Goal: Task Accomplishment & Management: Manage account settings

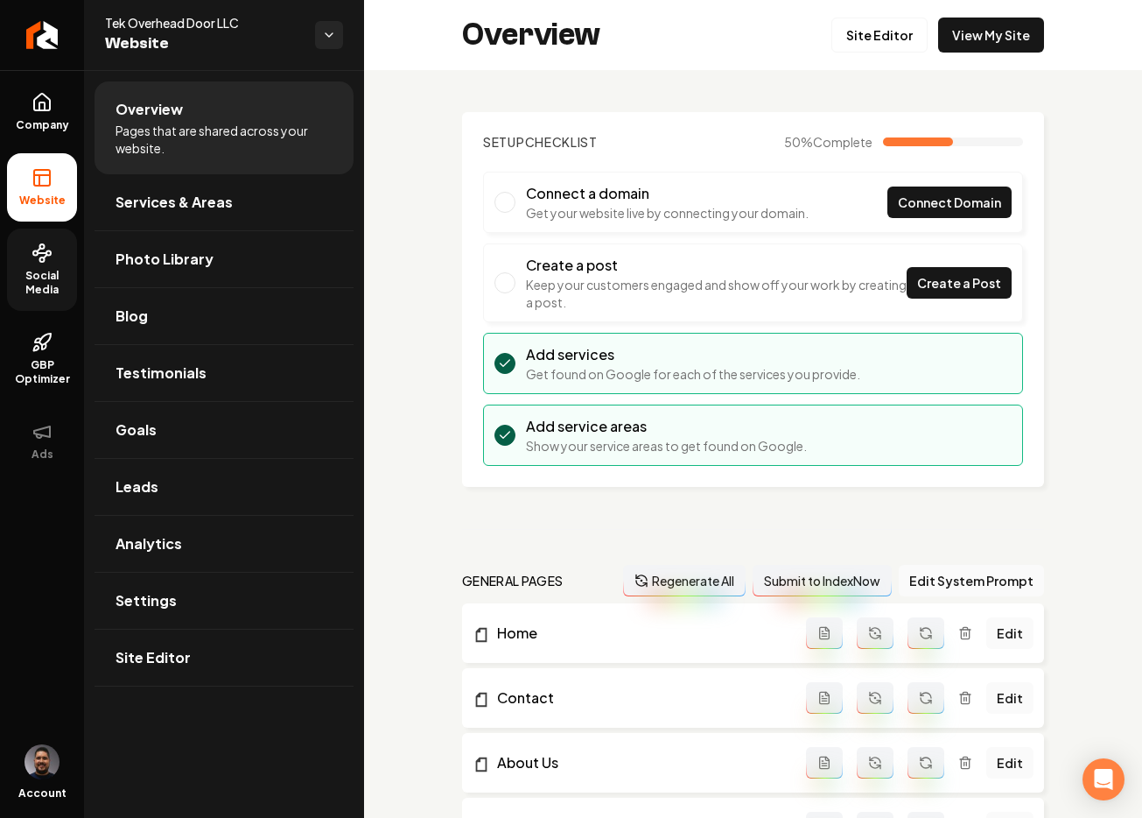
click at [48, 282] on span "Social Media" at bounding box center [42, 283] width 70 height 28
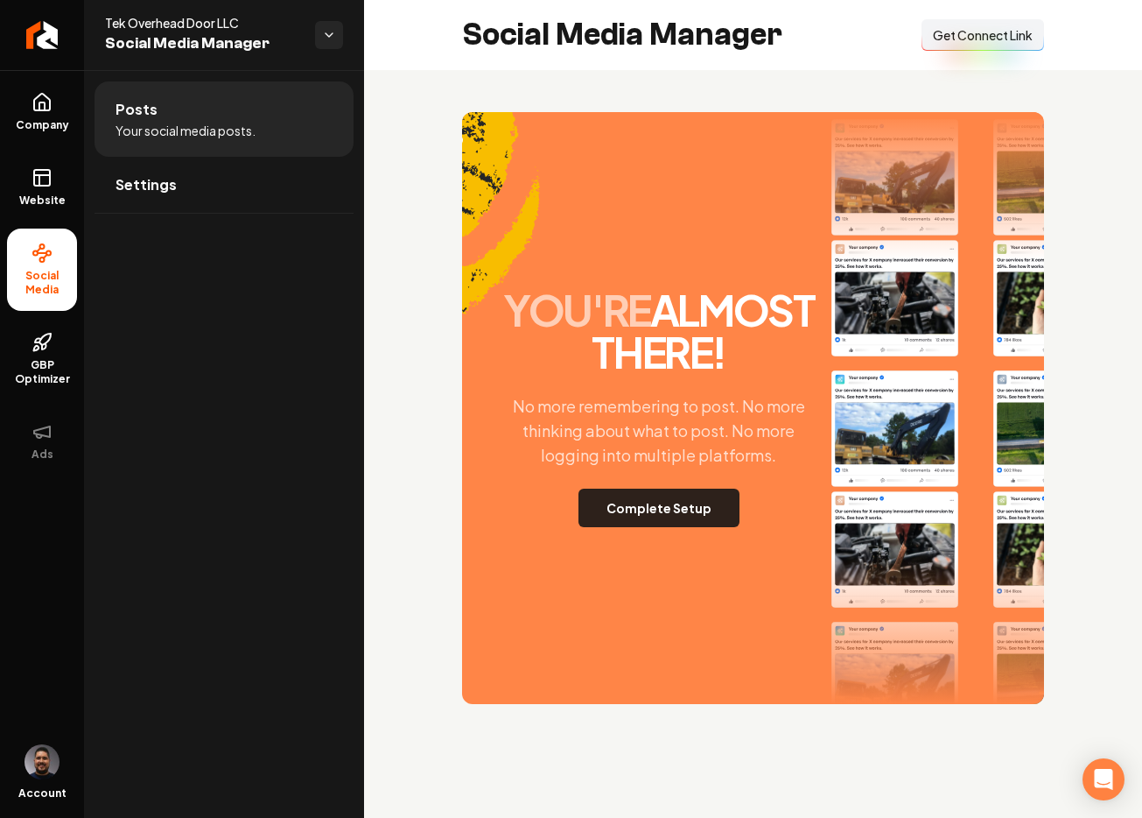
click at [652, 513] on button "Complete Setup" at bounding box center [659, 507] width 161 height 39
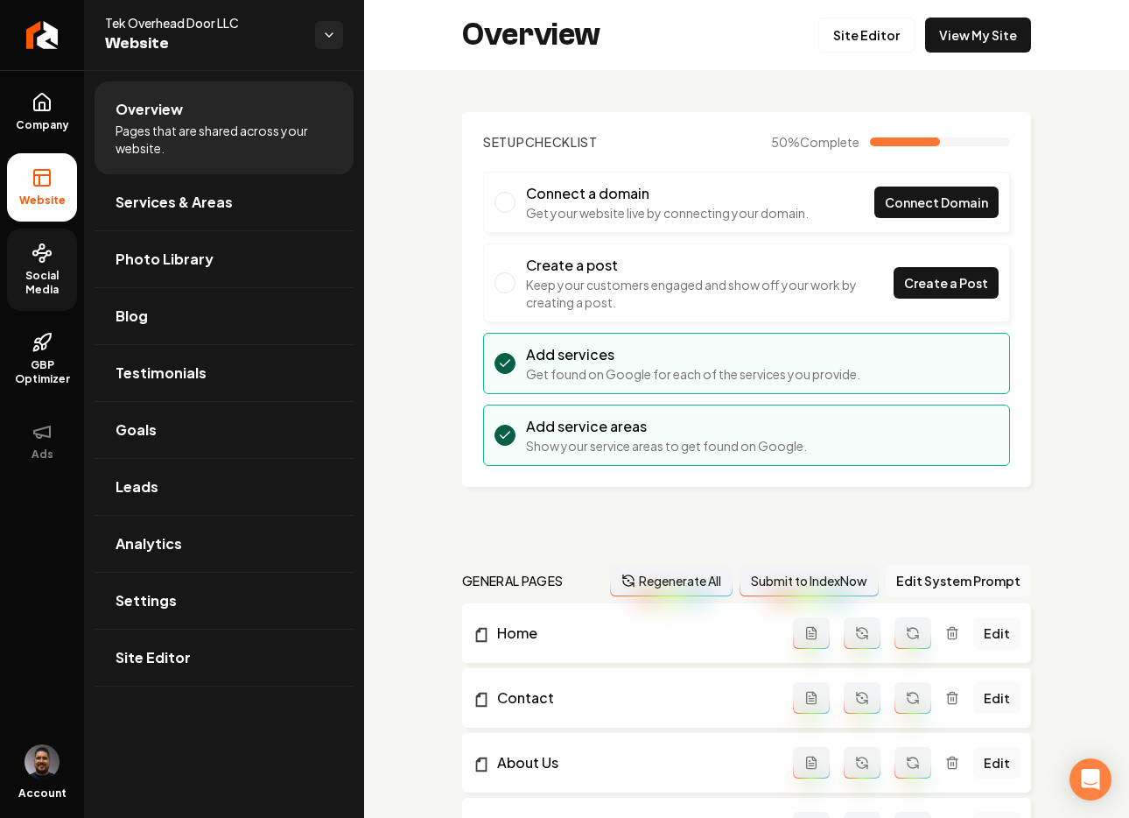
click at [46, 272] on span "Social Media" at bounding box center [42, 283] width 70 height 28
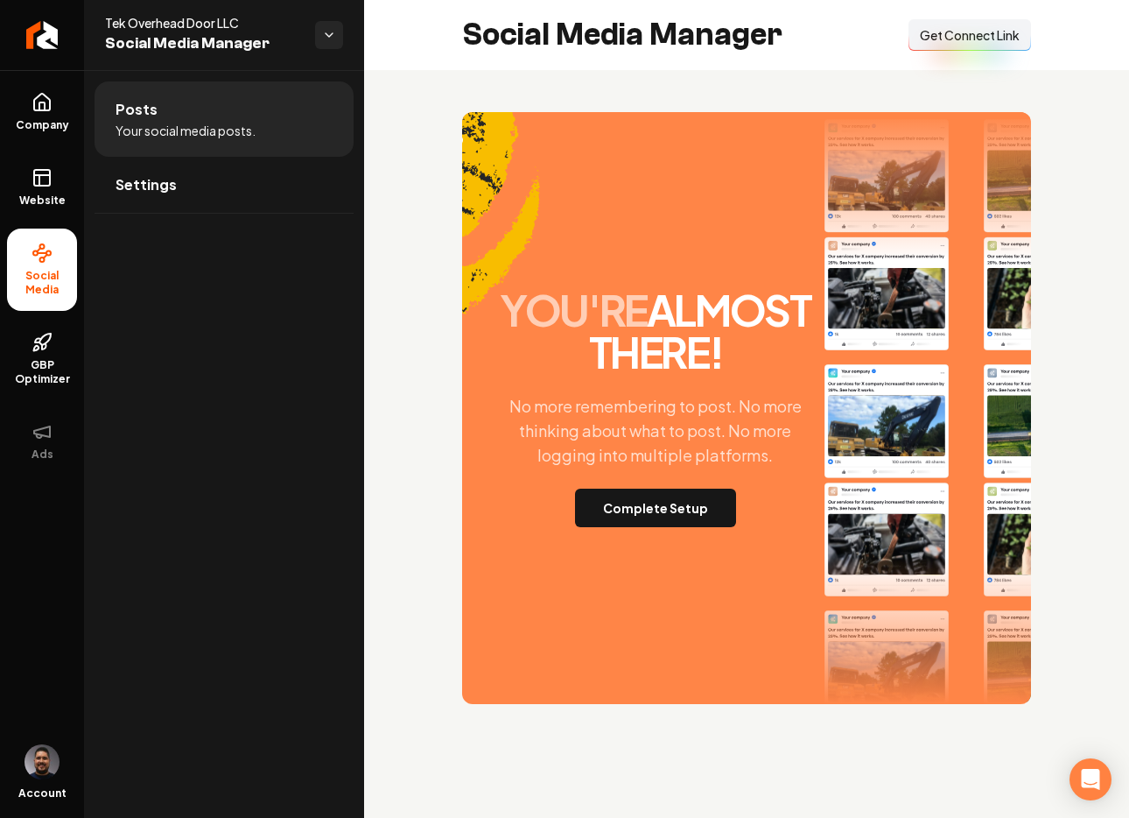
click at [941, 38] on span "Get Connect Link" at bounding box center [970, 35] width 100 height 18
click at [39, 108] on icon at bounding box center [41, 106] width 5 height 8
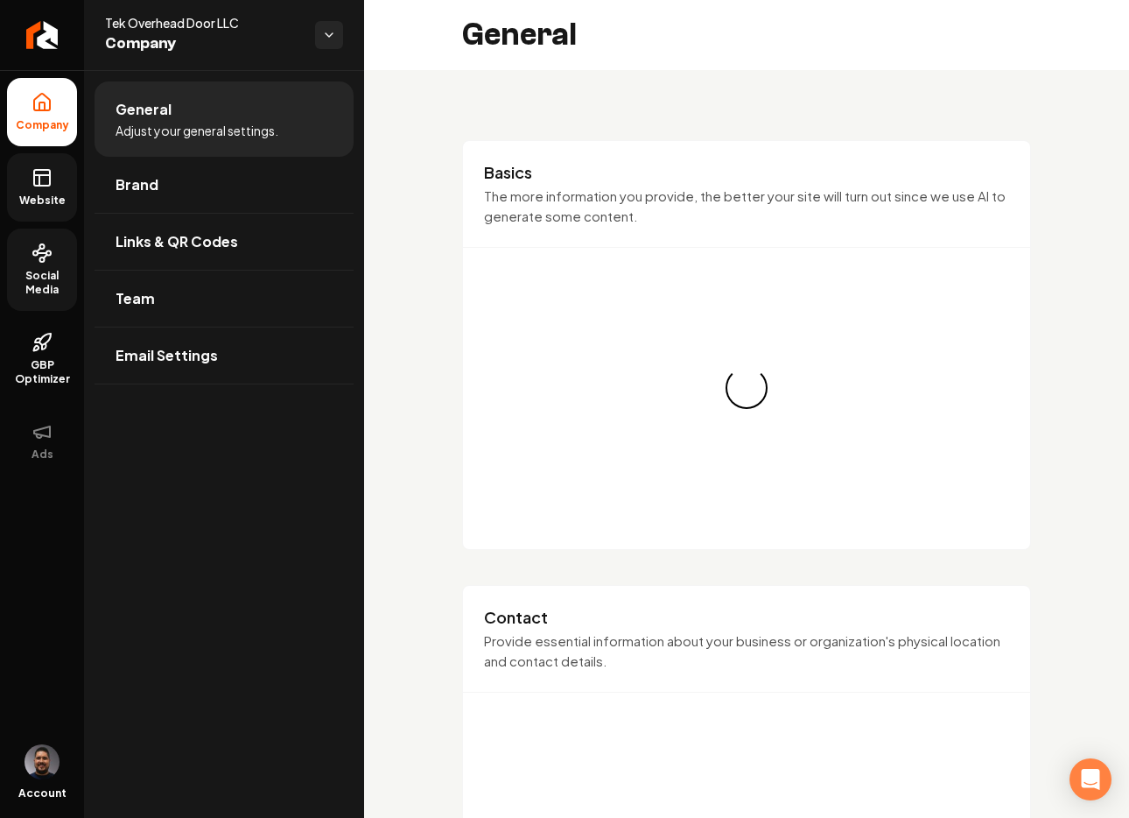
click at [56, 182] on link "Website" at bounding box center [42, 187] width 70 height 68
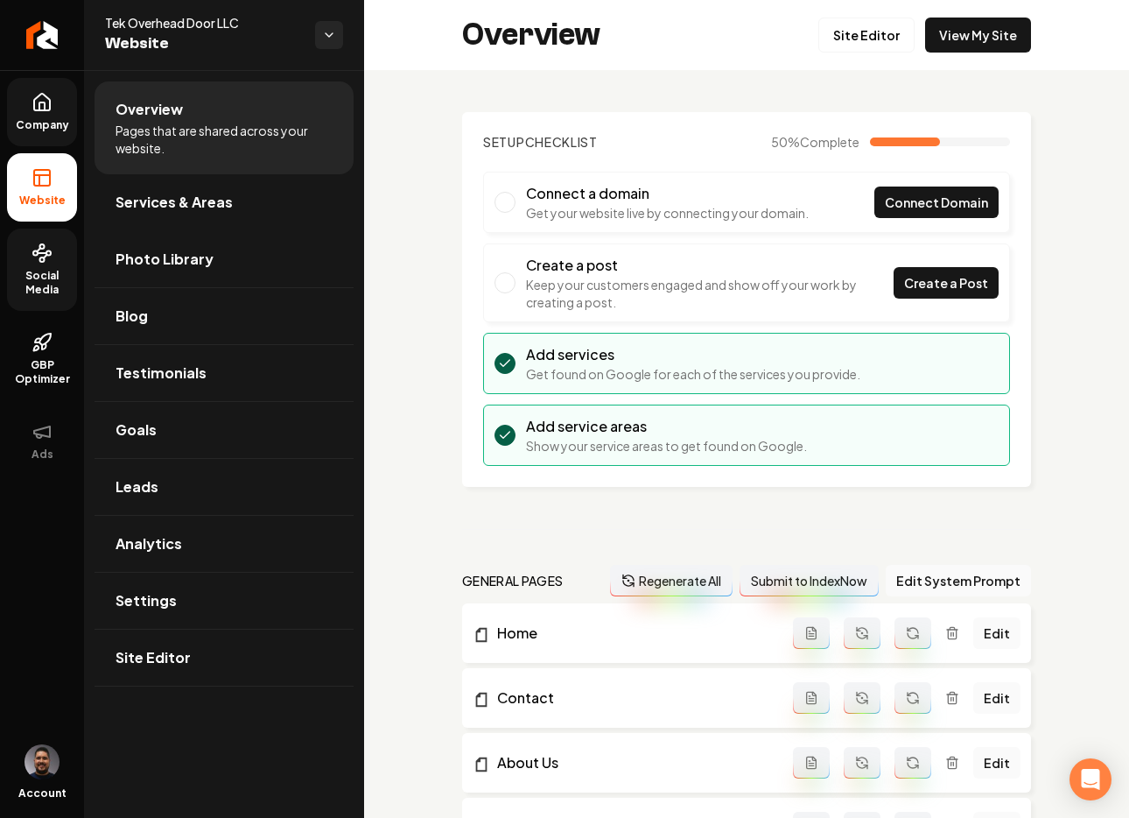
click at [186, 273] on link "Photo Library" at bounding box center [224, 259] width 259 height 56
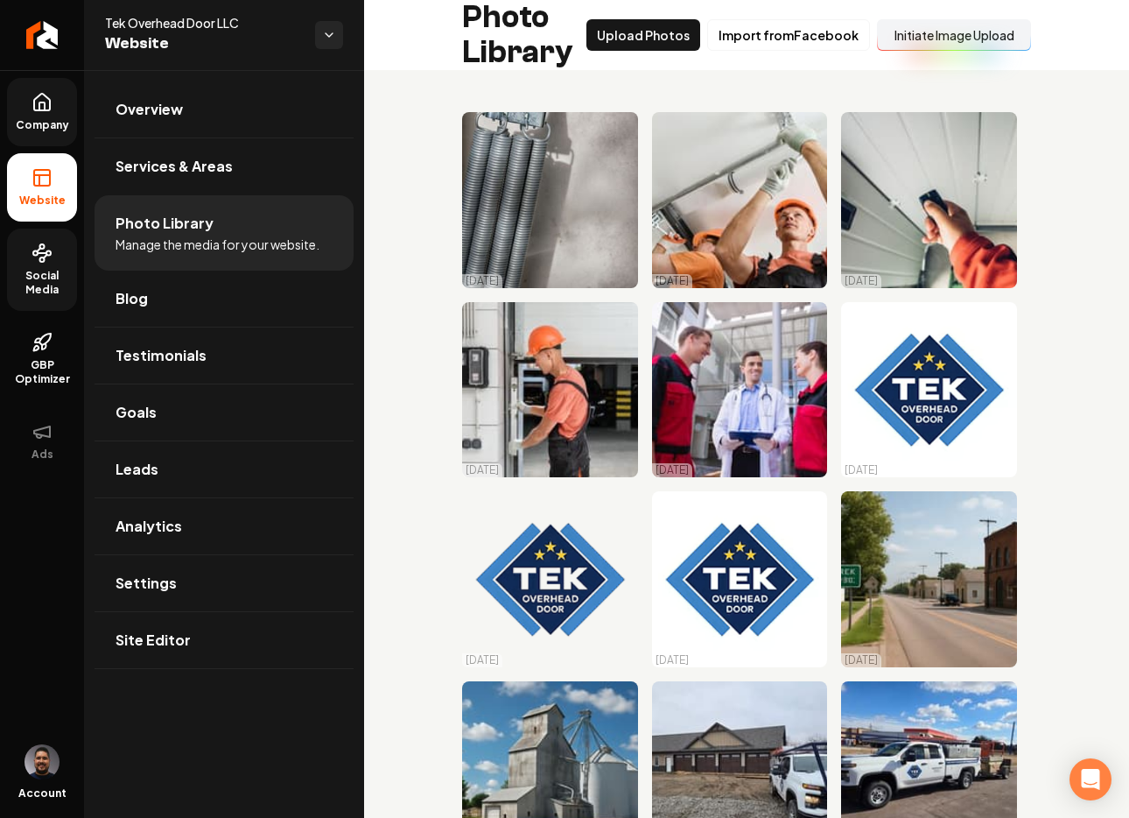
click at [902, 39] on button "Initiate Image Upload" at bounding box center [954, 35] width 154 height 32
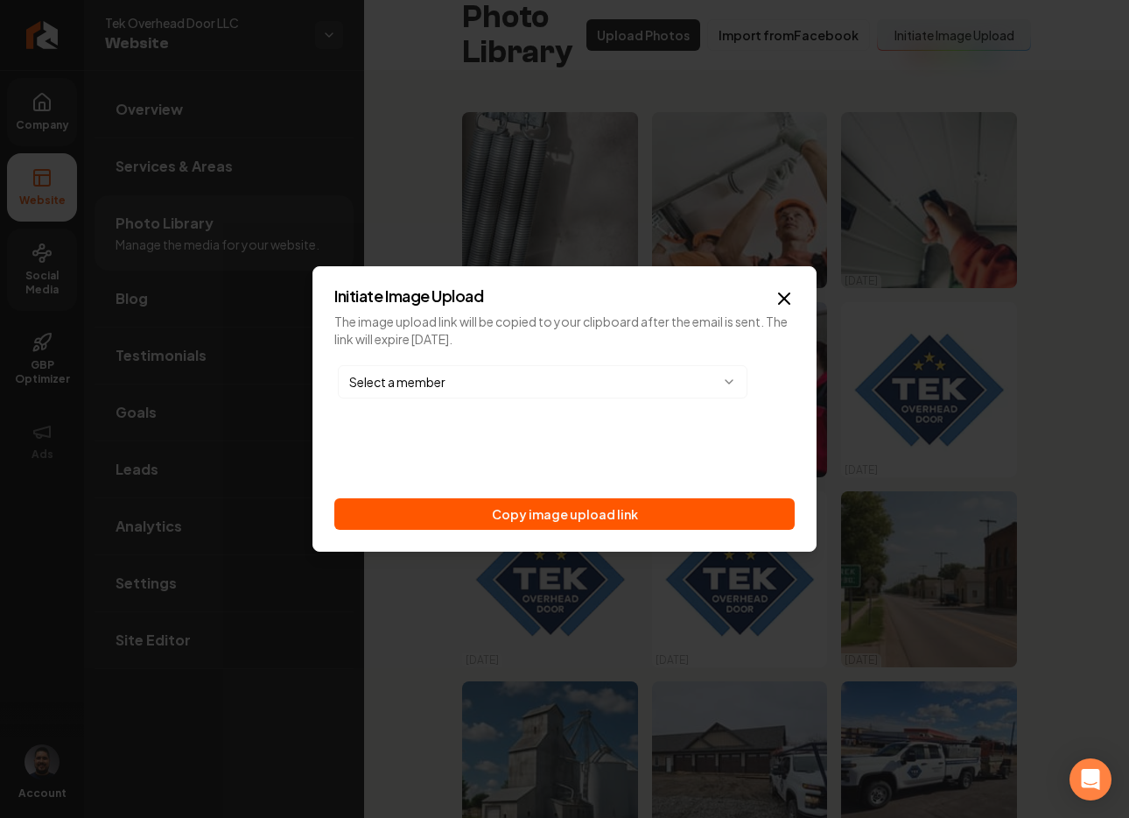
click at [572, 516] on button "Copy image upload link" at bounding box center [564, 514] width 460 height 32
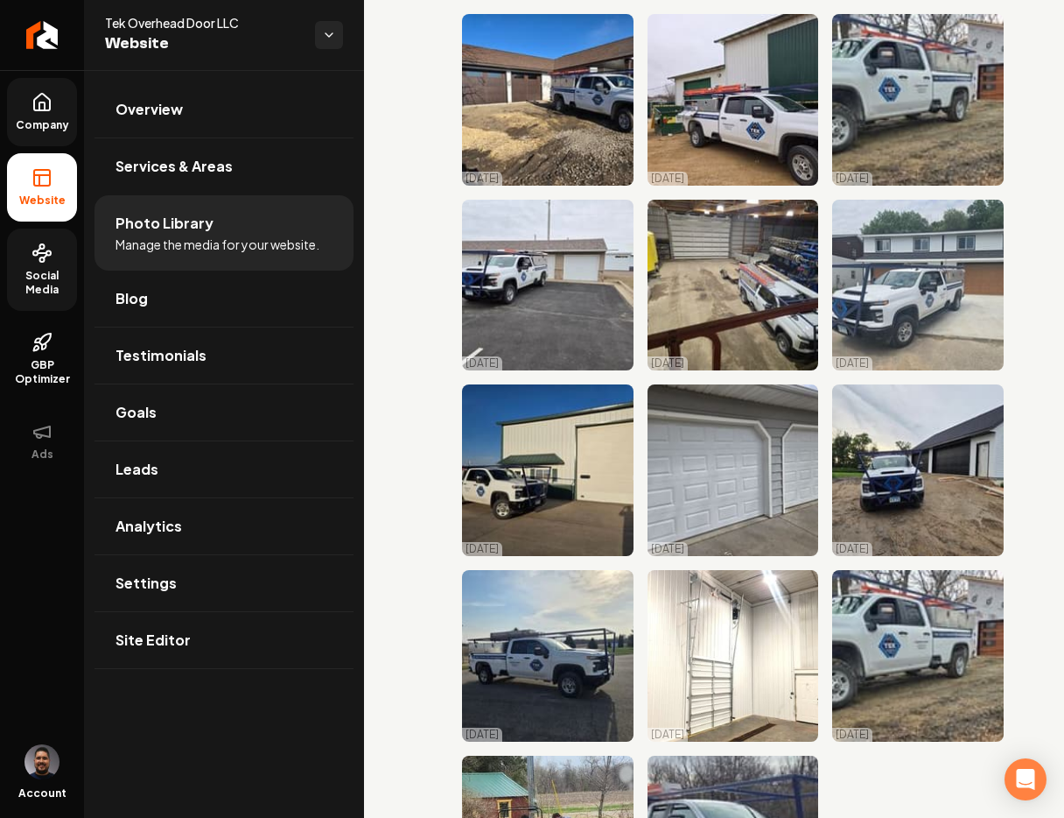
scroll to position [1848, 0]
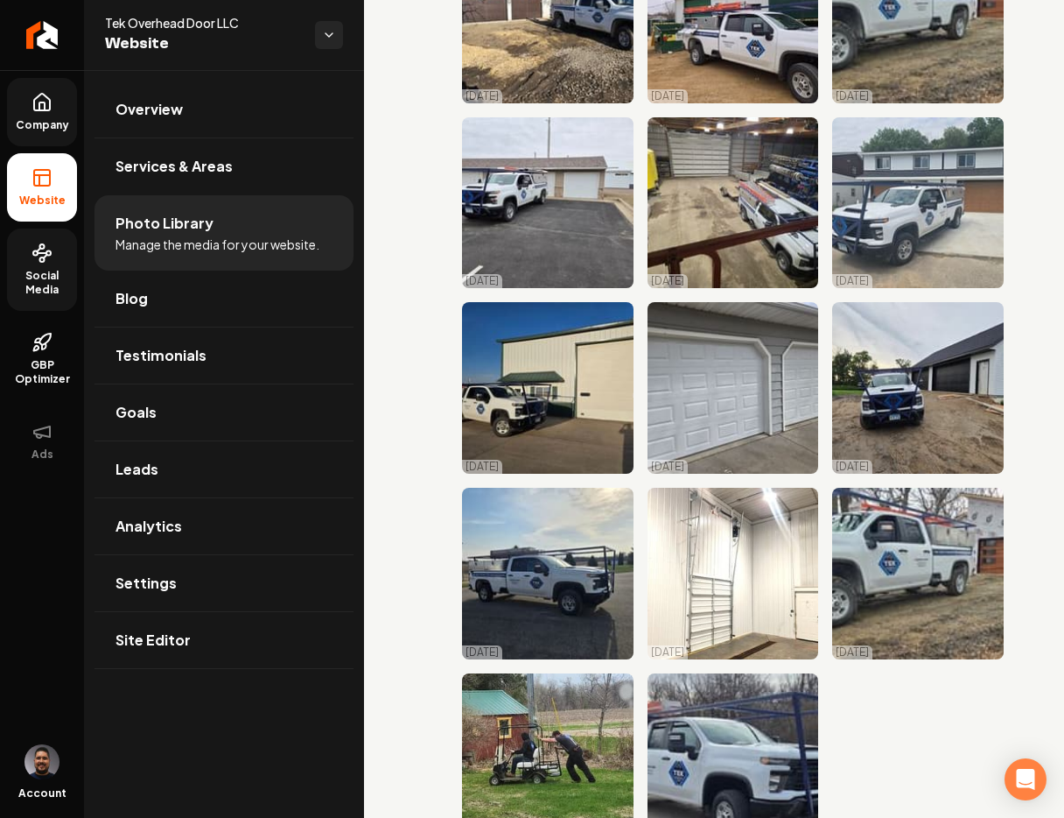
click at [39, 107] on icon at bounding box center [41, 106] width 5 height 8
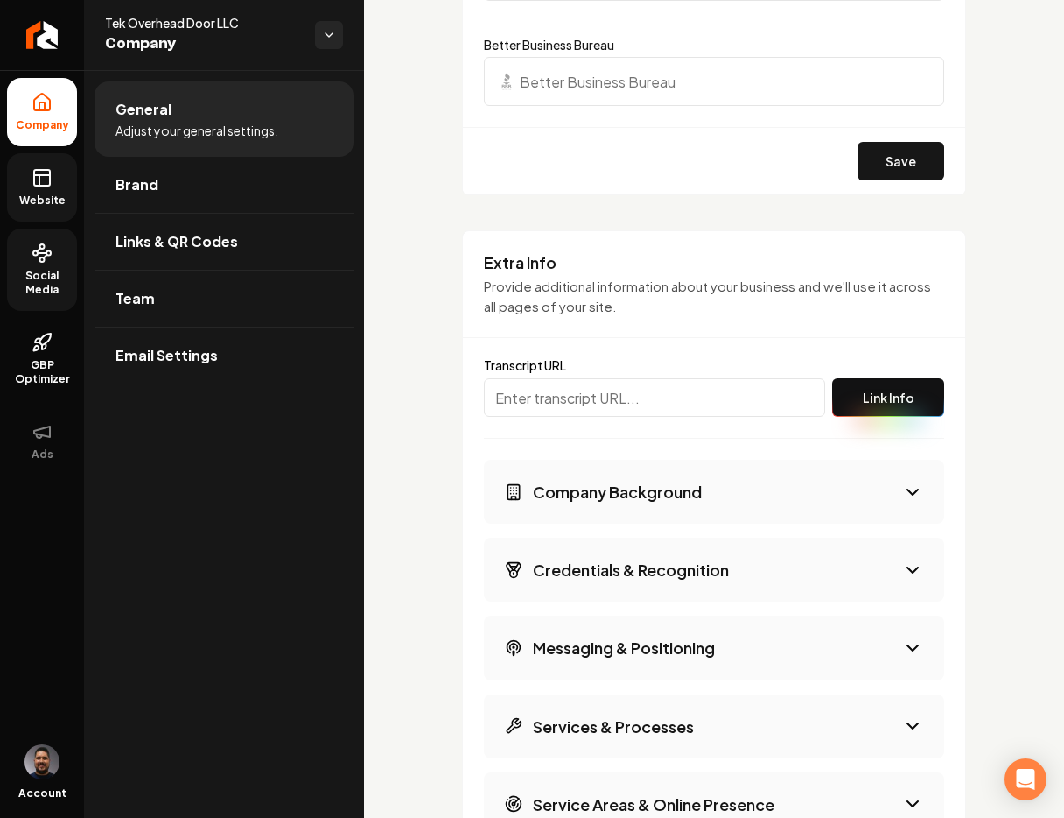
scroll to position [2551, 0]
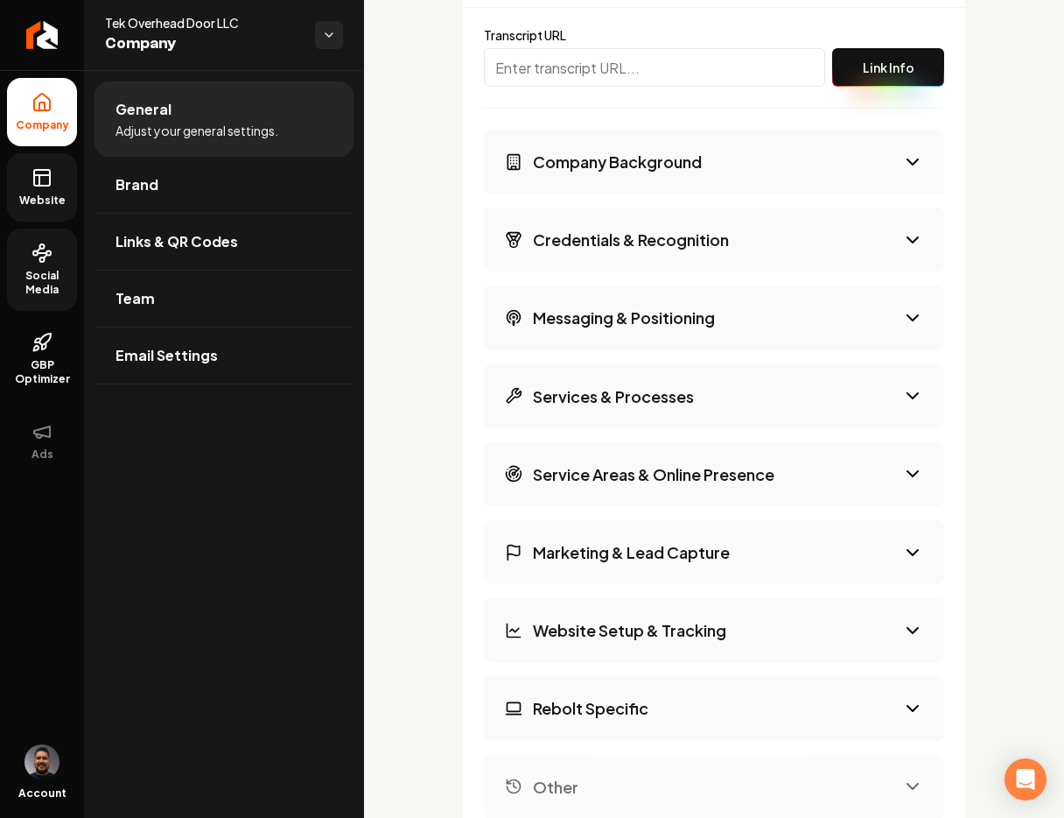
click at [677, 151] on h3 "Company Background" at bounding box center [617, 162] width 169 height 22
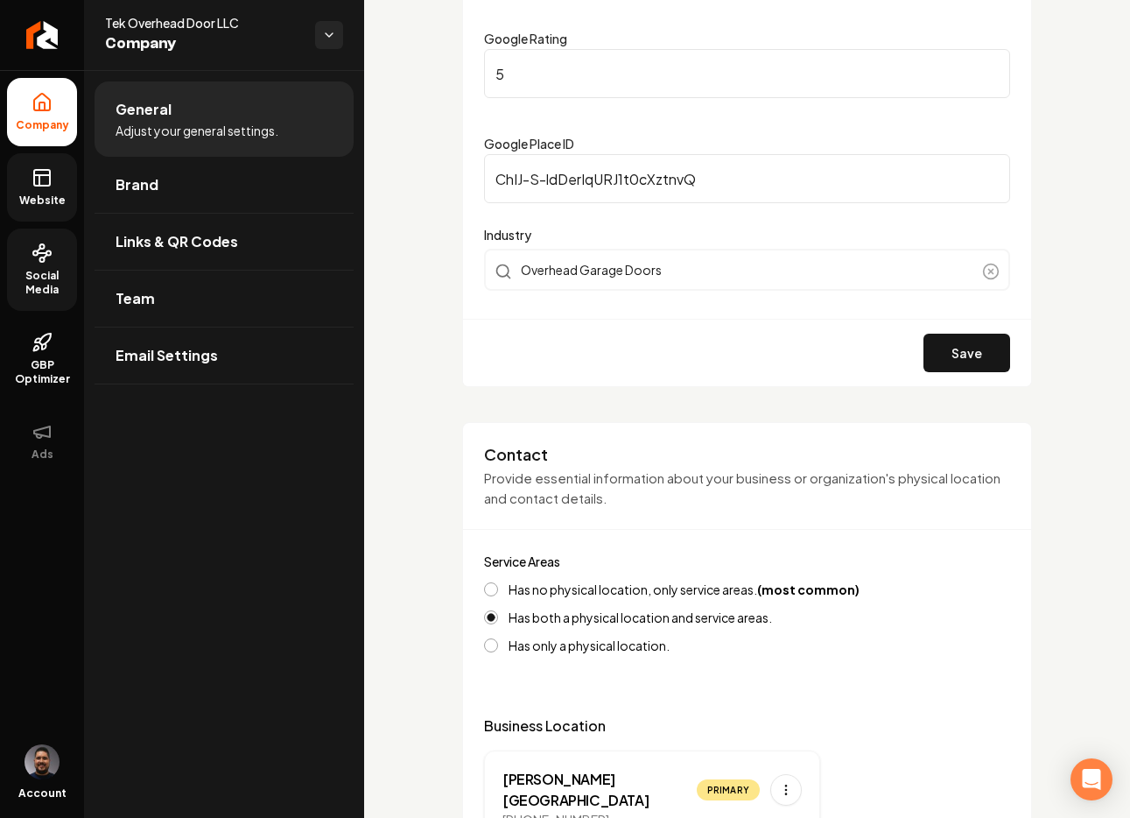
scroll to position [0, 0]
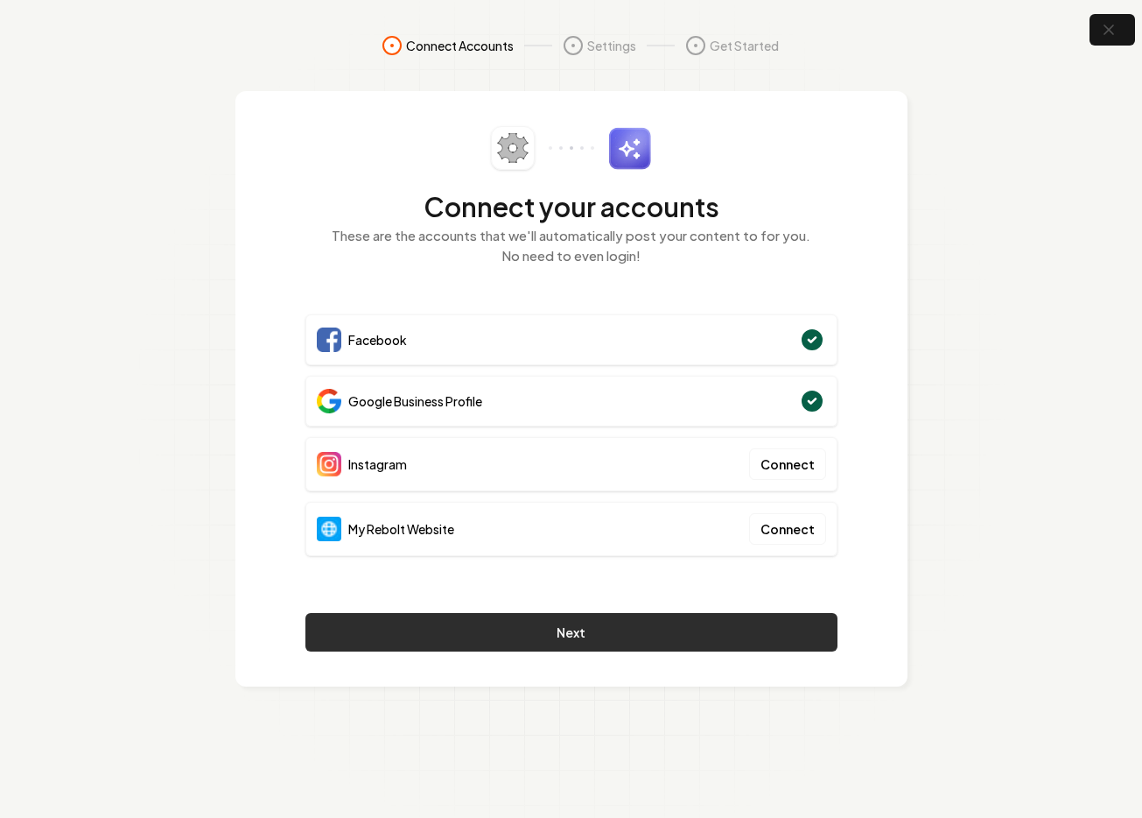
click at [576, 643] on button "Next" at bounding box center [572, 632] width 532 height 39
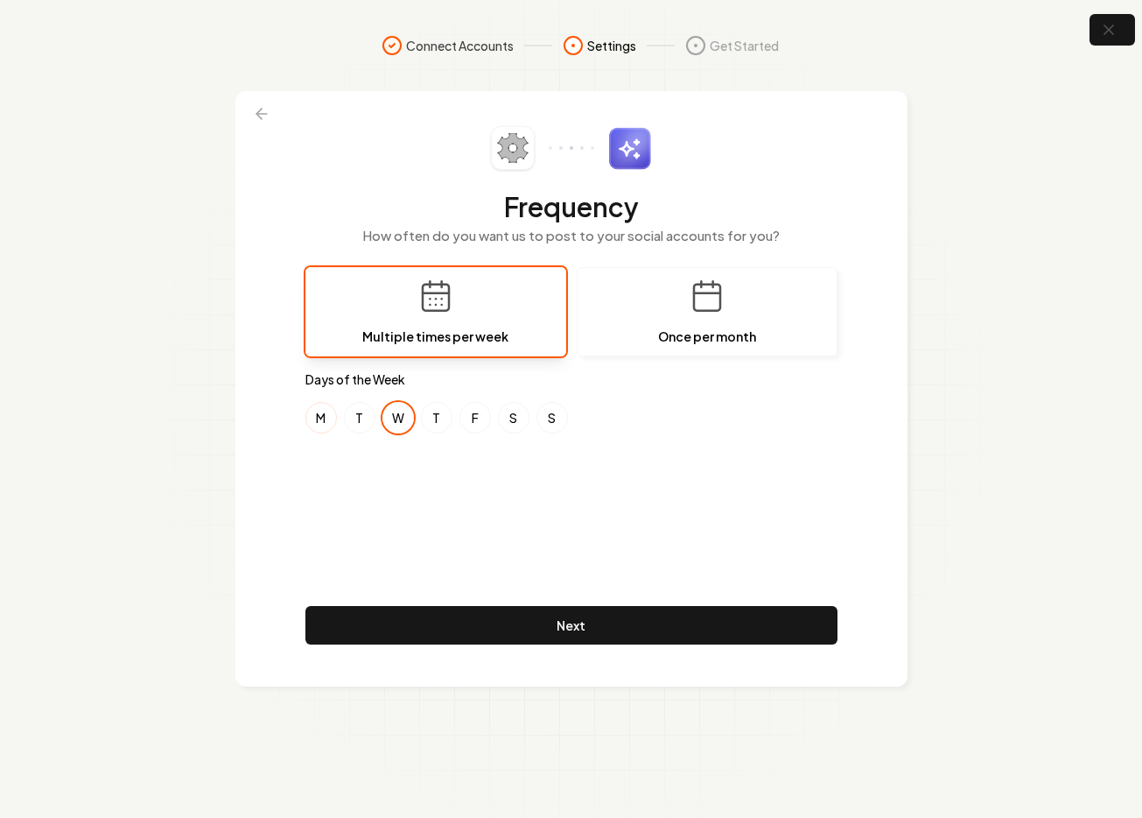
click at [320, 421] on button "M" at bounding box center [322, 418] width 32 height 32
click at [474, 418] on button "F" at bounding box center [476, 418] width 32 height 32
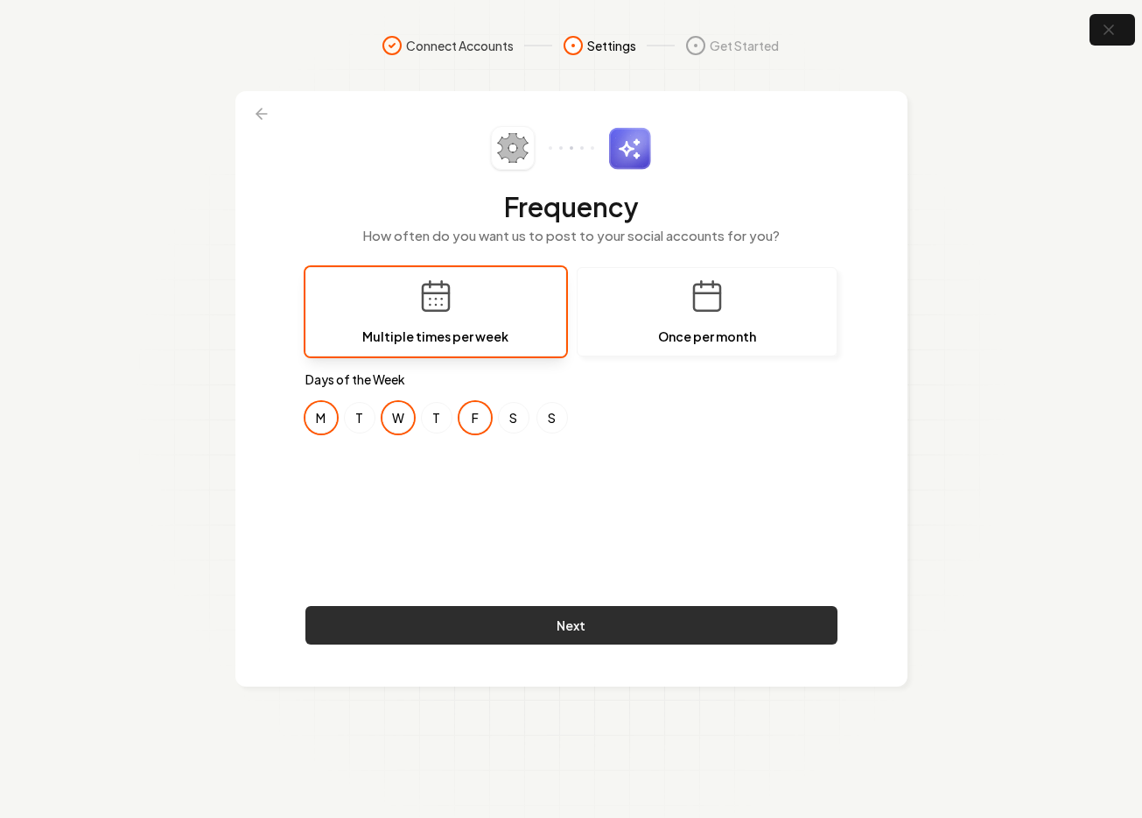
click at [460, 633] on button "Next" at bounding box center [572, 625] width 532 height 39
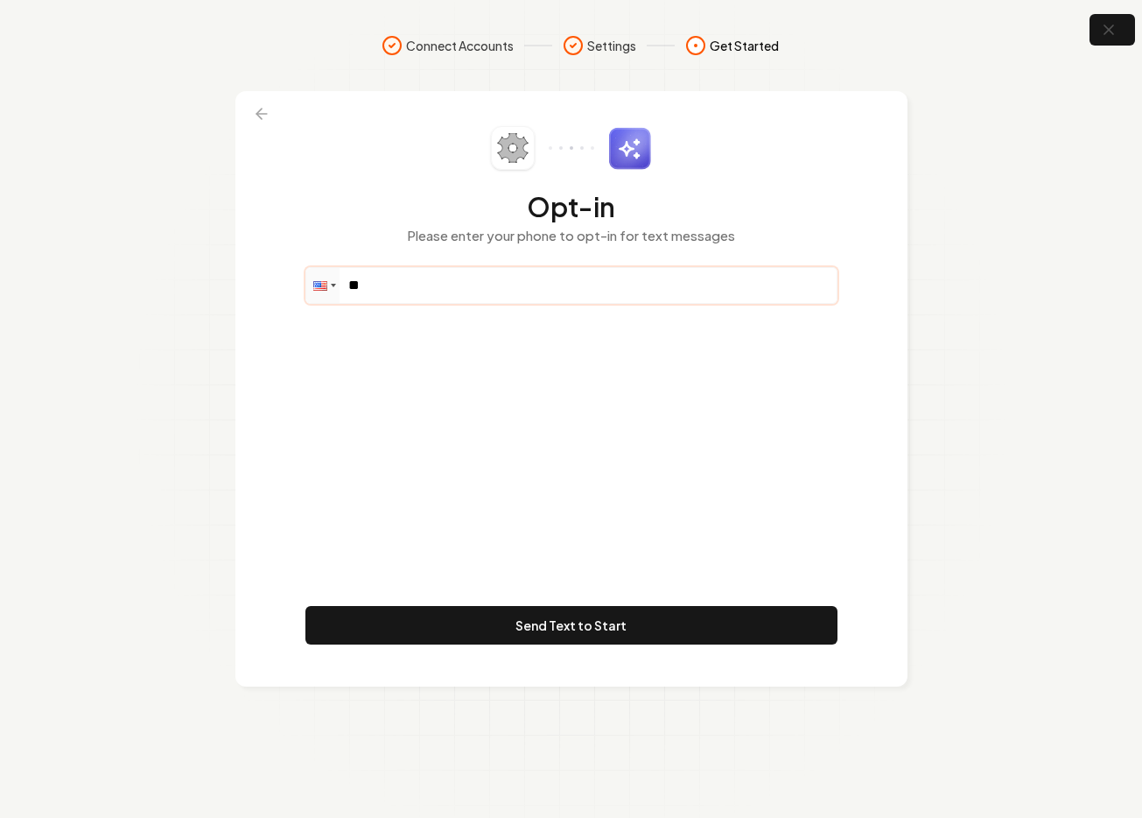
click at [396, 284] on input "**" at bounding box center [571, 285] width 530 height 35
paste input "**********"
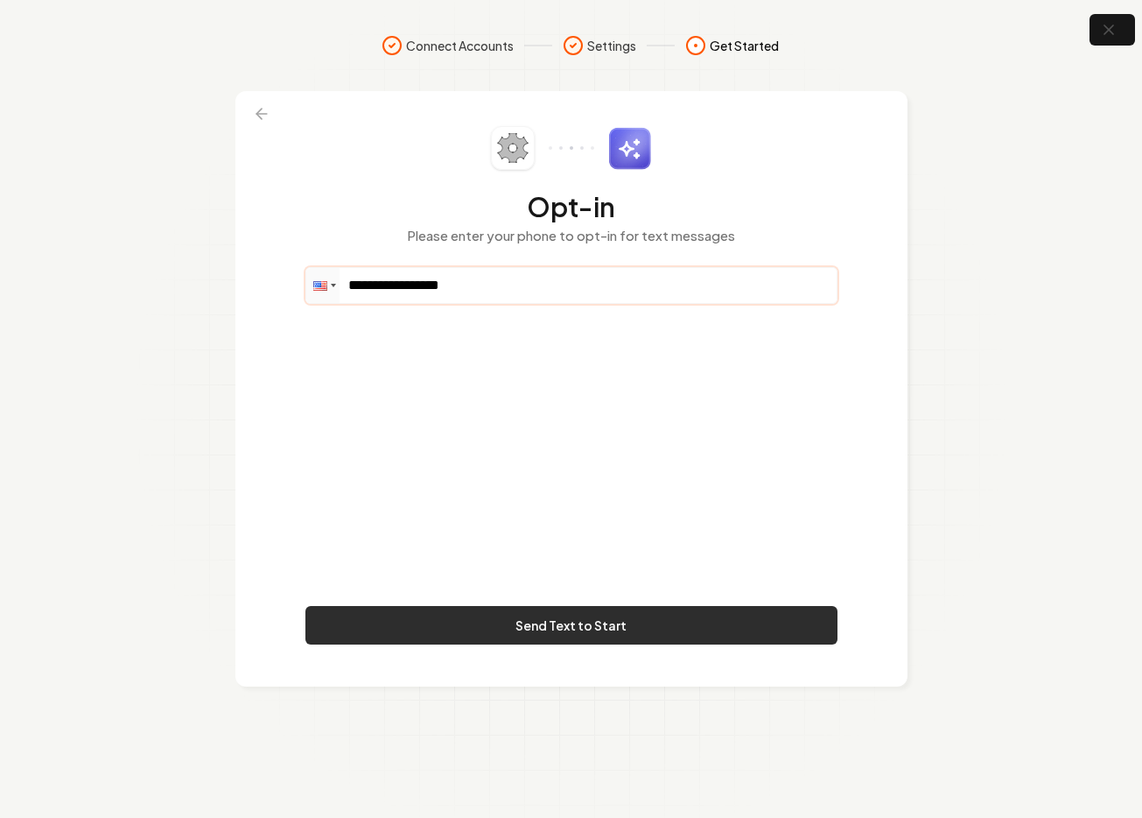
type input "**********"
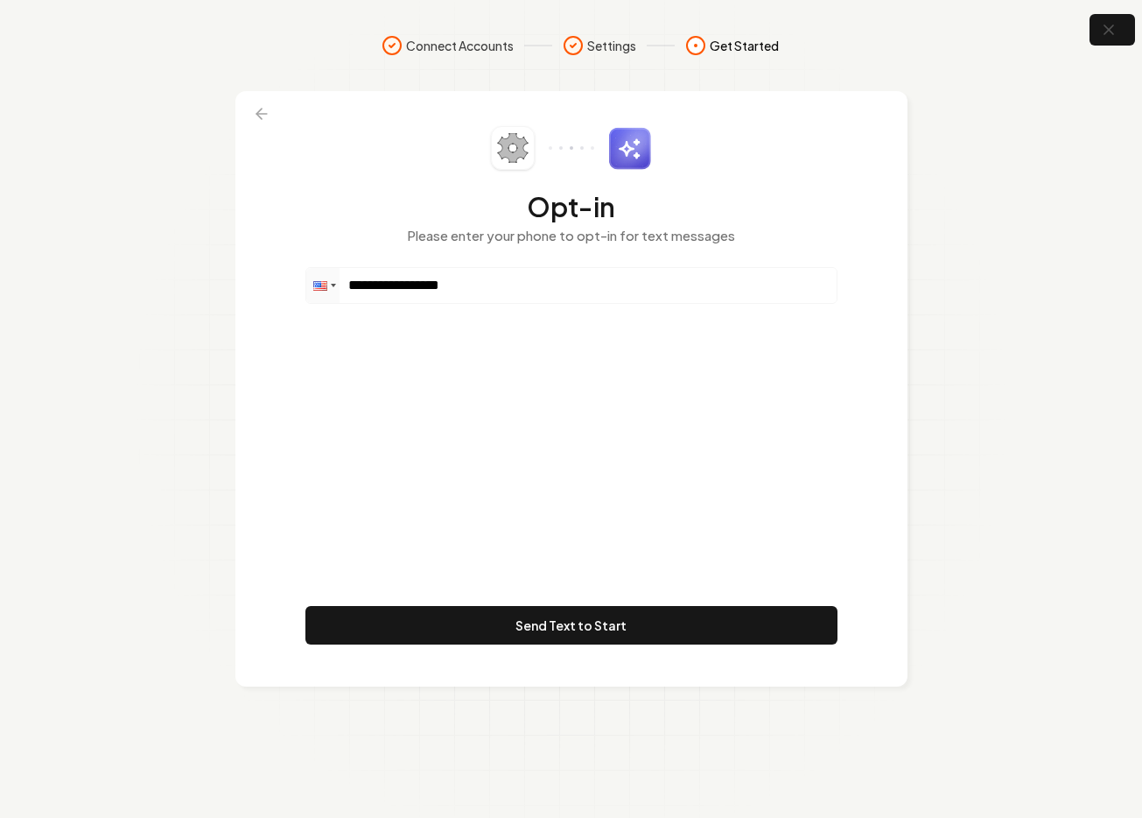
click at [530, 615] on button "Send Text to Start" at bounding box center [572, 625] width 532 height 39
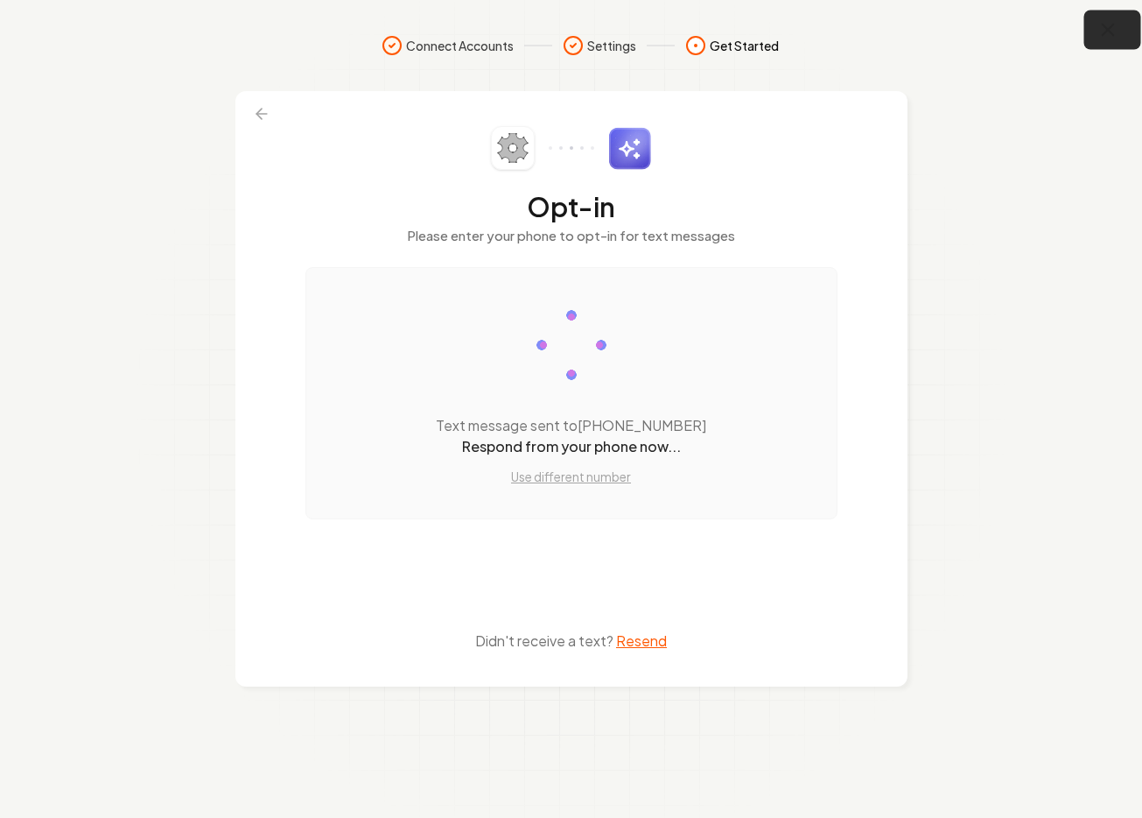
click at [1099, 32] on icon "button" at bounding box center [1109, 30] width 22 height 22
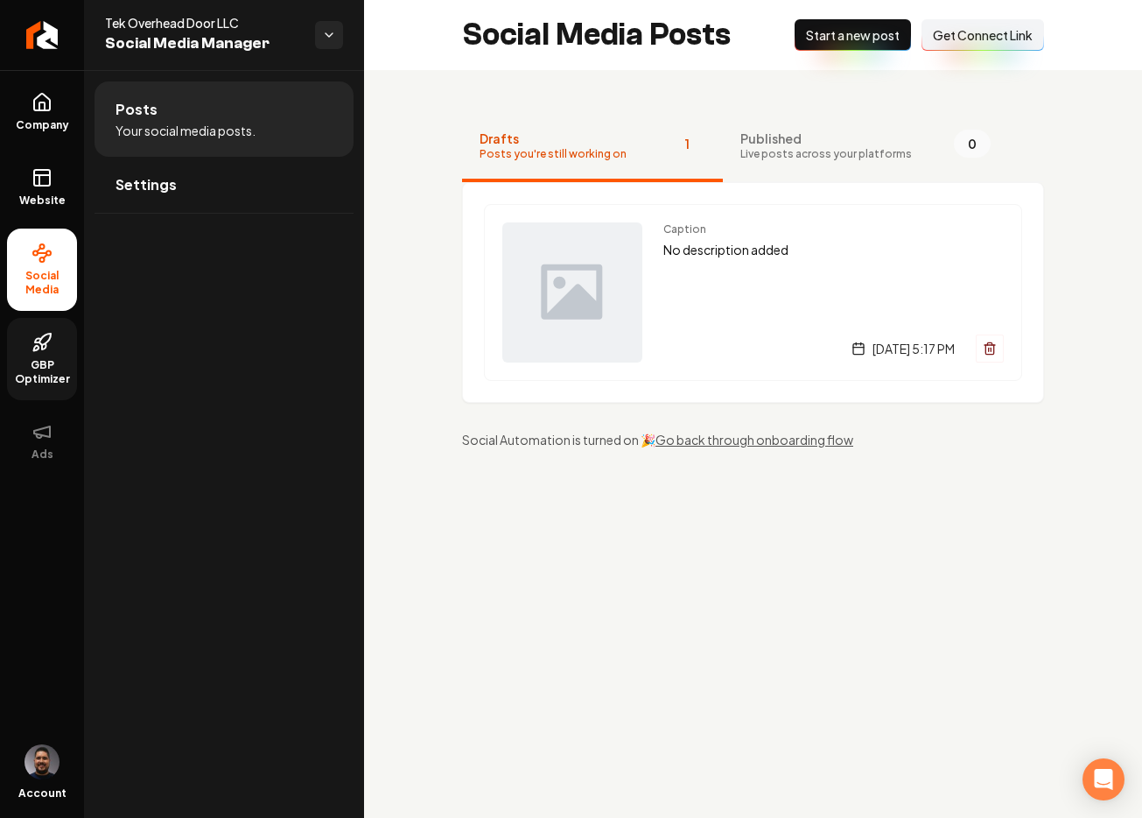
click at [56, 376] on span "GBP Optimizer" at bounding box center [42, 372] width 70 height 28
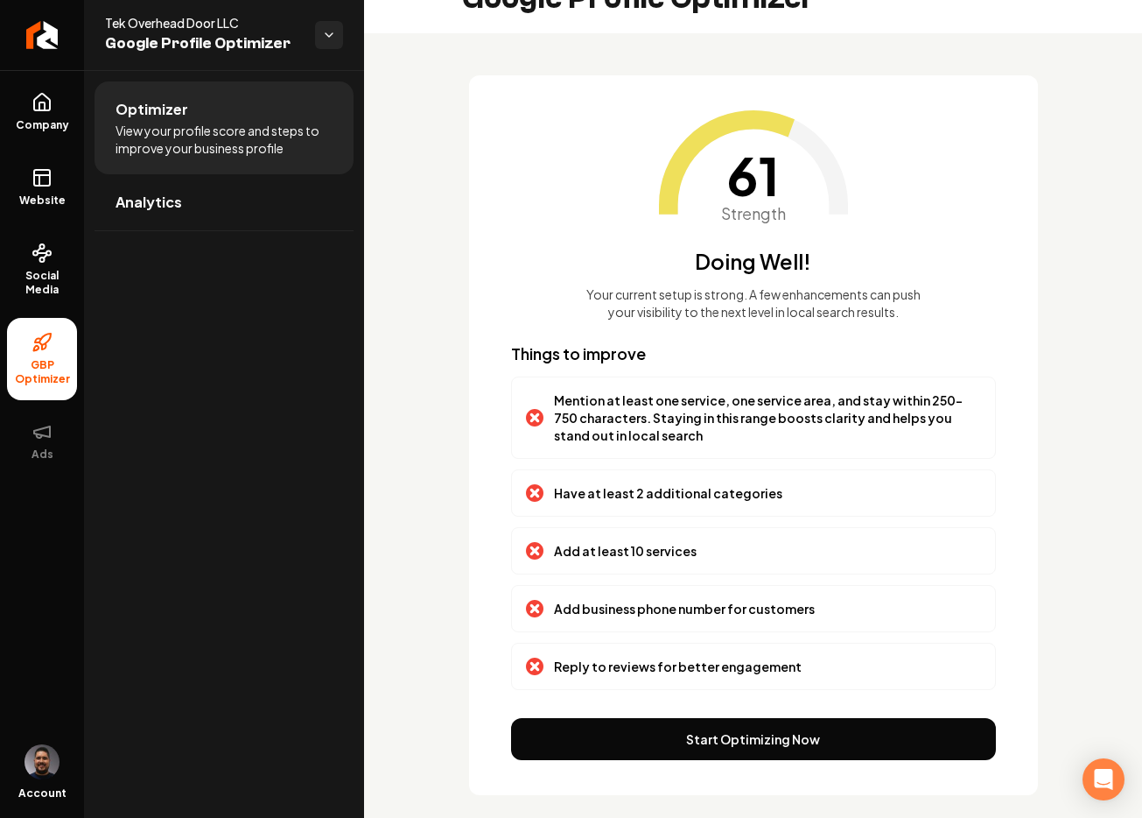
scroll to position [56, 0]
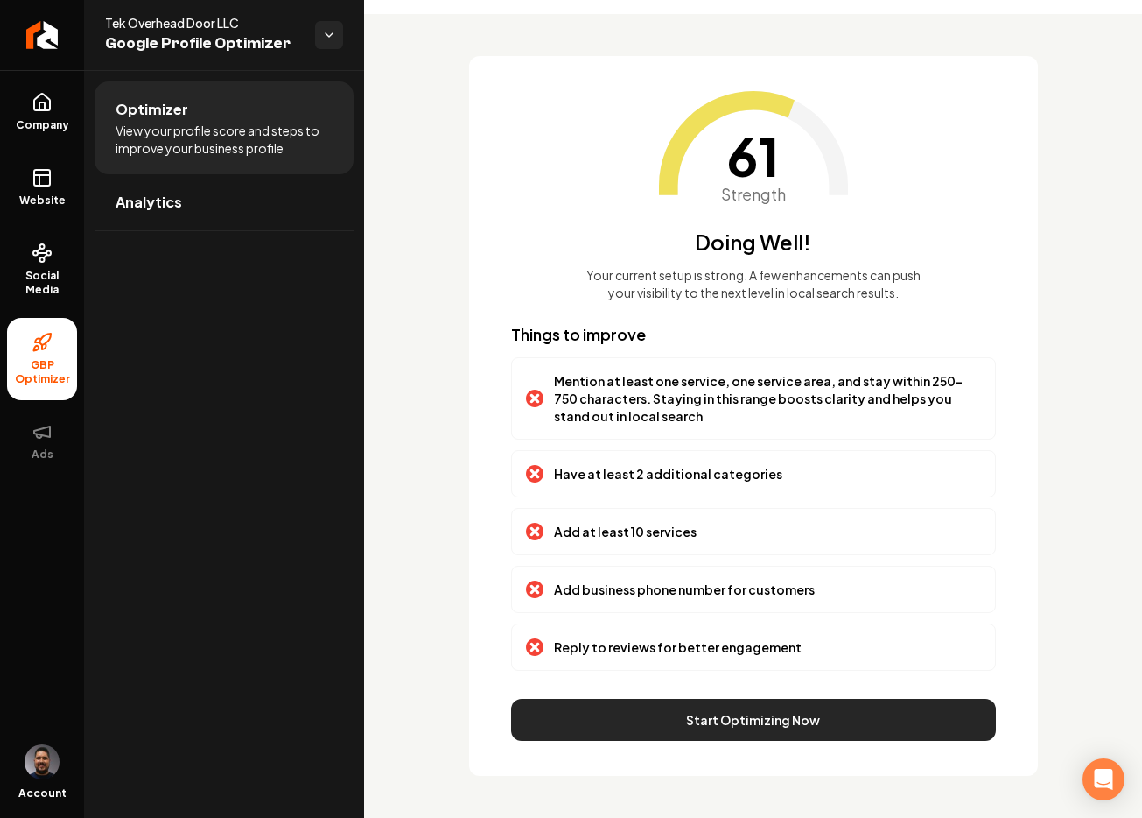
click at [727, 727] on button "Start Optimizing Now" at bounding box center [753, 720] width 485 height 42
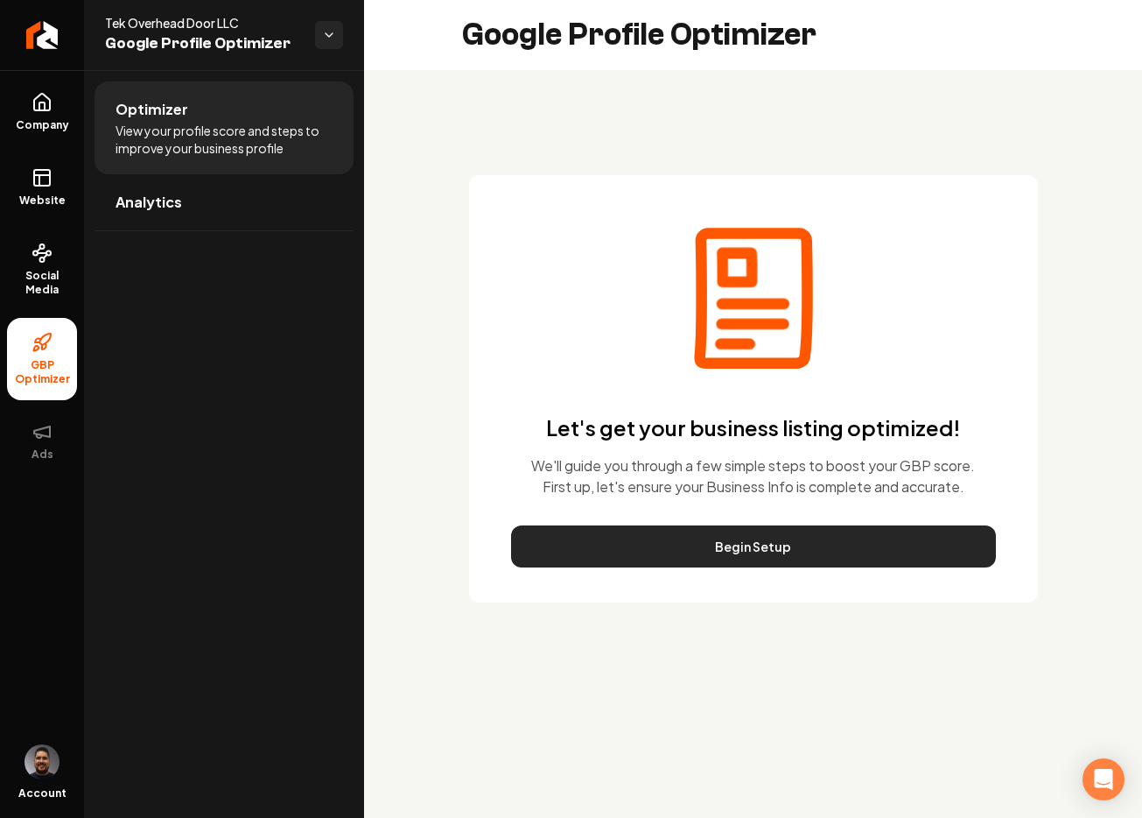
click at [780, 549] on button "Begin Setup" at bounding box center [753, 546] width 485 height 42
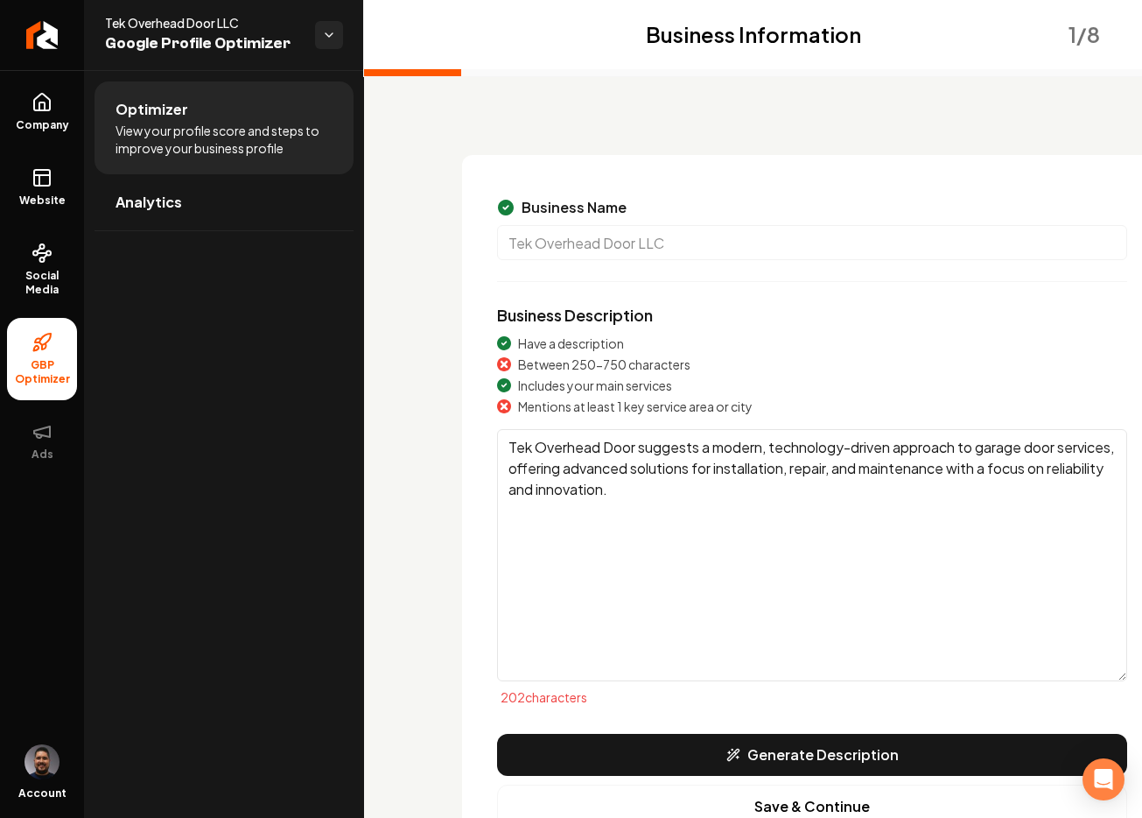
scroll to position [45, 0]
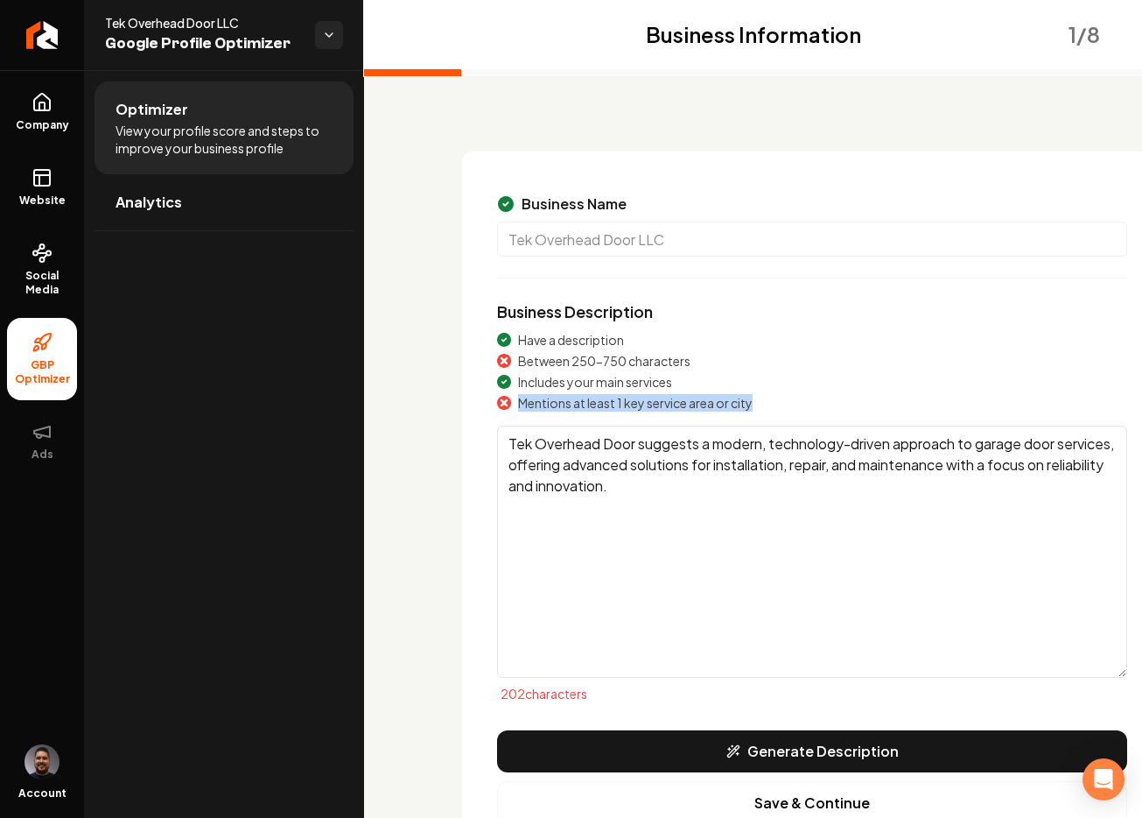
drag, startPoint x: 769, startPoint y: 399, endPoint x: 491, endPoint y: 411, distance: 277.7
click at [491, 411] on div "Business Name Tek Overhead Door LLC Business Description Have a description Bet…" at bounding box center [812, 508] width 700 height 715
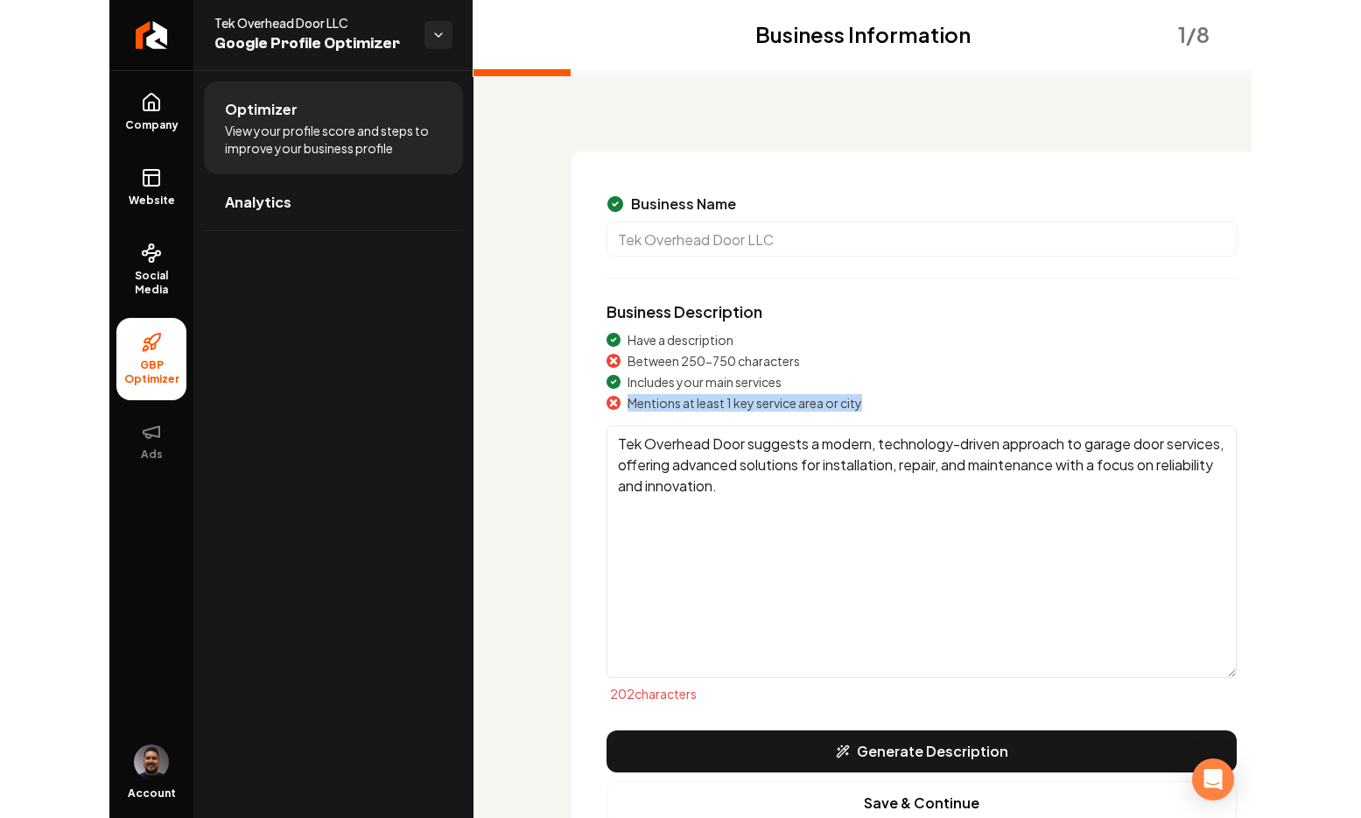
scroll to position [48, 0]
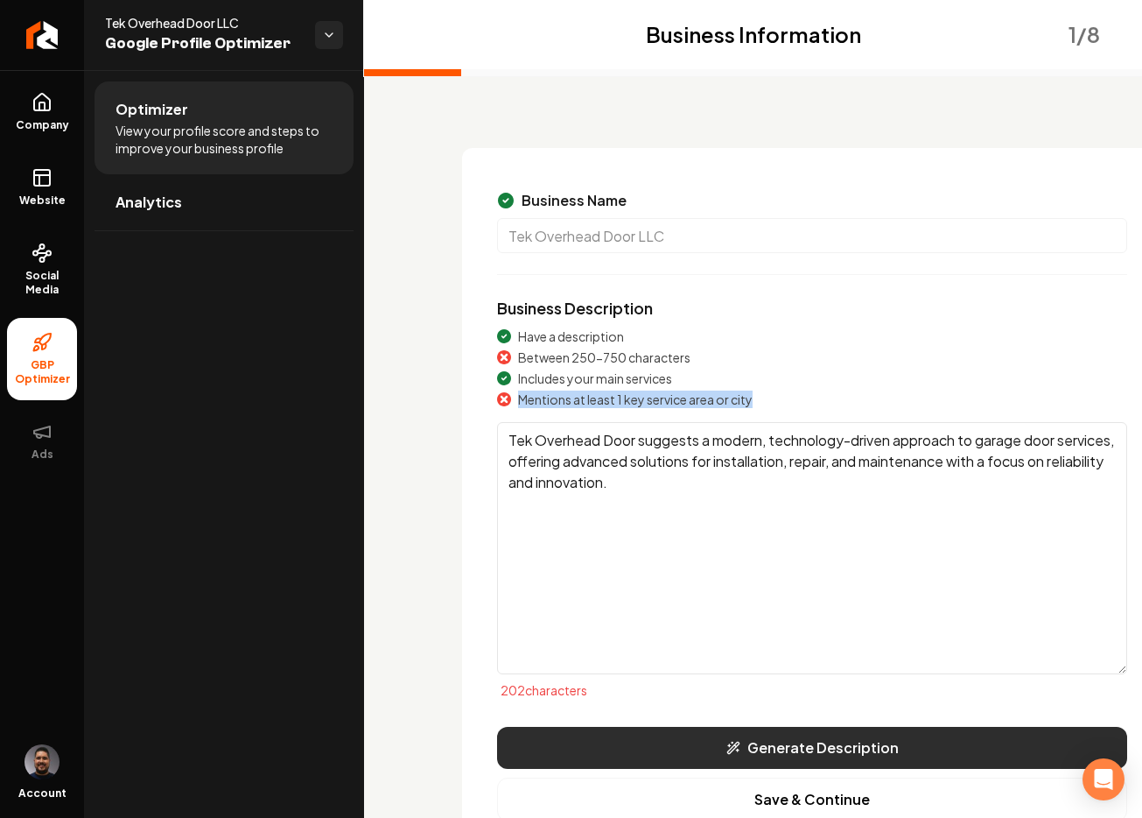
click at [768, 746] on button "Generate Description" at bounding box center [812, 748] width 630 height 42
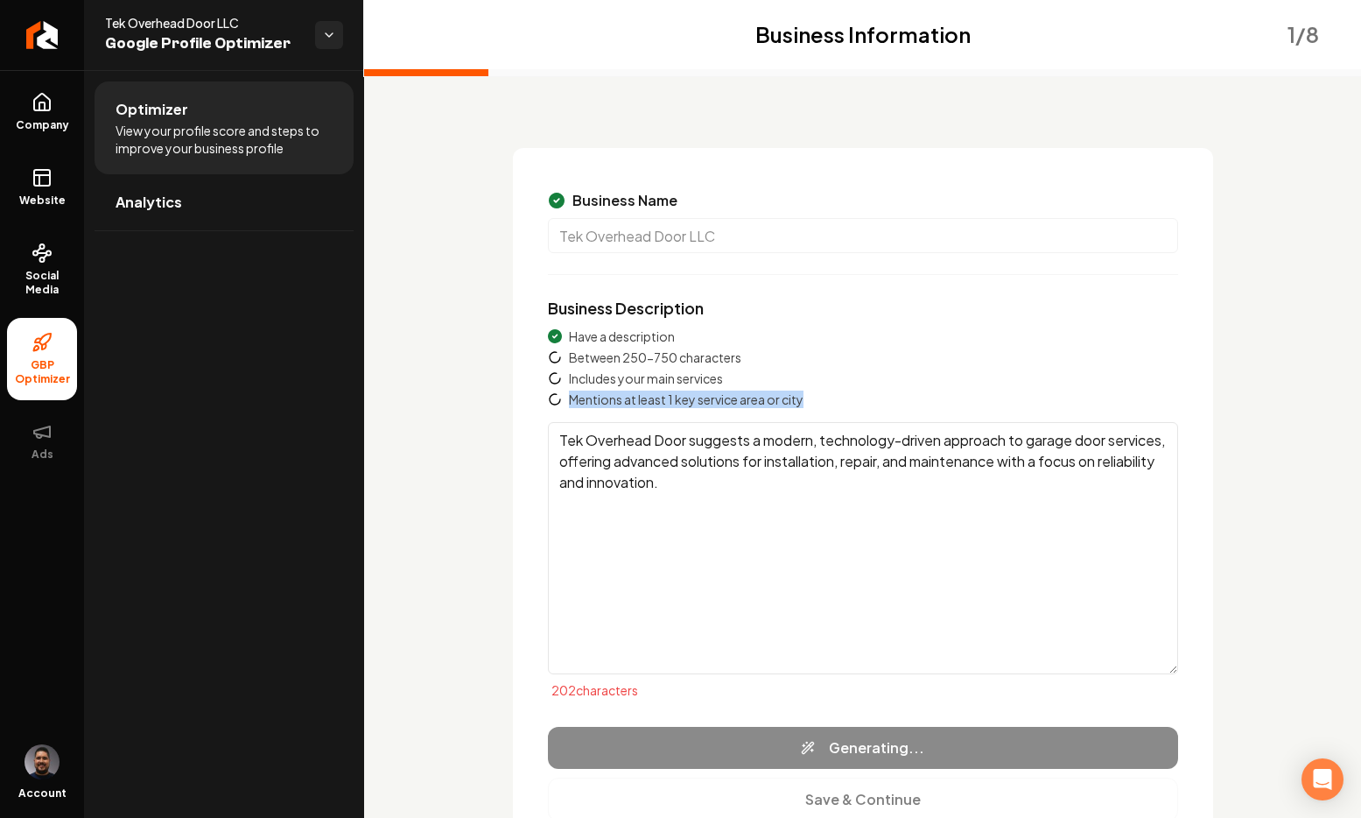
type textarea "Tek Overhead Door LLC offers comprehensive garage door services with a focus on…"
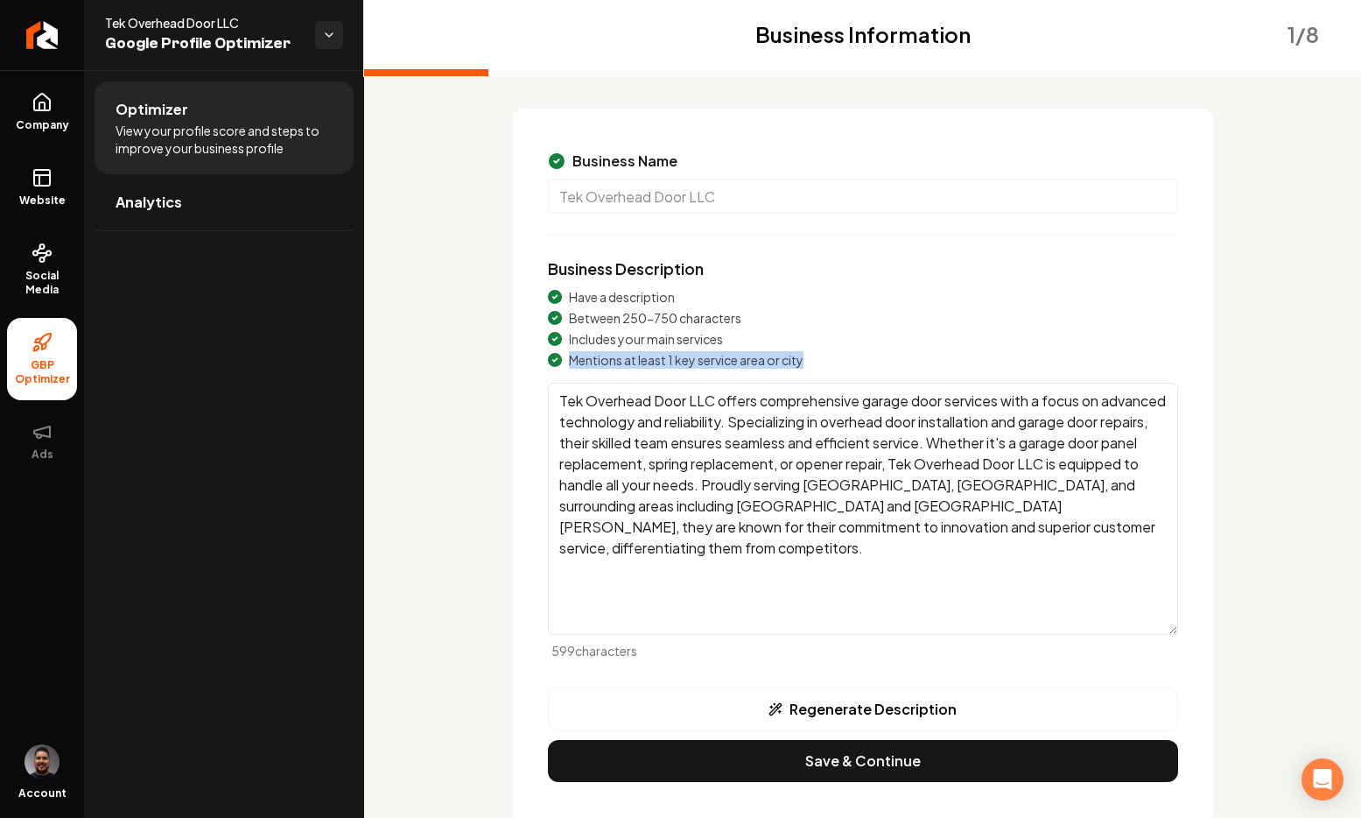
scroll to position [89, 0]
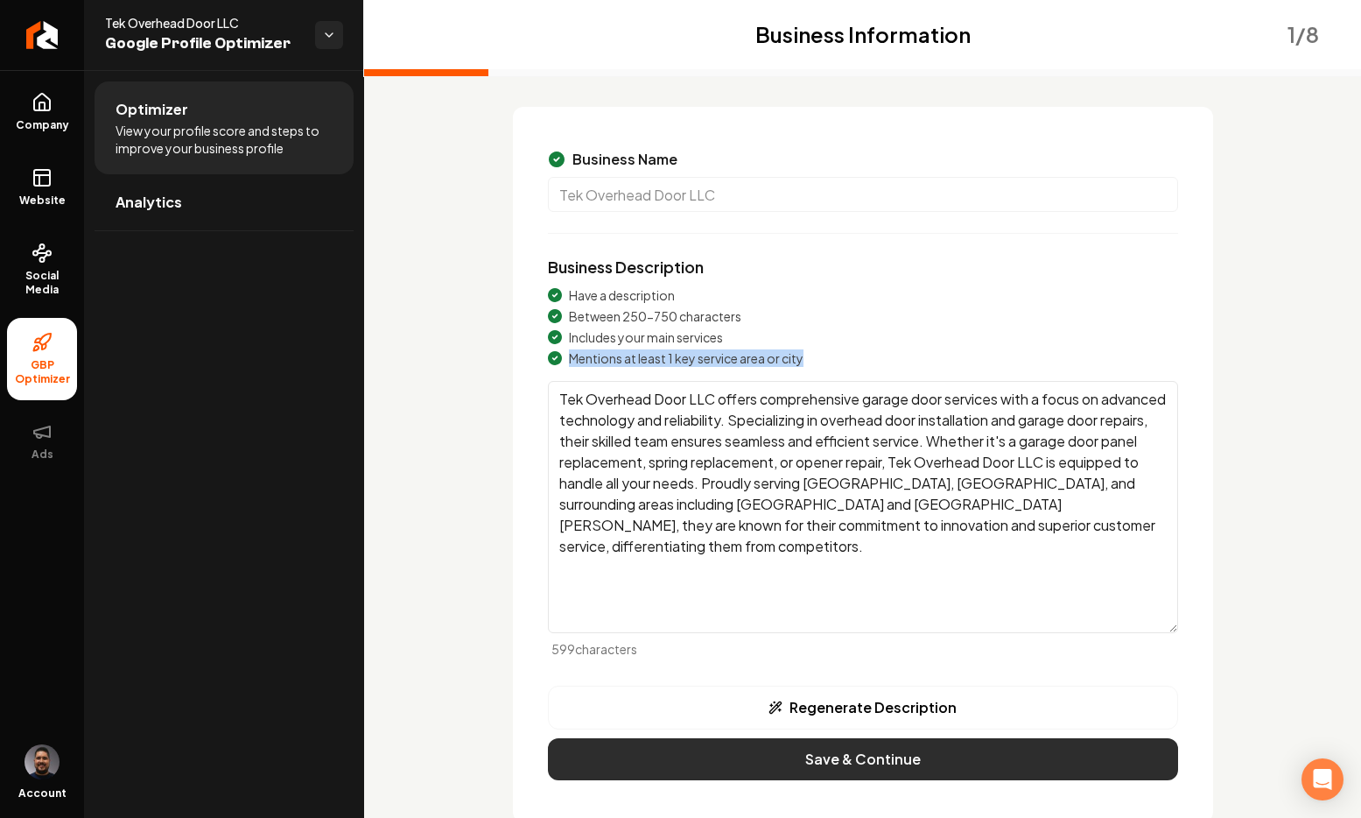
click at [802, 755] on button "Save & Continue" at bounding box center [863, 759] width 630 height 42
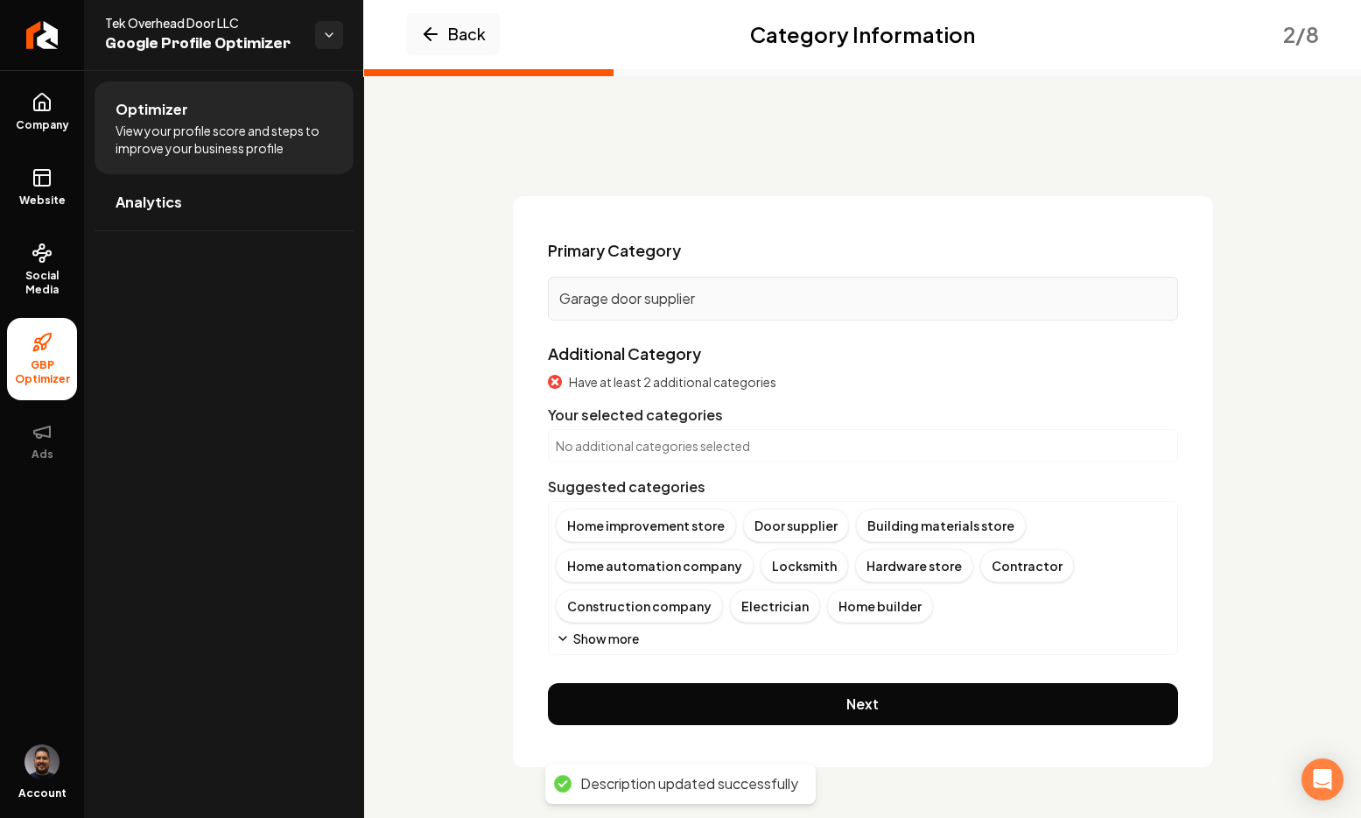
scroll to position [0, 0]
click at [564, 639] on icon "Main content area" at bounding box center [563, 638] width 14 height 14
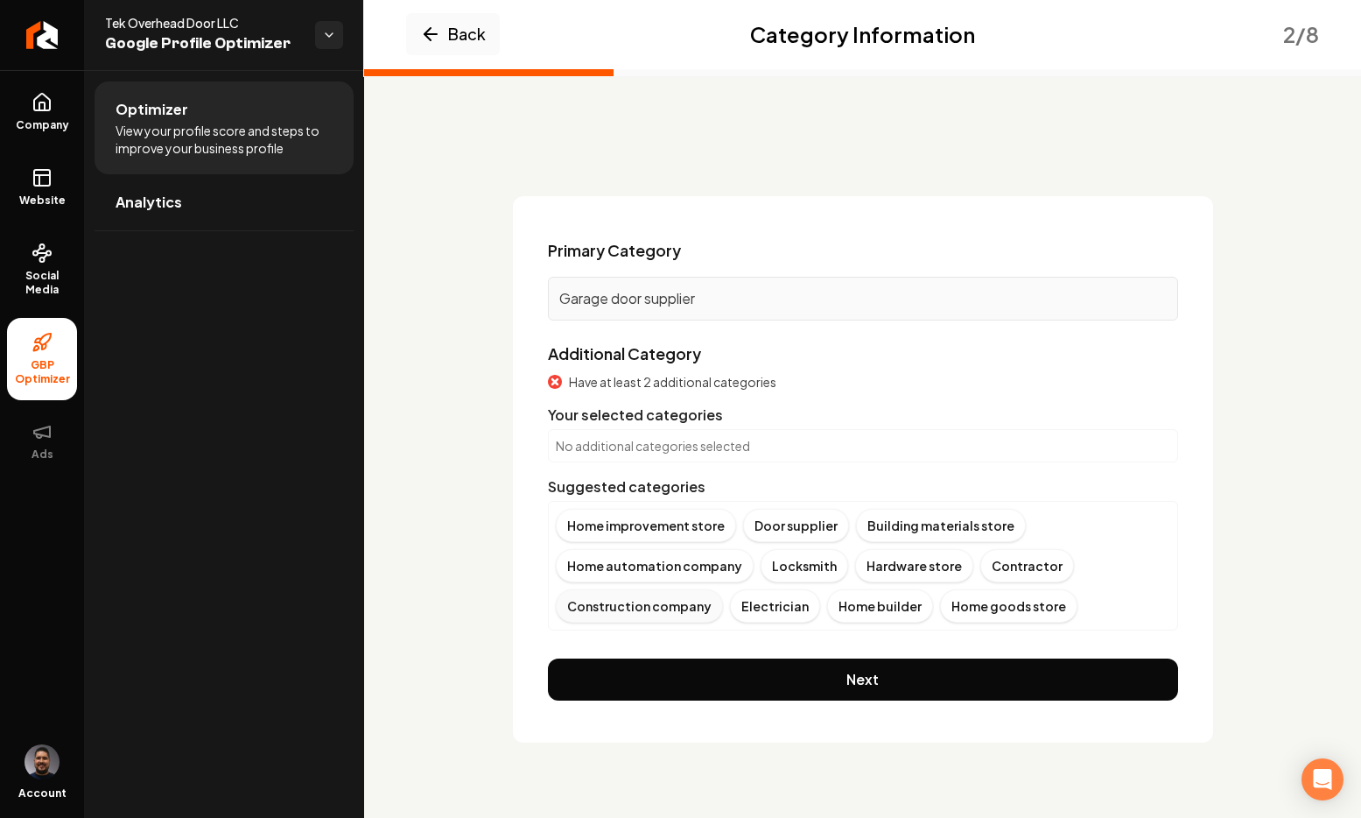
click at [598, 608] on div "Construction company" at bounding box center [639, 605] width 167 height 33
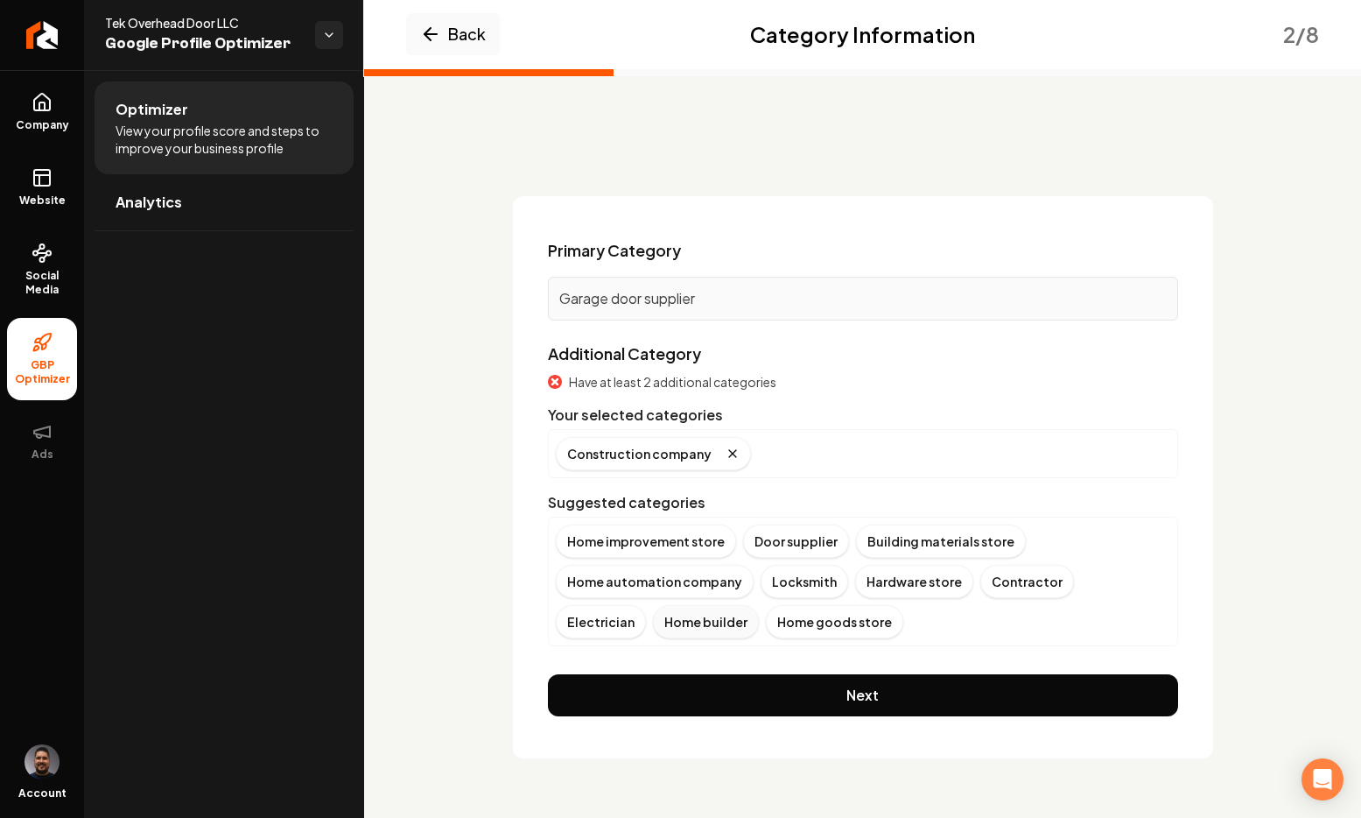
click at [653, 617] on div "Home builder" at bounding box center [706, 621] width 106 height 33
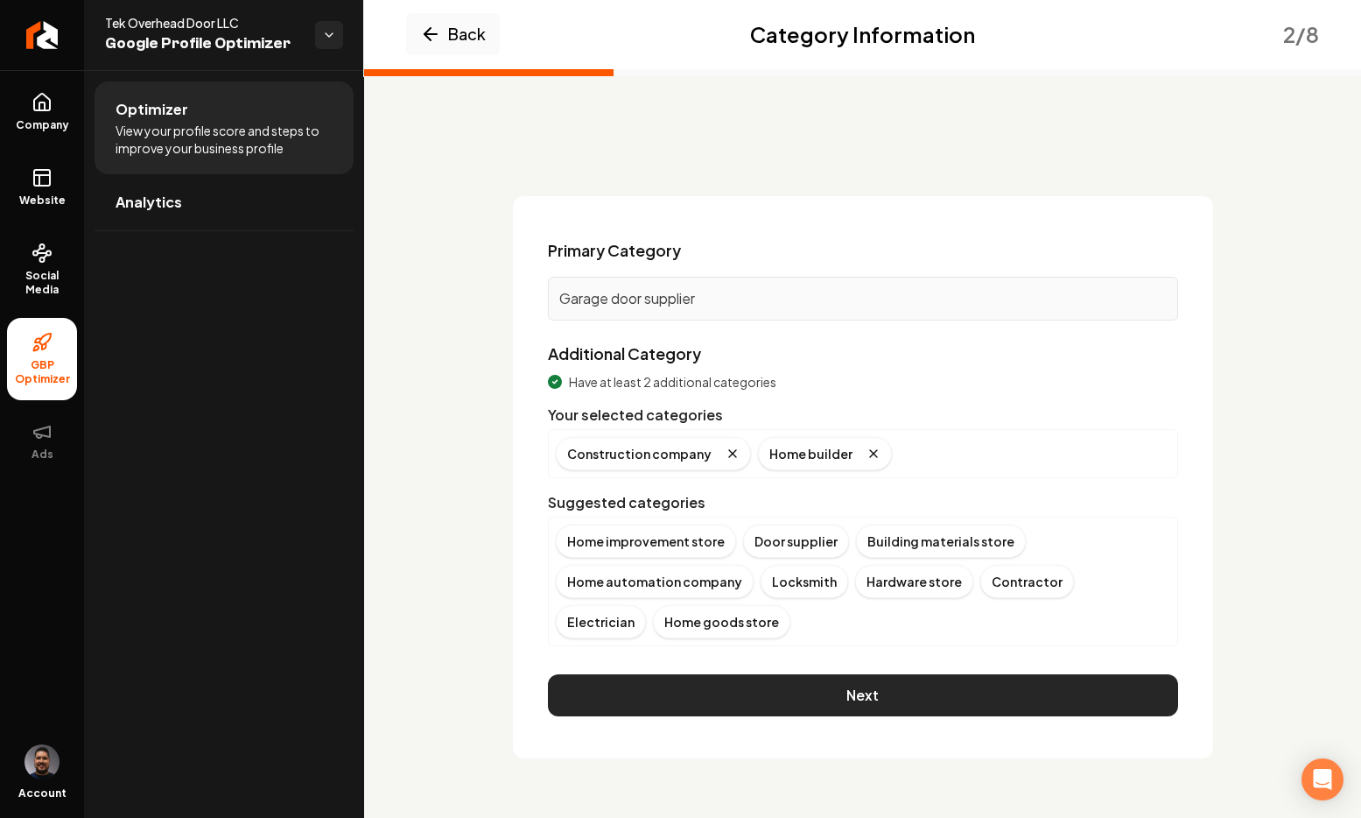
click at [840, 705] on button "Next" at bounding box center [863, 695] width 630 height 42
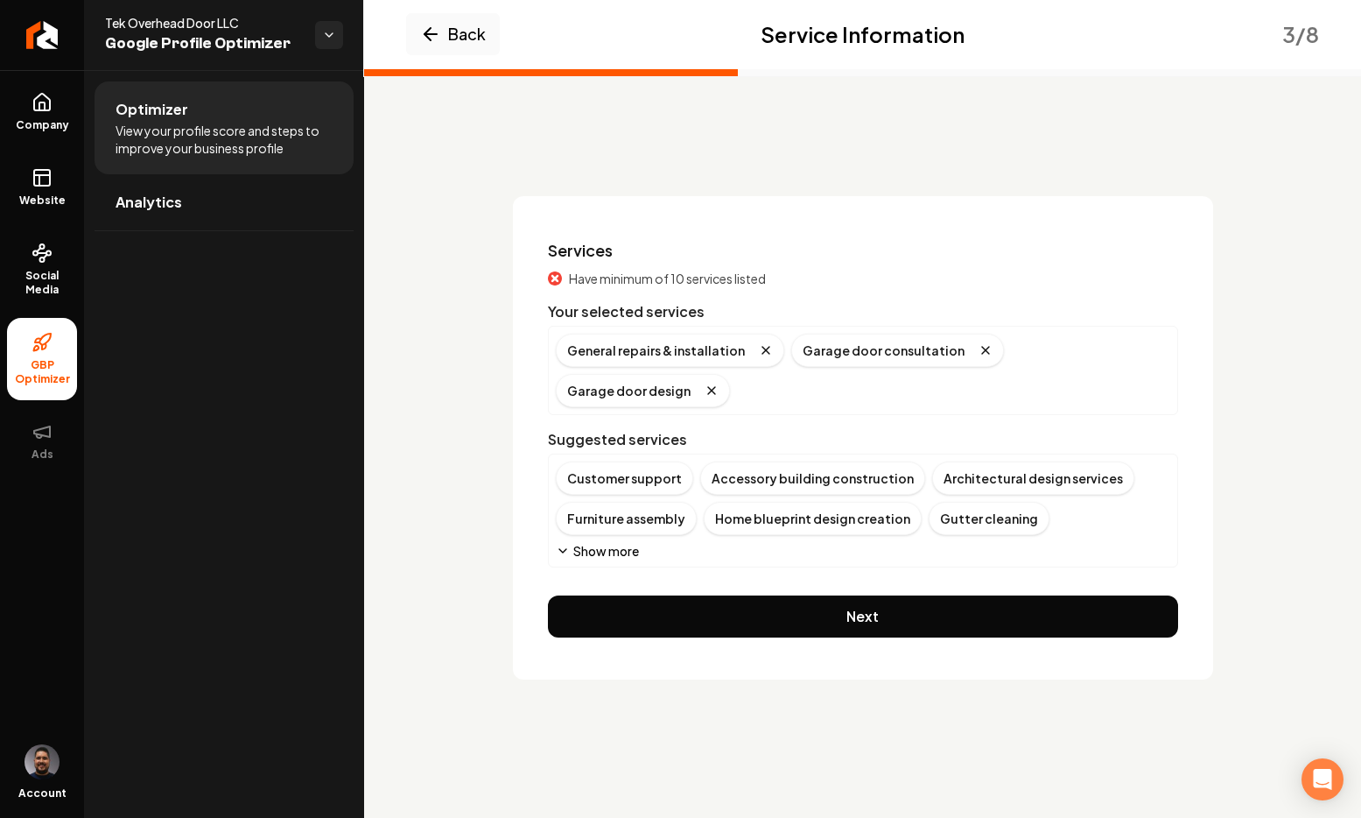
click at [558, 544] on icon "Main content area" at bounding box center [563, 551] width 14 height 14
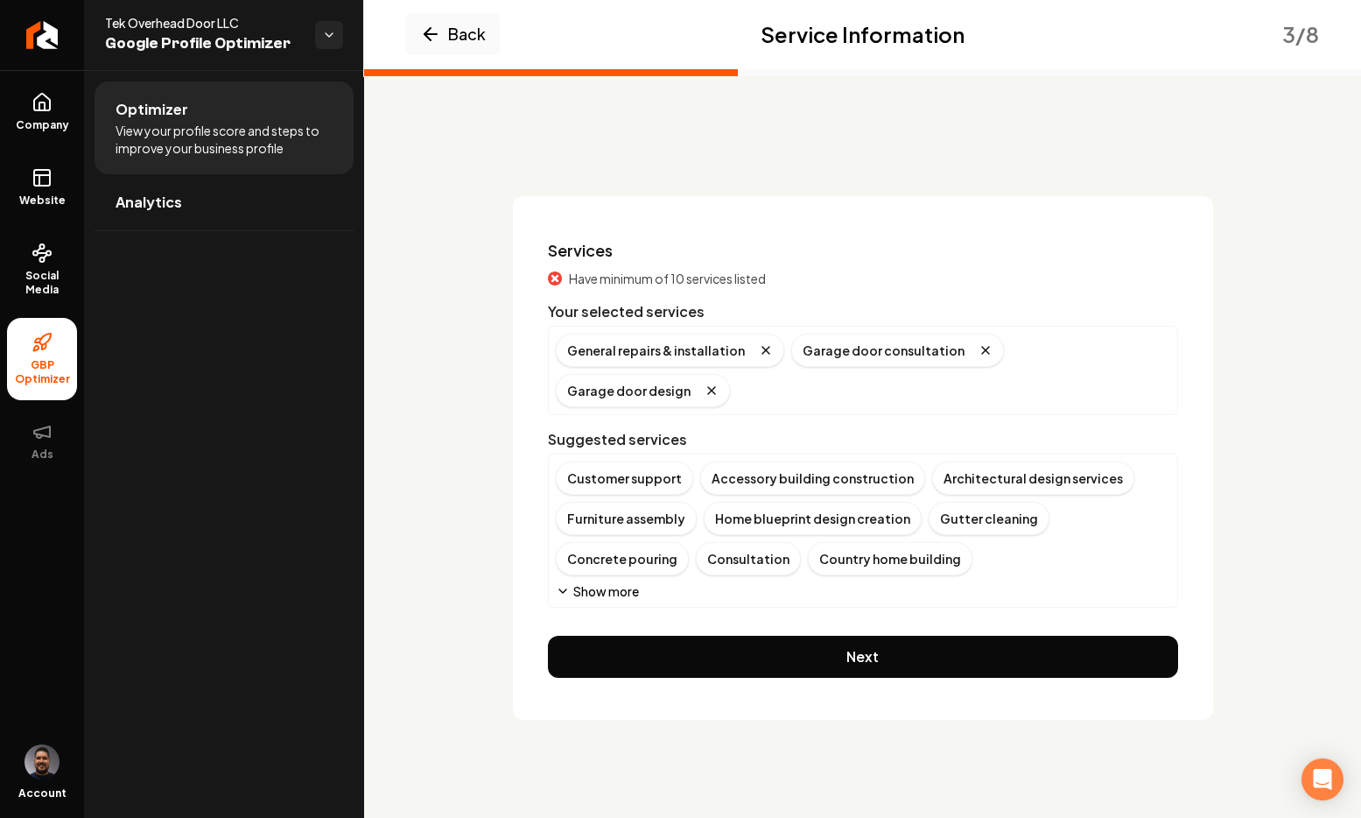
click at [574, 582] on button "Show more" at bounding box center [597, 591] width 83 height 18
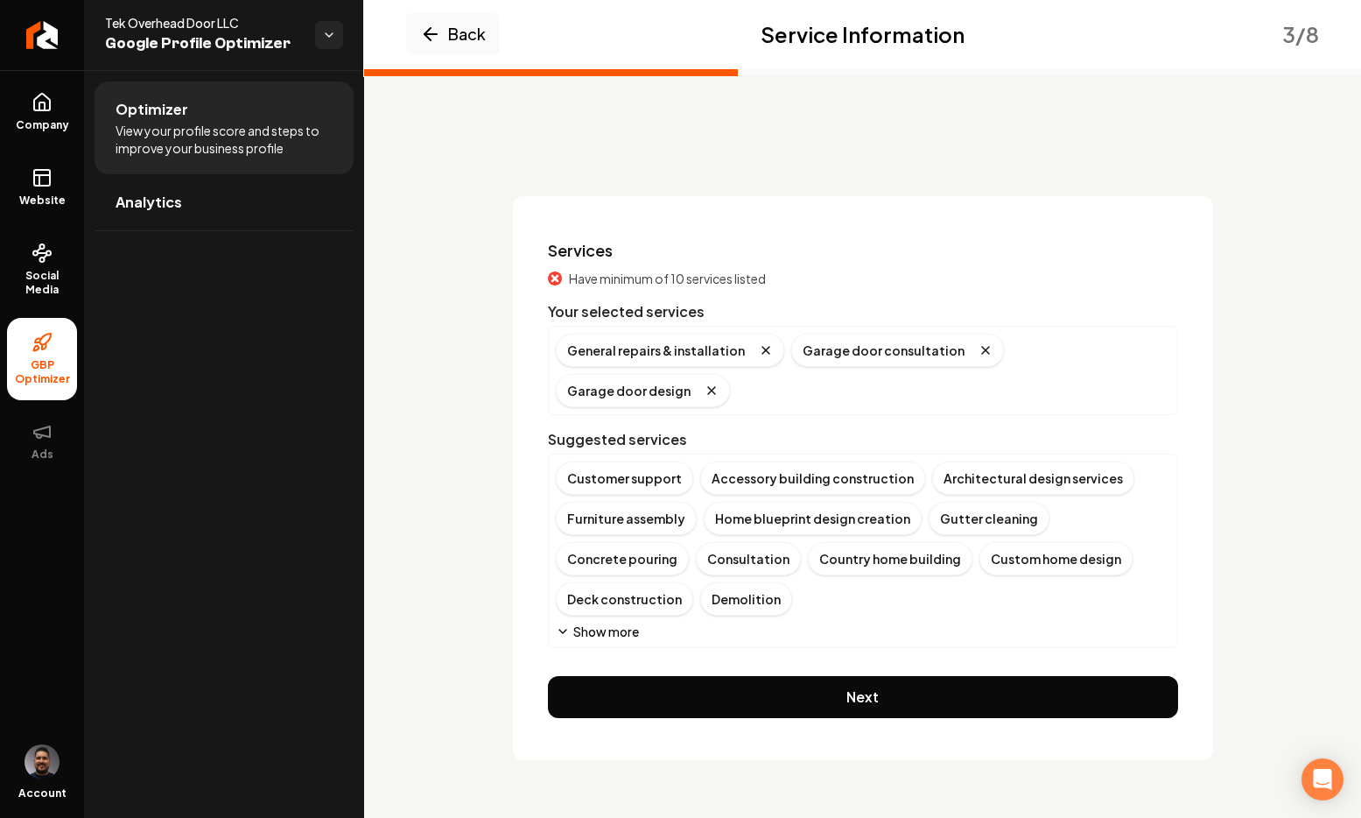
click at [569, 622] on button "Show more" at bounding box center [597, 631] width 83 height 18
click at [565, 624] on icon "Main content area" at bounding box center [563, 631] width 14 height 14
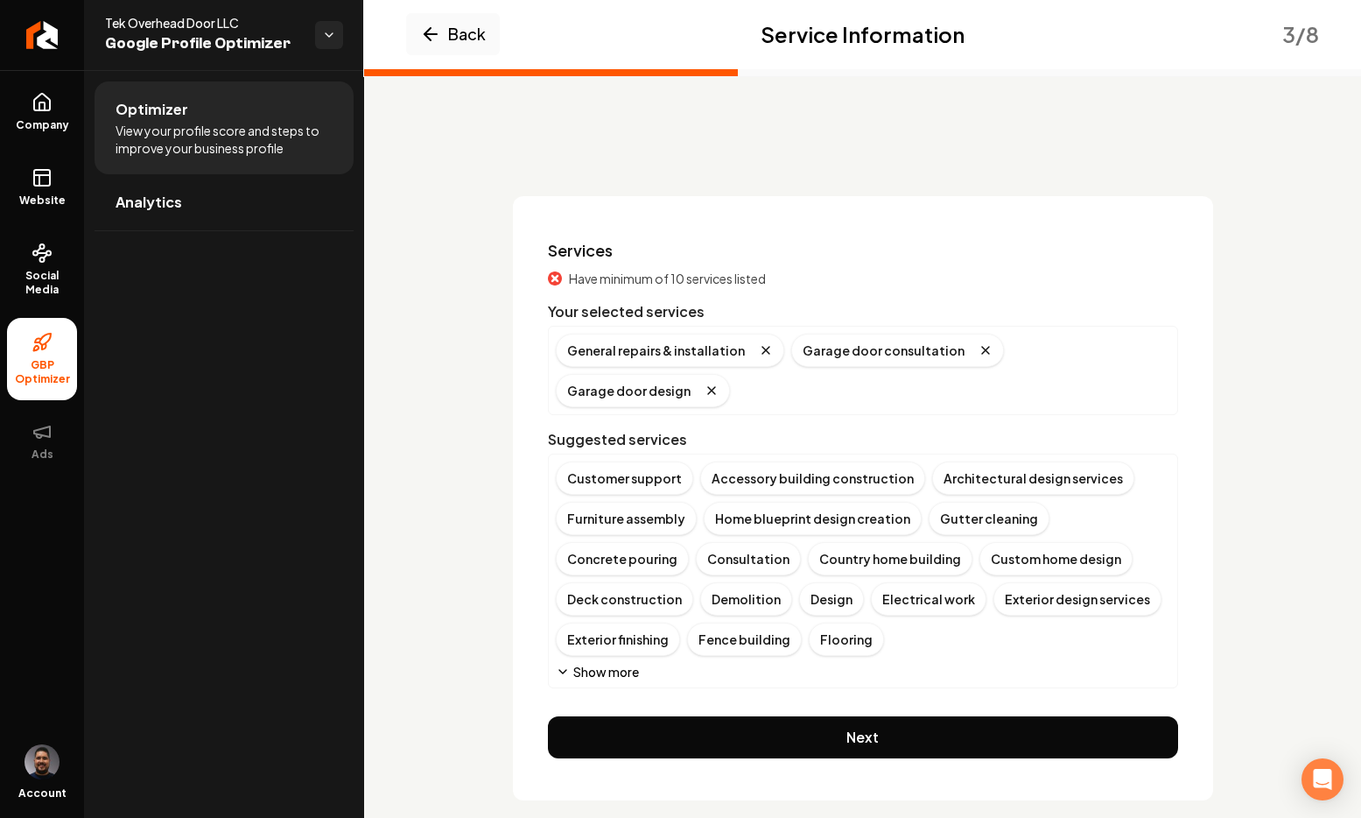
click at [568, 664] on icon "Main content area" at bounding box center [563, 671] width 14 height 14
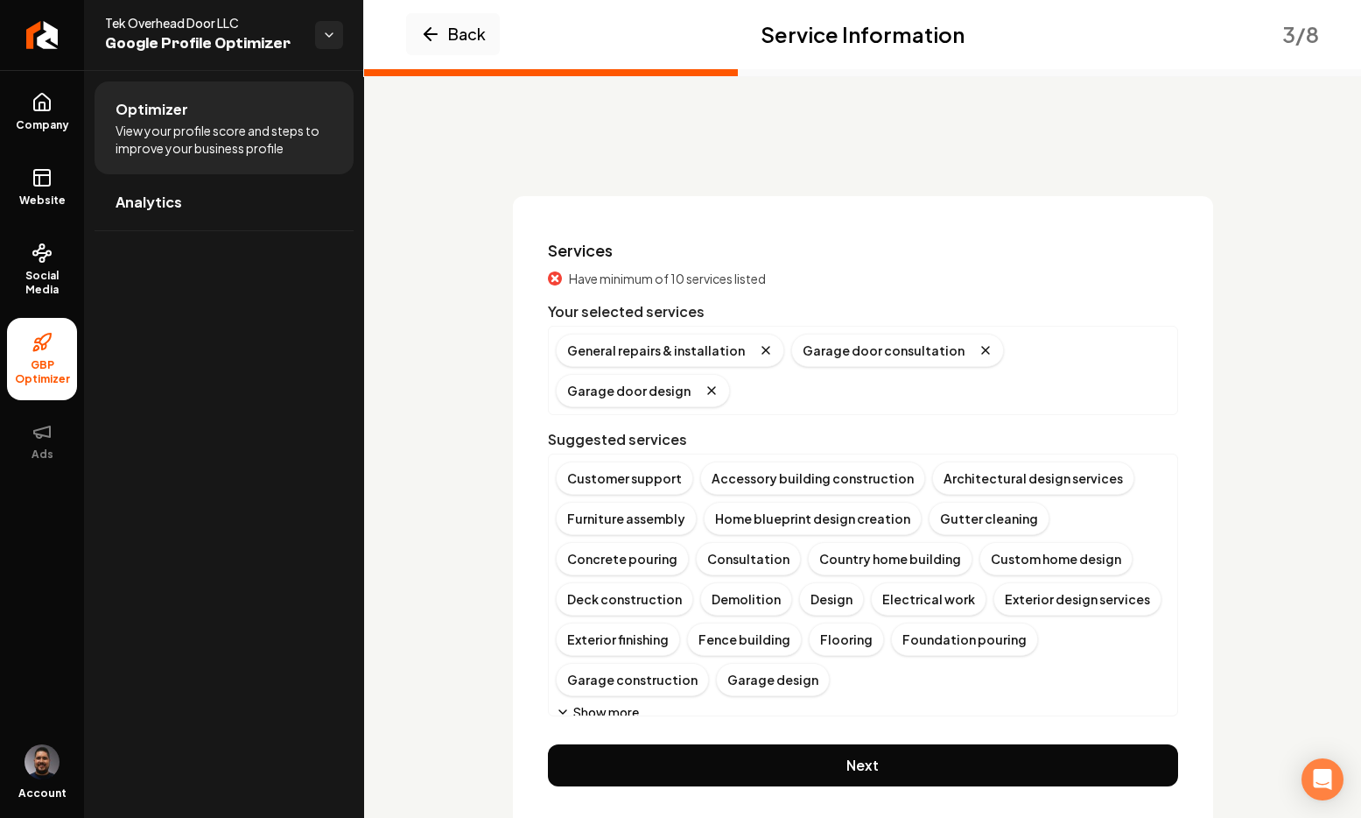
click at [571, 703] on button "Show more" at bounding box center [597, 712] width 83 height 18
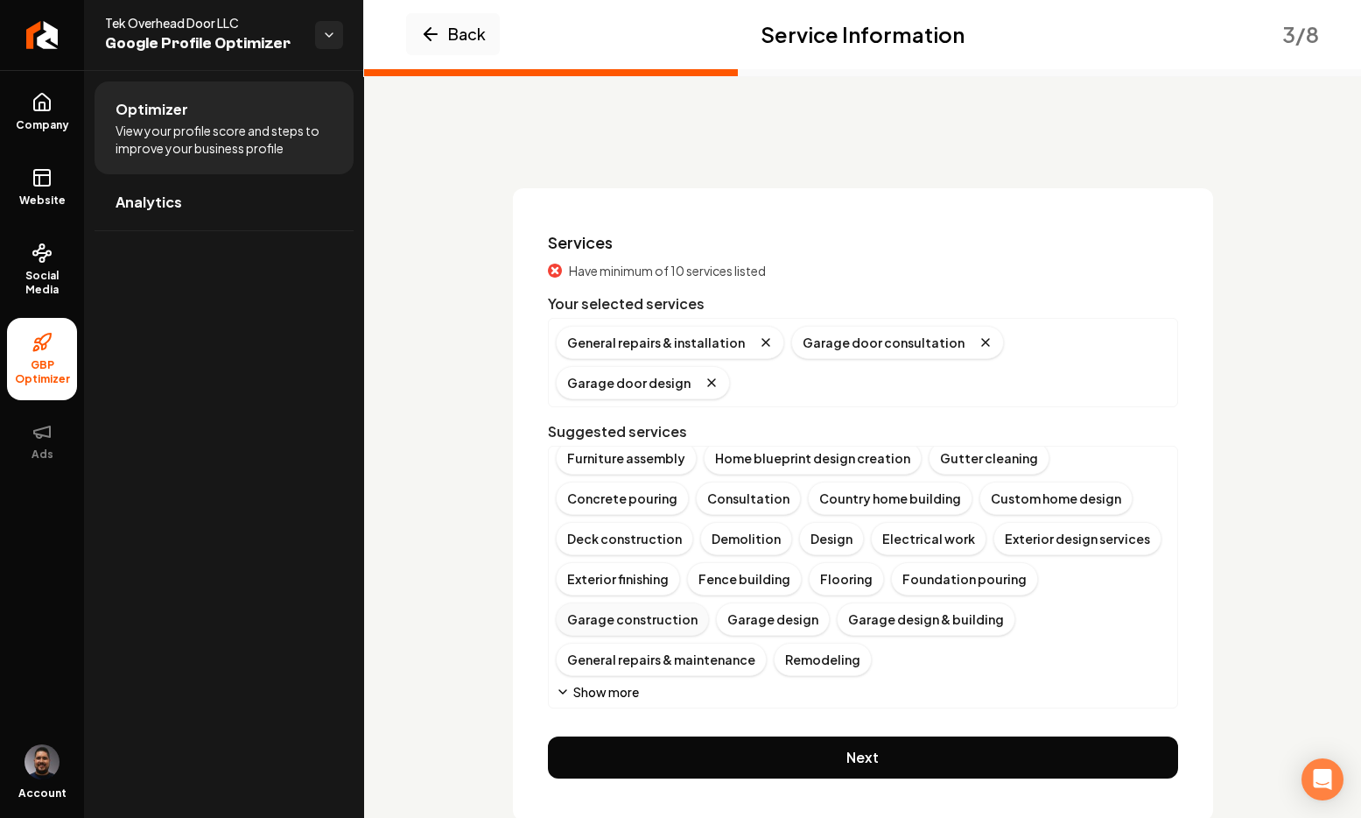
scroll to position [12, 0]
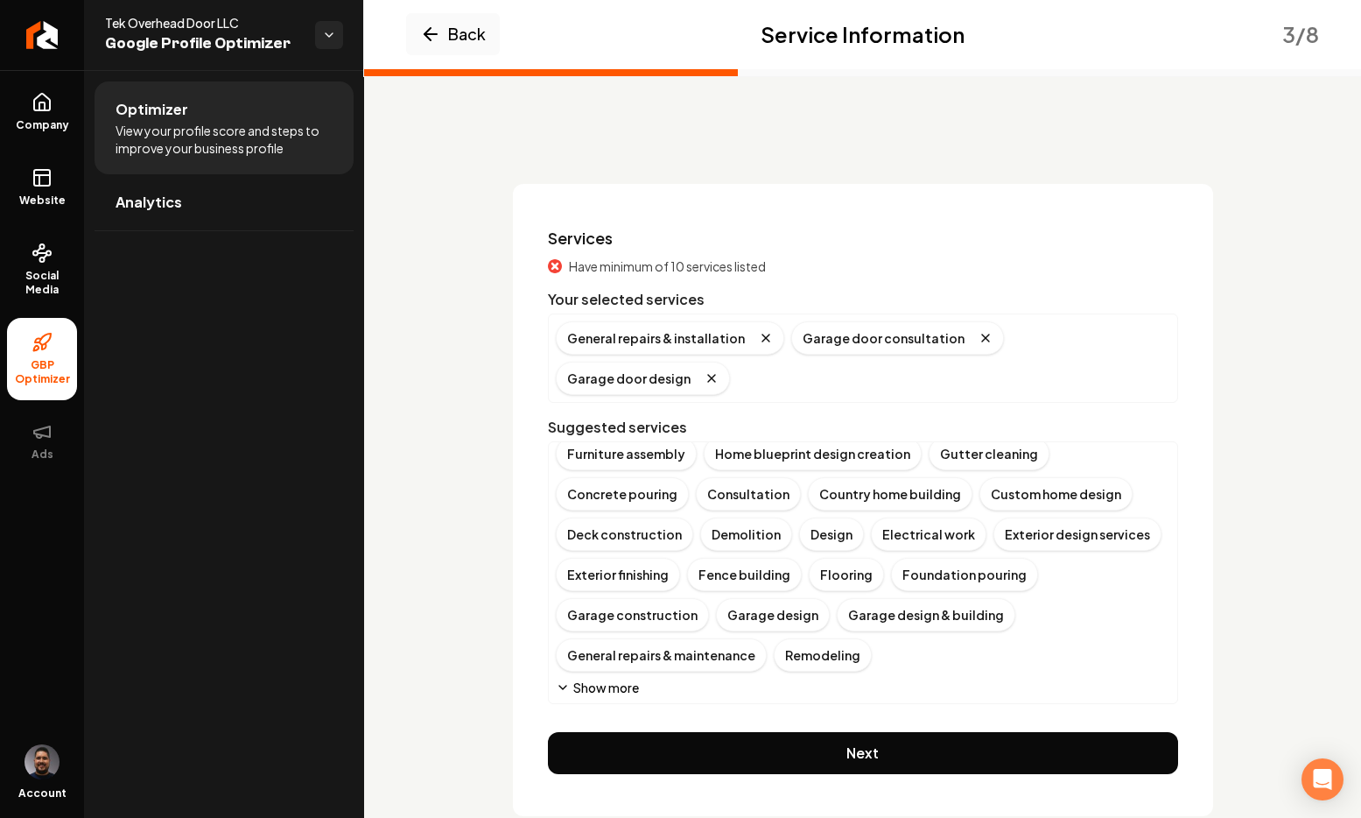
click at [577, 678] on button "Show more" at bounding box center [597, 687] width 83 height 18
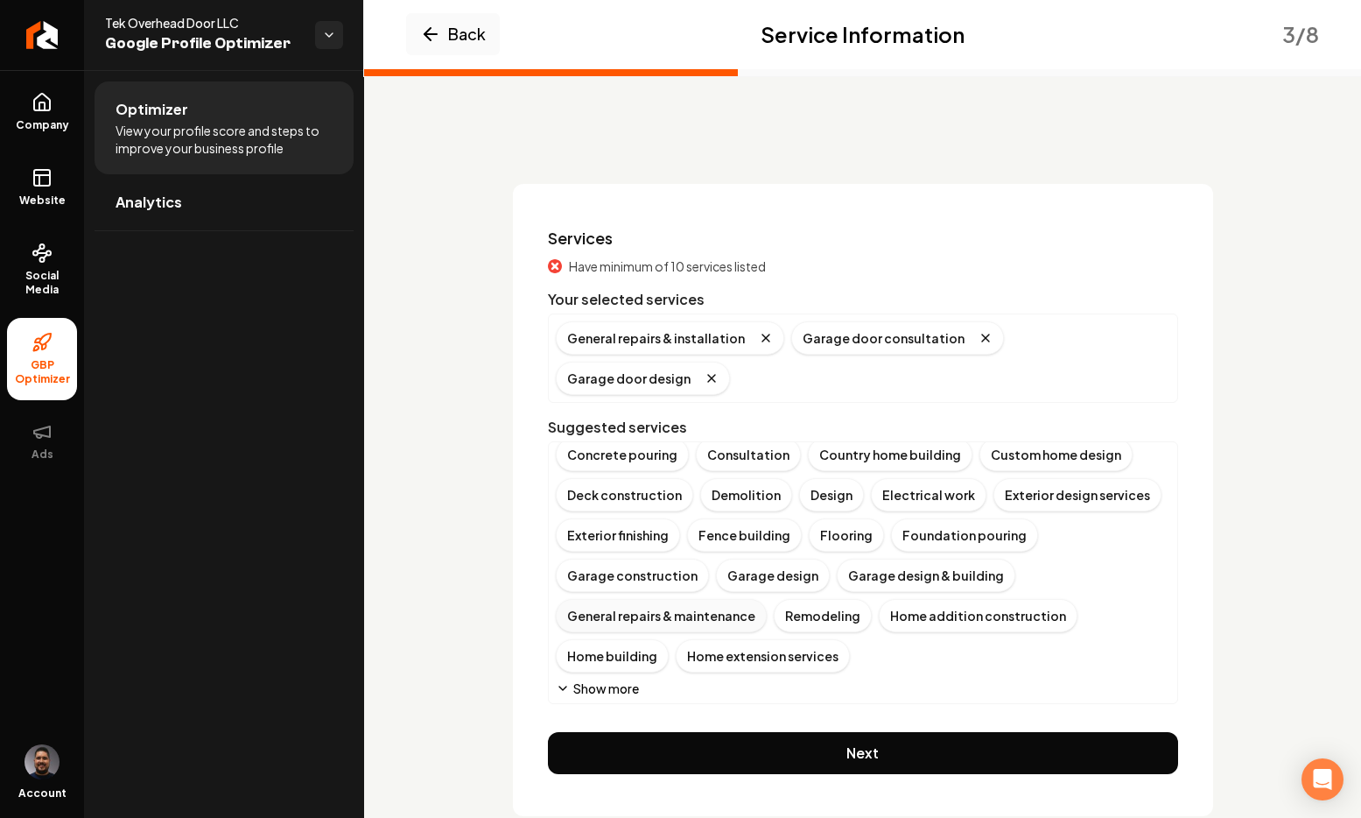
scroll to position [93, 0]
click at [561, 680] on icon "Main content area" at bounding box center [563, 687] width 14 height 14
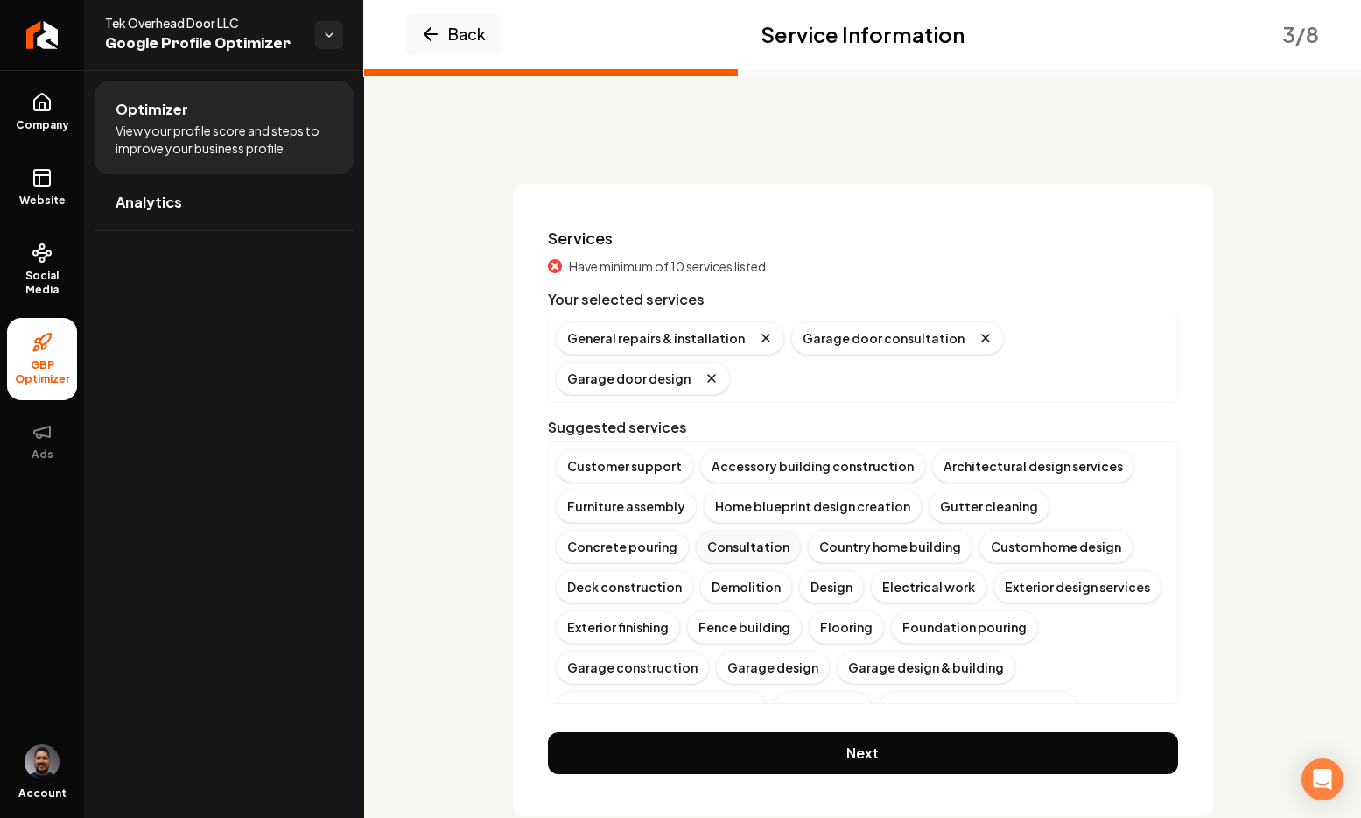
scroll to position [0, 0]
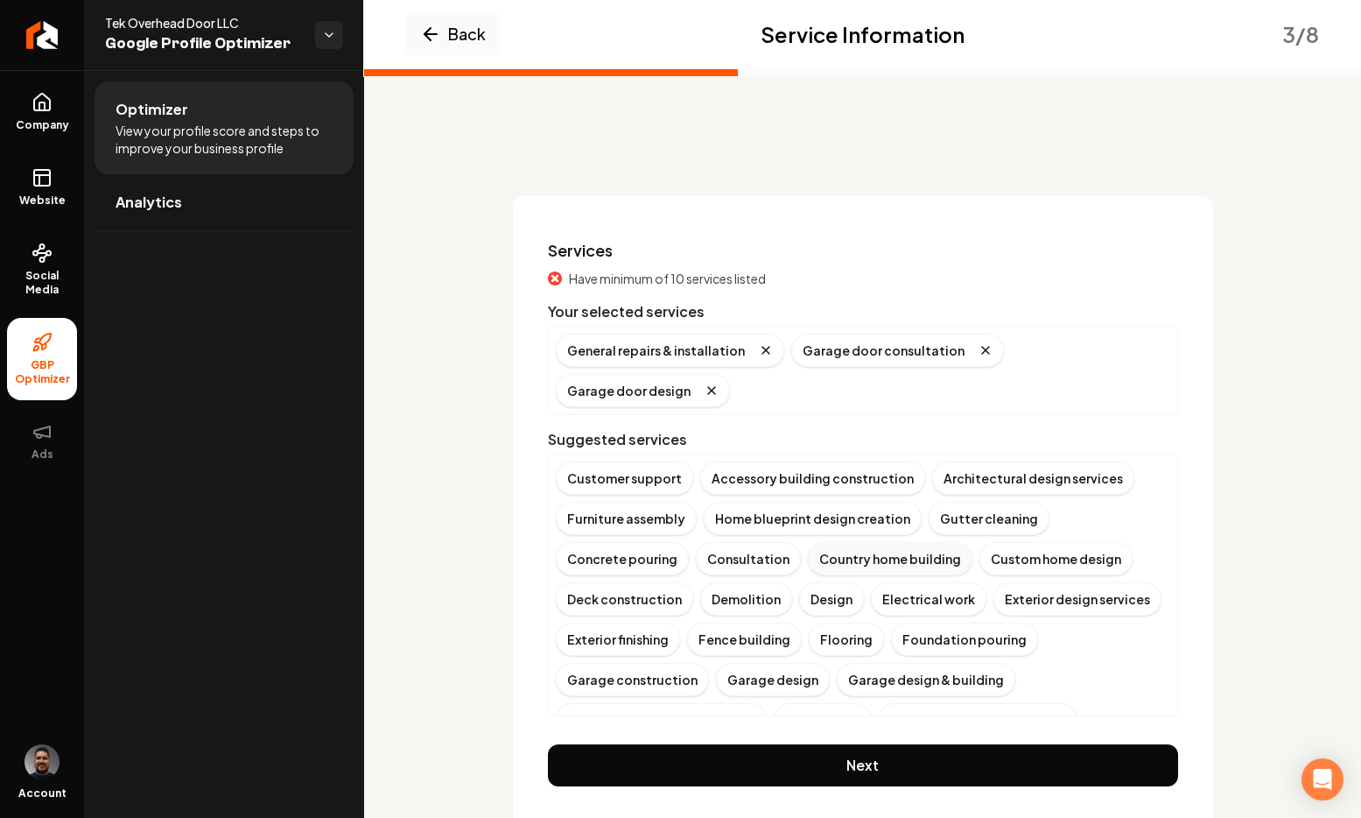
click at [895, 542] on div "Country home building" at bounding box center [890, 558] width 165 height 33
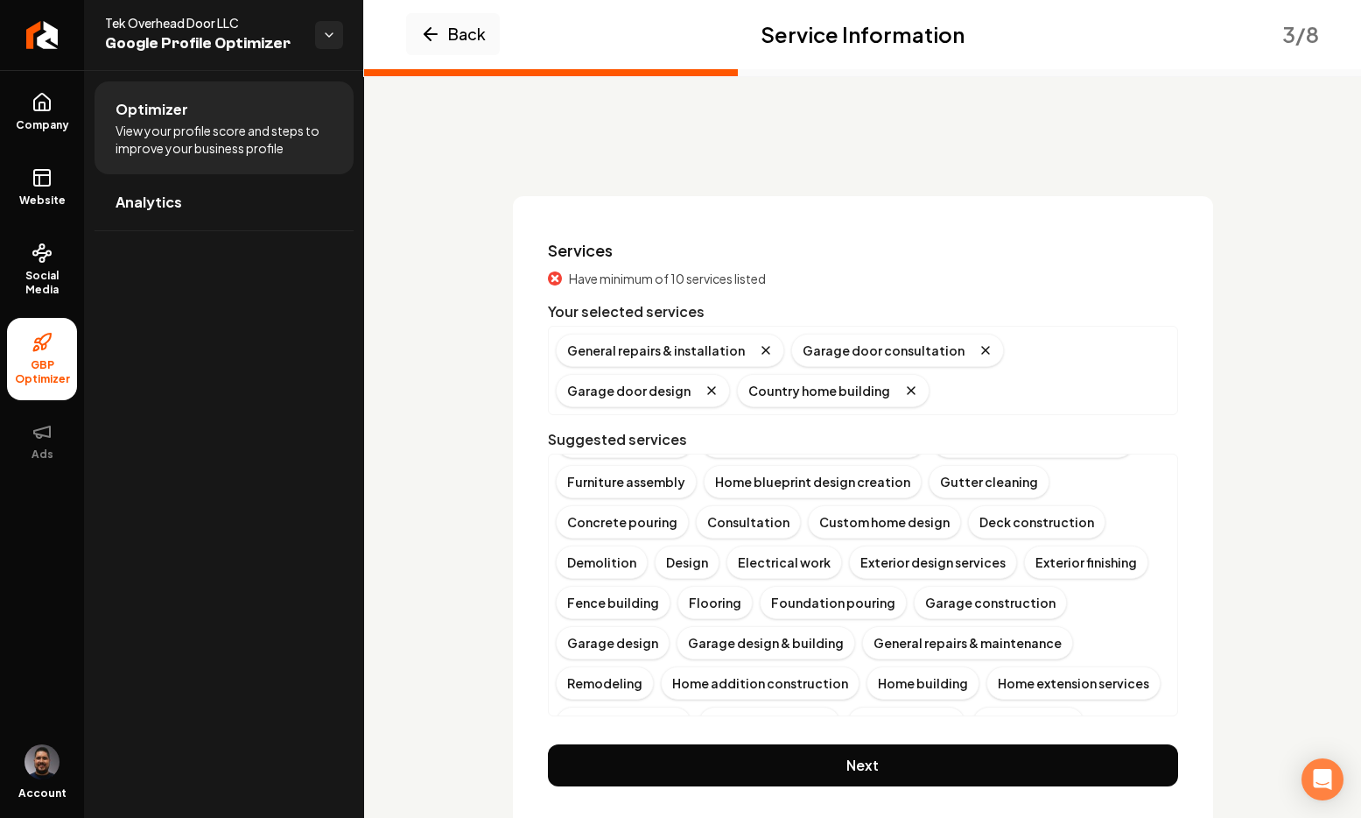
scroll to position [38, 0]
click at [870, 530] on div "Custom home design" at bounding box center [884, 520] width 153 height 33
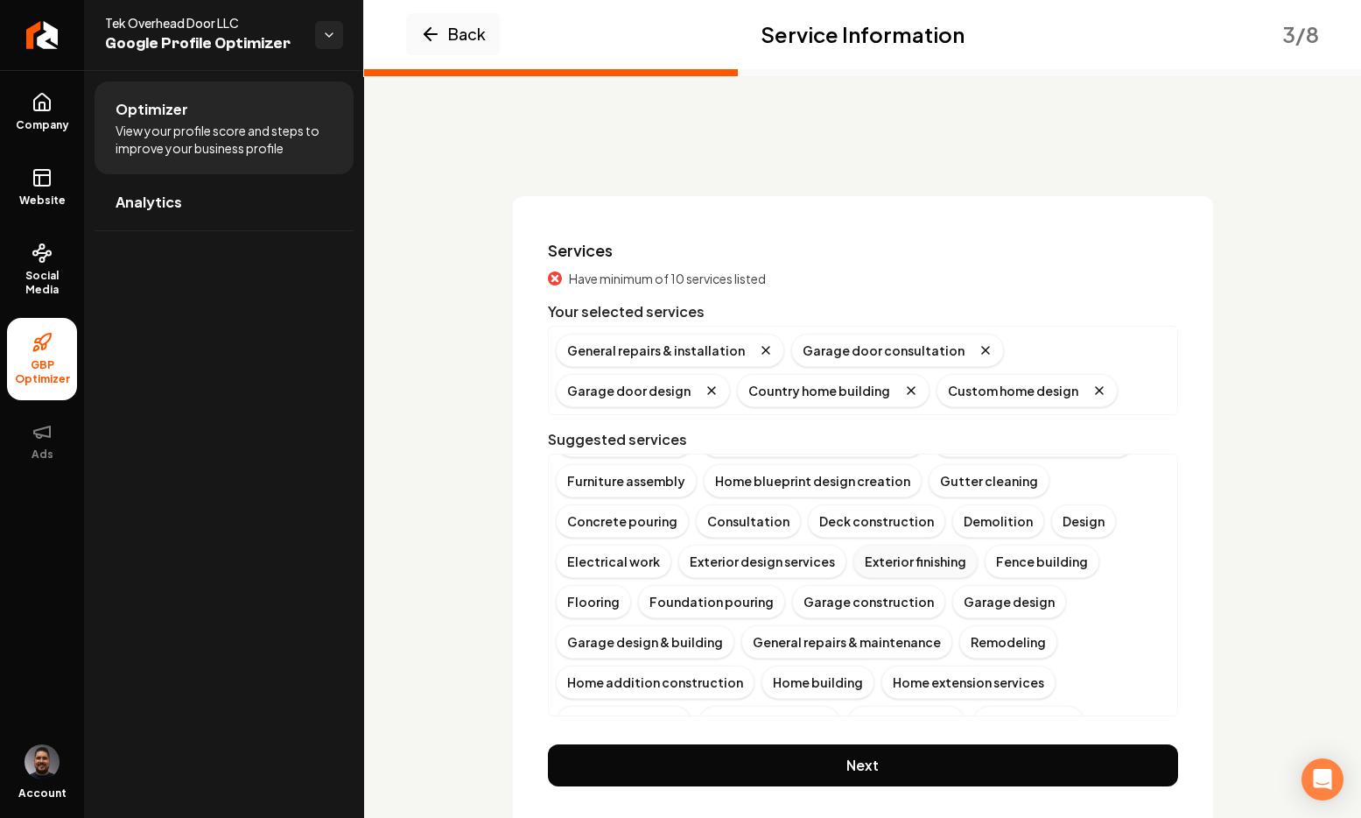
click at [902, 565] on div "Exterior finishing" at bounding box center [915, 560] width 124 height 33
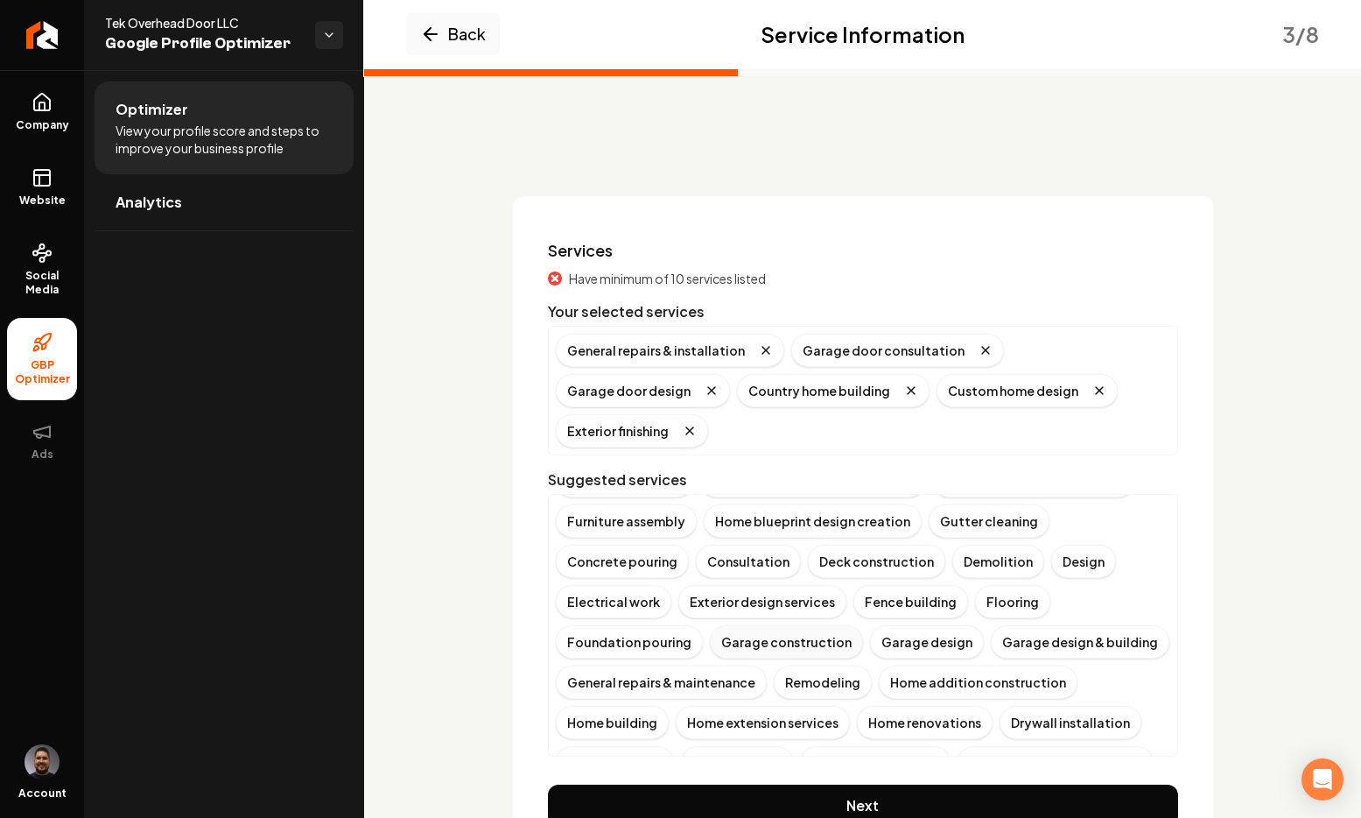
click at [776, 625] on div "Garage construction" at bounding box center [786, 641] width 153 height 33
click at [760, 640] on div "Garage design" at bounding box center [767, 641] width 114 height 33
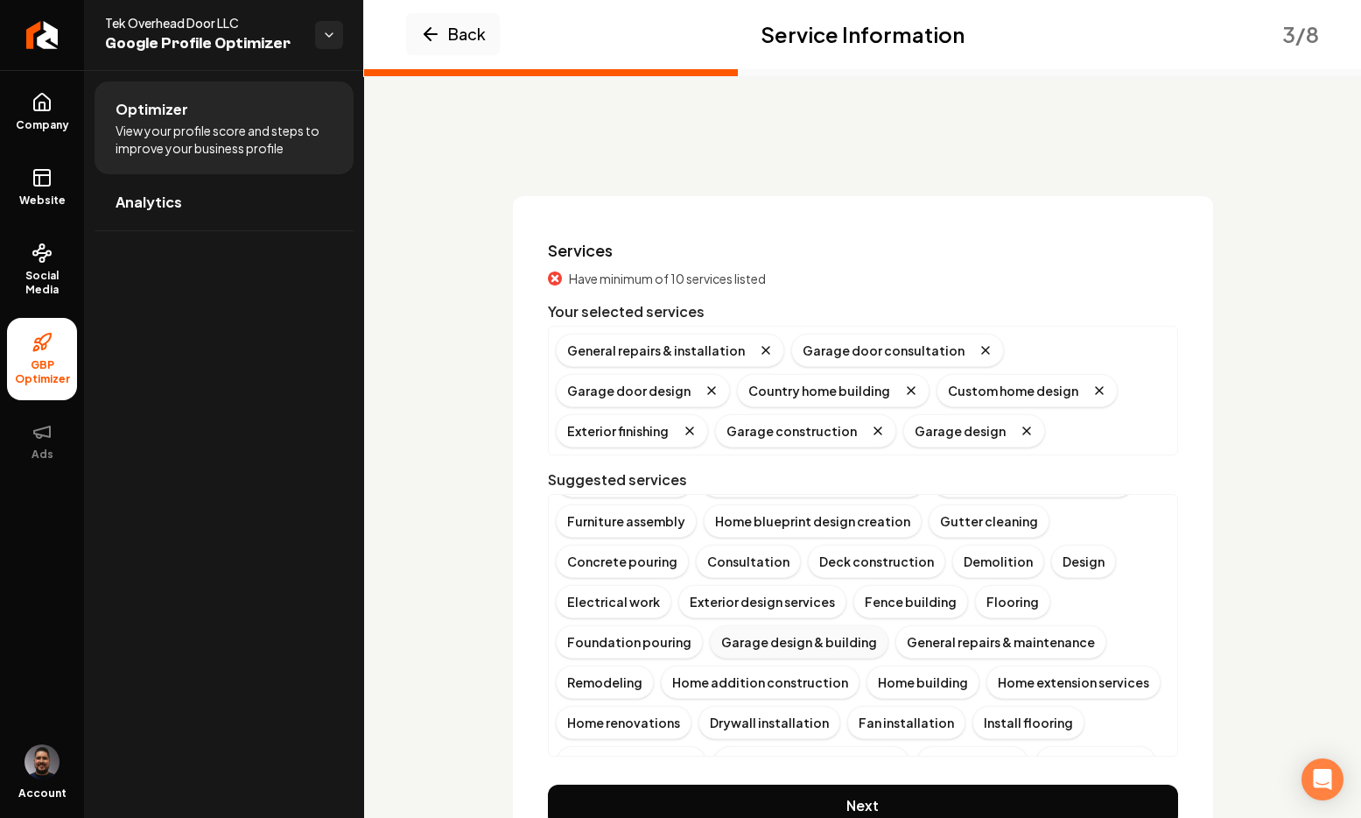
click at [787, 647] on div "Garage design & building" at bounding box center [799, 641] width 179 height 33
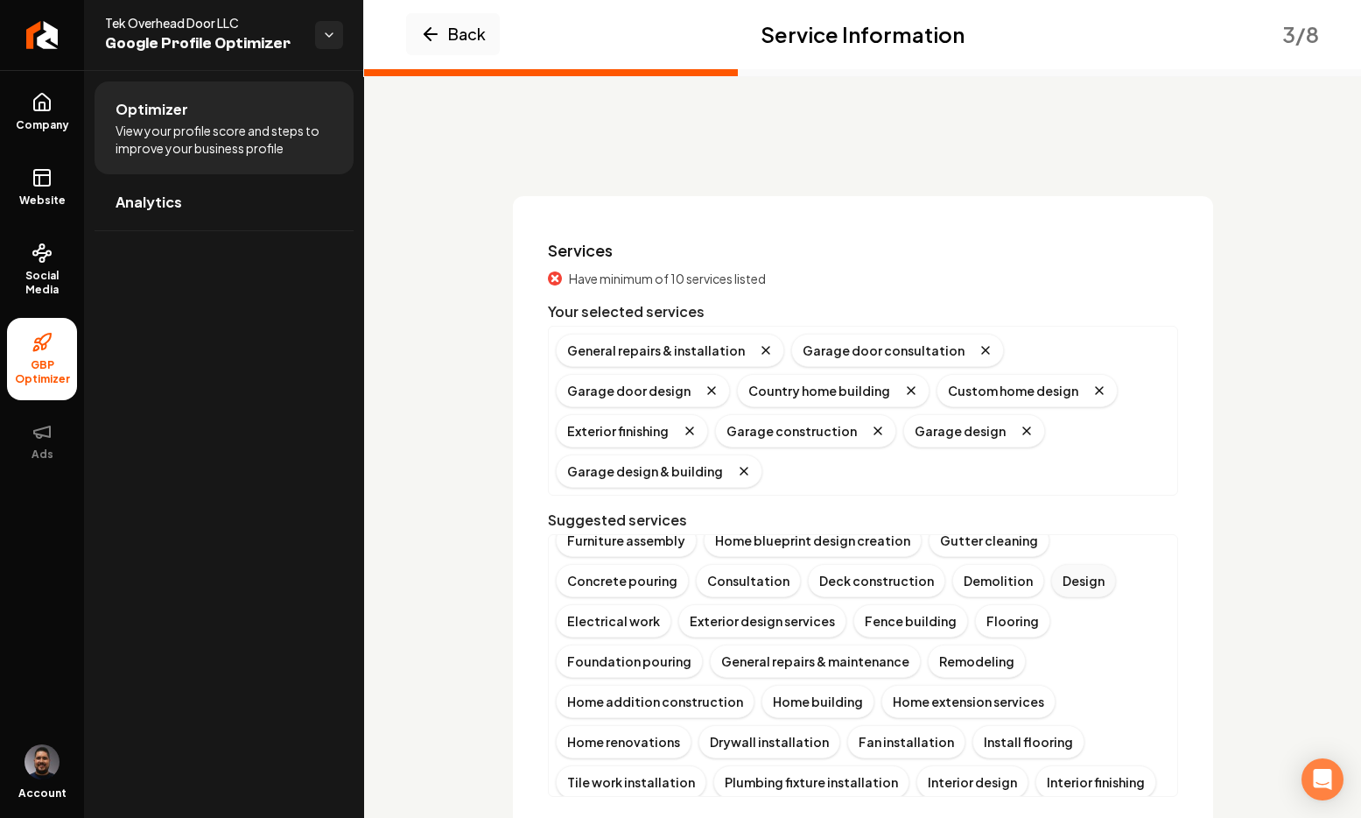
scroll to position [92, 0]
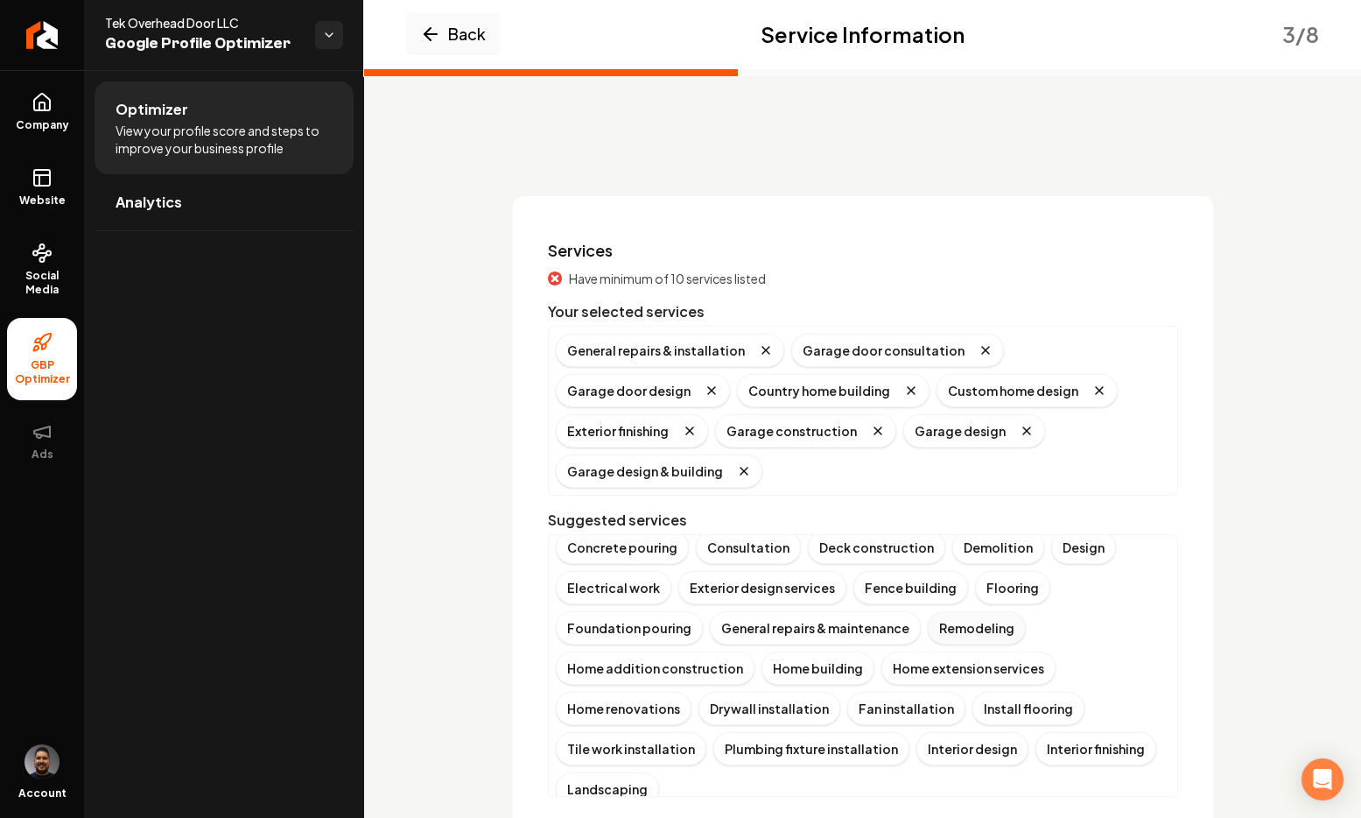
click at [965, 611] on div "Remodeling" at bounding box center [977, 627] width 98 height 33
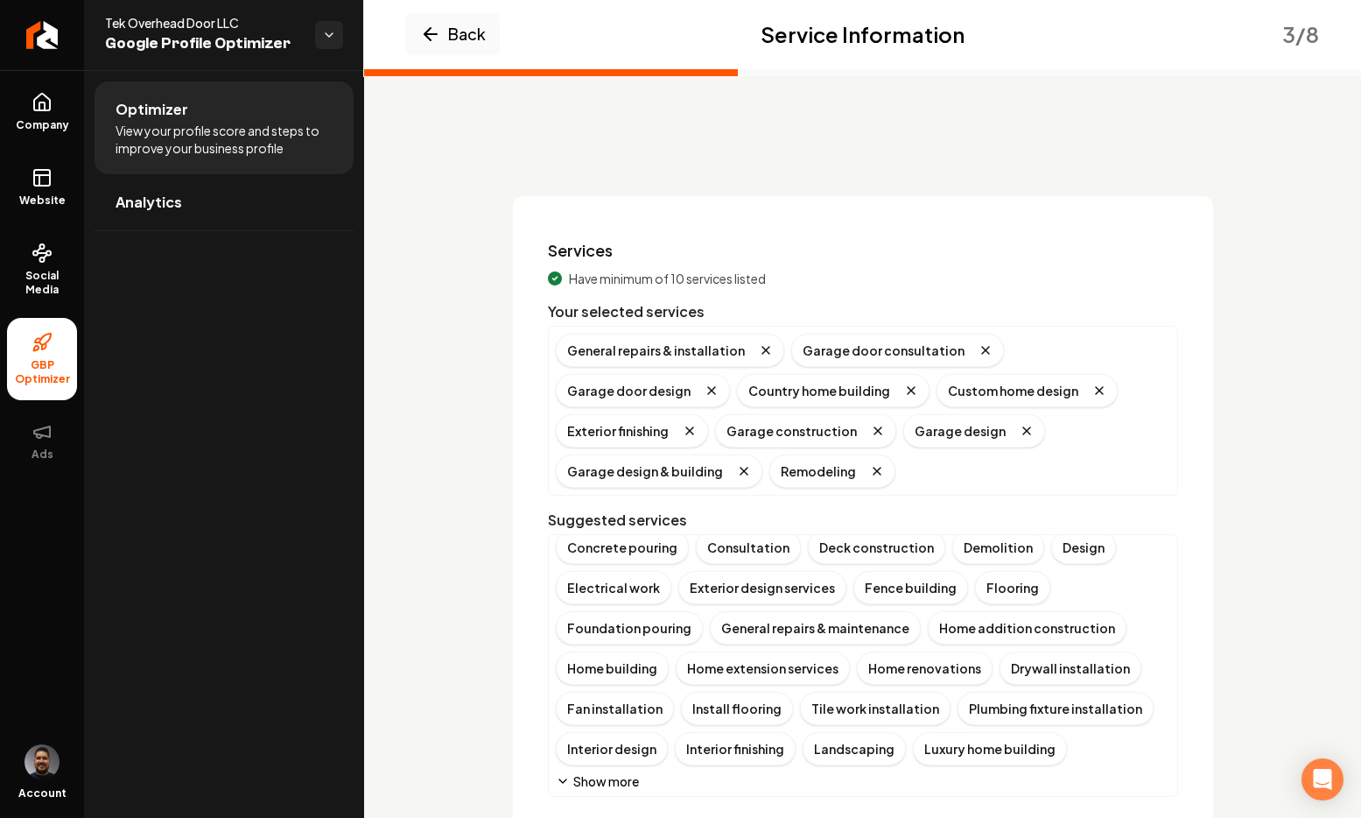
scroll to position [93, 0]
click at [959, 744] on div "Luxury home building" at bounding box center [990, 747] width 154 height 33
click at [607, 786] on button "Show more" at bounding box center [597, 780] width 83 height 18
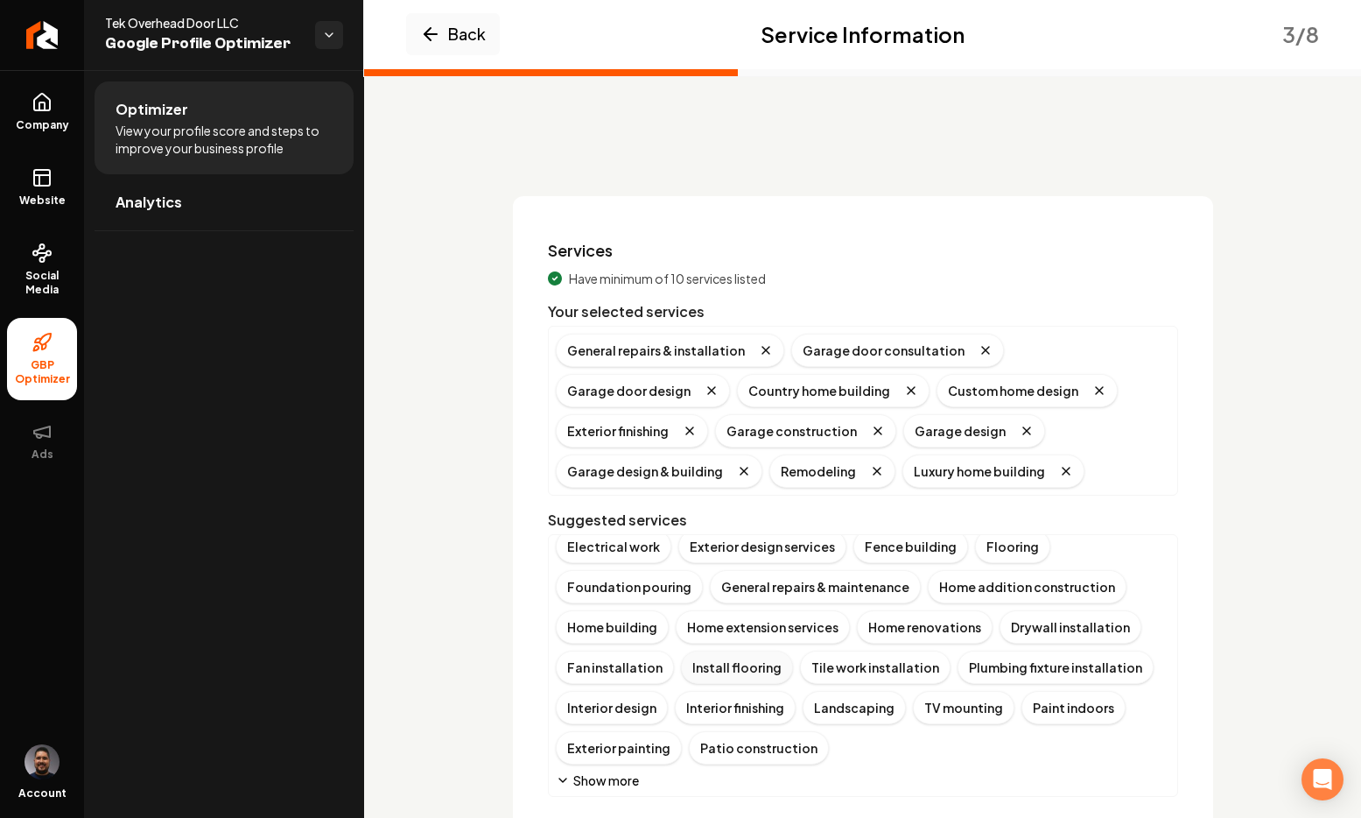
scroll to position [68, 0]
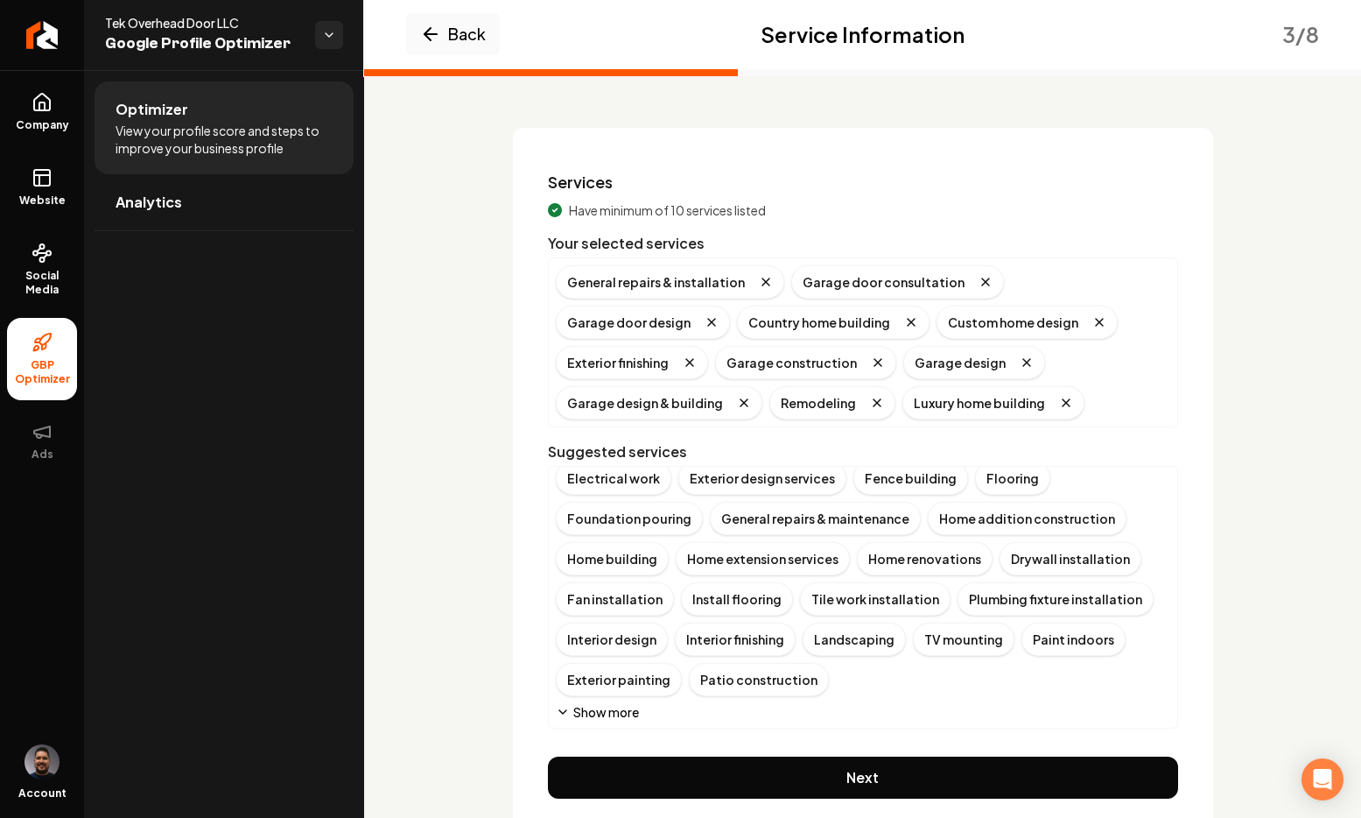
click at [605, 715] on button "Show more" at bounding box center [597, 712] width 83 height 18
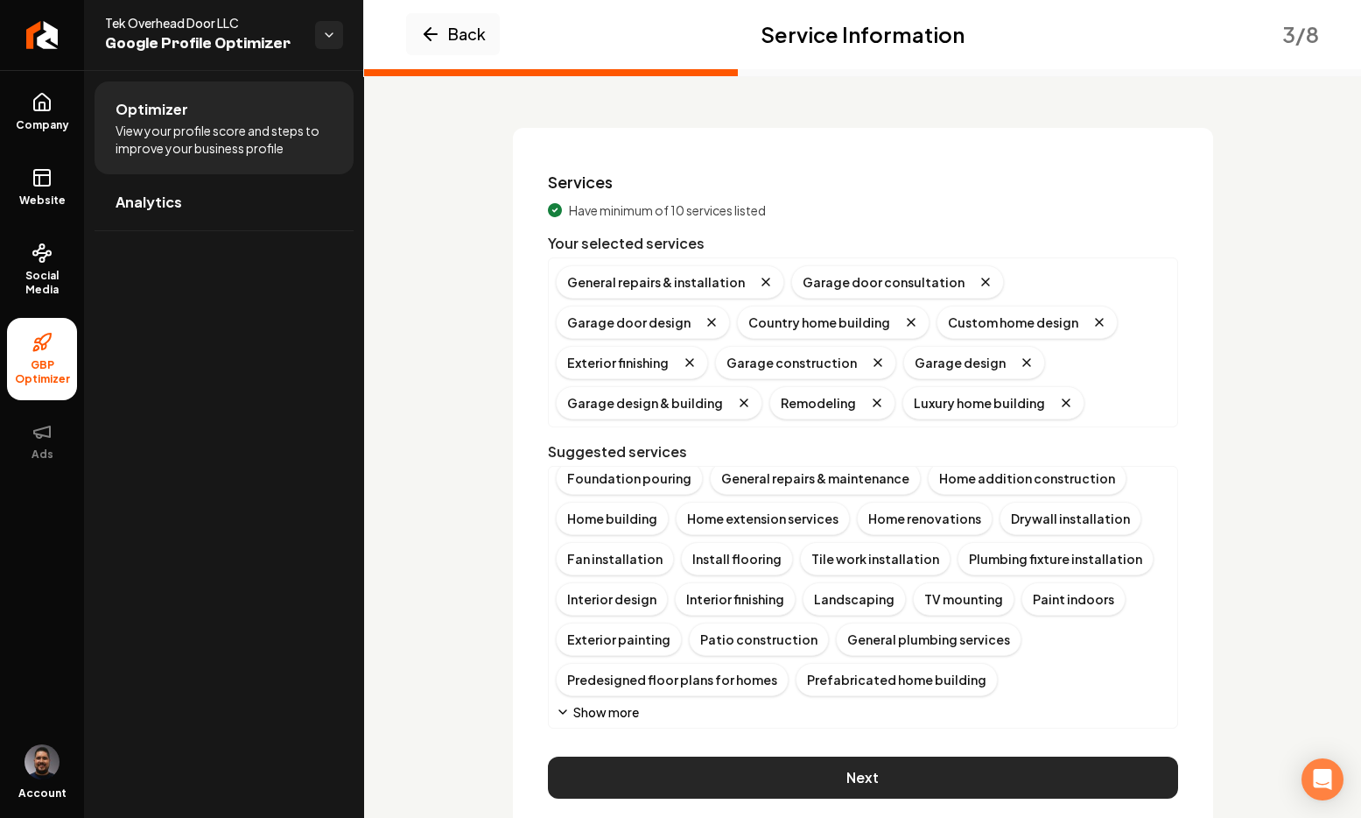
click at [867, 785] on button "Next" at bounding box center [863, 777] width 630 height 42
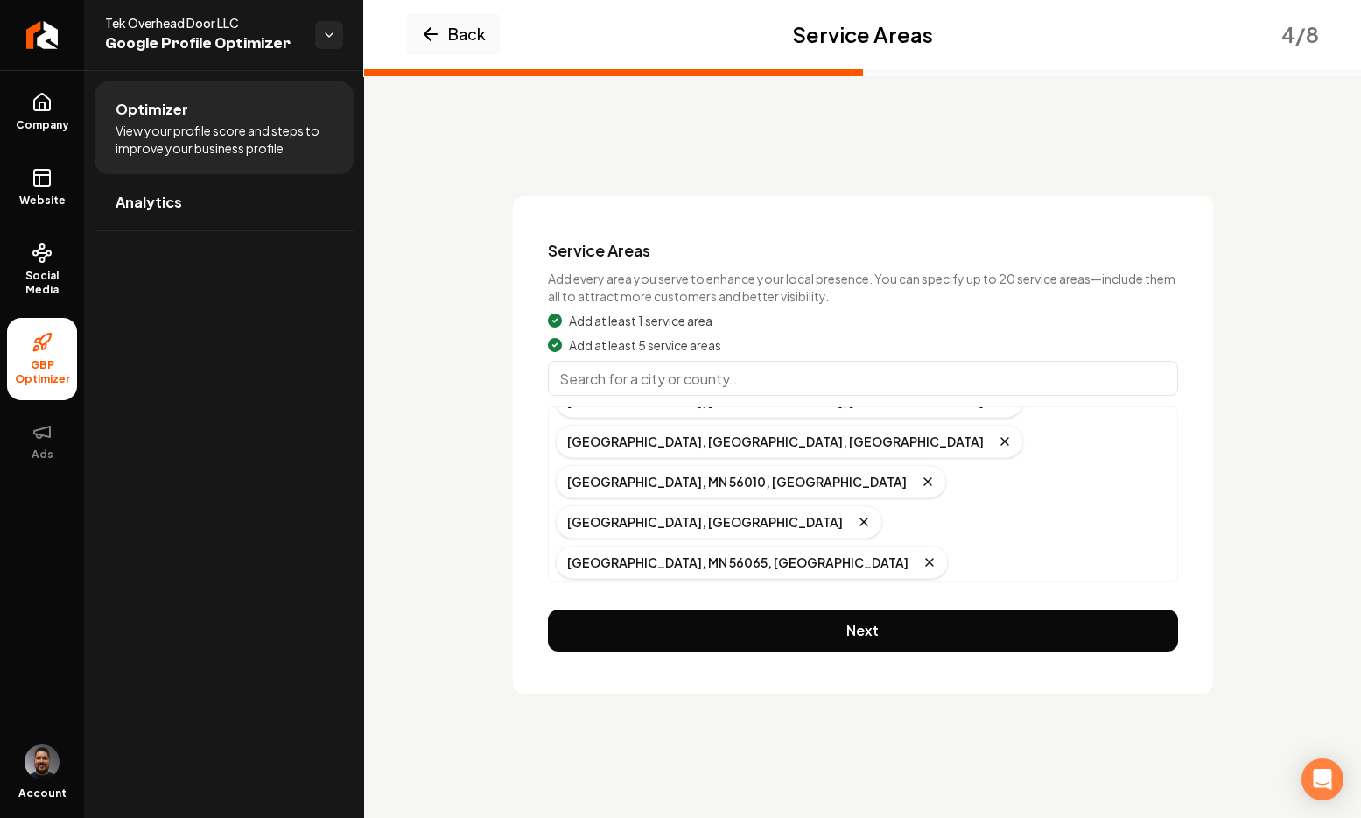
scroll to position [75, 0]
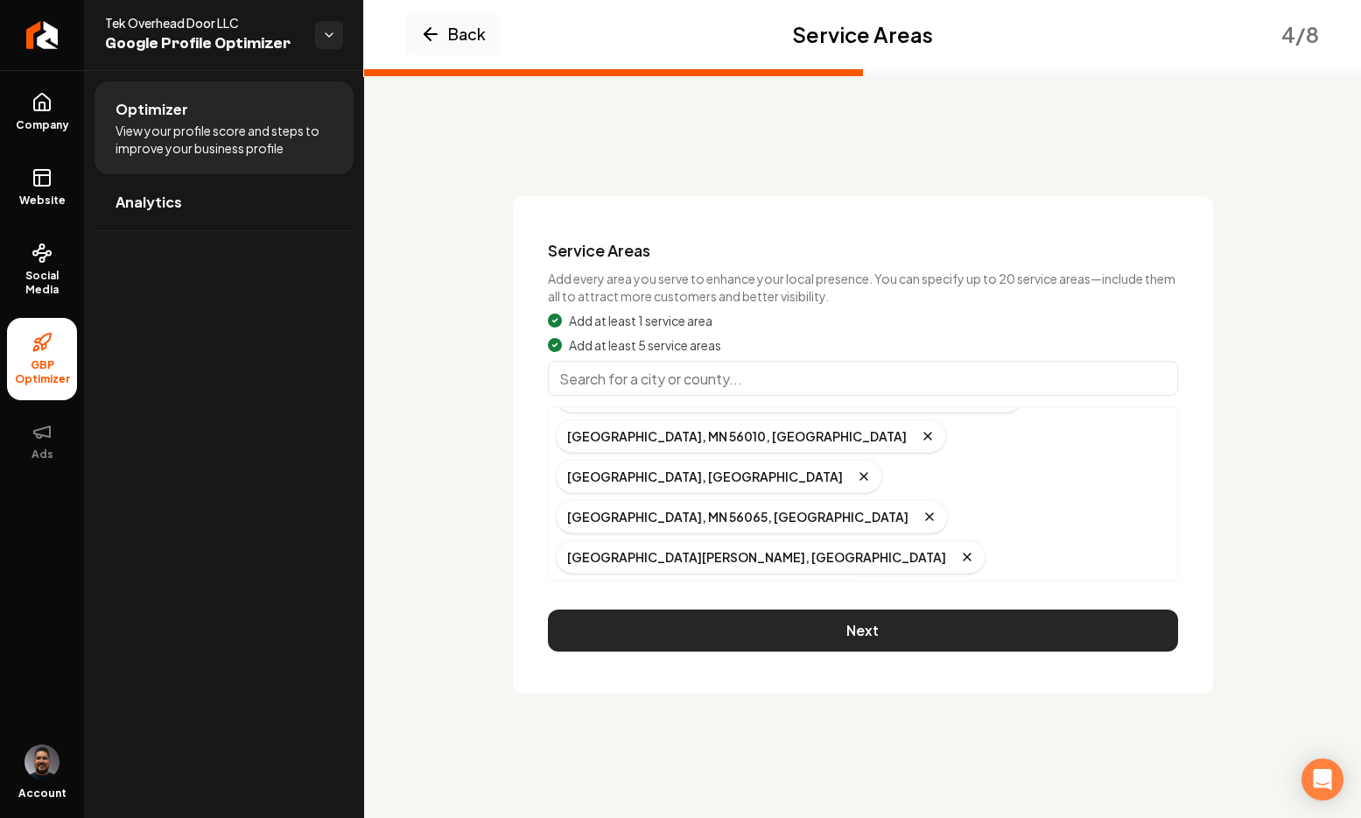
click at [816, 634] on button "Next" at bounding box center [863, 630] width 630 height 42
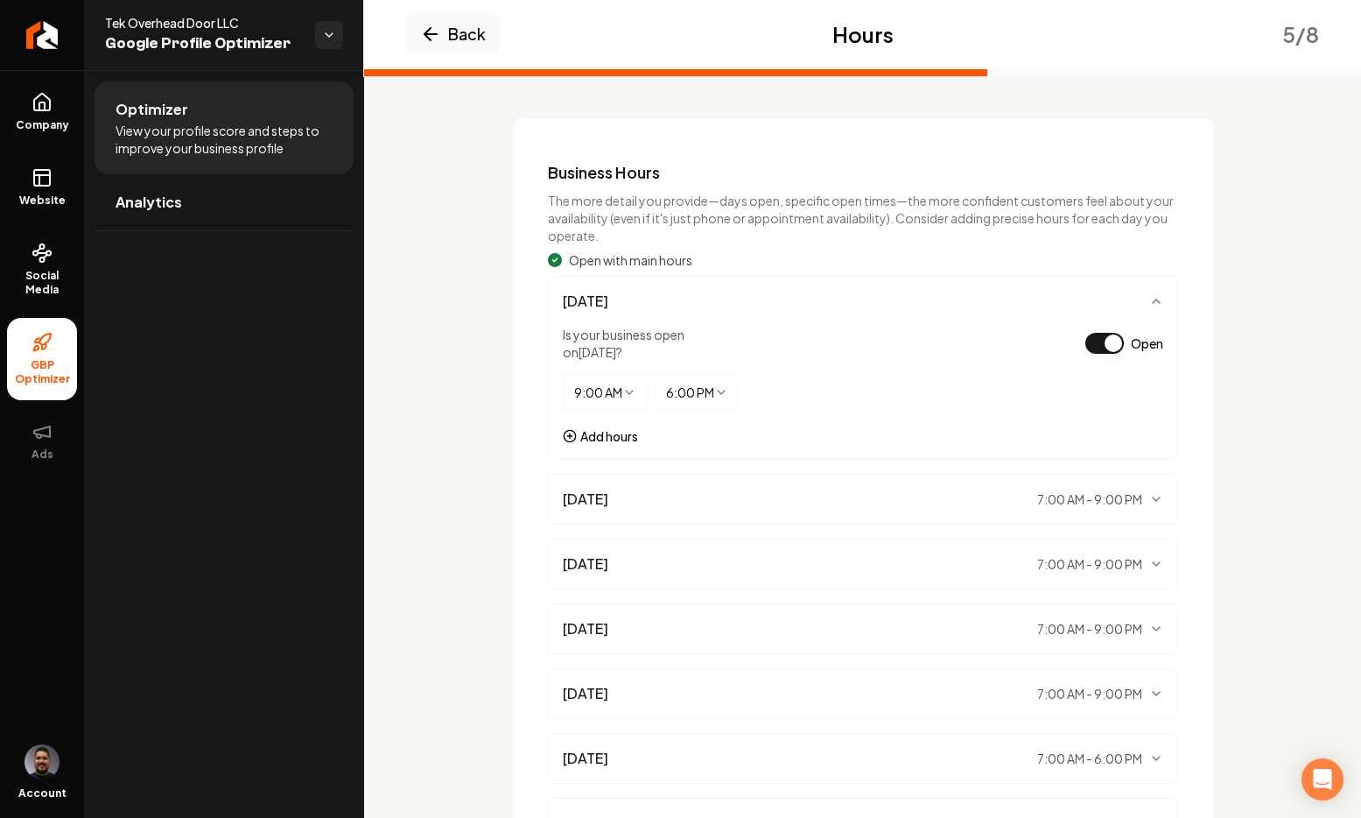
scroll to position [263, 0]
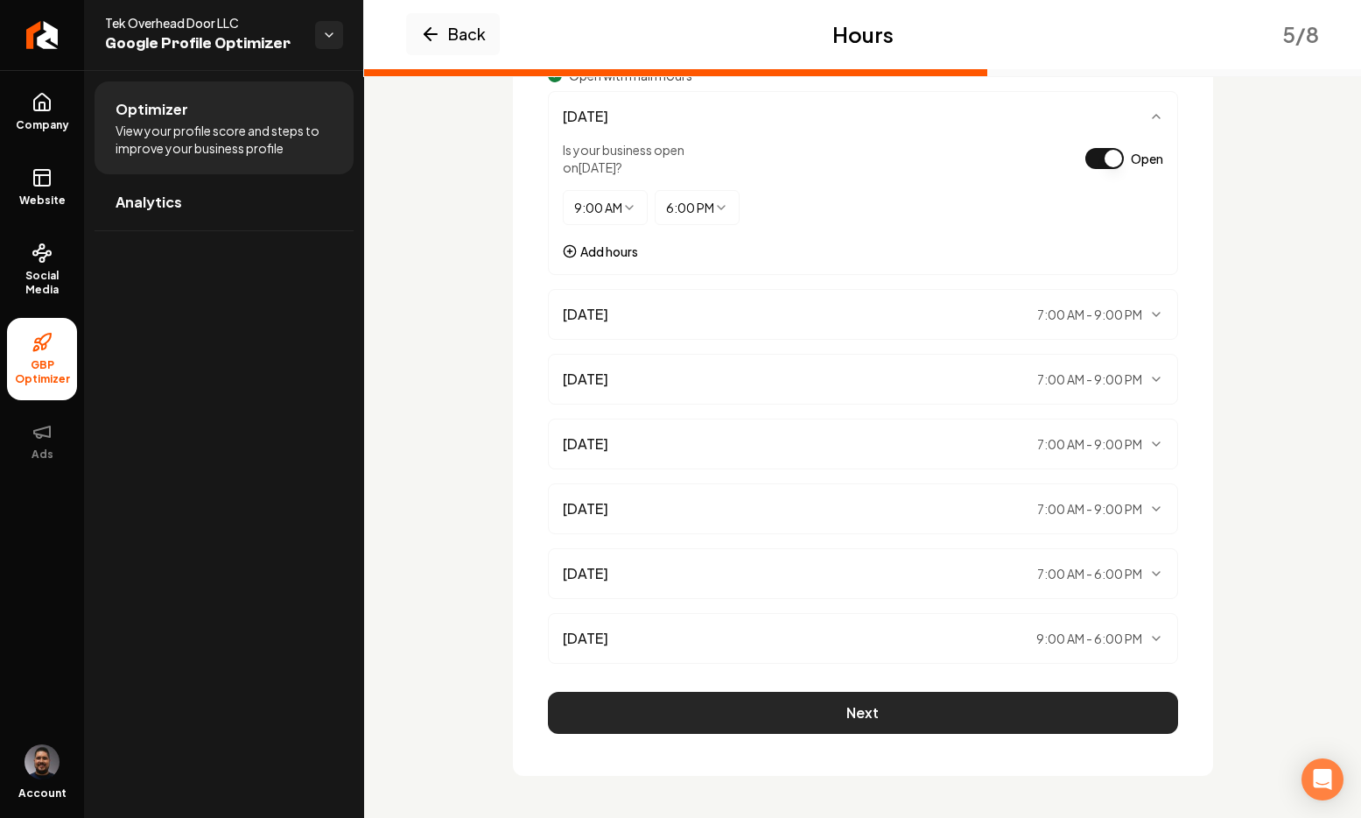
click at [770, 709] on button "Next" at bounding box center [863, 713] width 630 height 42
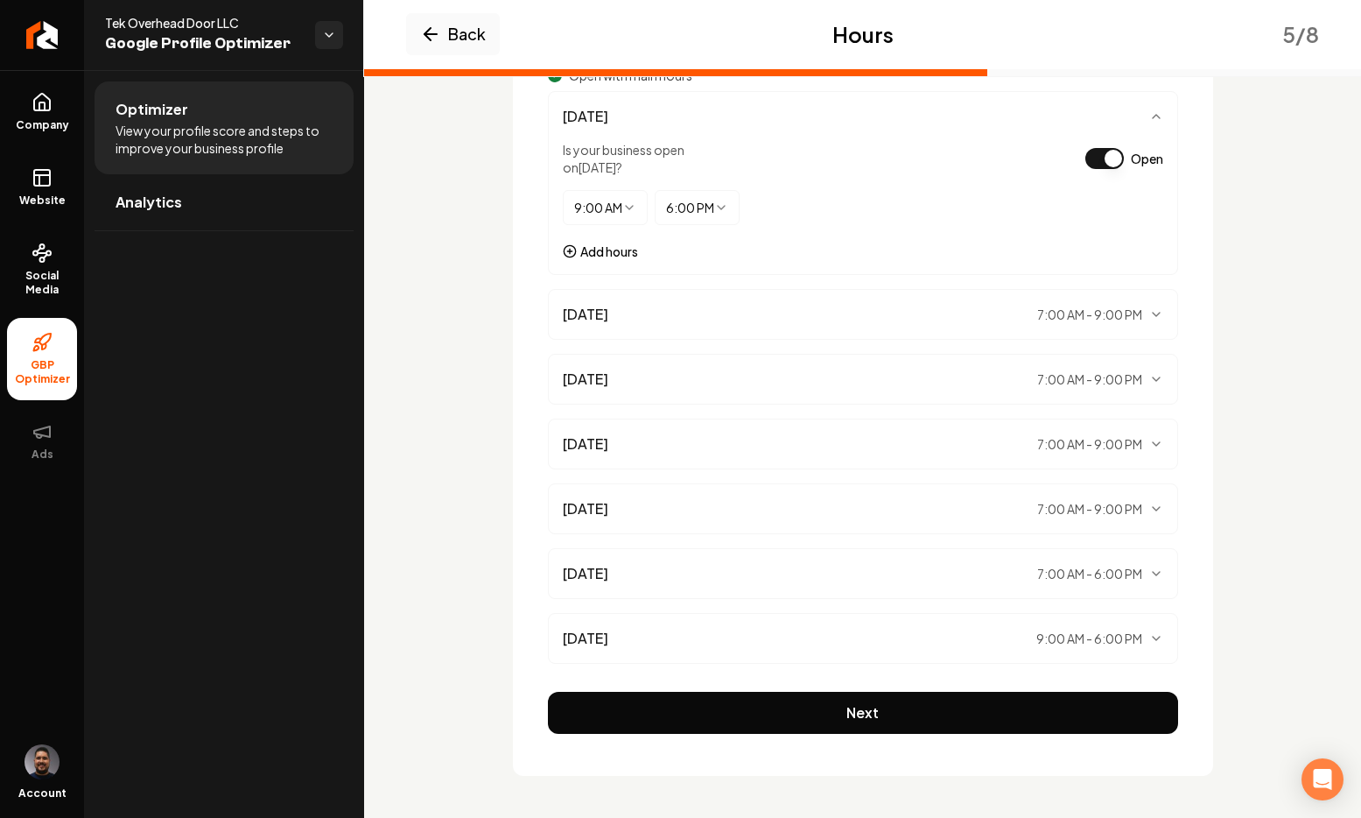
scroll to position [0, 0]
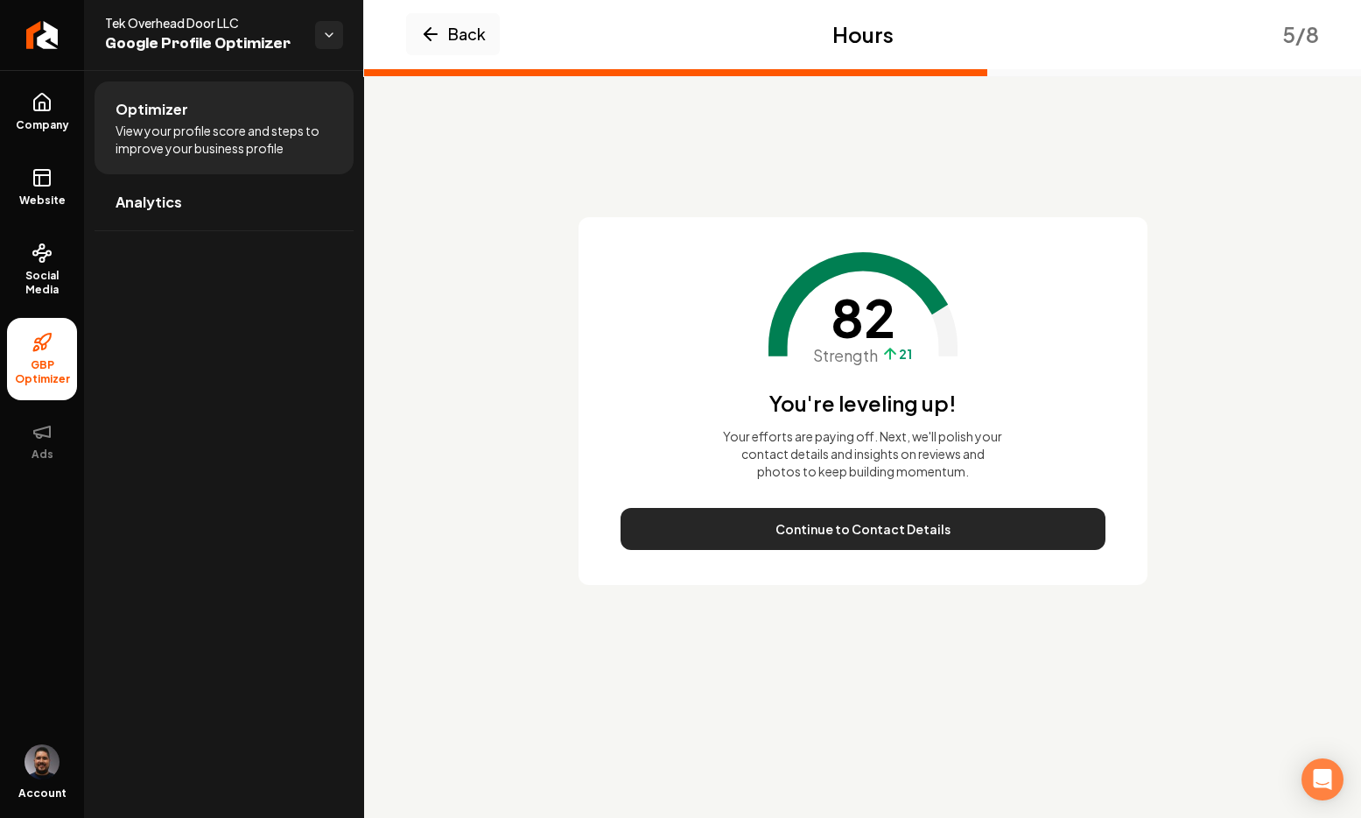
click at [784, 535] on button "Continue to Contact Details" at bounding box center [863, 529] width 485 height 42
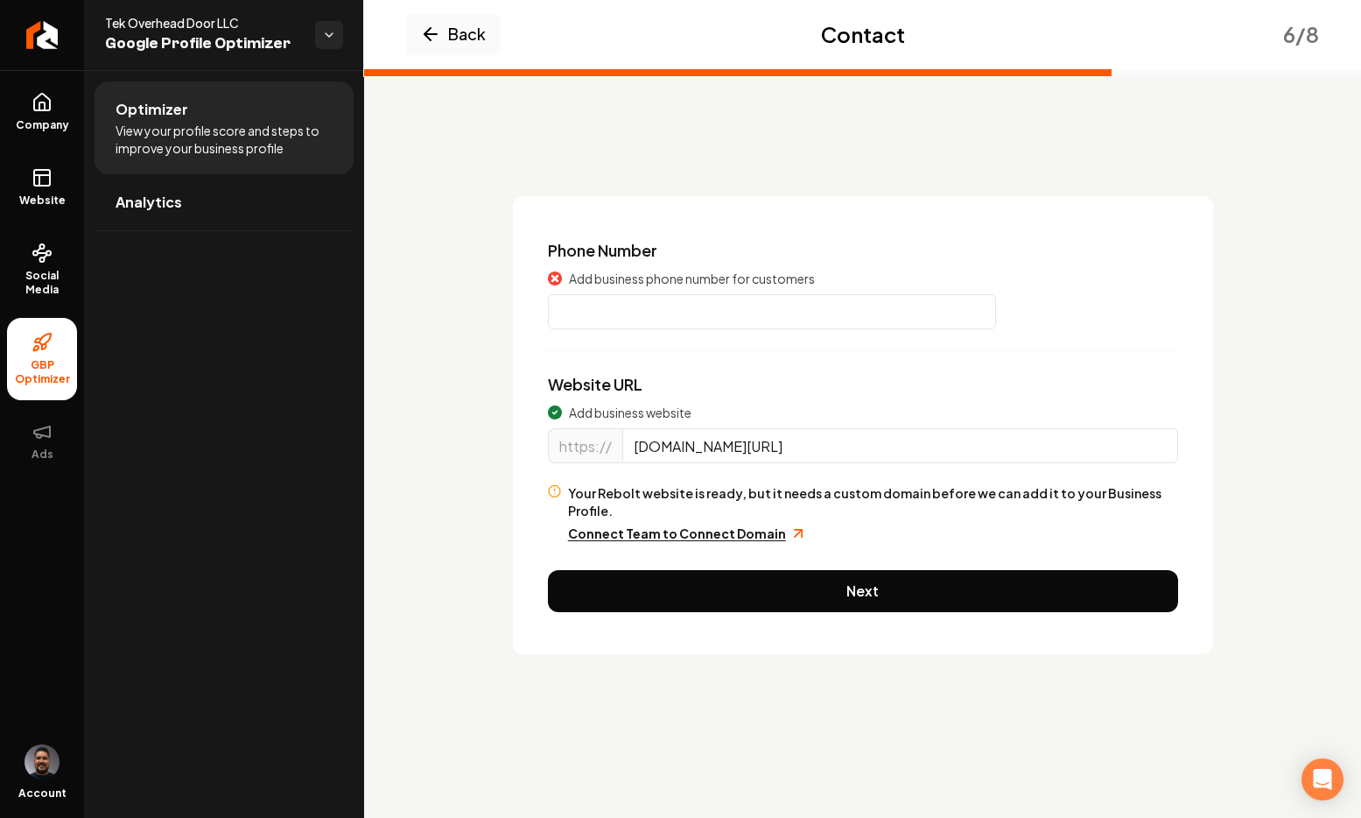
click at [647, 322] on input "Main content area" at bounding box center [772, 311] width 448 height 35
click at [592, 307] on input "Main content area" at bounding box center [772, 311] width 448 height 35
paste input "(507) 766-5827"
type input "(507) 766-5827"
click at [730, 383] on div "Website URL Add business website https:// www.tekoverheaddoor.com/ Your Rebolt …" at bounding box center [863, 457] width 630 height 170
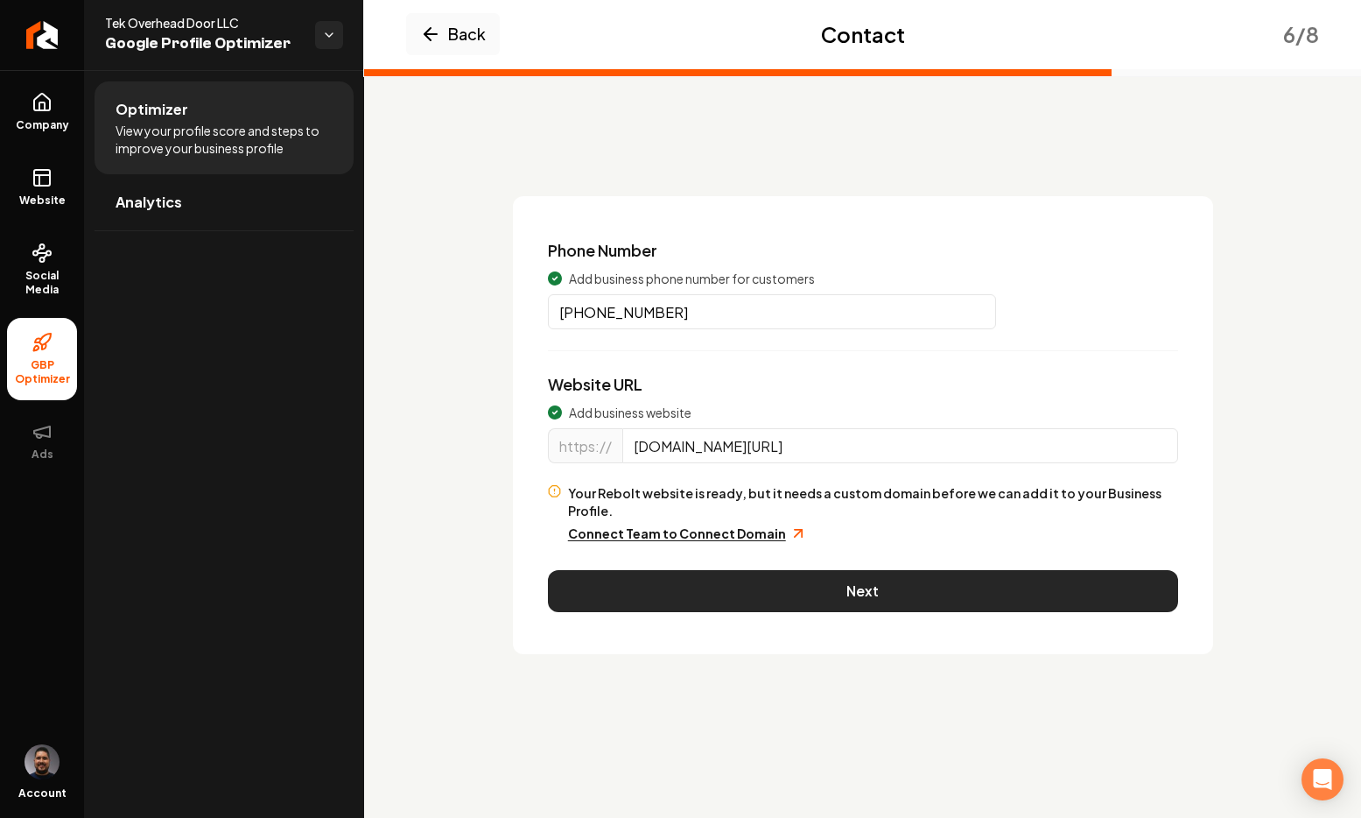
click at [710, 574] on button "Next" at bounding box center [863, 591] width 630 height 42
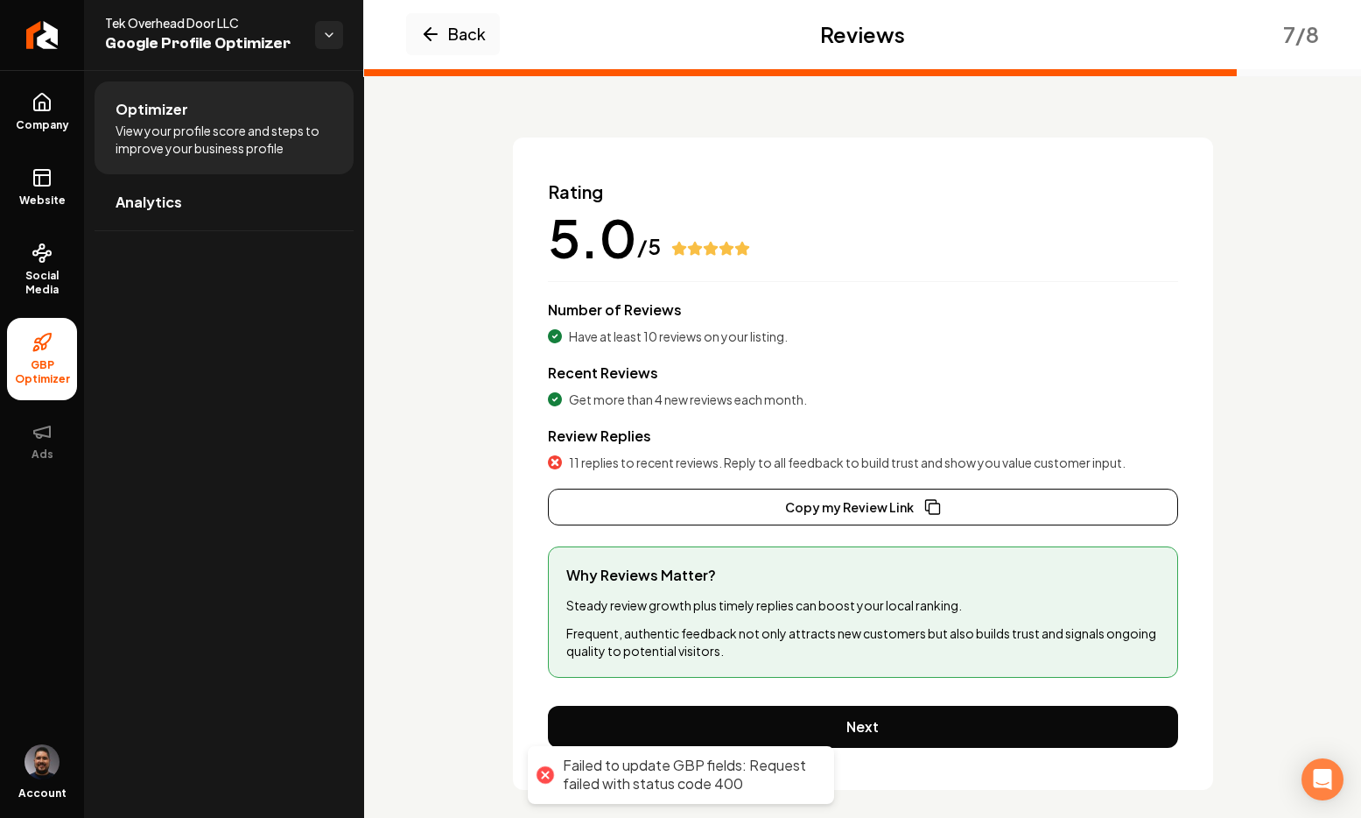
scroll to position [73, 0]
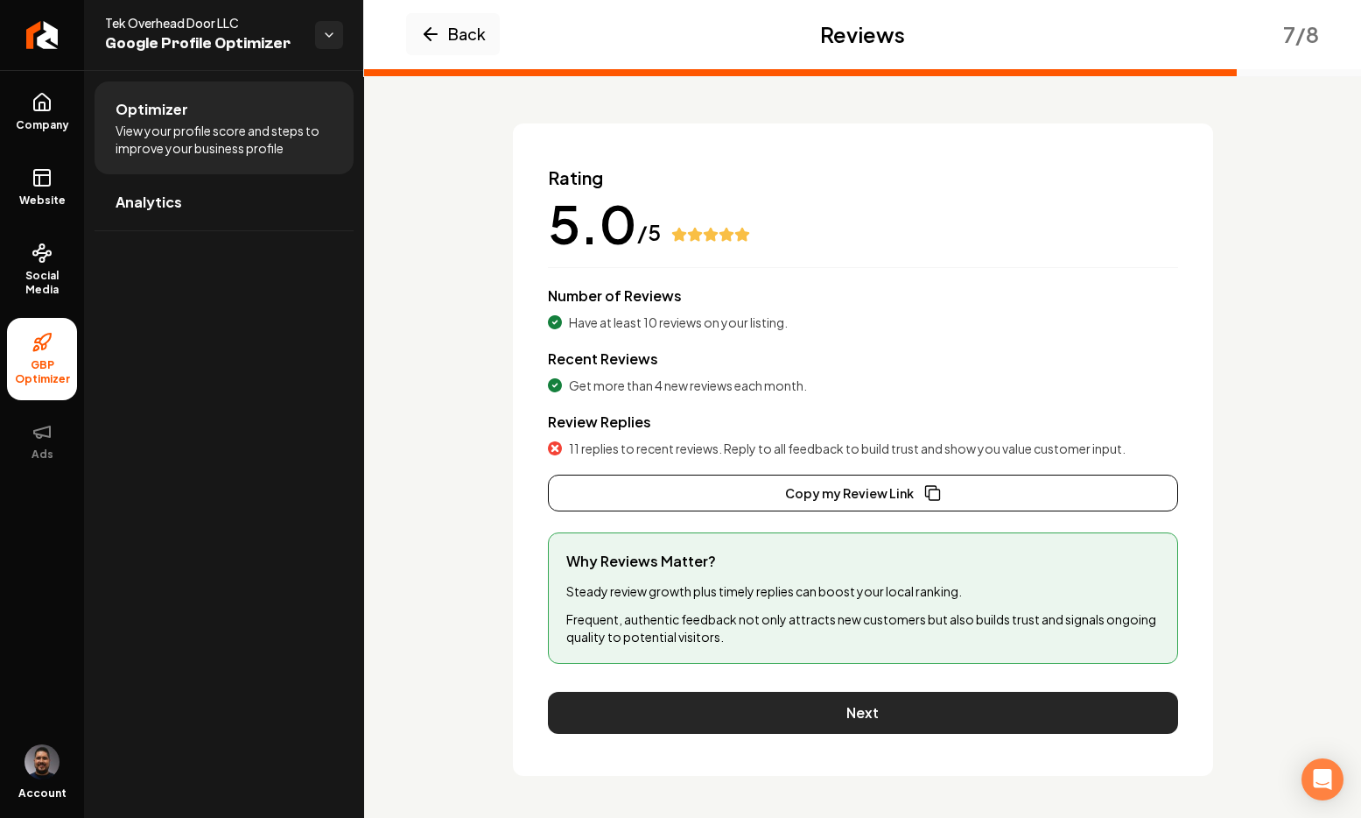
click at [816, 720] on button "Next" at bounding box center [863, 713] width 630 height 42
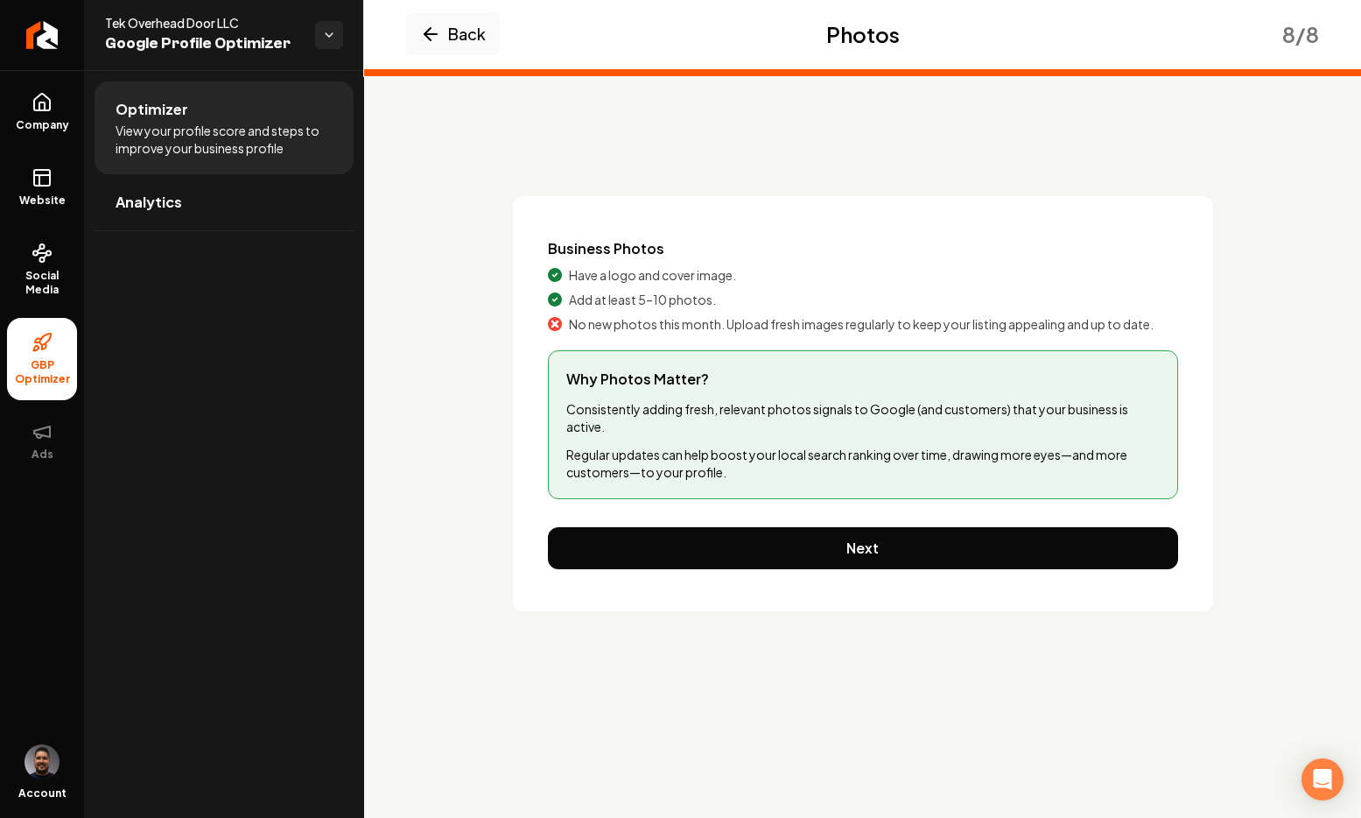
scroll to position [0, 0]
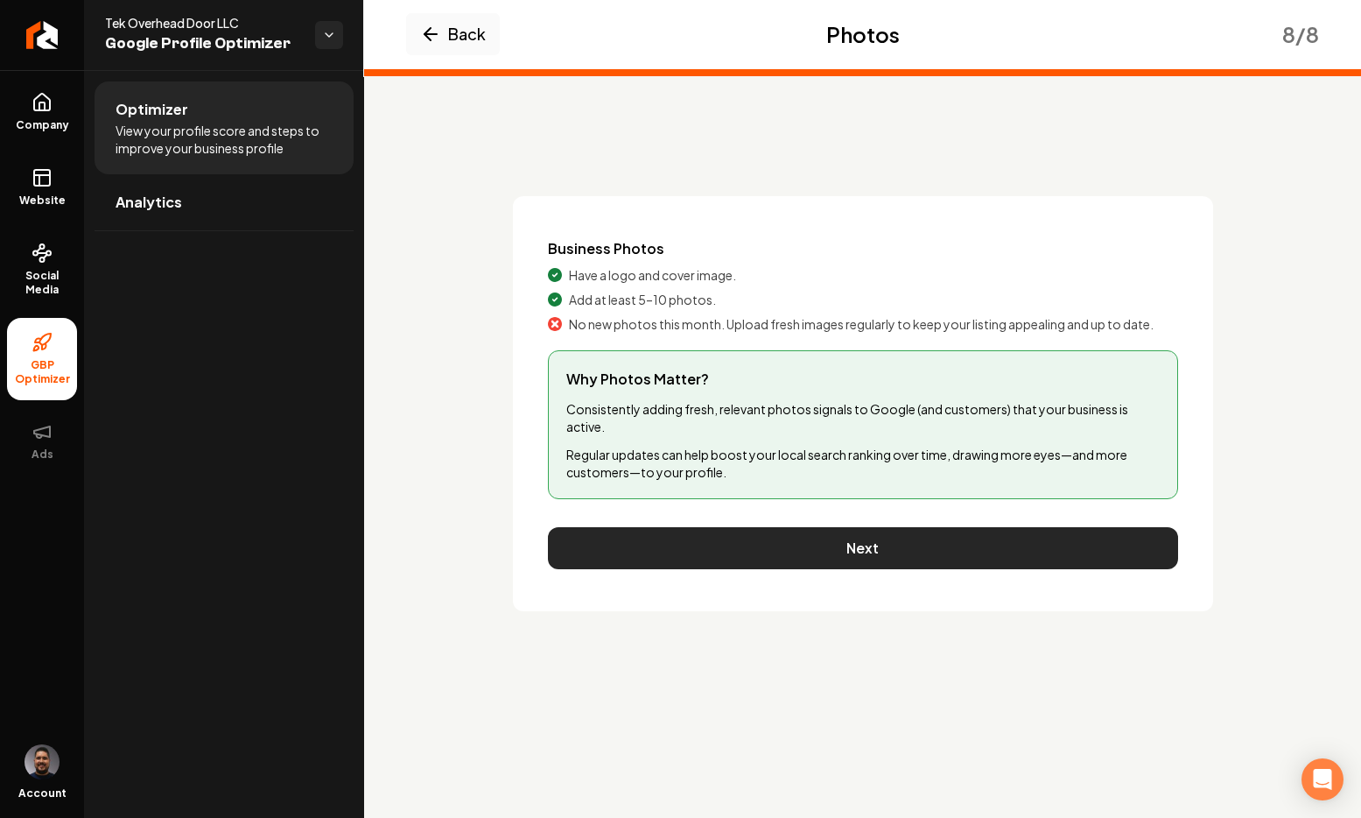
click at [842, 544] on button "Next" at bounding box center [863, 548] width 630 height 42
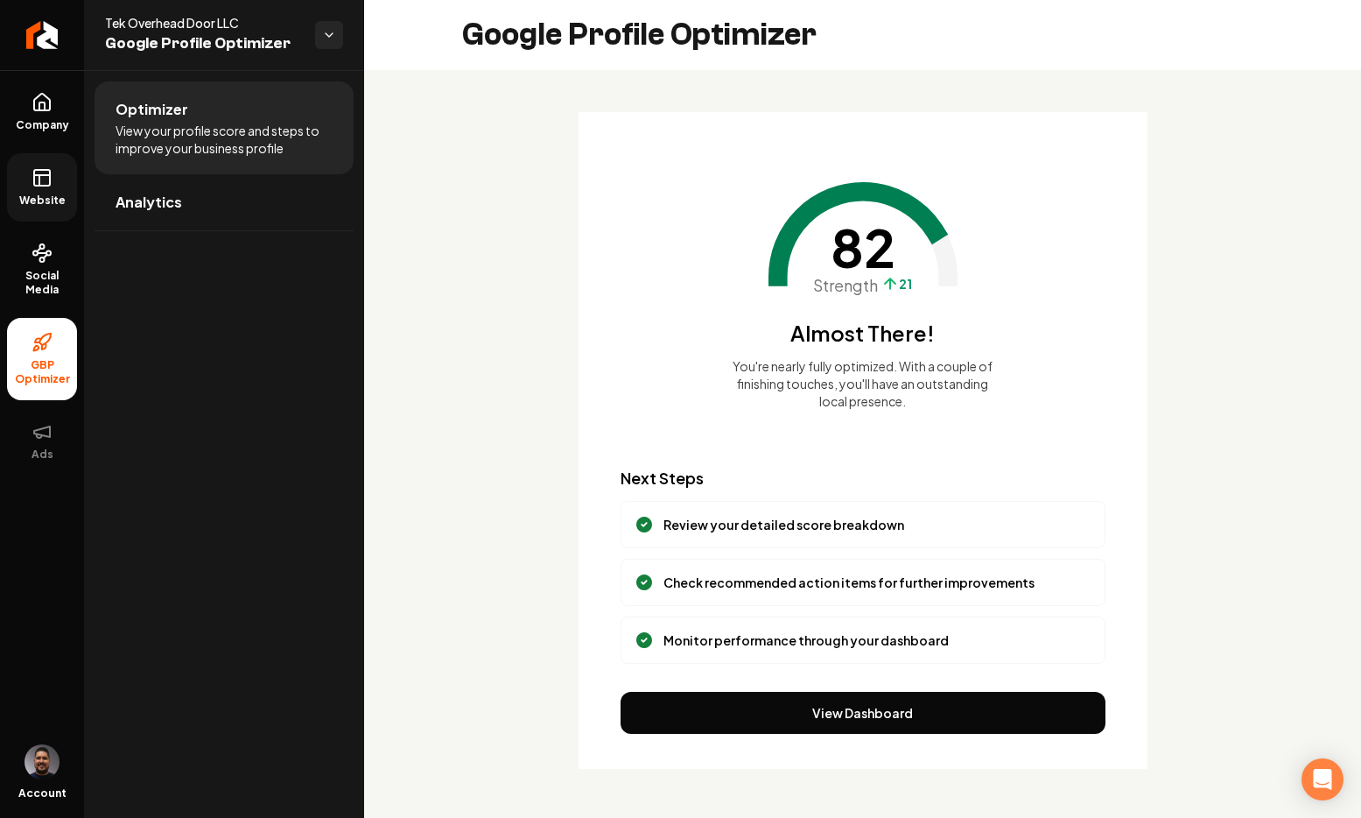
click at [34, 185] on rect at bounding box center [42, 178] width 16 height 16
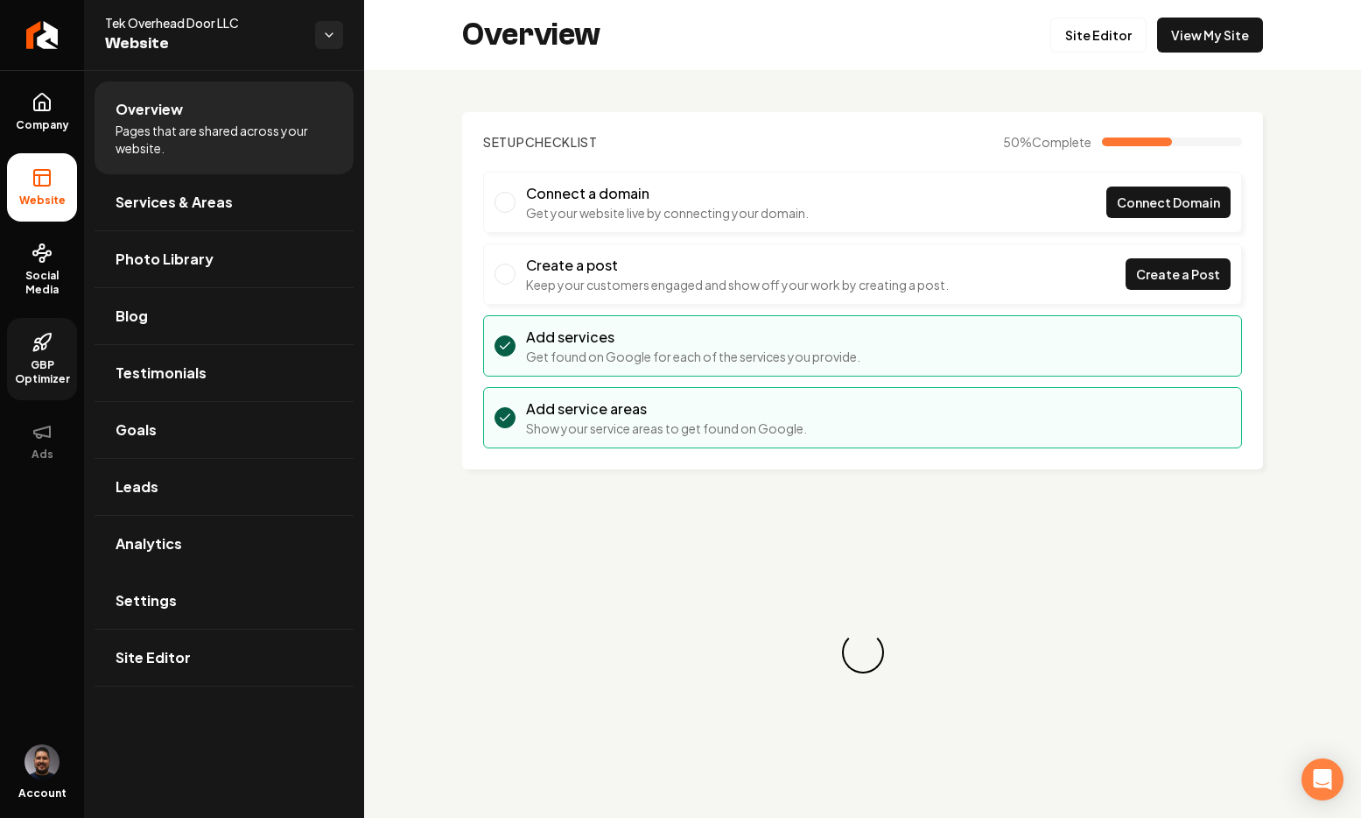
drag, startPoint x: 216, startPoint y: 610, endPoint x: 431, endPoint y: 498, distance: 242.0
click at [216, 610] on link "Settings" at bounding box center [224, 600] width 259 height 56
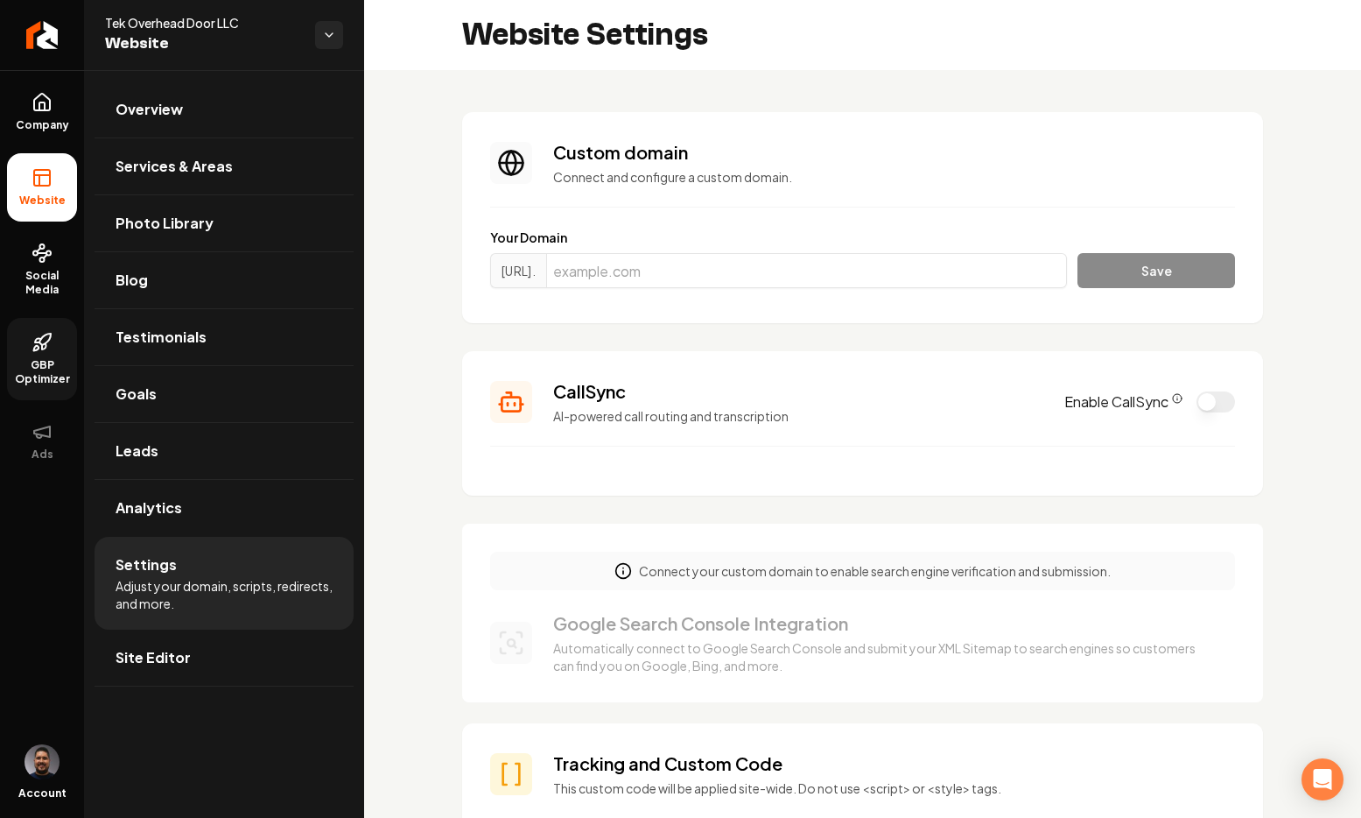
click at [1141, 407] on button "Enable CallSync" at bounding box center [1216, 401] width 39 height 21
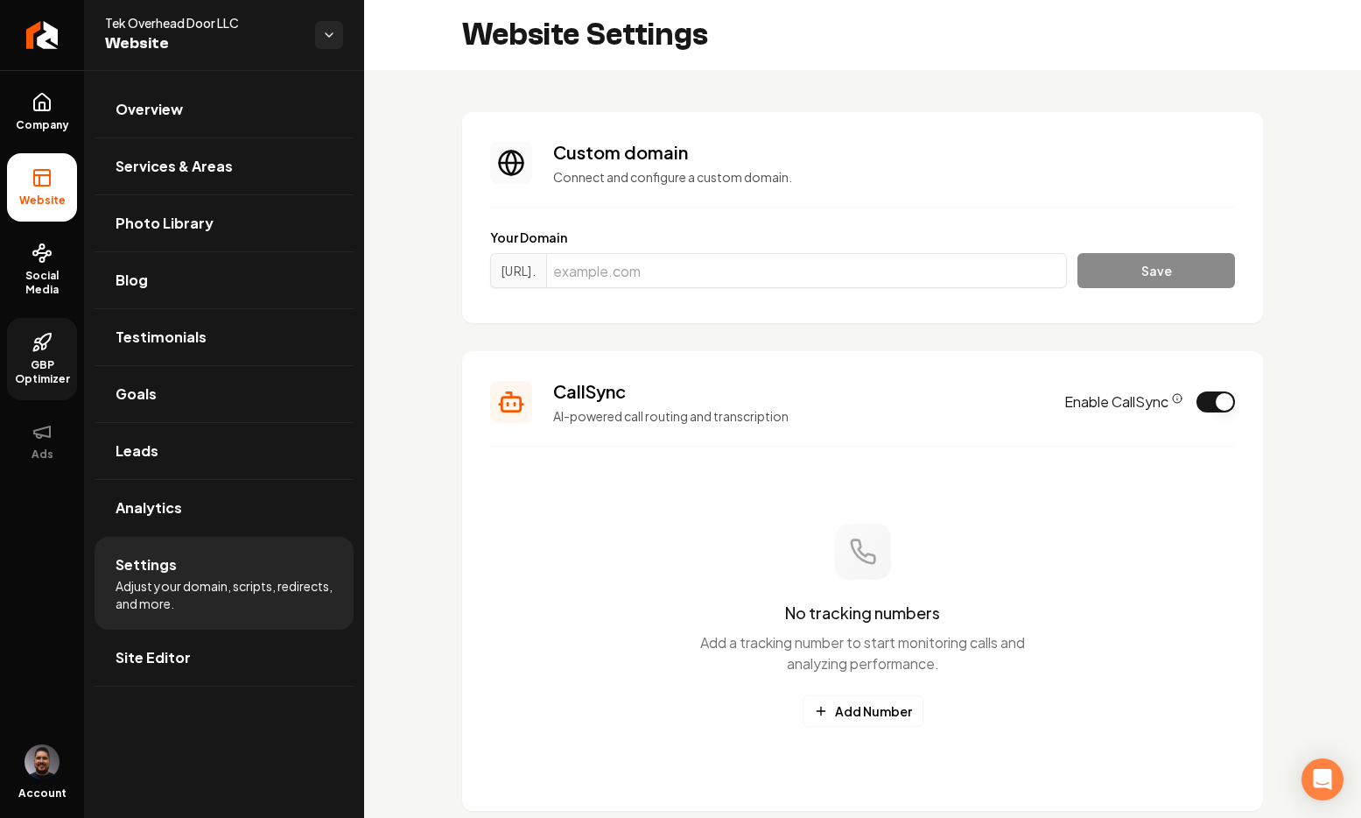
click at [1117, 359] on section "CallSync AI-powered call routing and transcription Enable CallSync No tracking …" at bounding box center [862, 581] width 801 height 460
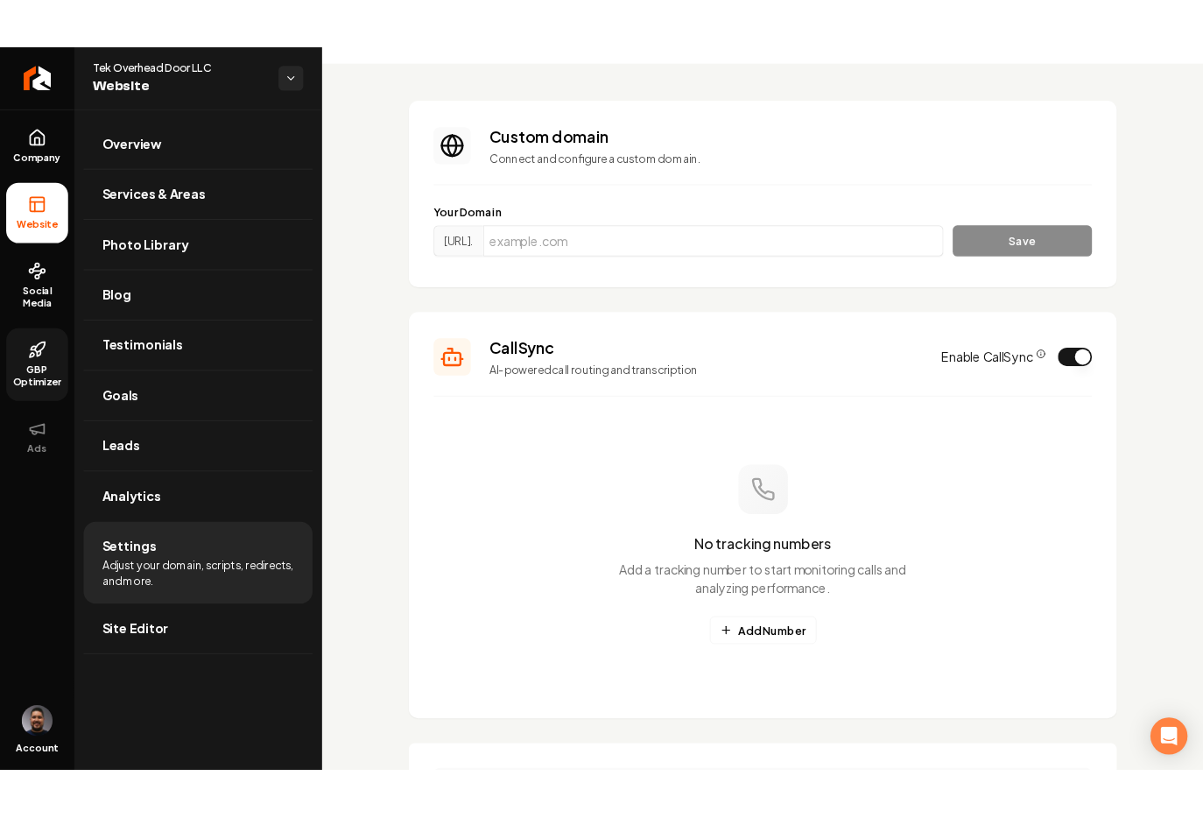
scroll to position [57, 0]
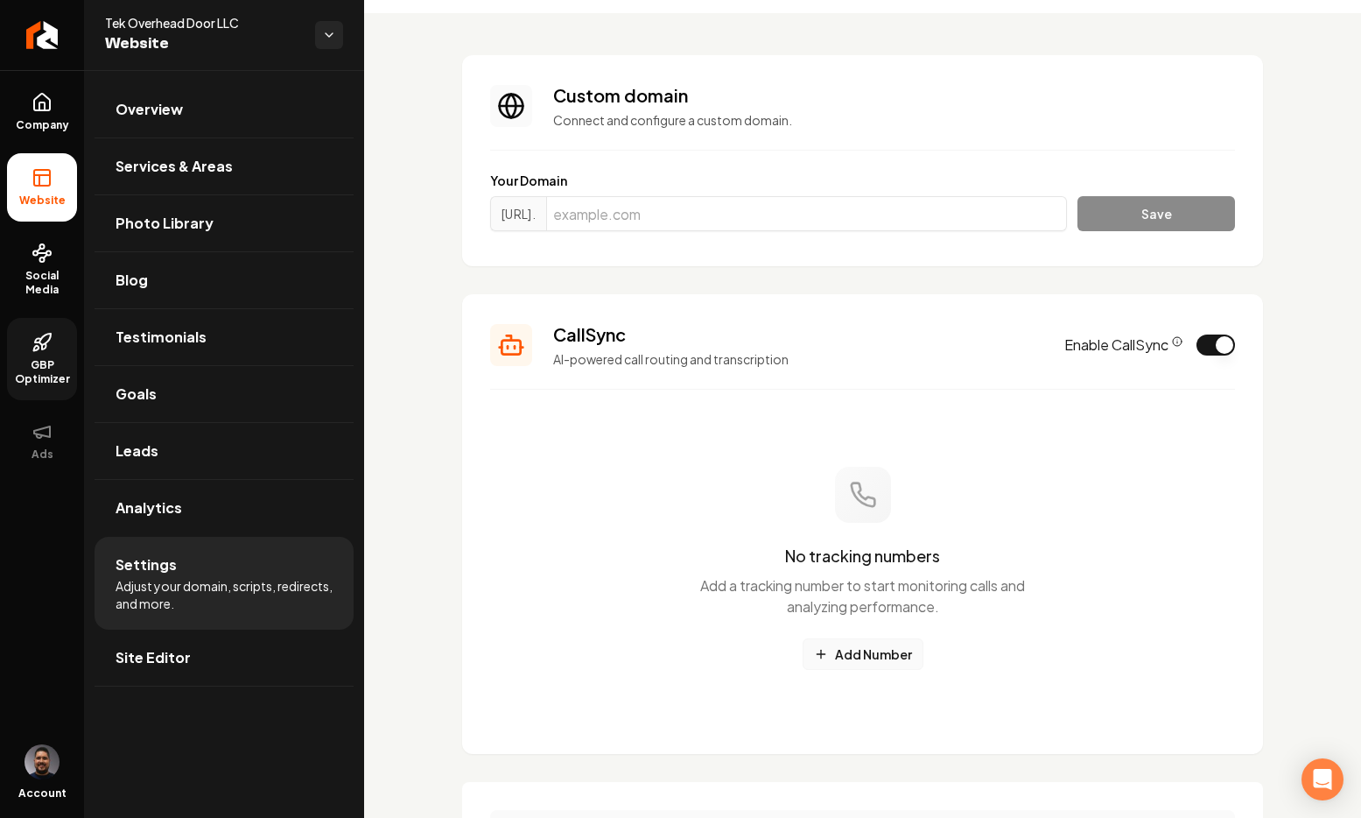
click at [867, 662] on button "Add Number" at bounding box center [863, 654] width 121 height 32
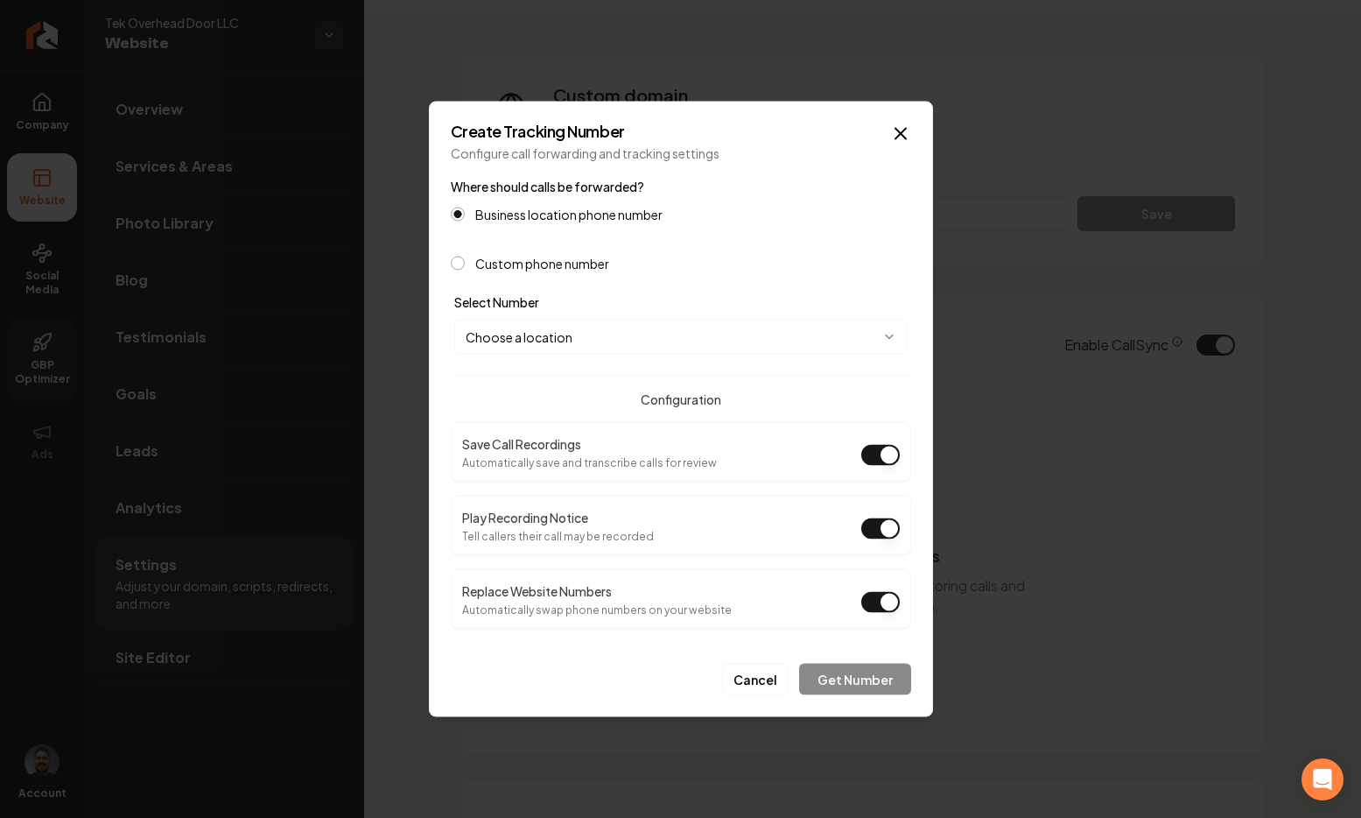
click at [877, 521] on button "Play Recording Notice" at bounding box center [880, 528] width 39 height 21
click at [869, 332] on body "Company Website Social Media GBP Optimizer Ads Account Tek Overhead Door LLC We…" at bounding box center [680, 409] width 1361 height 818
select select "**********"
click at [854, 677] on button "Get Number" at bounding box center [855, 680] width 112 height 32
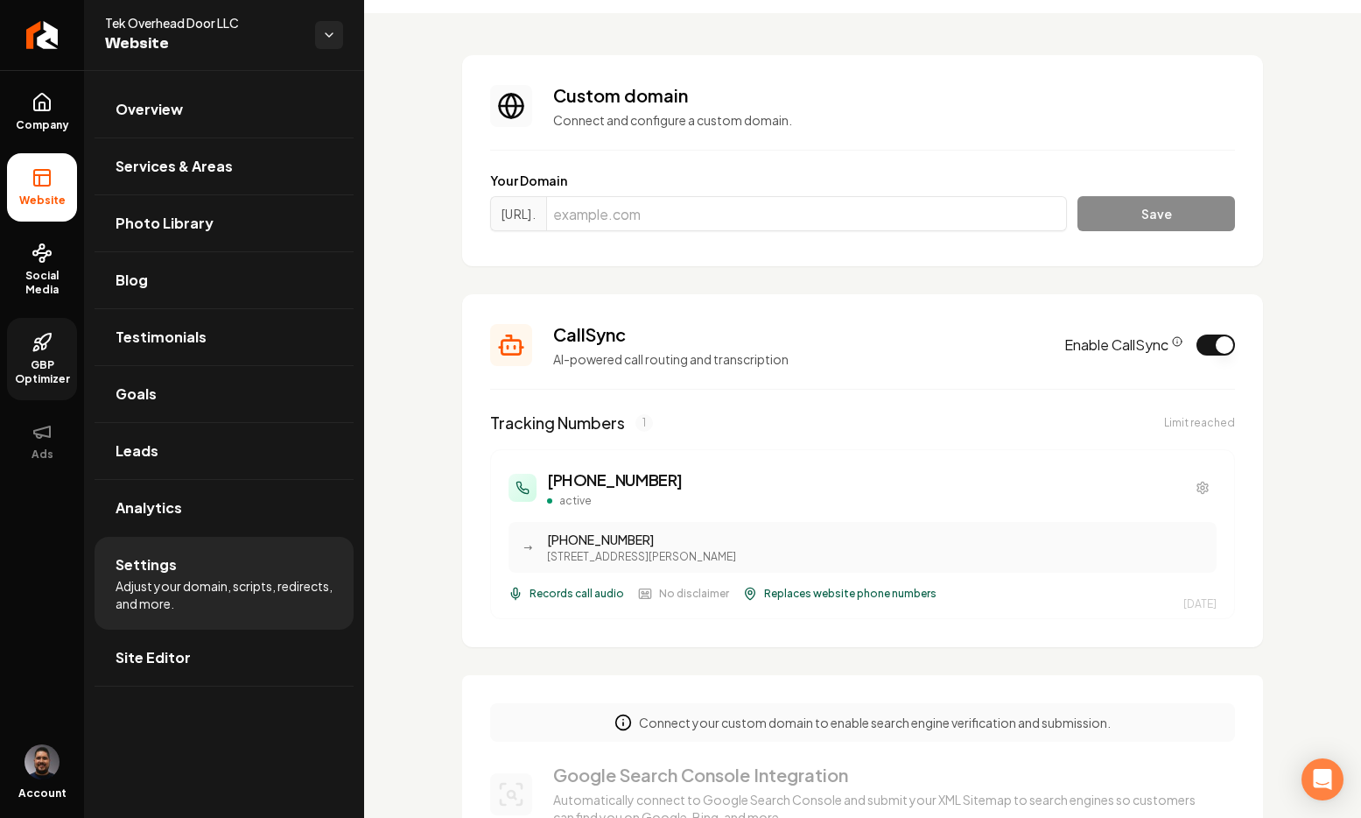
click at [1141, 344] on button "Enable CallSync" at bounding box center [1216, 344] width 39 height 21
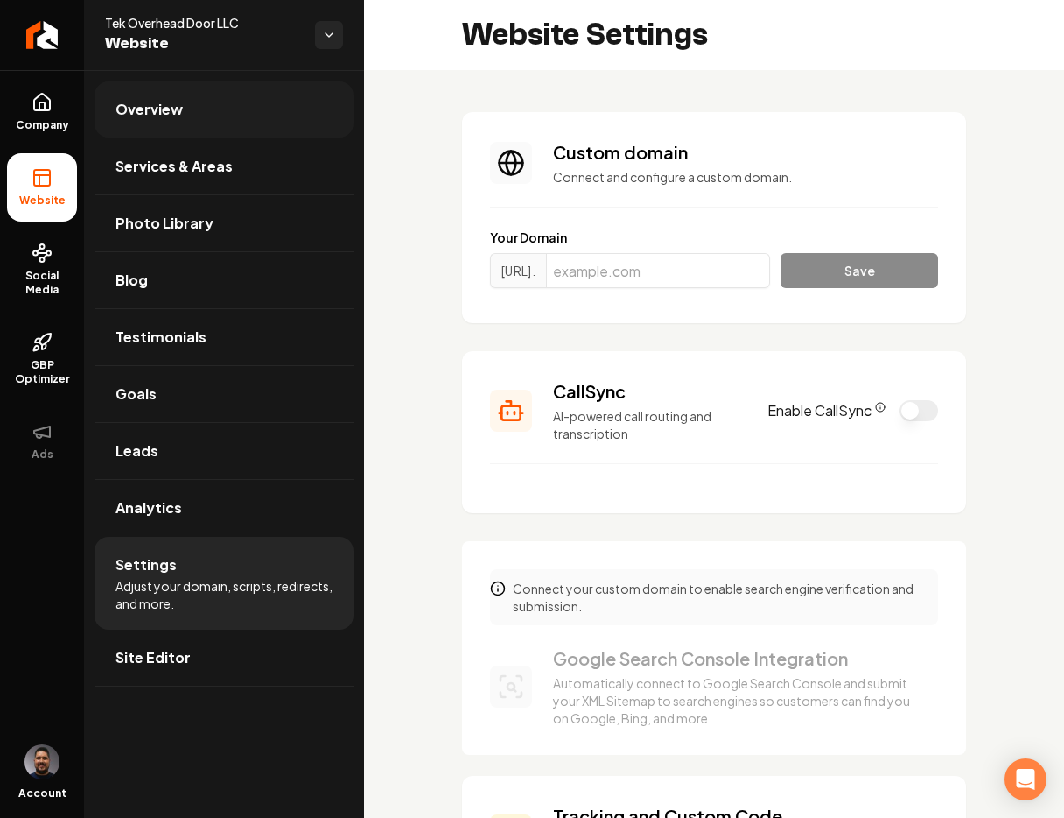
click at [168, 119] on span "Overview" at bounding box center [149, 109] width 67 height 21
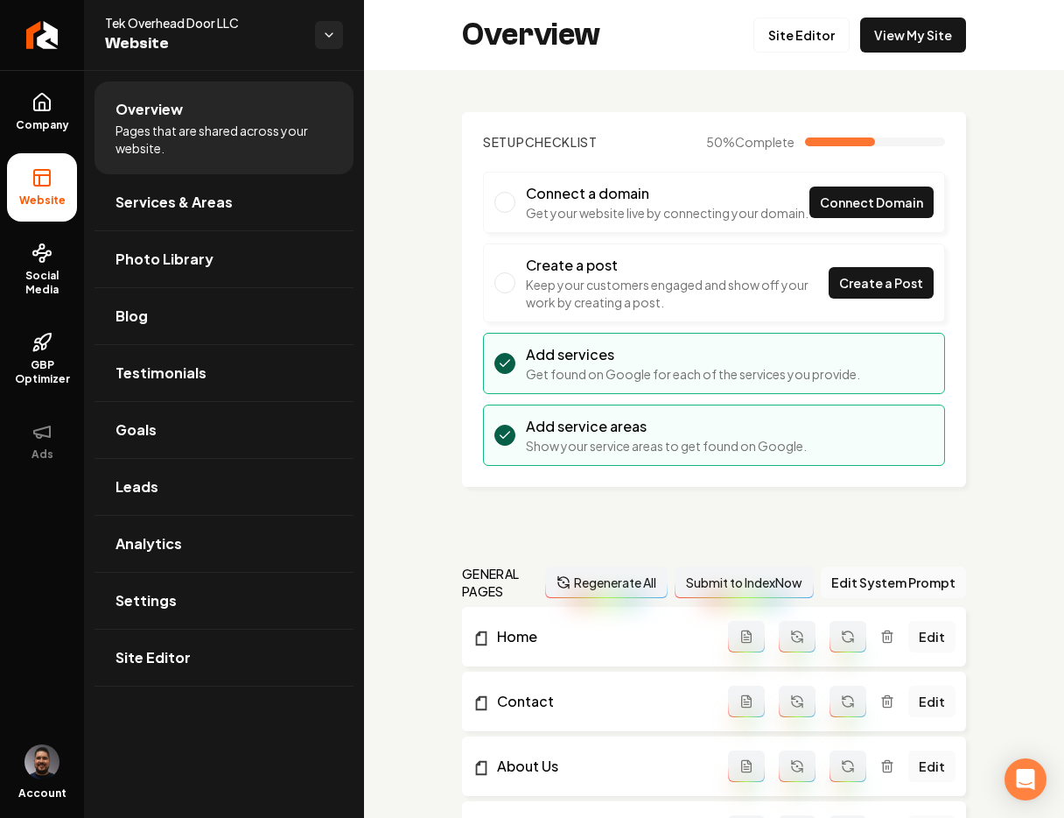
scroll to position [884, 0]
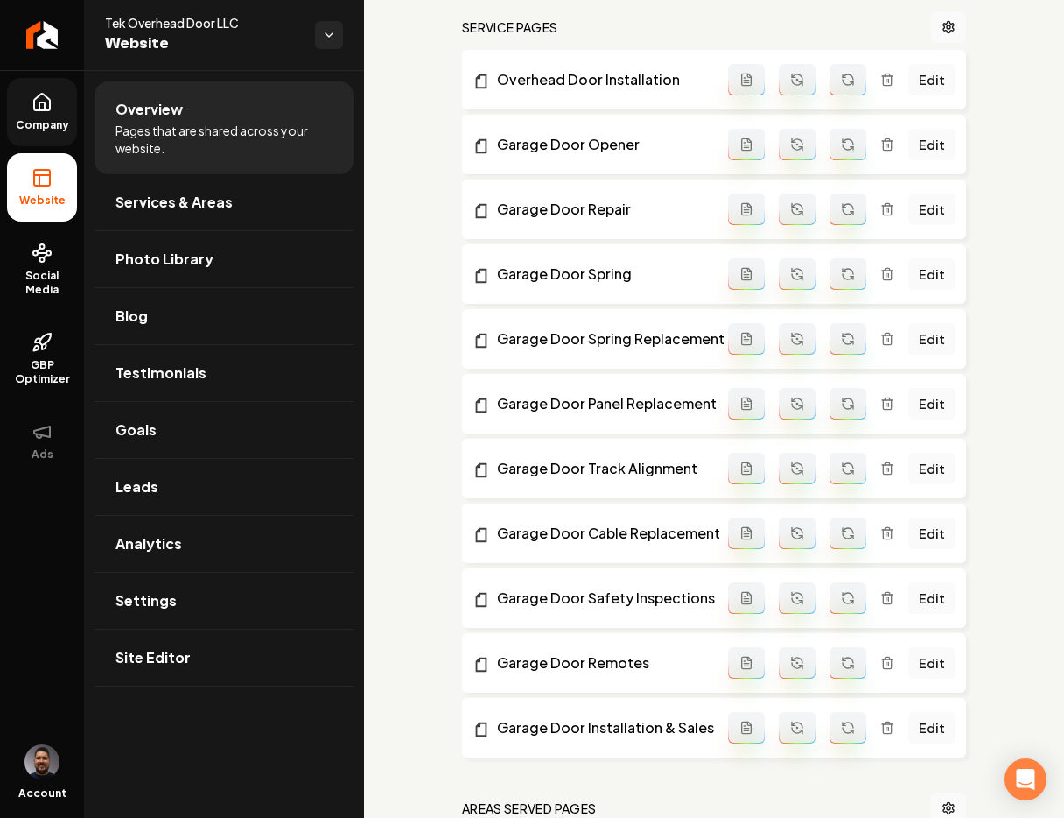
click at [39, 100] on icon at bounding box center [42, 102] width 21 height 21
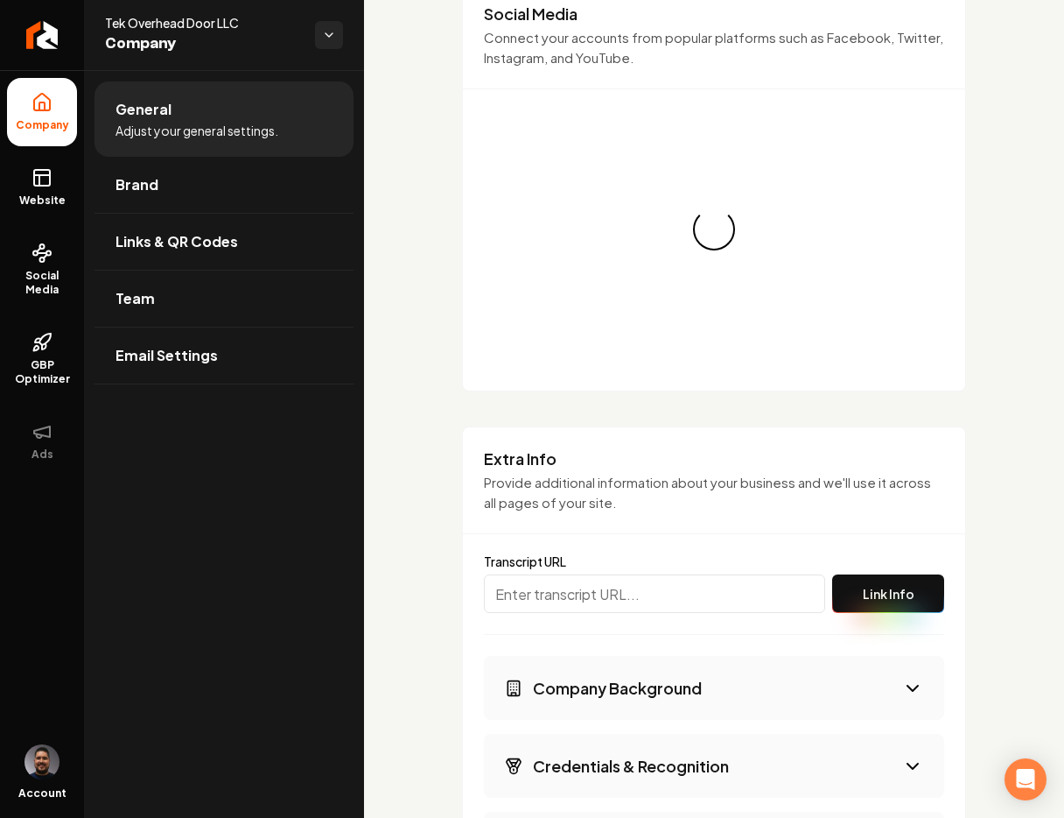
scroll to position [1385, 0]
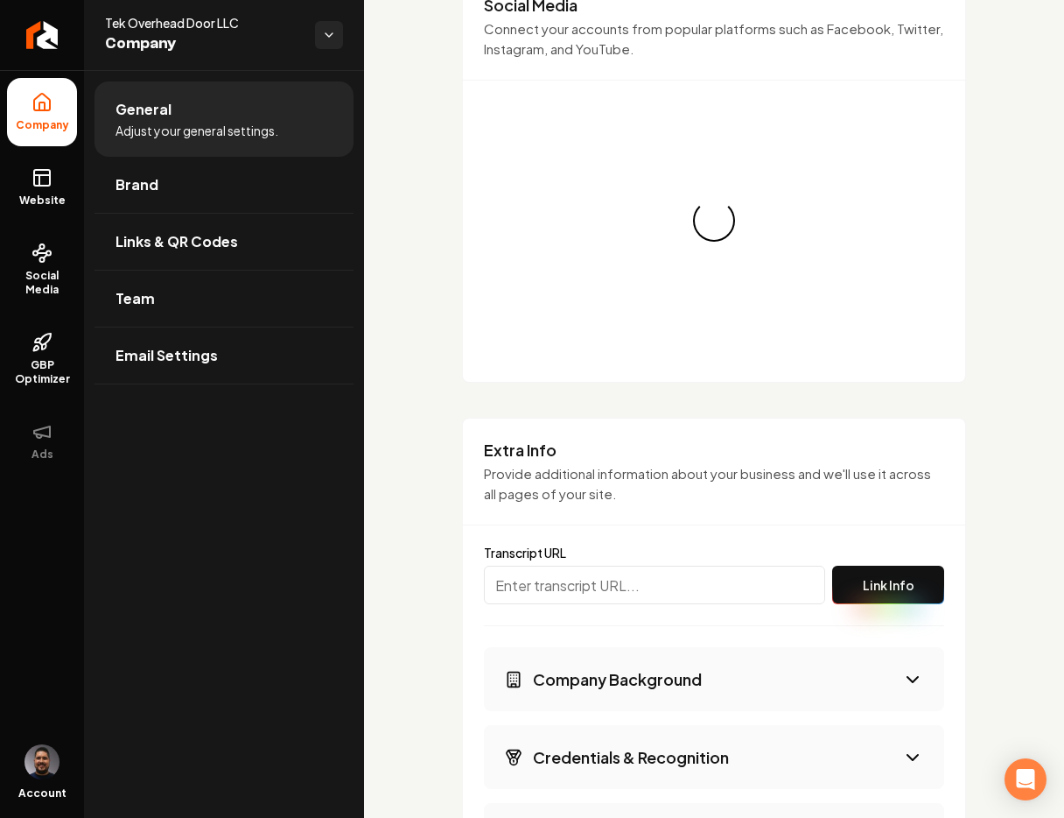
click at [716, 665] on button "Company Background" at bounding box center [714, 679] width 460 height 64
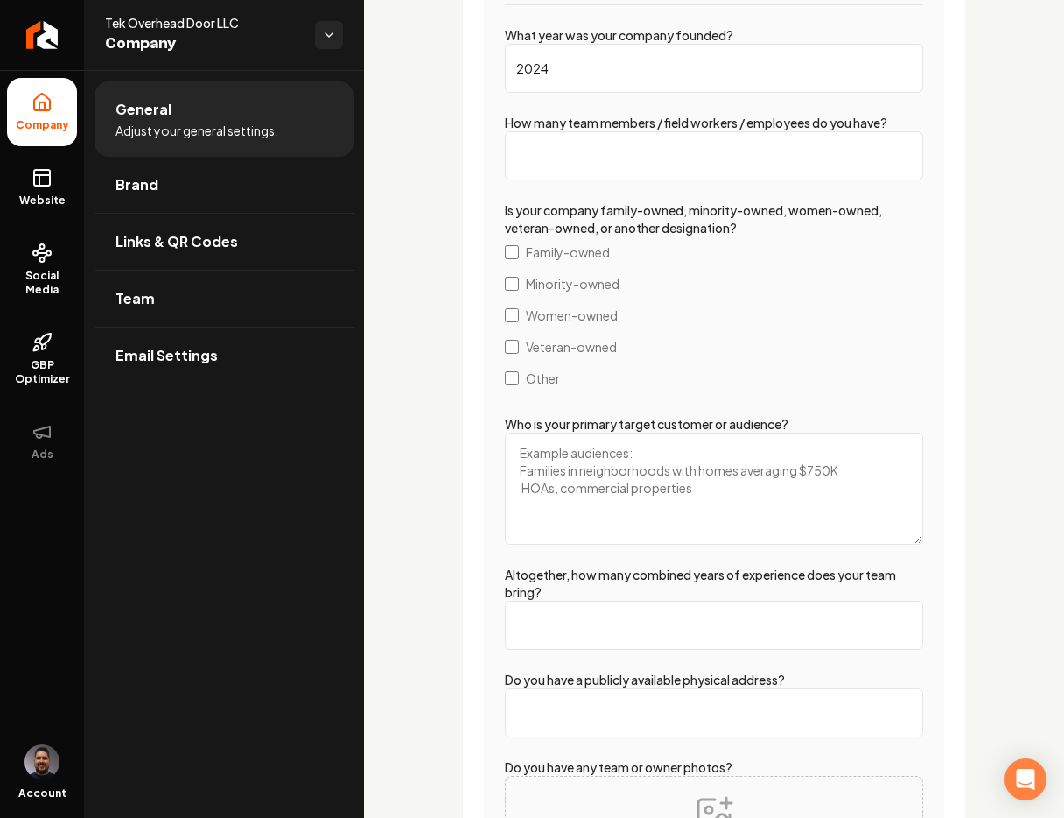
scroll to position [2937, 0]
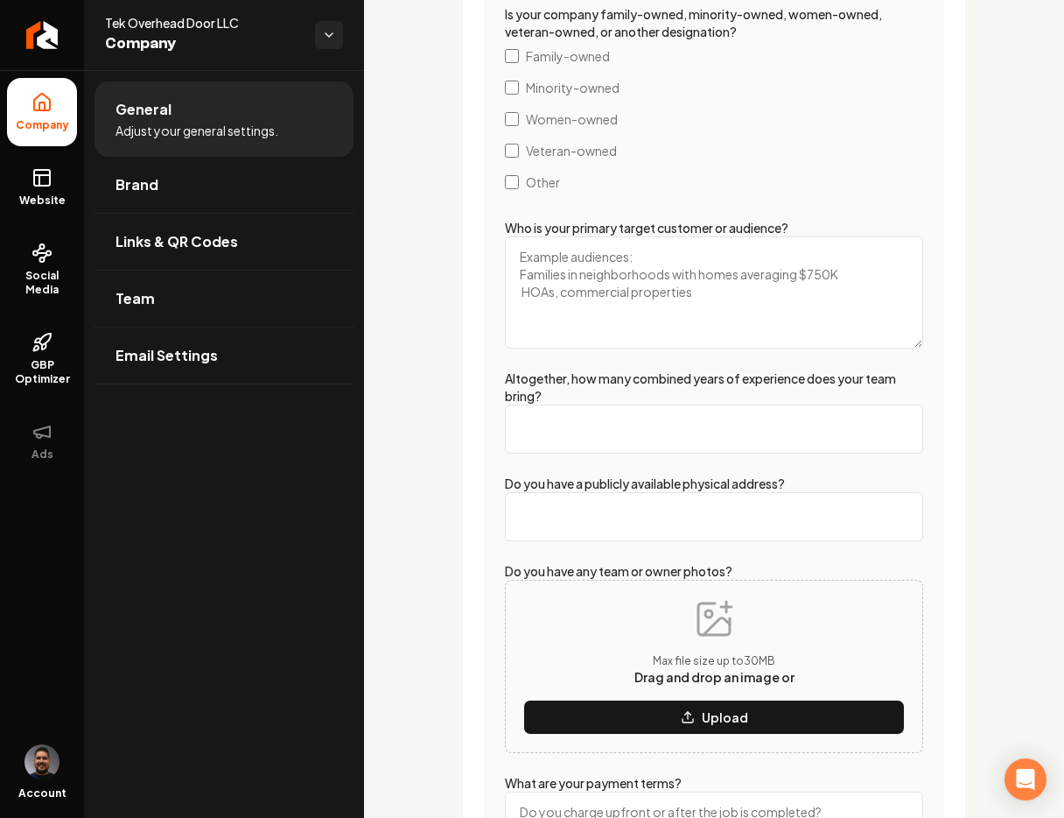
click at [635, 409] on input "Altogether, how many combined years of experience does your team bring?" at bounding box center [714, 428] width 418 height 49
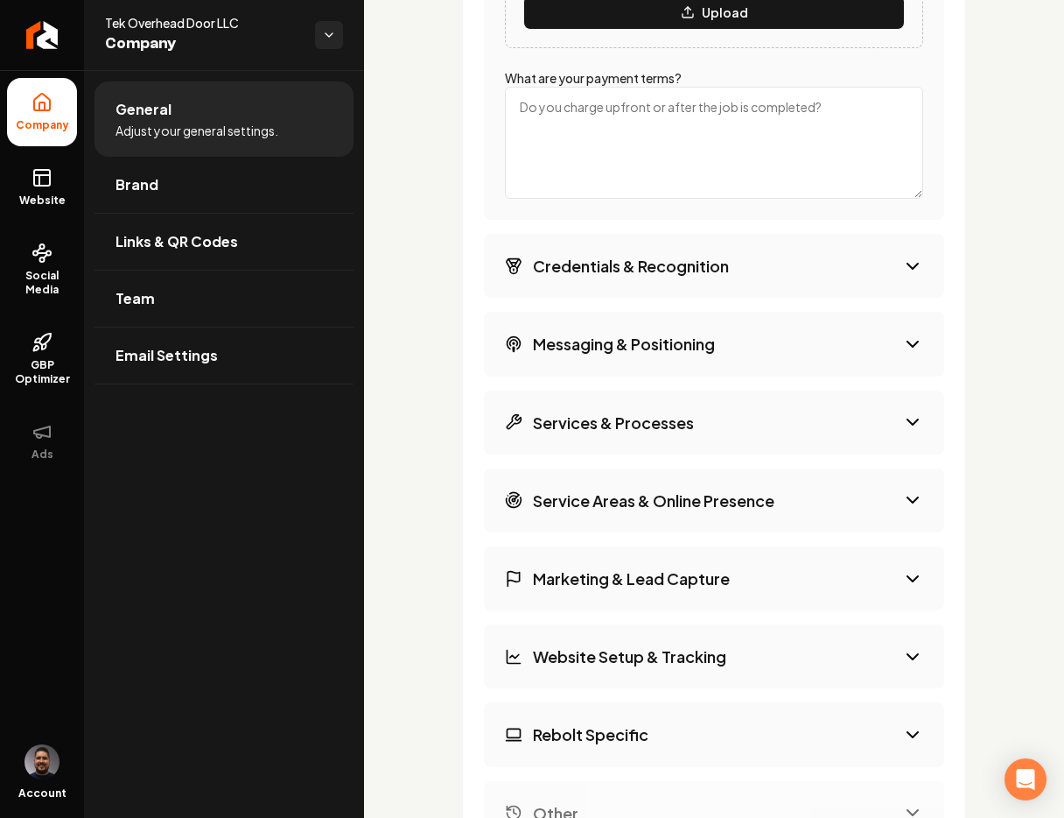
scroll to position [3668, 0]
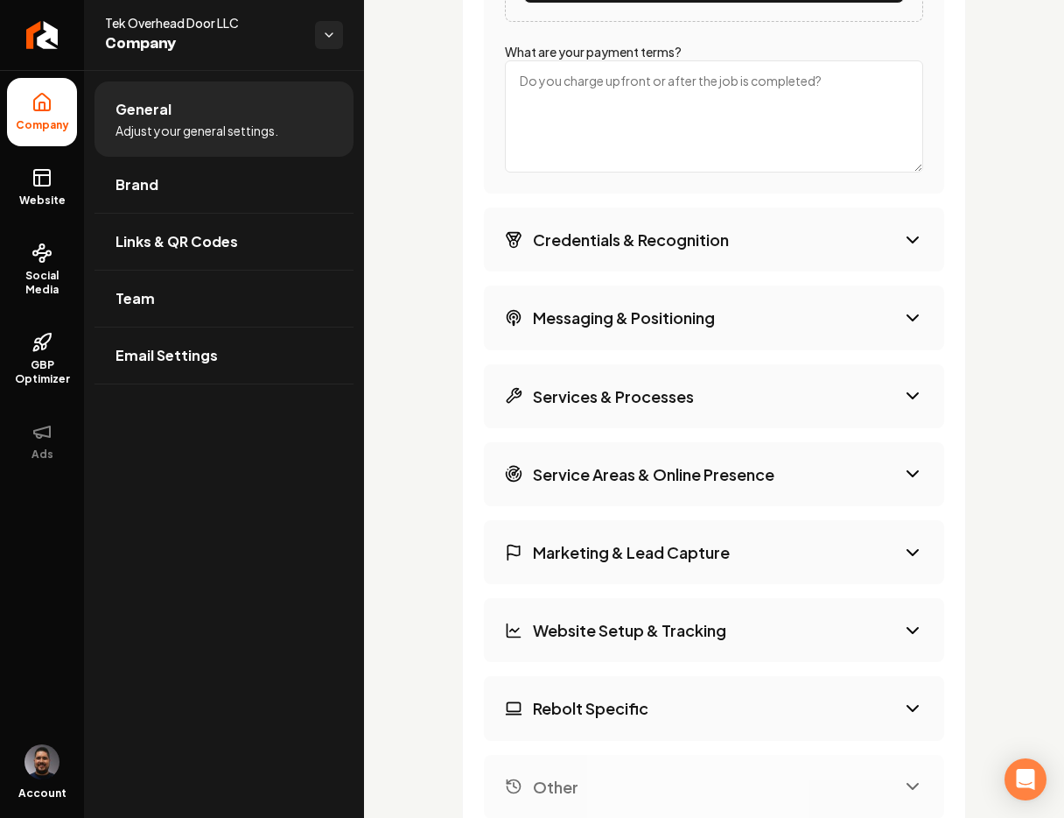
type input "-3"
click at [719, 237] on h3 "Credentials & Recognition" at bounding box center [631, 239] width 196 height 22
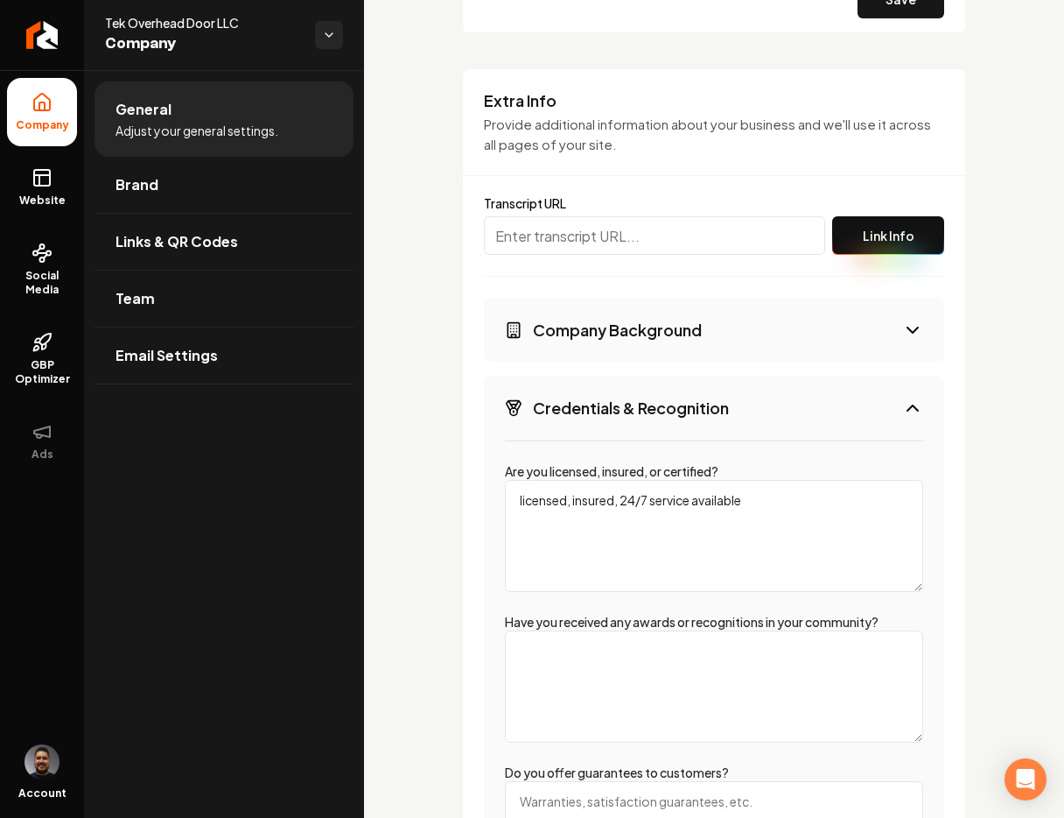
scroll to position [2665, 0]
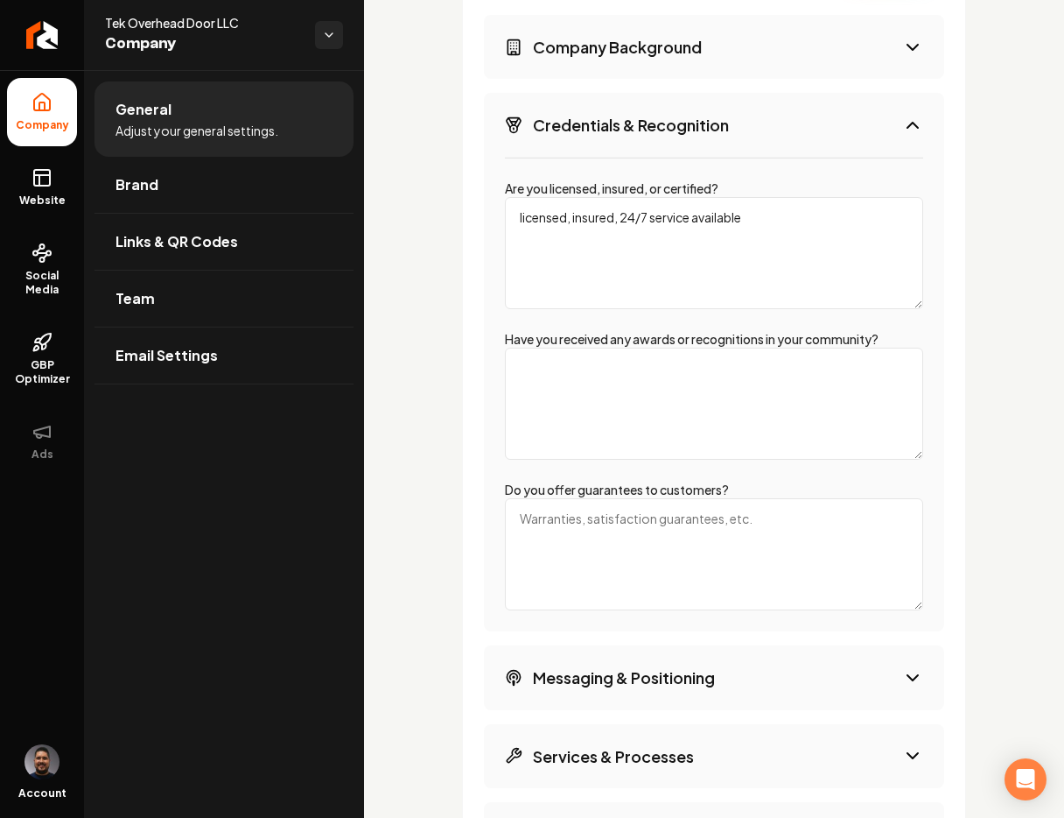
click at [758, 657] on button "Messaging & Positioning" at bounding box center [714, 677] width 460 height 64
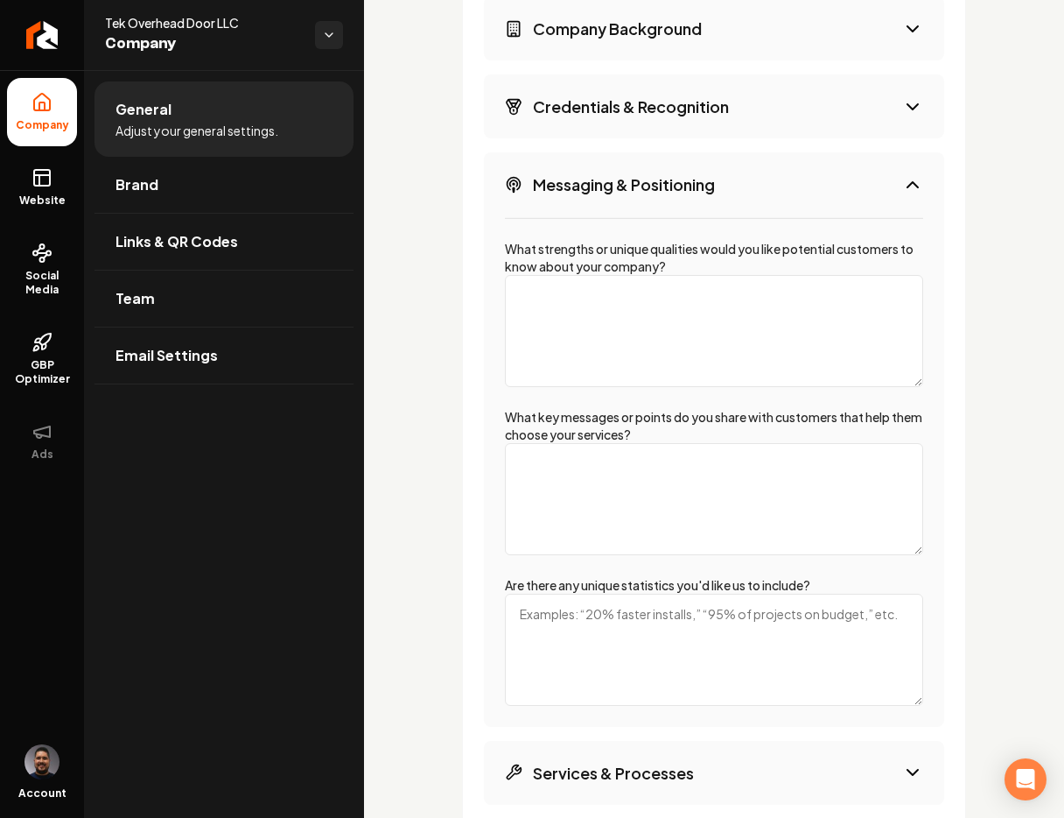
scroll to position [2240, 0]
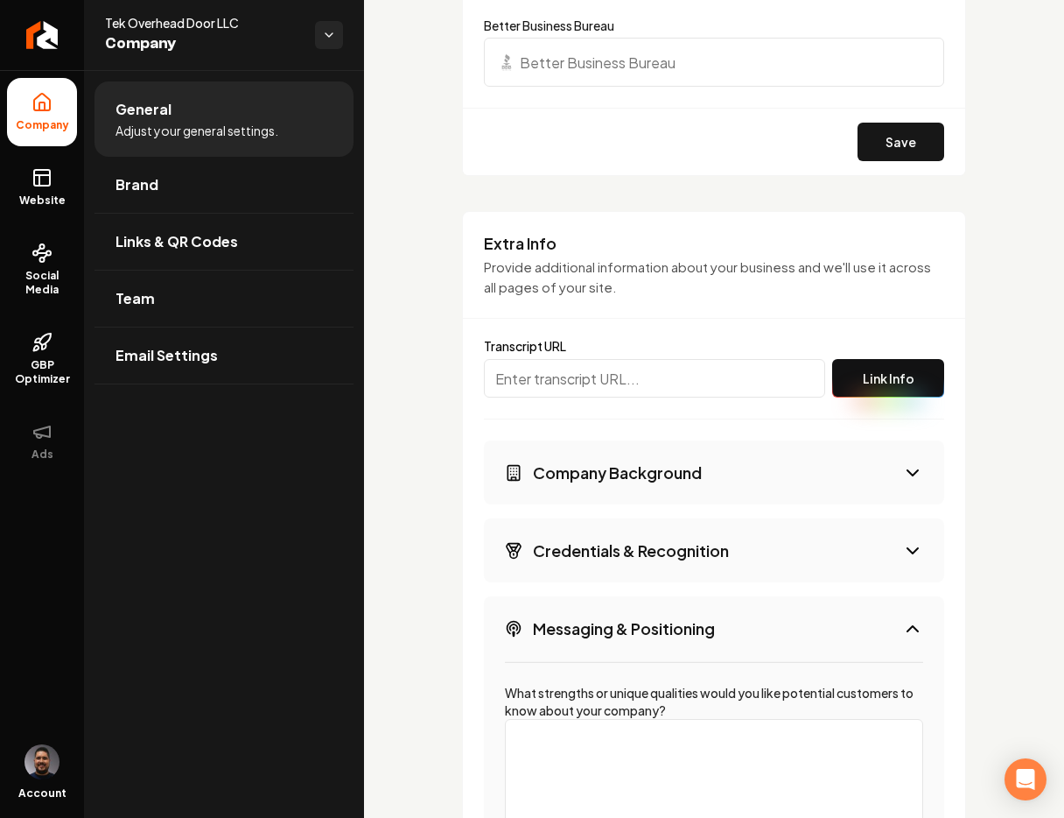
click at [678, 461] on h3 "Company Background" at bounding box center [617, 472] width 169 height 22
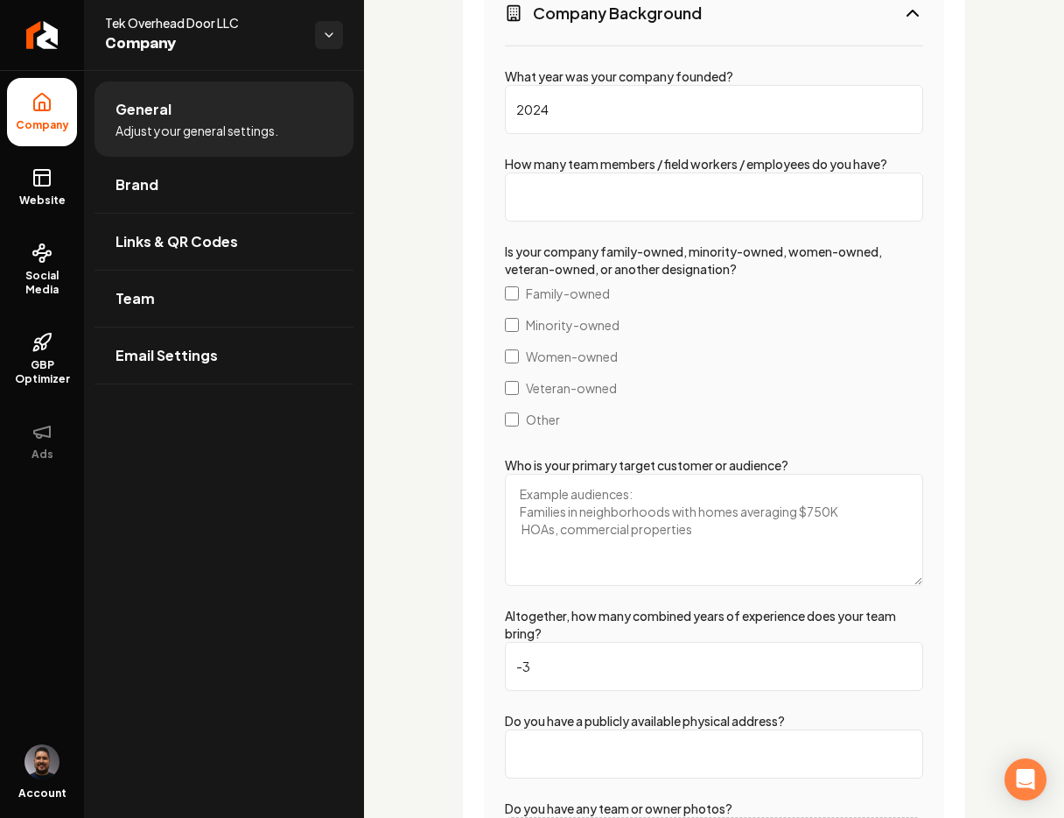
scroll to position [2378, 0]
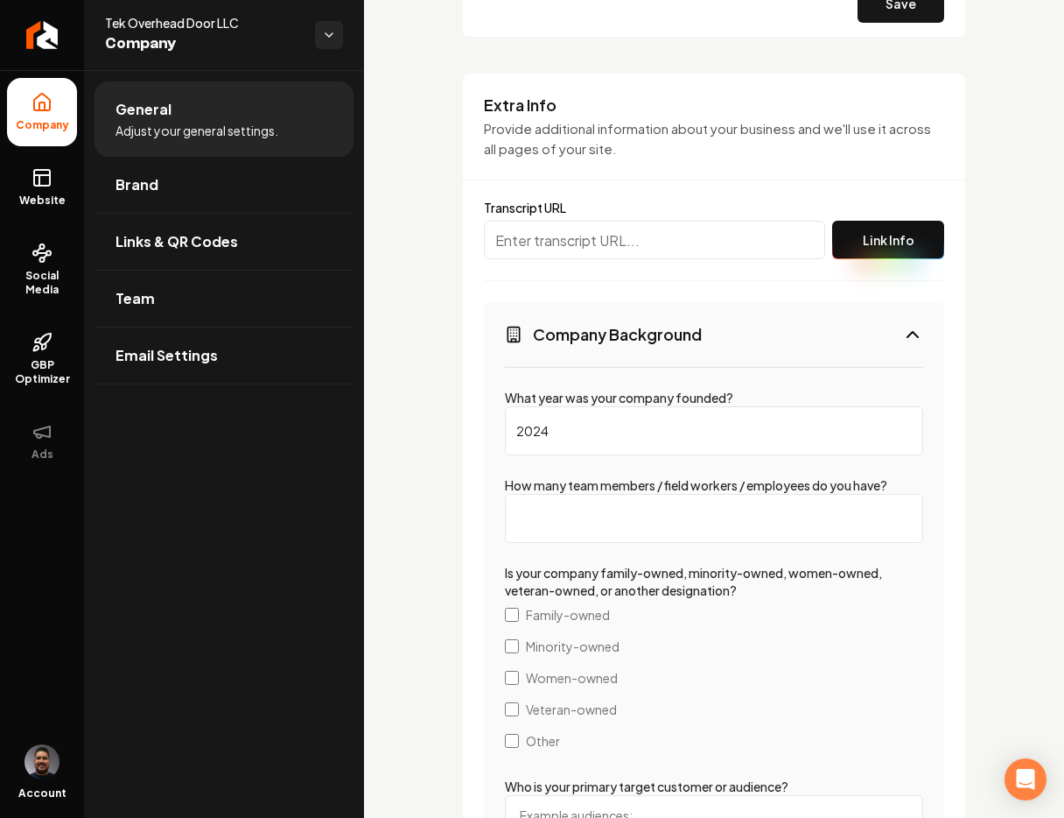
click at [589, 529] on input "How many team members / field workers / employees do you have?" at bounding box center [714, 518] width 418 height 49
click at [581, 517] on input "How many team members / field workers / employees do you have?" at bounding box center [714, 518] width 418 height 49
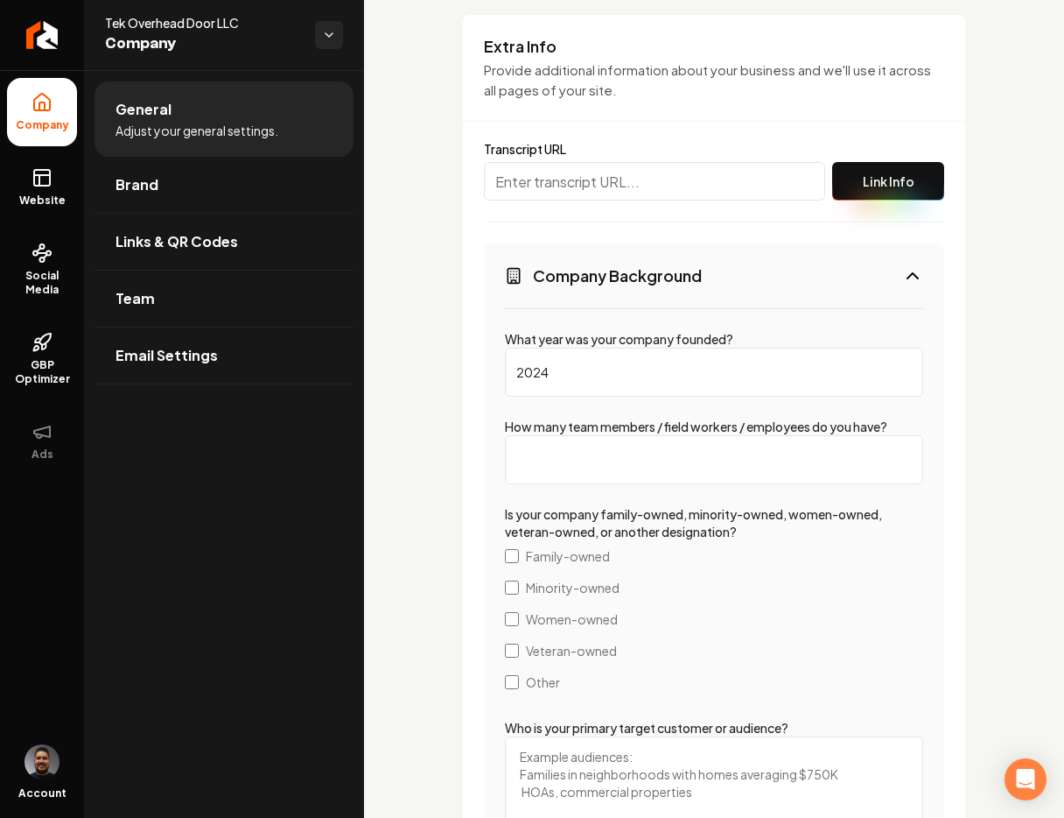
scroll to position [2438, 0]
click at [709, 439] on input "How many team members / field workers / employees do you have?" at bounding box center [714, 458] width 418 height 49
click at [688, 441] on input "How many team members / field workers / employees do you have?" at bounding box center [714, 458] width 418 height 49
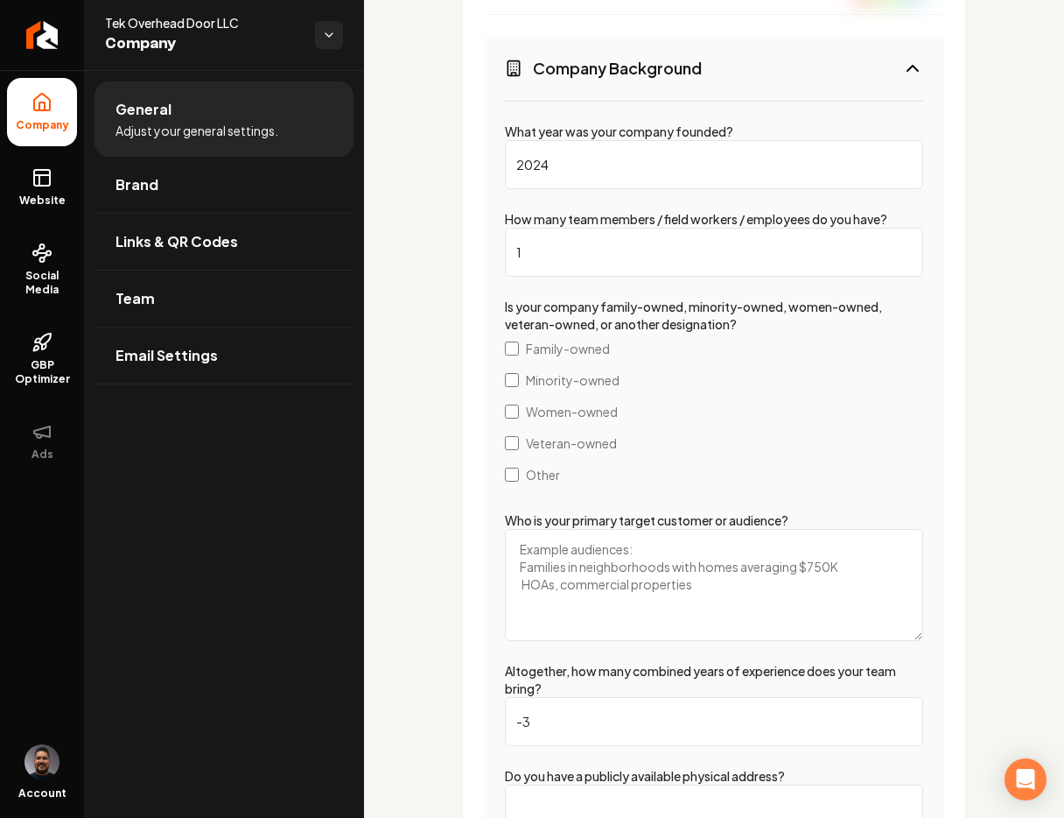
scroll to position [2707, 0]
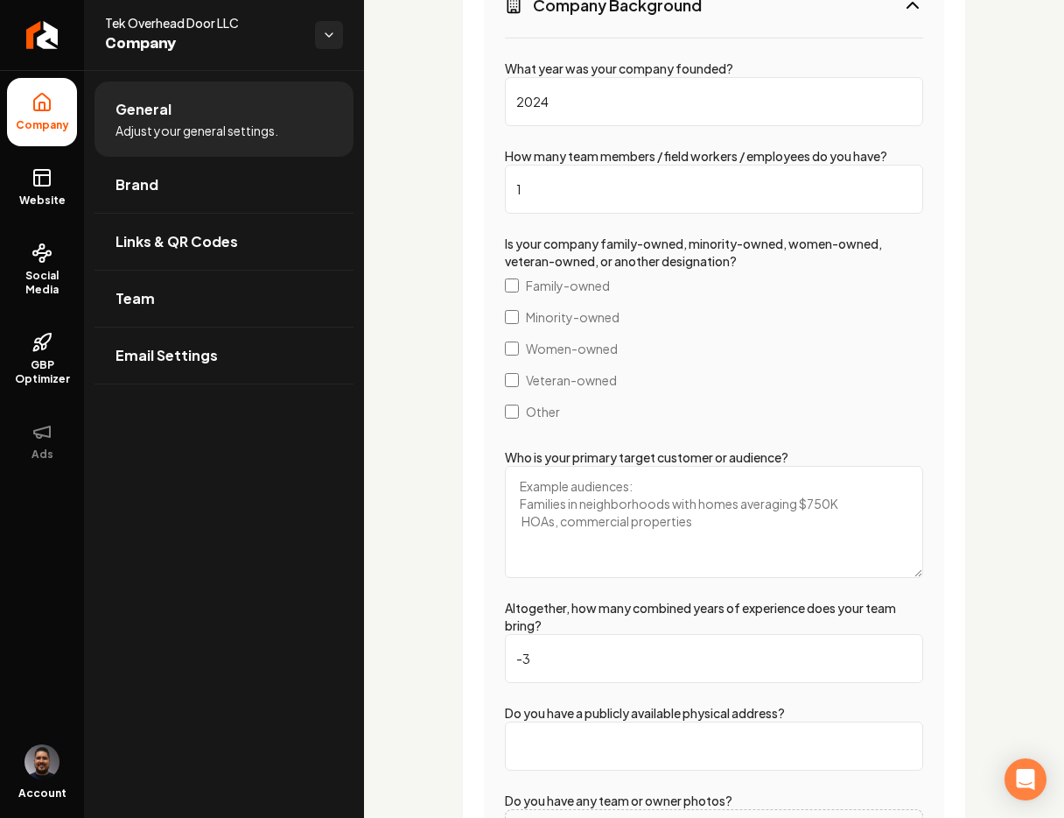
type input "1"
click at [696, 490] on textarea "Who is your primary target customer or audience?" at bounding box center [714, 522] width 418 height 112
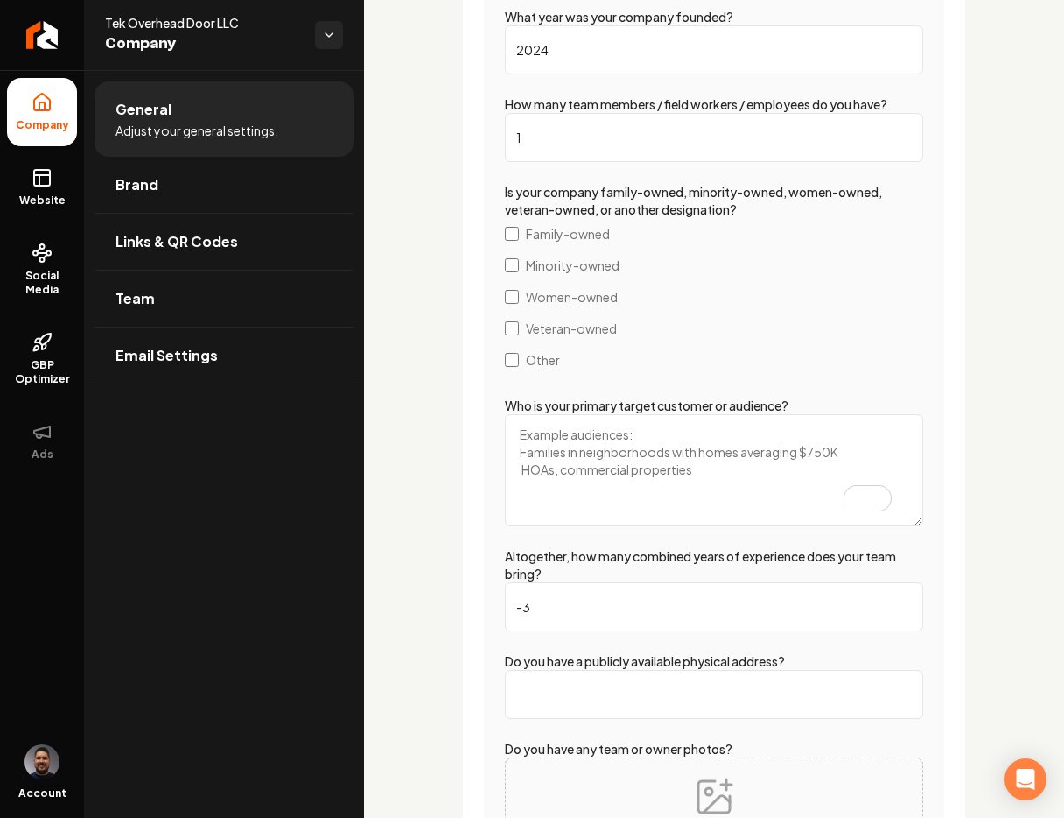
click at [698, 457] on textarea "Who is your primary target customer or audience?" at bounding box center [714, 470] width 418 height 112
type textarea "C"
click at [526, 428] on textarea "contractors, business to business," at bounding box center [714, 470] width 418 height 112
click at [844, 419] on textarea "Contractors, business to business," at bounding box center [714, 470] width 418 height 112
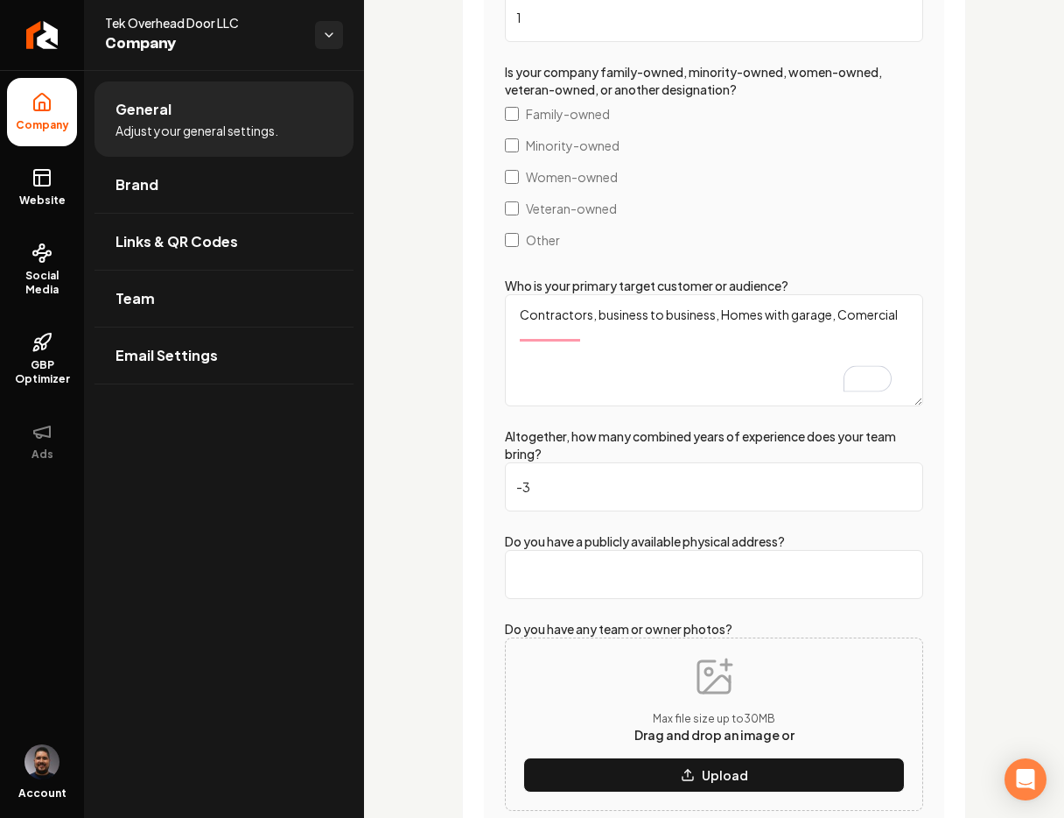
scroll to position [3080, 0]
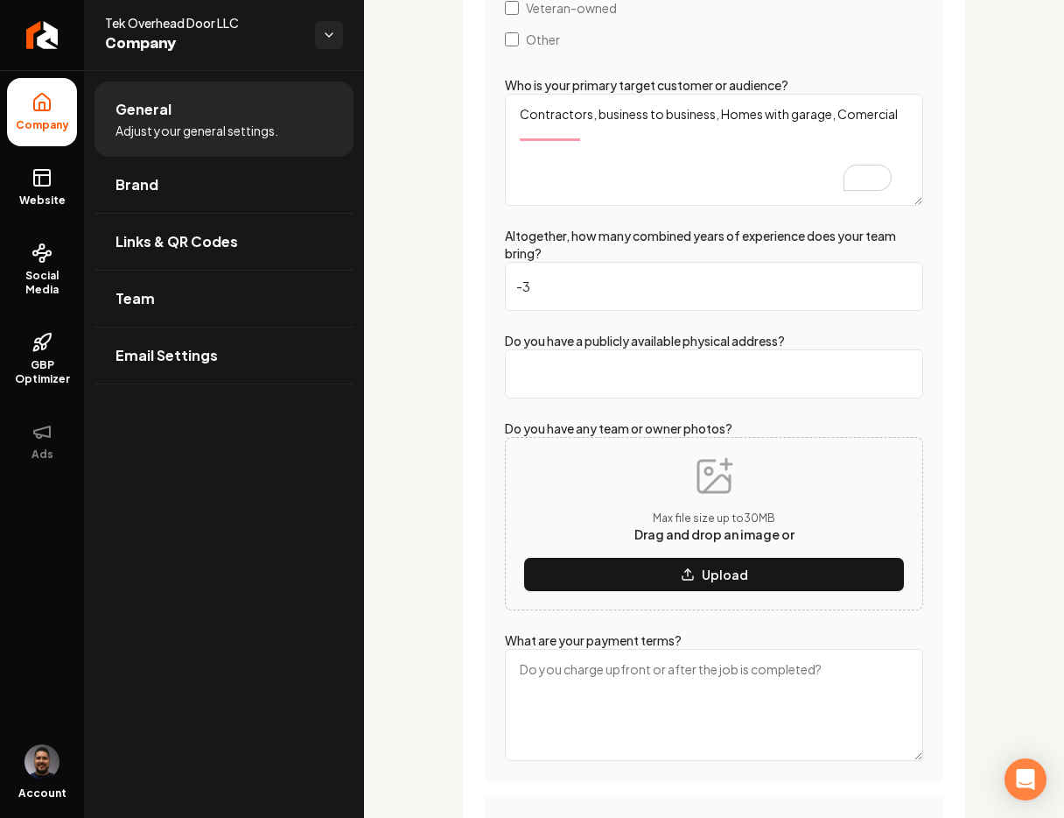
type textarea "Contractors, business to business, Homes with garage, Comercial"
click at [572, 271] on input "-3" at bounding box center [714, 286] width 418 height 49
type input "10"
click at [615, 362] on input "Do you have a publicly available physical address?" at bounding box center [714, 373] width 418 height 49
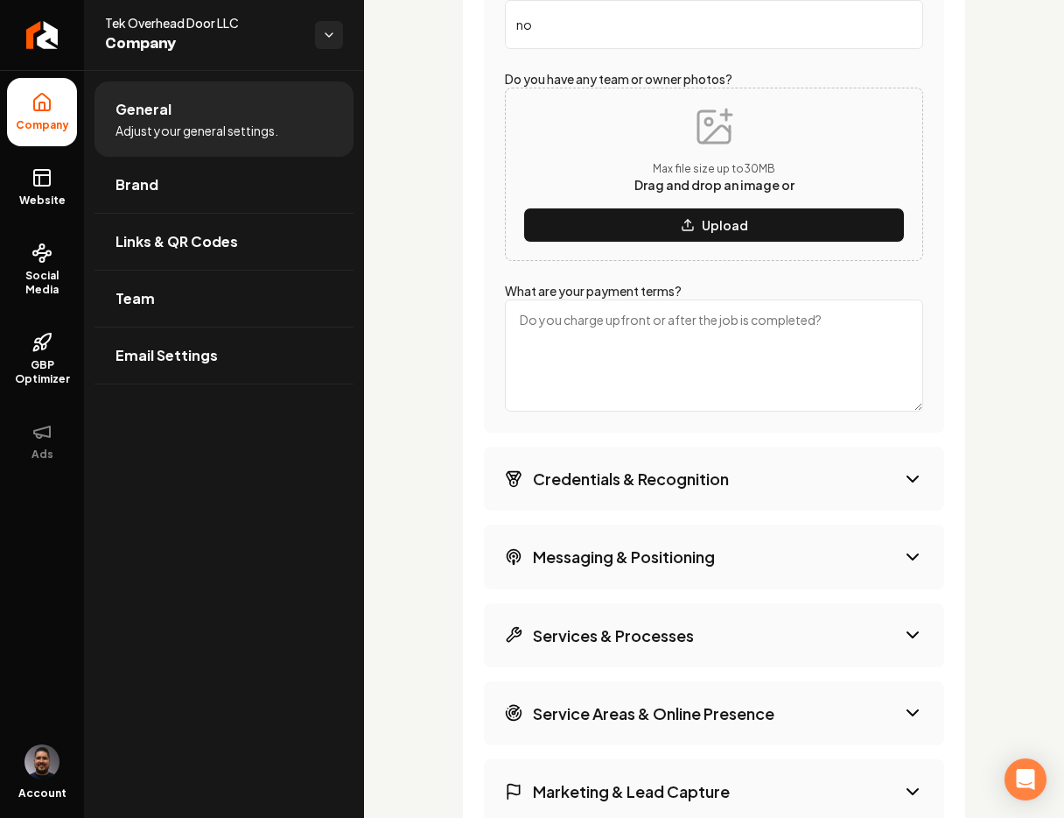
scroll to position [3459, 0]
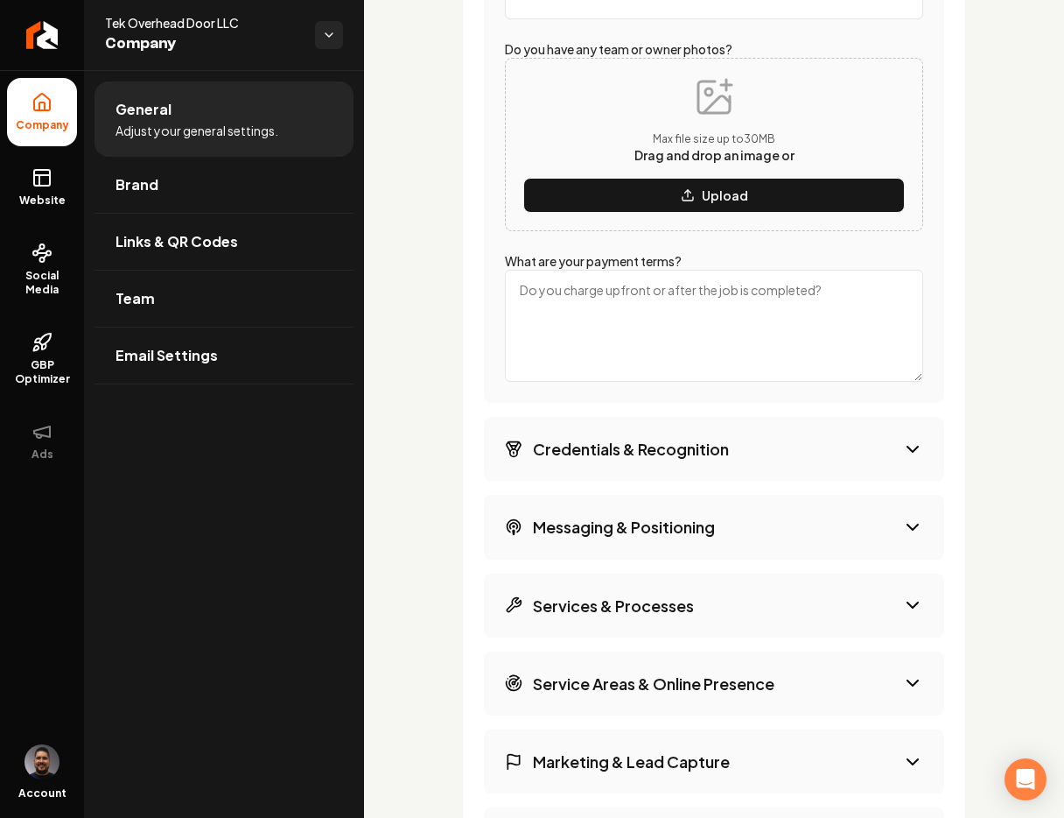
type input "no"
click at [622, 298] on textarea "What are your payment terms?" at bounding box center [714, 326] width 418 height 112
click at [621, 298] on textarea "What are your payment terms?" at bounding box center [714, 326] width 418 height 112
click at [727, 441] on h3 "Credentials & Recognition" at bounding box center [631, 449] width 196 height 22
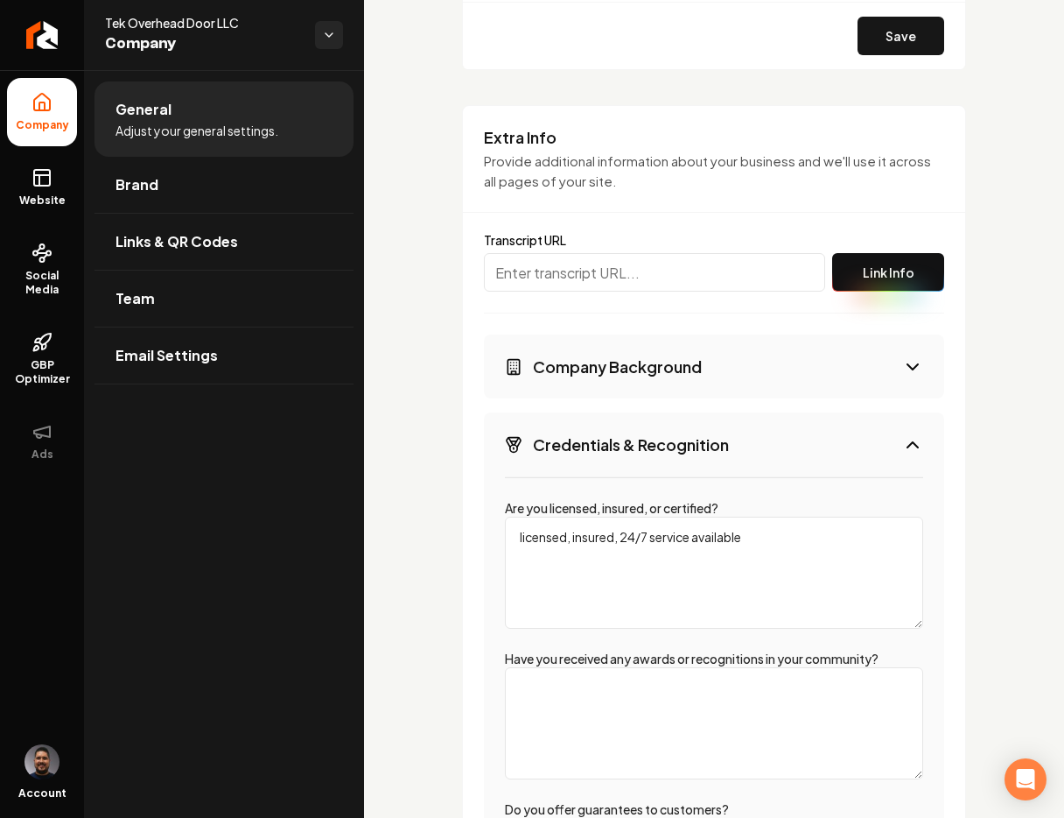
scroll to position [2286, 0]
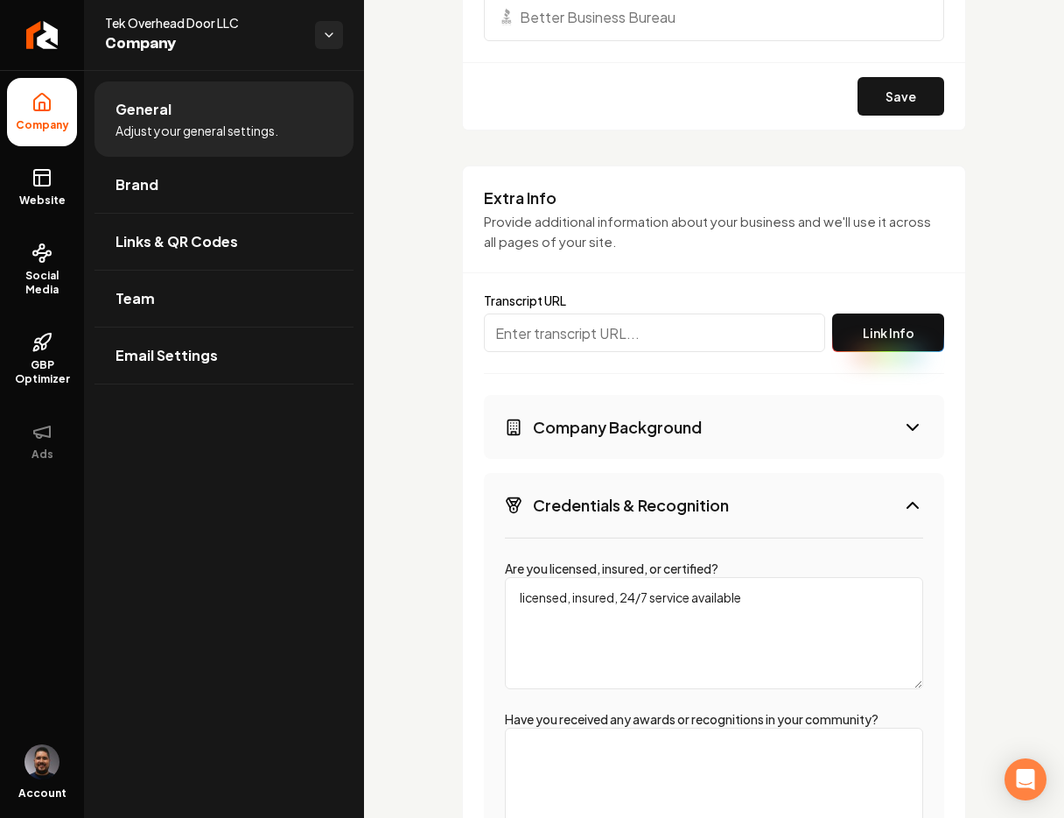
click at [682, 435] on button "Company Background" at bounding box center [714, 427] width 460 height 64
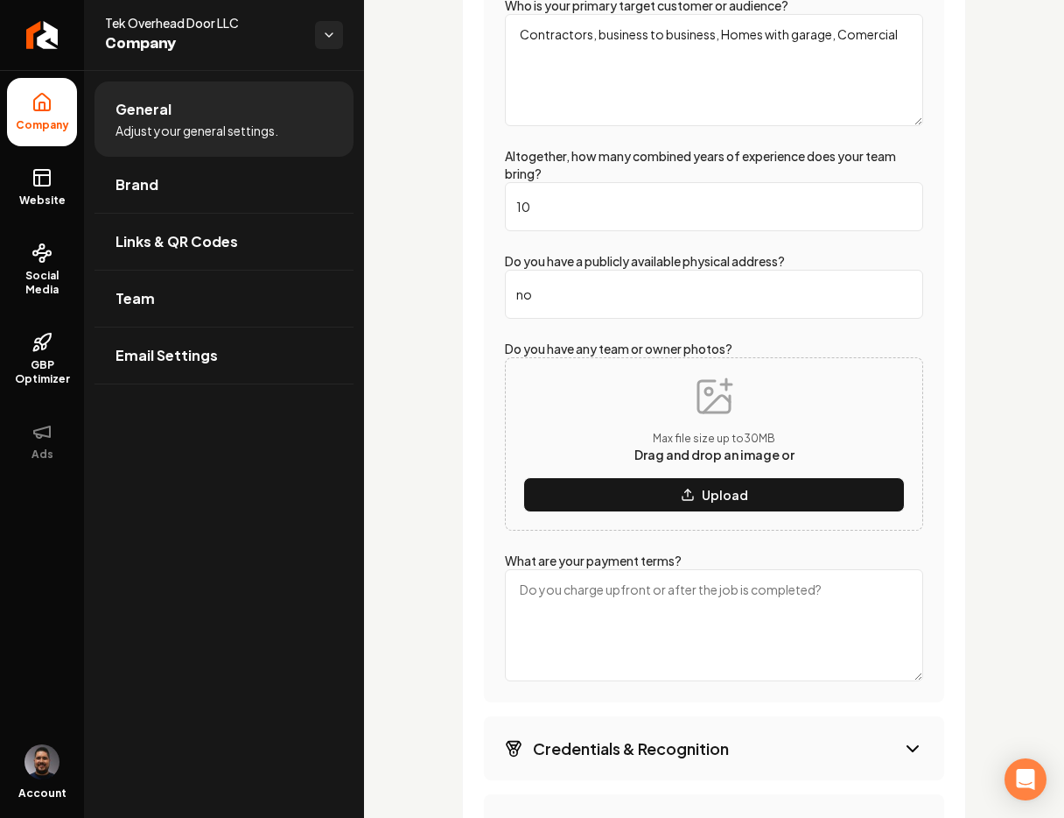
scroll to position [3224, 0]
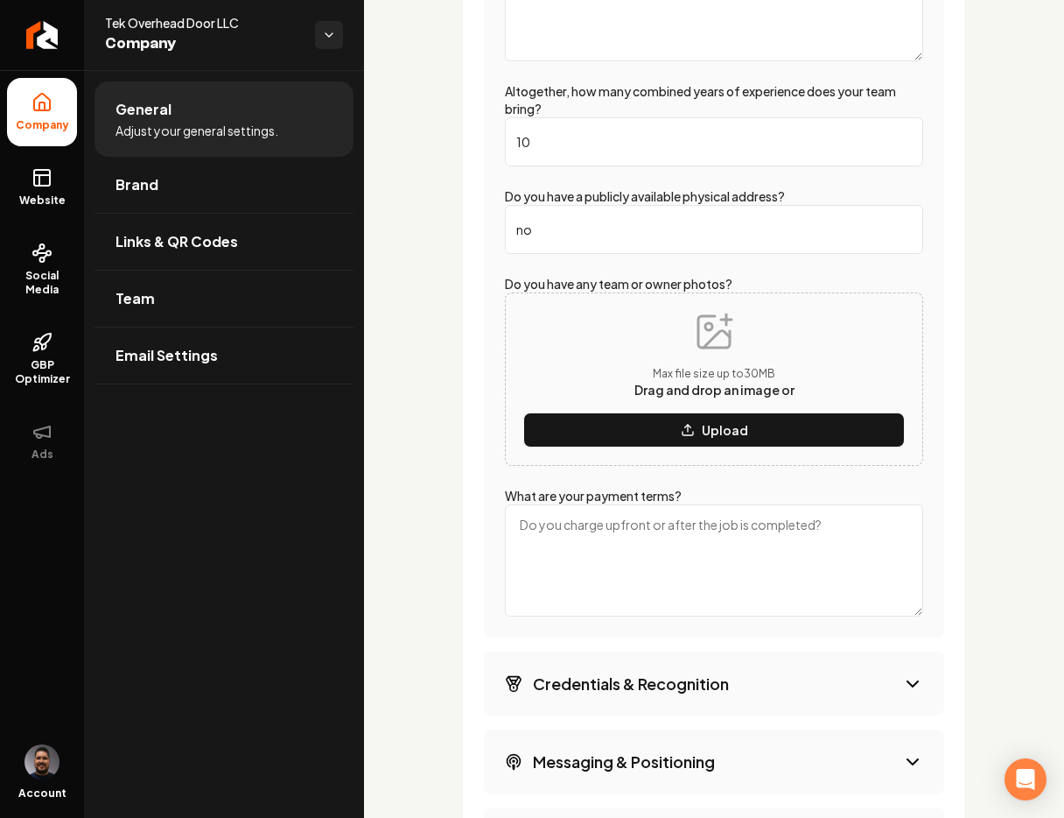
click at [667, 550] on textarea "What are your payment terms?" at bounding box center [714, 560] width 418 height 112
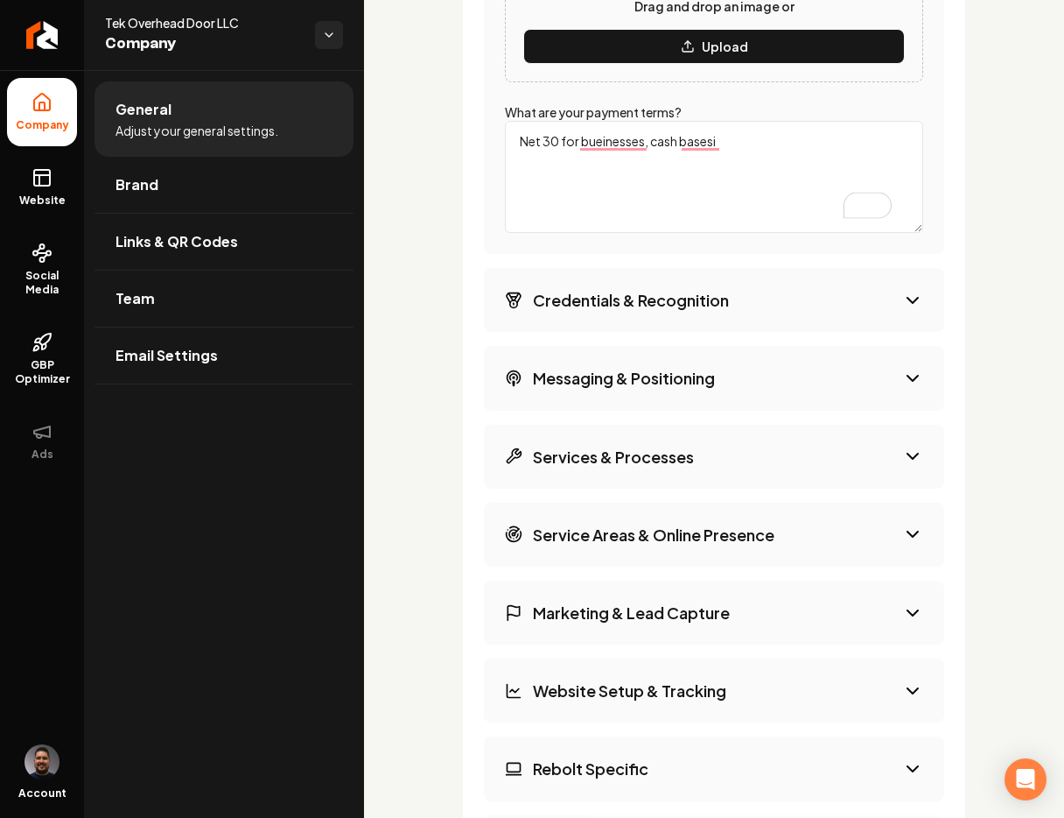
type textarea "Net 30 for bueinesses, cash basesi"
click at [727, 291] on h3 "Credentials & Recognition" at bounding box center [631, 300] width 196 height 22
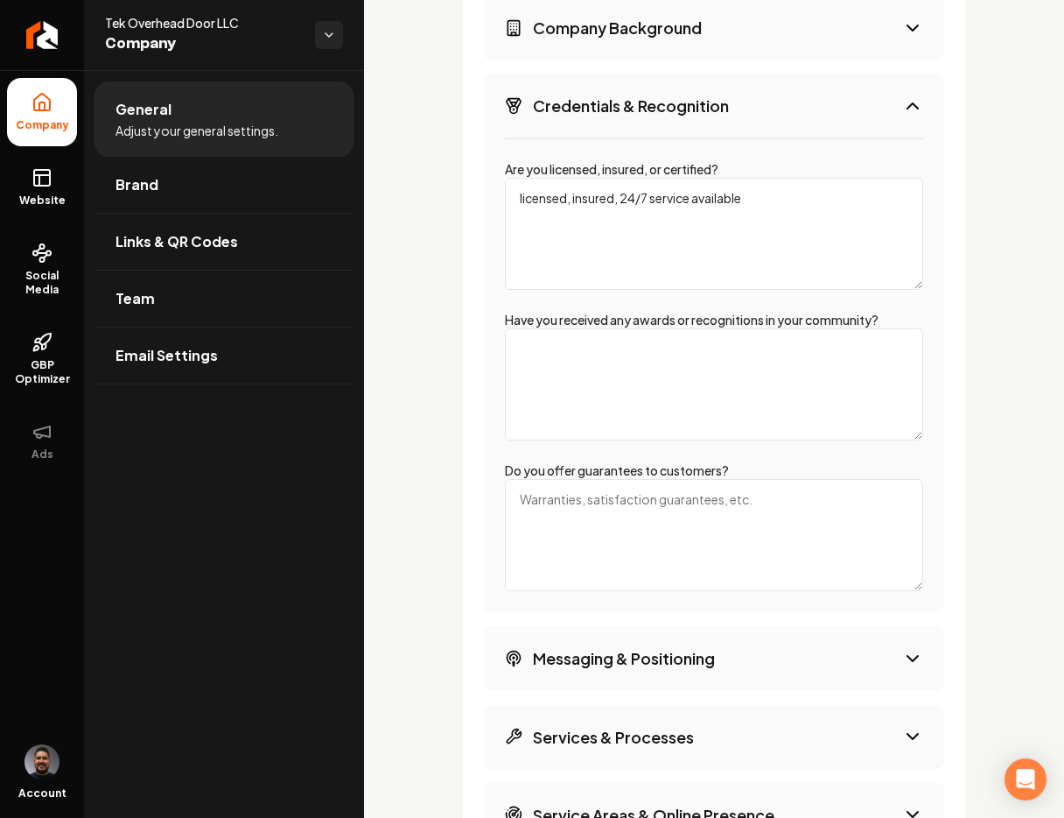
scroll to position [2684, 0]
drag, startPoint x: 572, startPoint y: 187, endPoint x: 505, endPoint y: 186, distance: 67.4
click at [505, 186] on textarea "licensed, insured, 24/7 service available" at bounding box center [714, 235] width 418 height 112
drag, startPoint x: 572, startPoint y: 185, endPoint x: 746, endPoint y: 189, distance: 174.3
click at [746, 188] on textarea "Insured, 24/7 service available" at bounding box center [714, 235] width 418 height 112
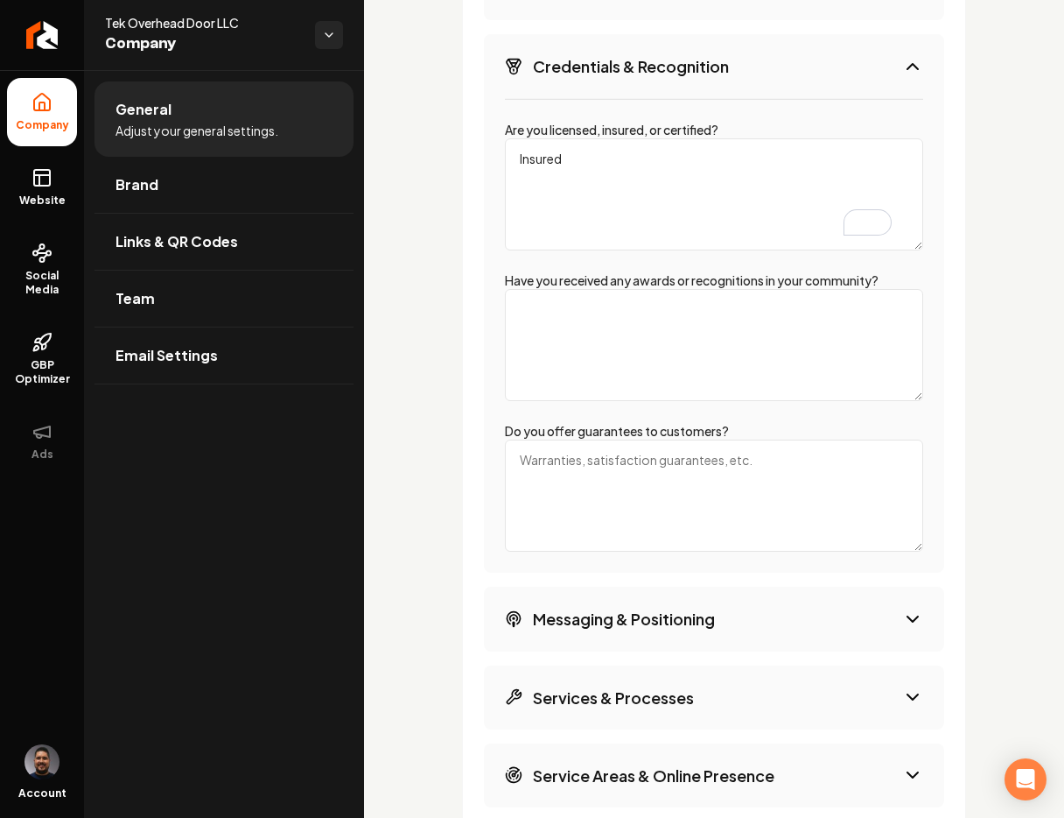
scroll to position [2741, 0]
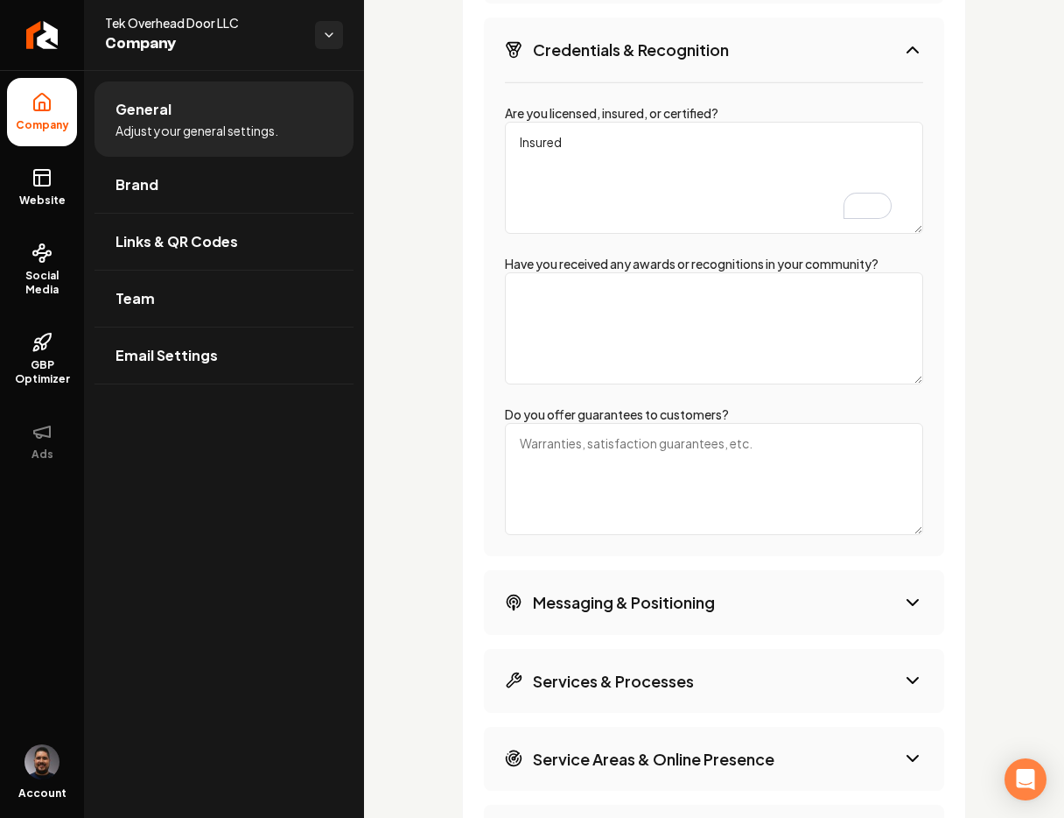
type textarea "Insured"
click at [532, 275] on textarea "Have you received any awards or recognitions in your community?" at bounding box center [714, 328] width 418 height 112
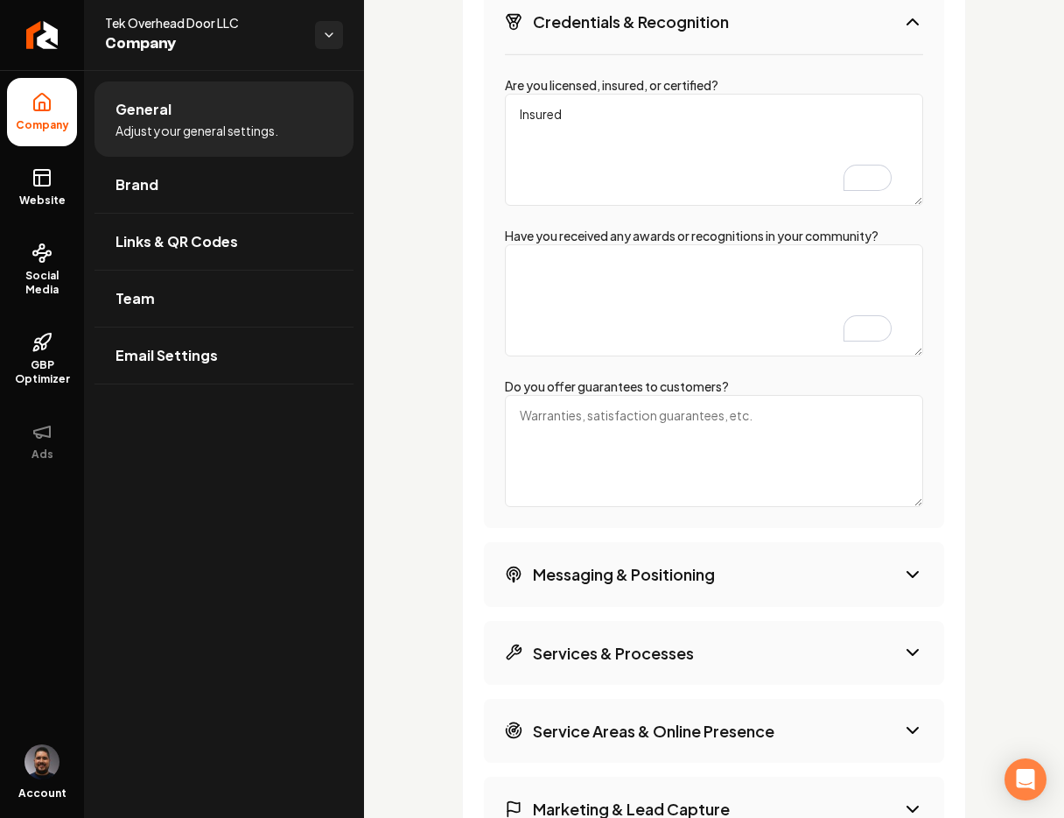
scroll to position [2800, 0]
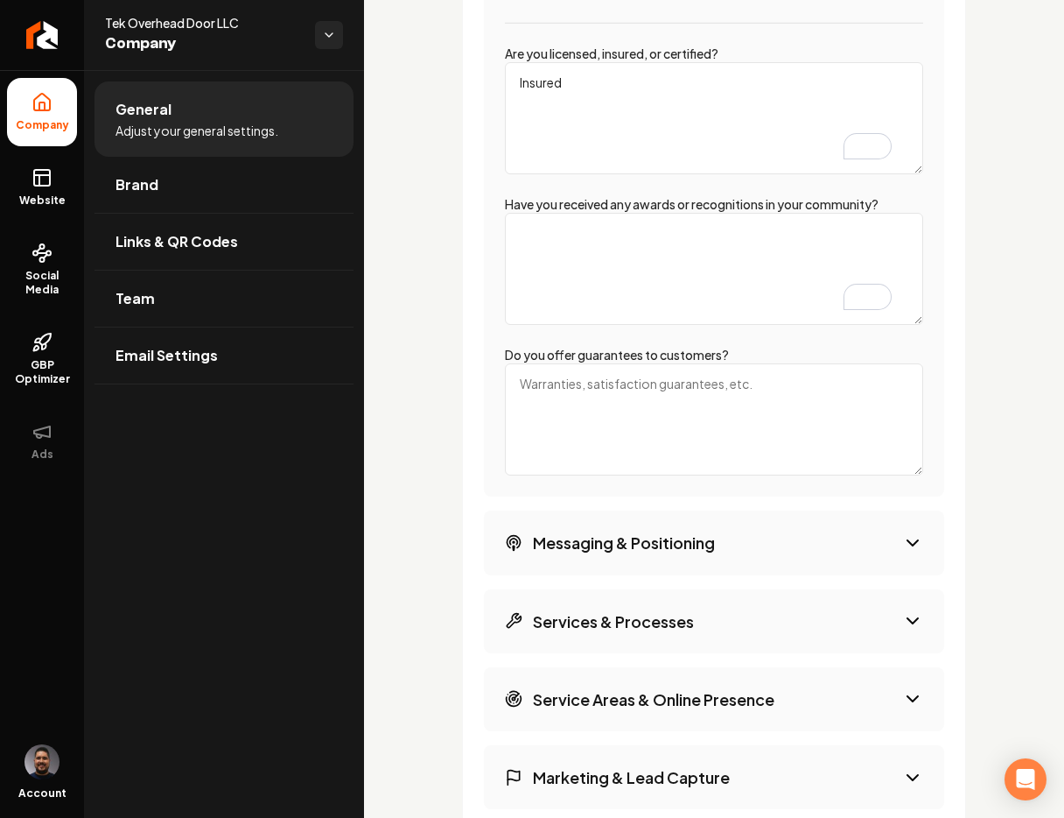
click at [777, 539] on button "Messaging & Positioning" at bounding box center [714, 542] width 460 height 64
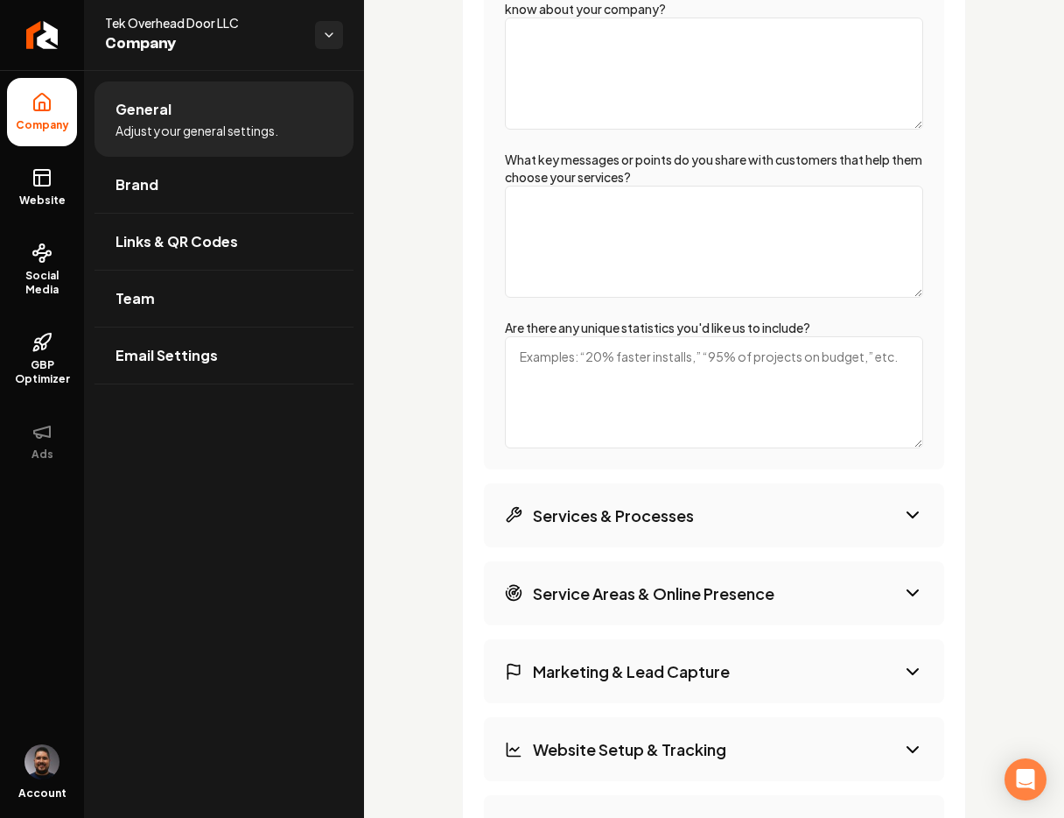
scroll to position [2538, 0]
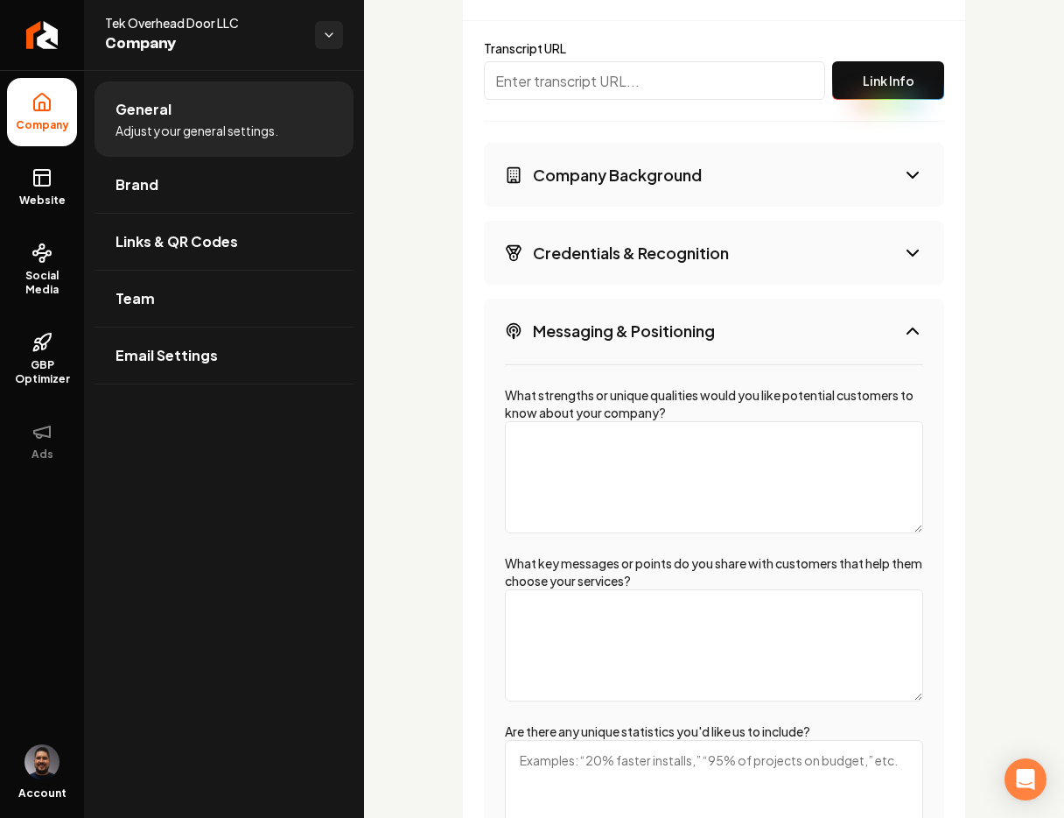
click at [639, 249] on h3 "Credentials & Recognition" at bounding box center [631, 253] width 196 height 22
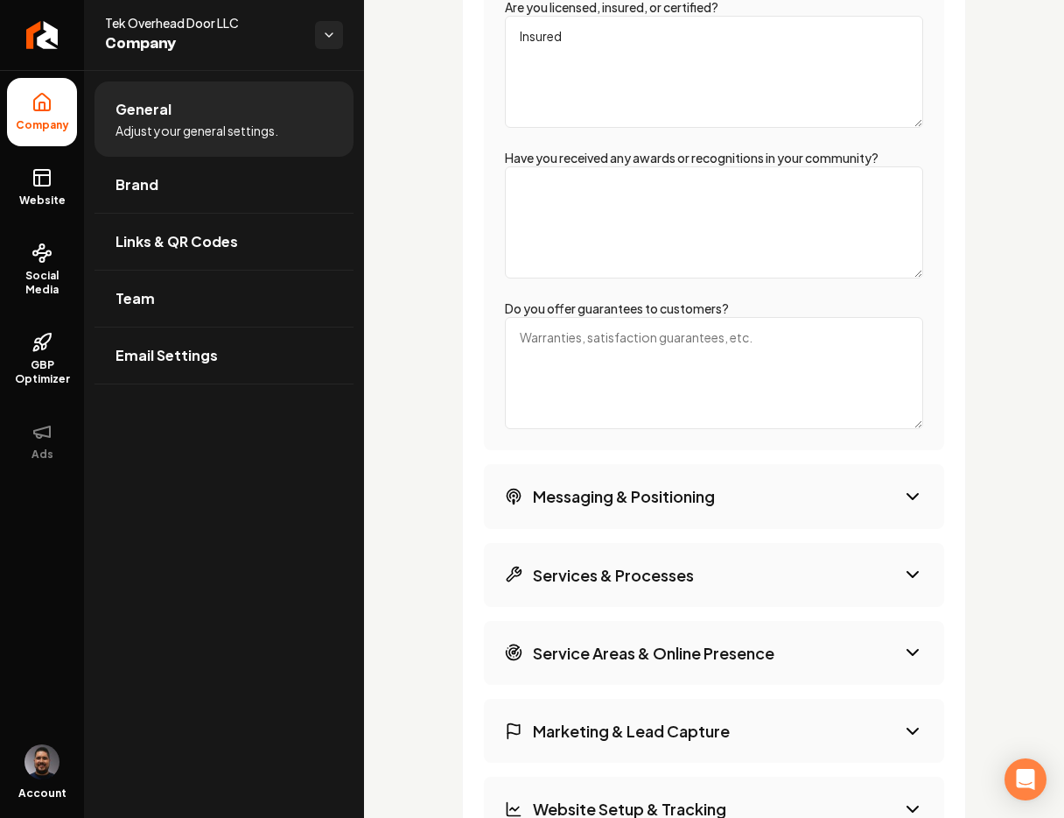
scroll to position [2883, 0]
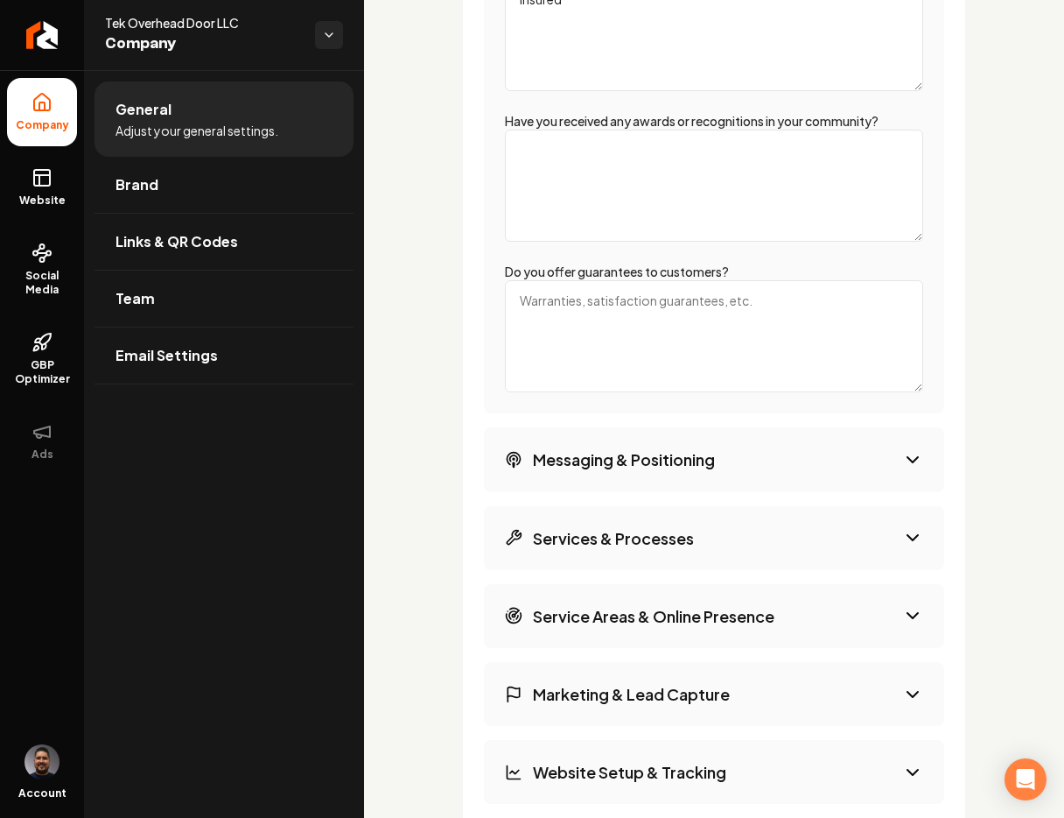
click at [560, 327] on textarea "Do you offer guarantees to customers?" at bounding box center [714, 336] width 418 height 112
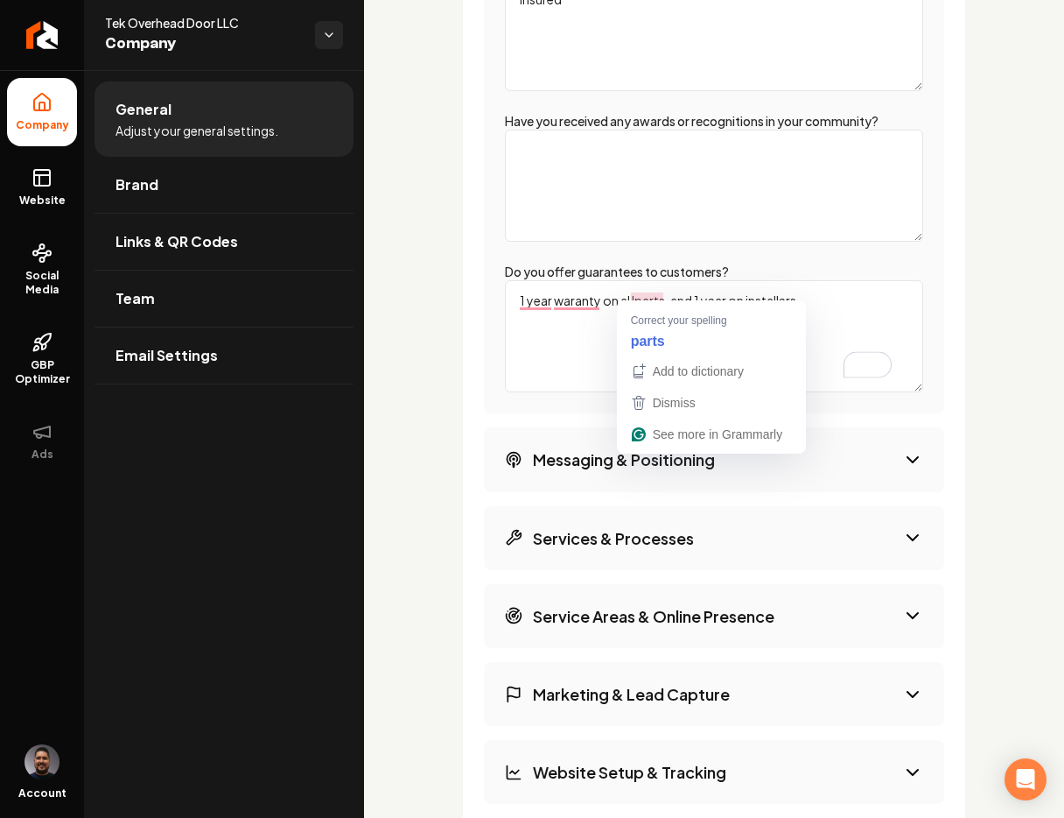
click at [632, 287] on textarea "1 year waranty on al lparts, and 1 year on installers" at bounding box center [714, 336] width 418 height 112
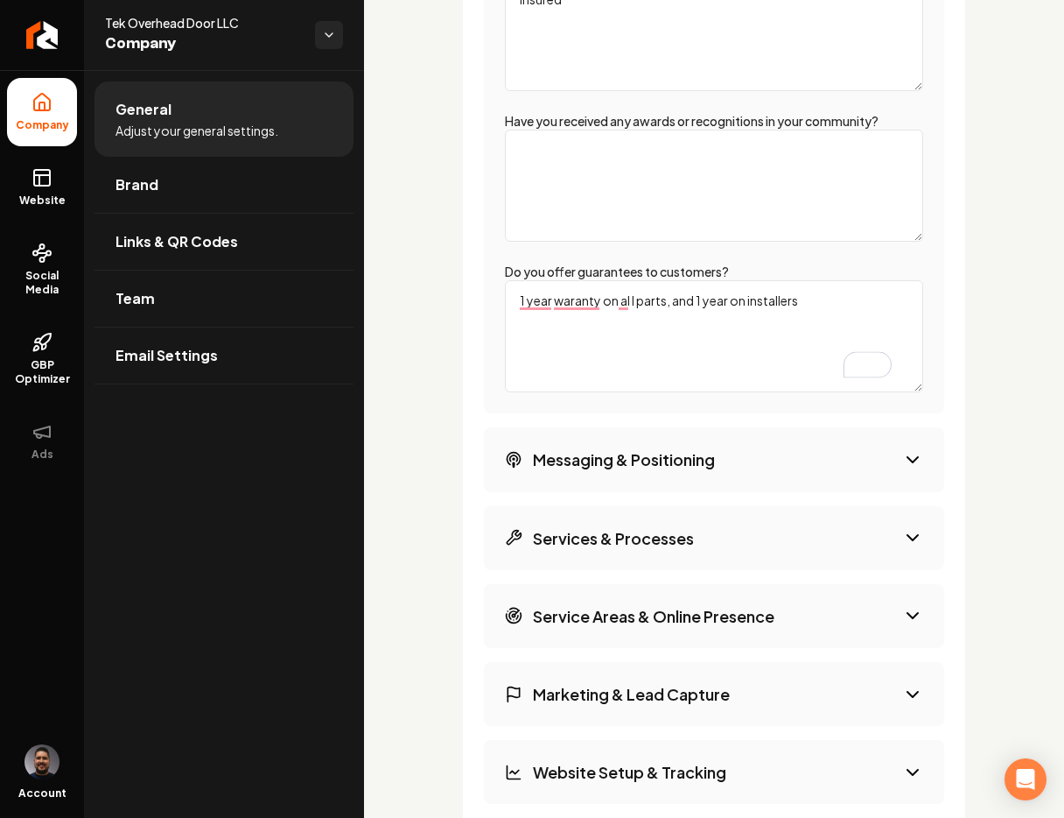
type textarea "1 year waranty on al l parts, and 1 year on installers"
click at [751, 462] on button "Messaging & Positioning" at bounding box center [714, 459] width 460 height 64
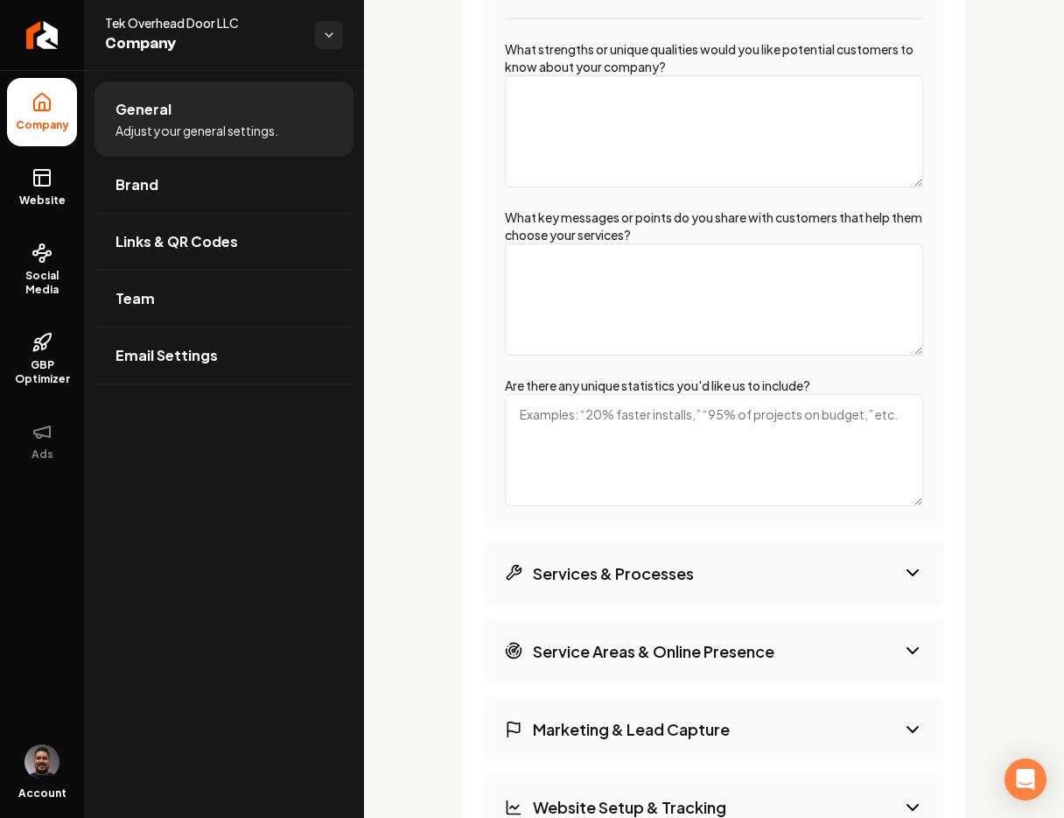
scroll to position [2729, 0]
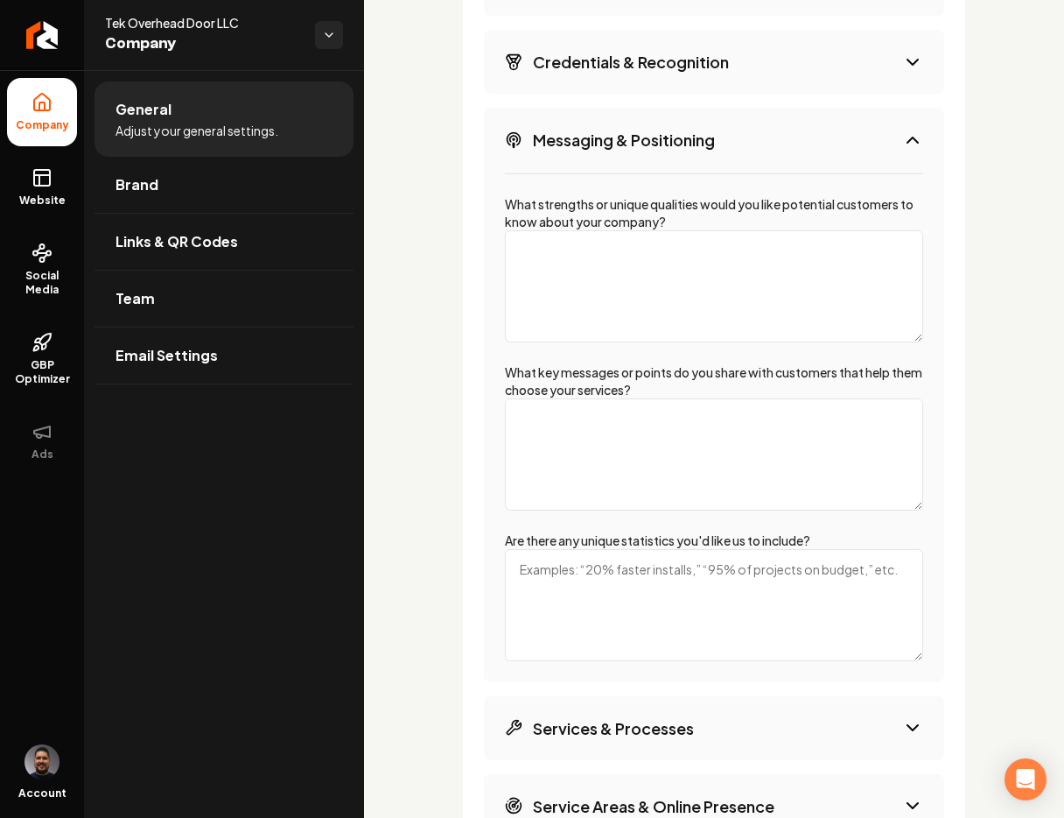
click at [692, 275] on textarea "What strengths or unique qualities would you like potential customers to know a…" at bounding box center [714, 286] width 418 height 112
type textarea "extreme interpersonal care, get to know the customers in a deep way, very per"
click at [793, 440] on textarea "What key messages or points do you share with customers that help them choose y…" at bounding box center [714, 454] width 418 height 112
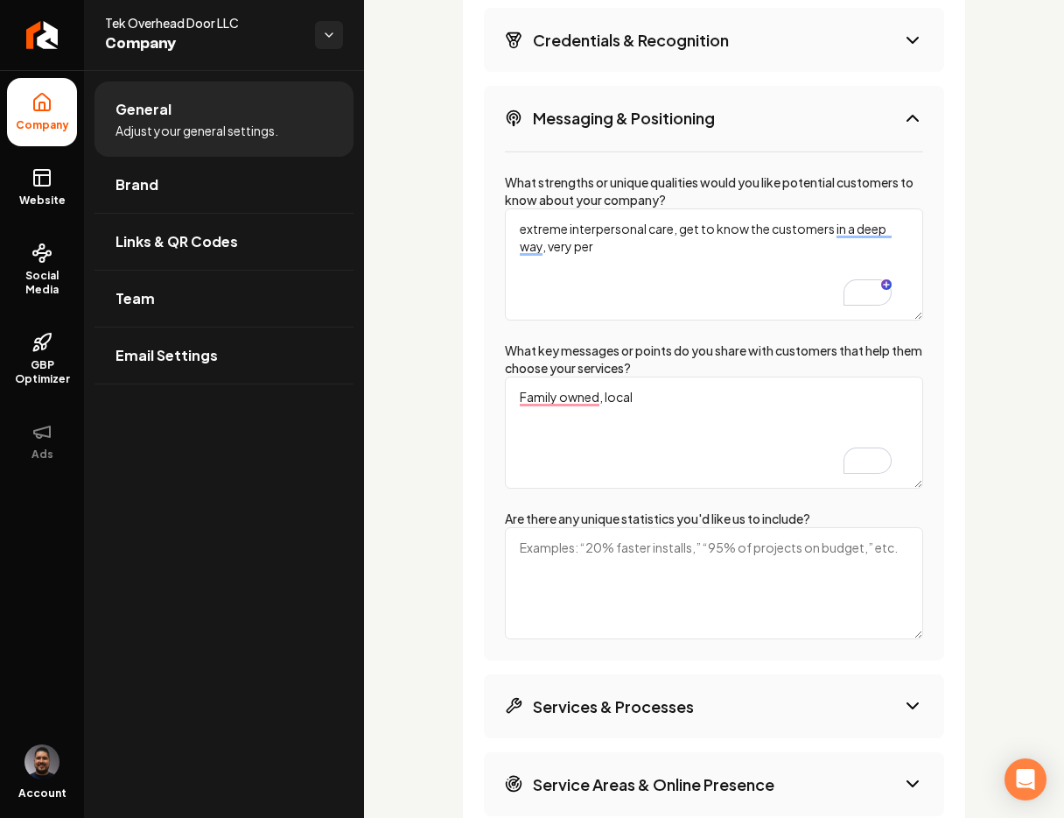
scroll to position [2775, 0]
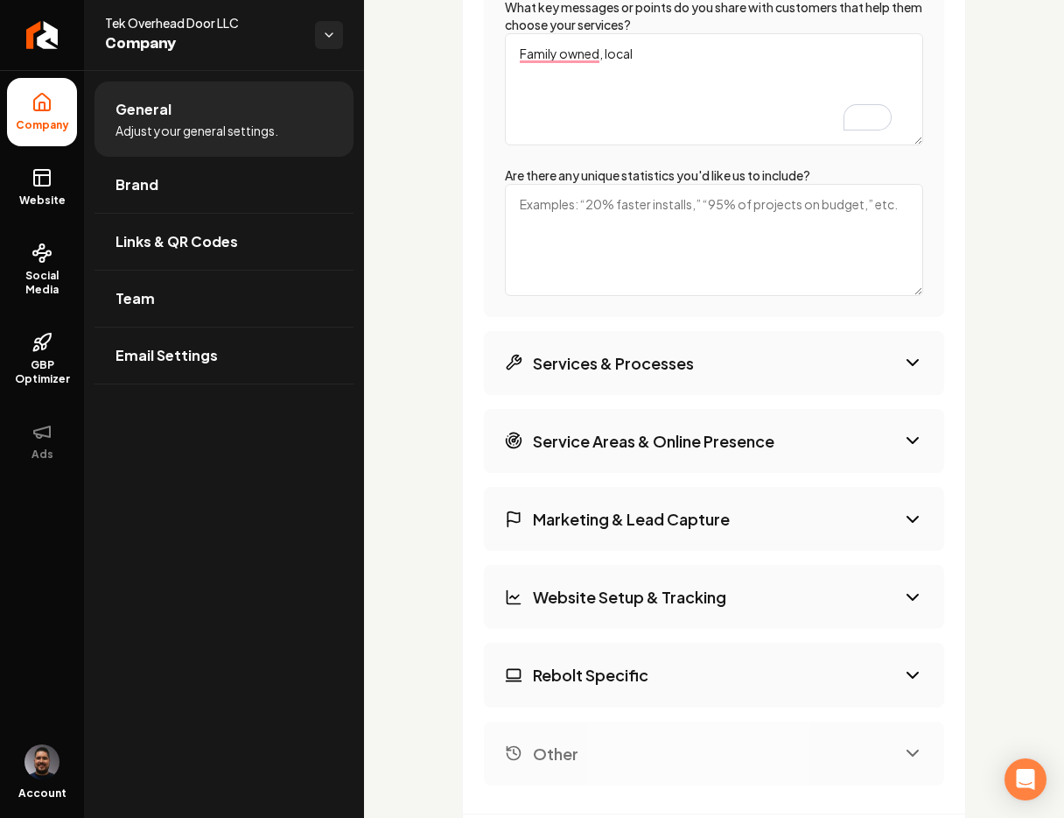
type textarea "Family owned, local"
click at [781, 370] on button "Services & Processes" at bounding box center [714, 363] width 460 height 64
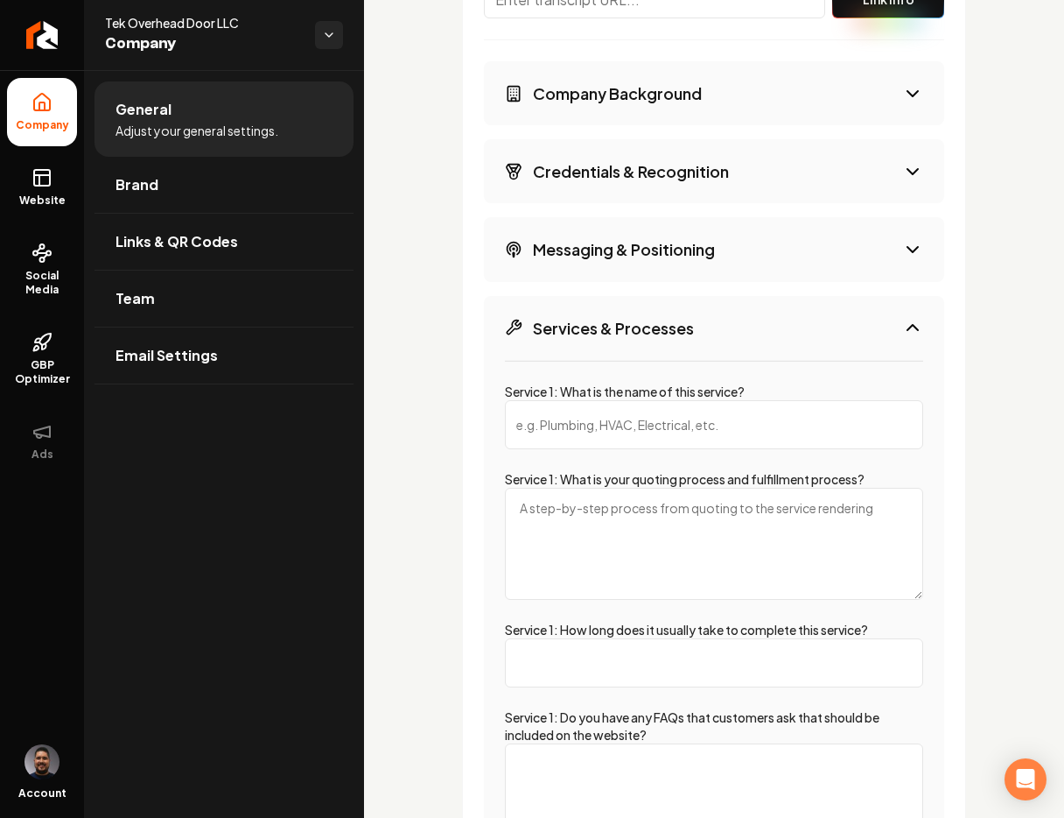
scroll to position [2649, 0]
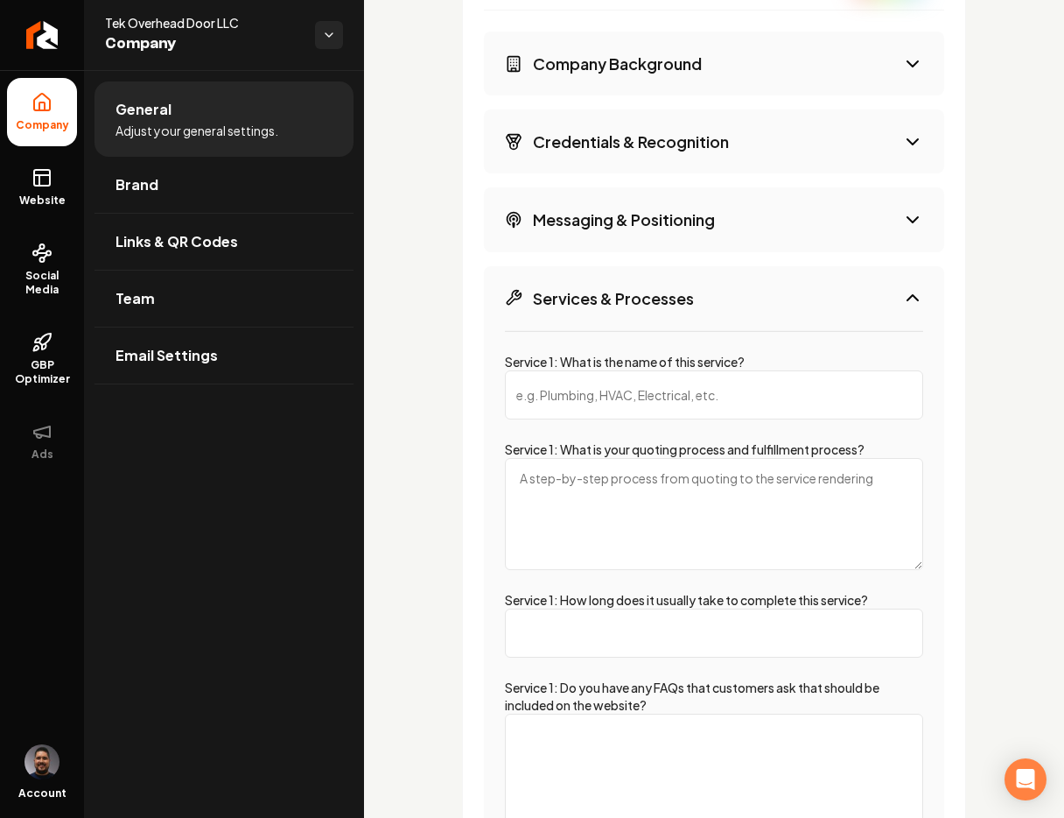
click at [584, 399] on input "Service 1: What is the name of this service?" at bounding box center [714, 394] width 418 height 49
click at [584, 398] on input "Service 1: What is the name of this service?" at bounding box center [714, 394] width 418 height 49
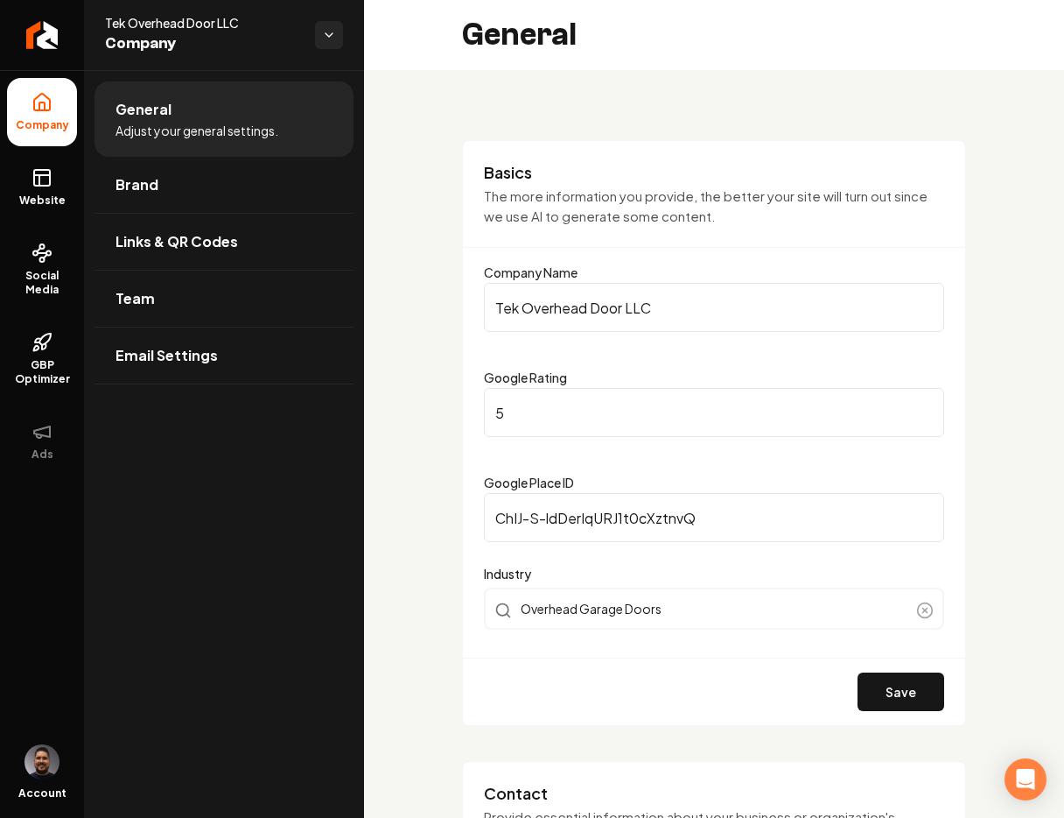
scroll to position [2649, 0]
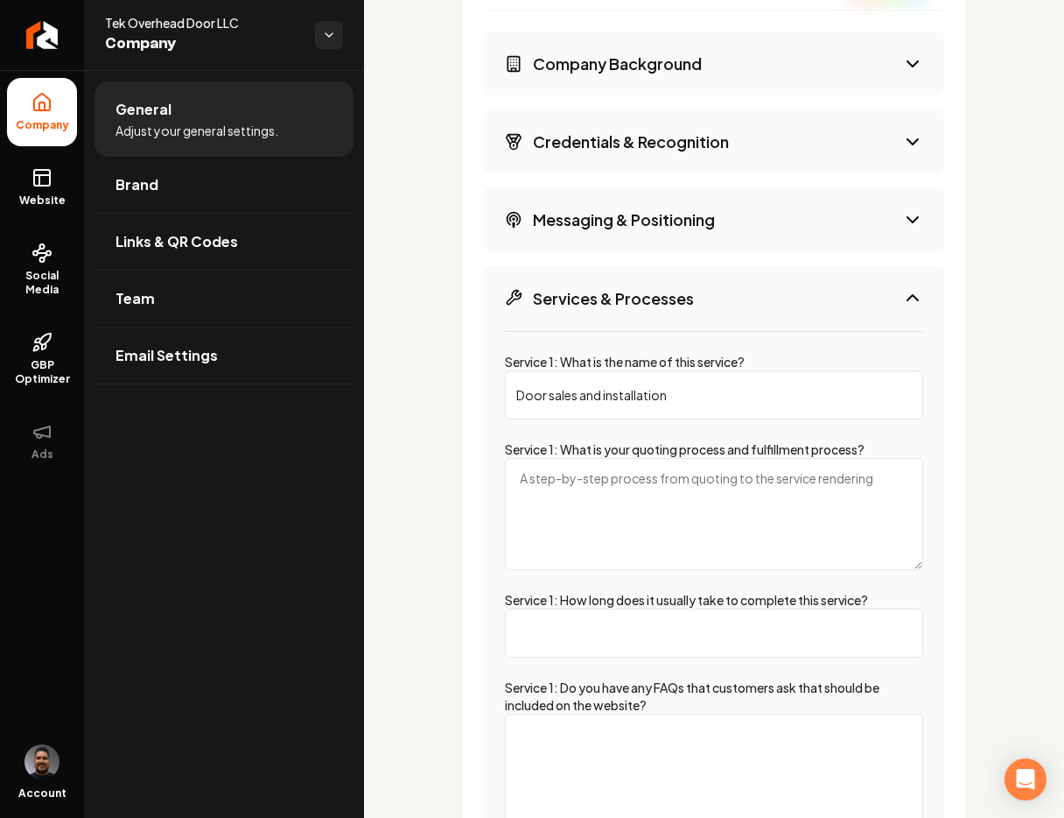
type input "Door sales and installation"
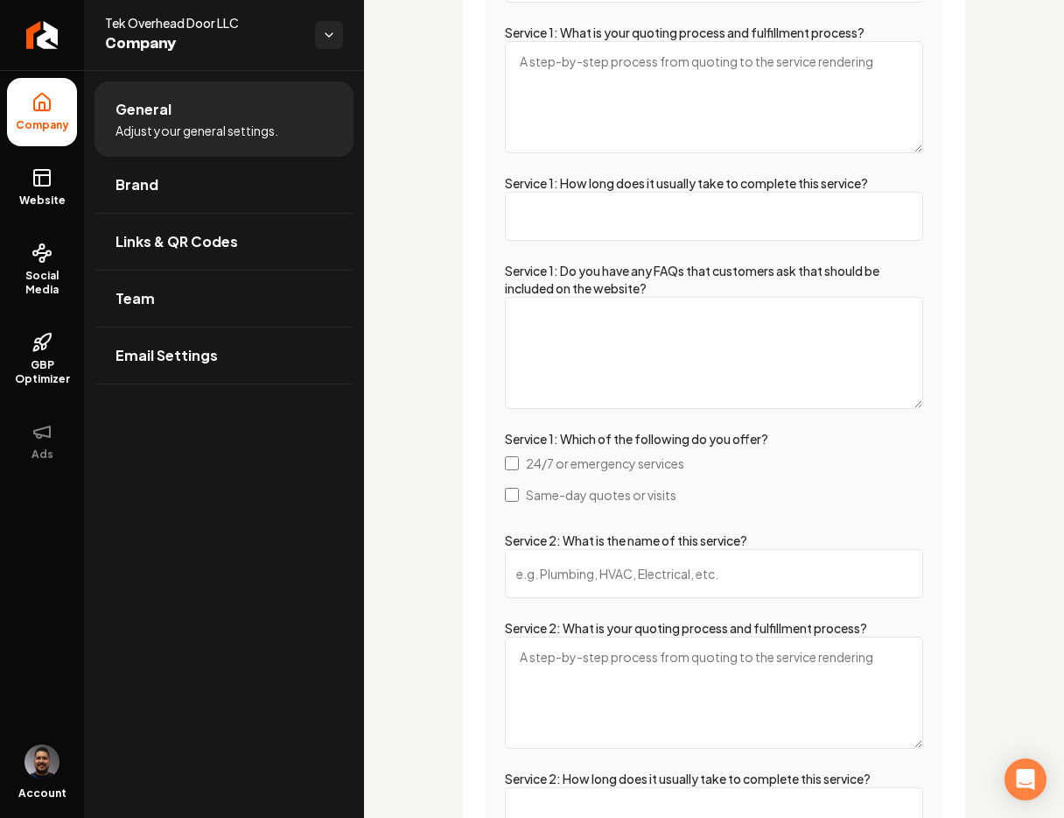
scroll to position [3131, 0]
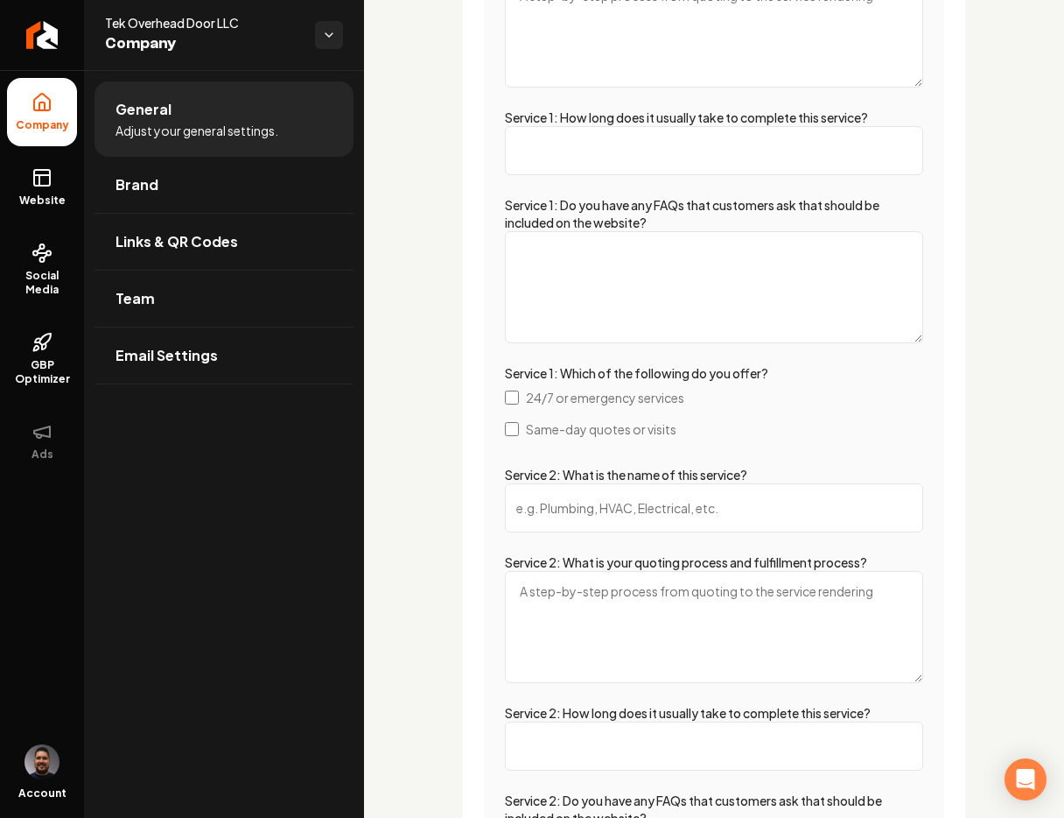
click at [629, 489] on input "Service 2: What is the name of this service?" at bounding box center [714, 507] width 418 height 49
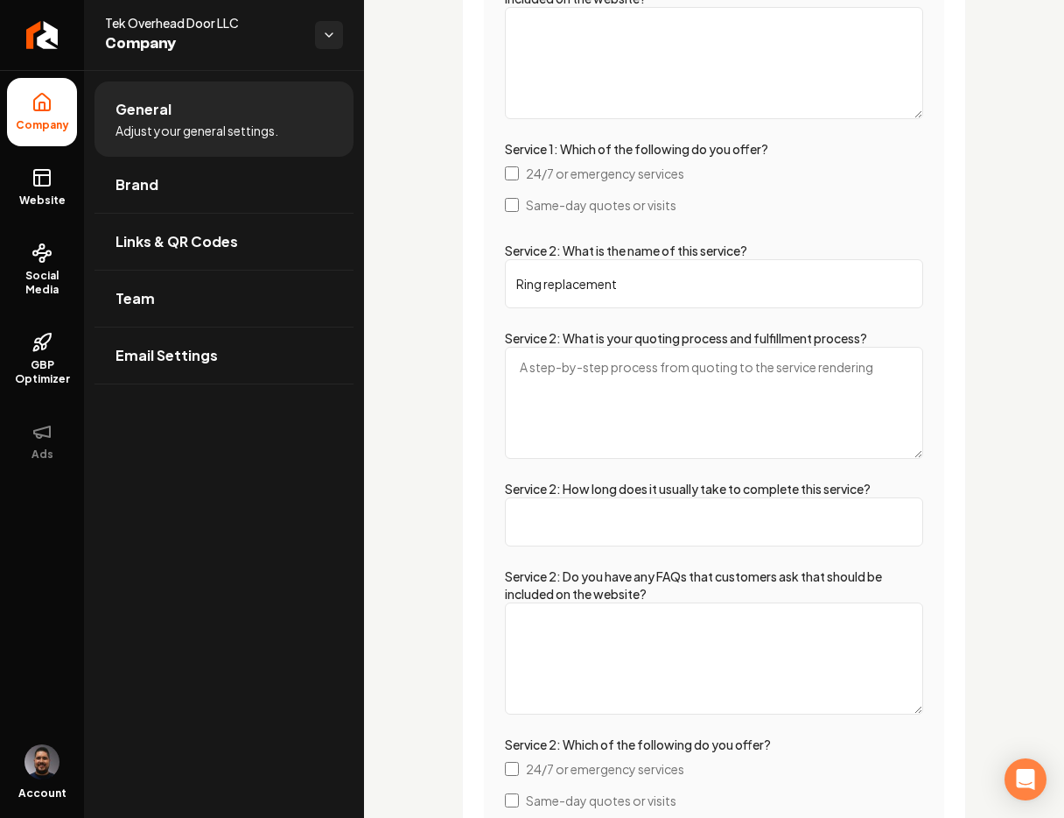
scroll to position [3414, 0]
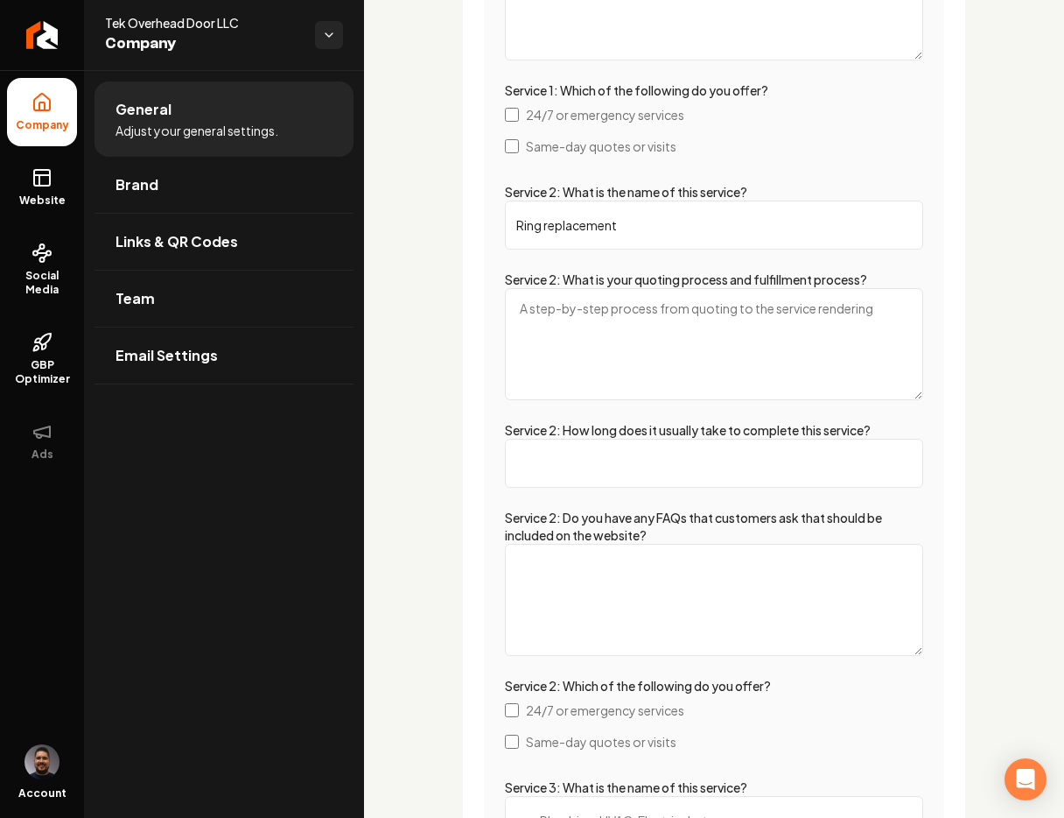
type input "Ring replacement"
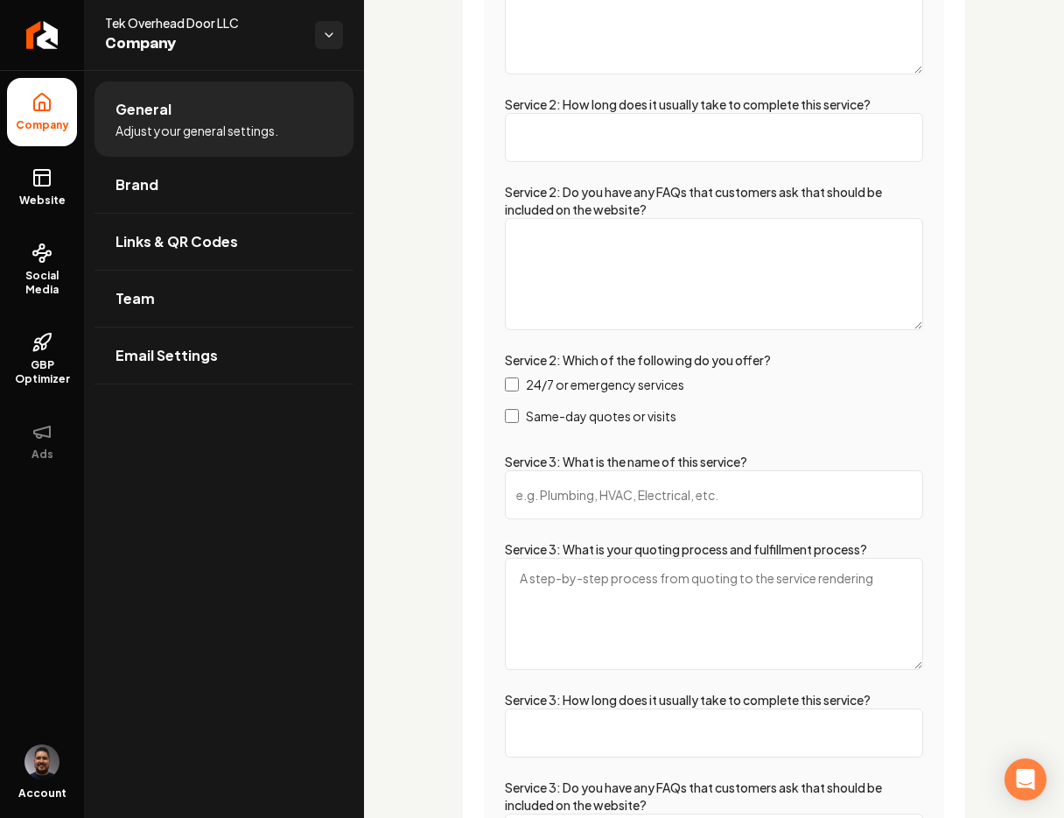
scroll to position [4078, 0]
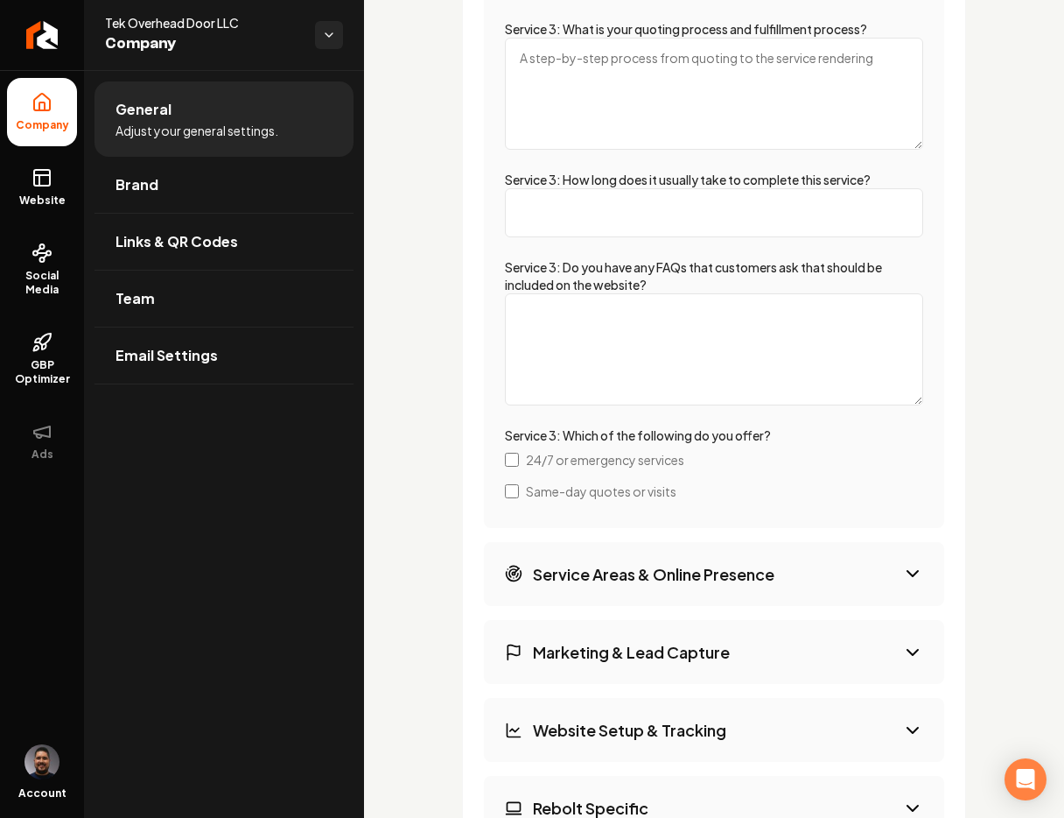
click at [764, 574] on button "Service Areas & Online Presence" at bounding box center [714, 574] width 460 height 64
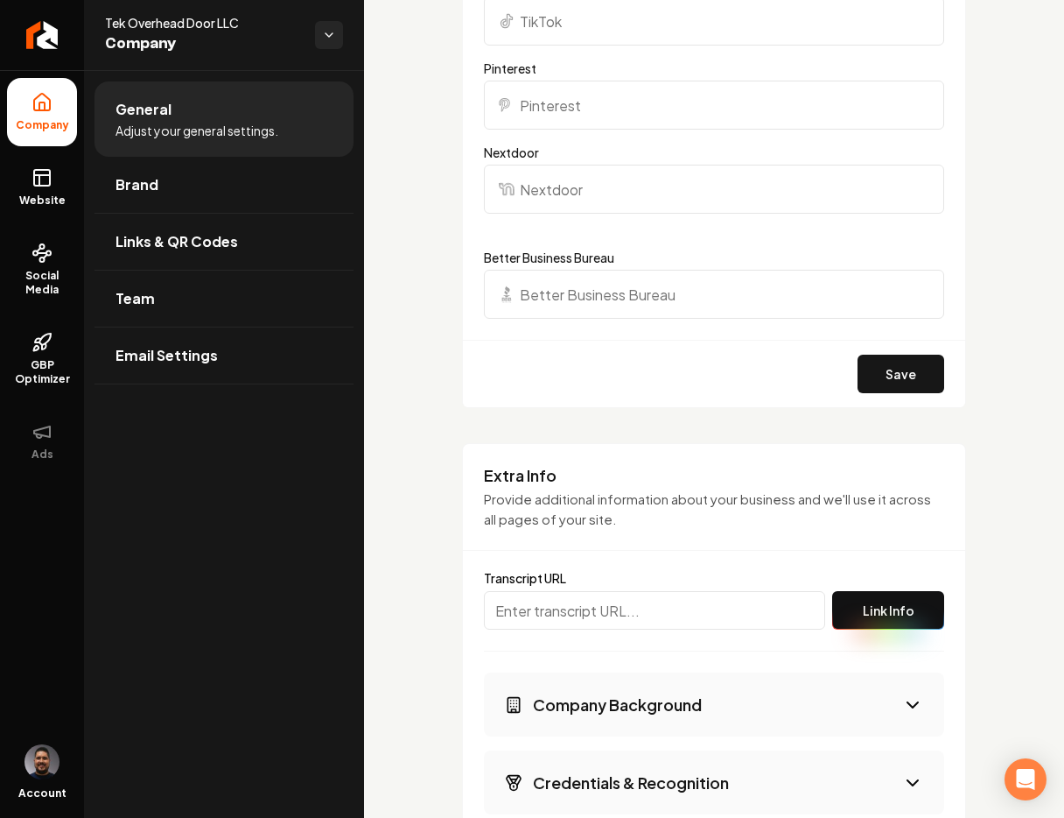
scroll to position [1974, 0]
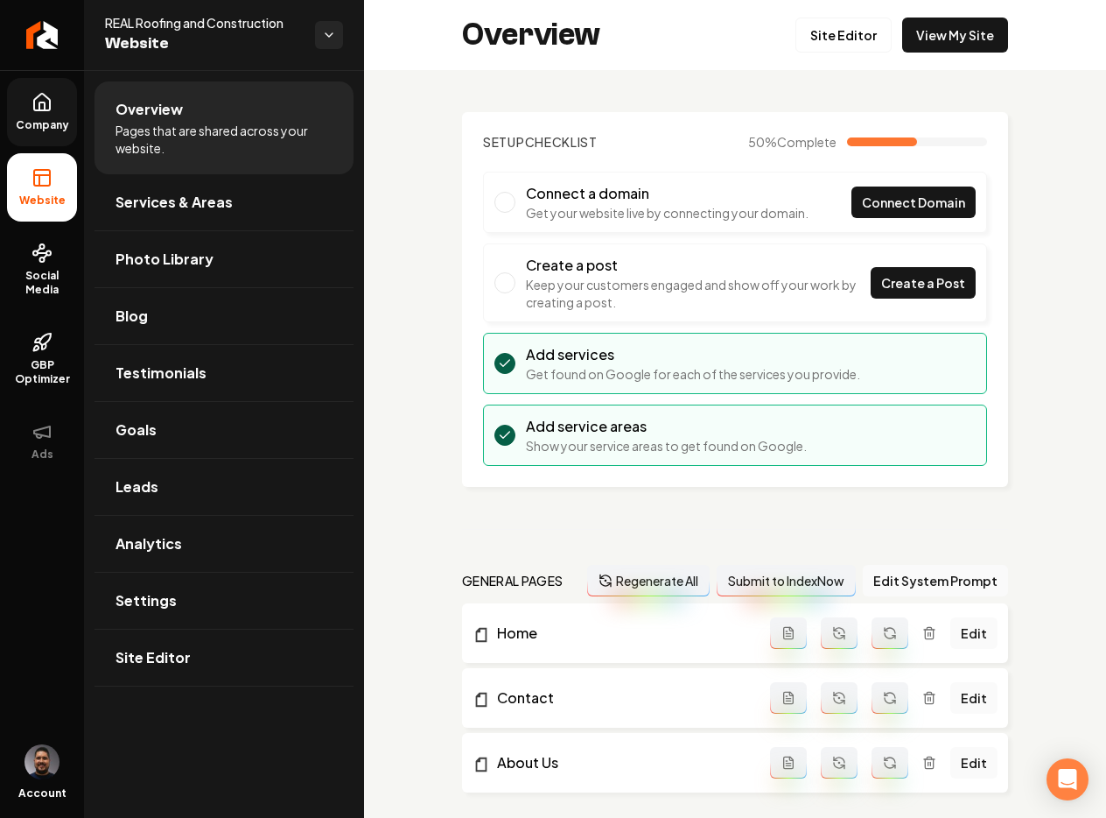
click at [56, 118] on span "Company" at bounding box center [42, 125] width 67 height 14
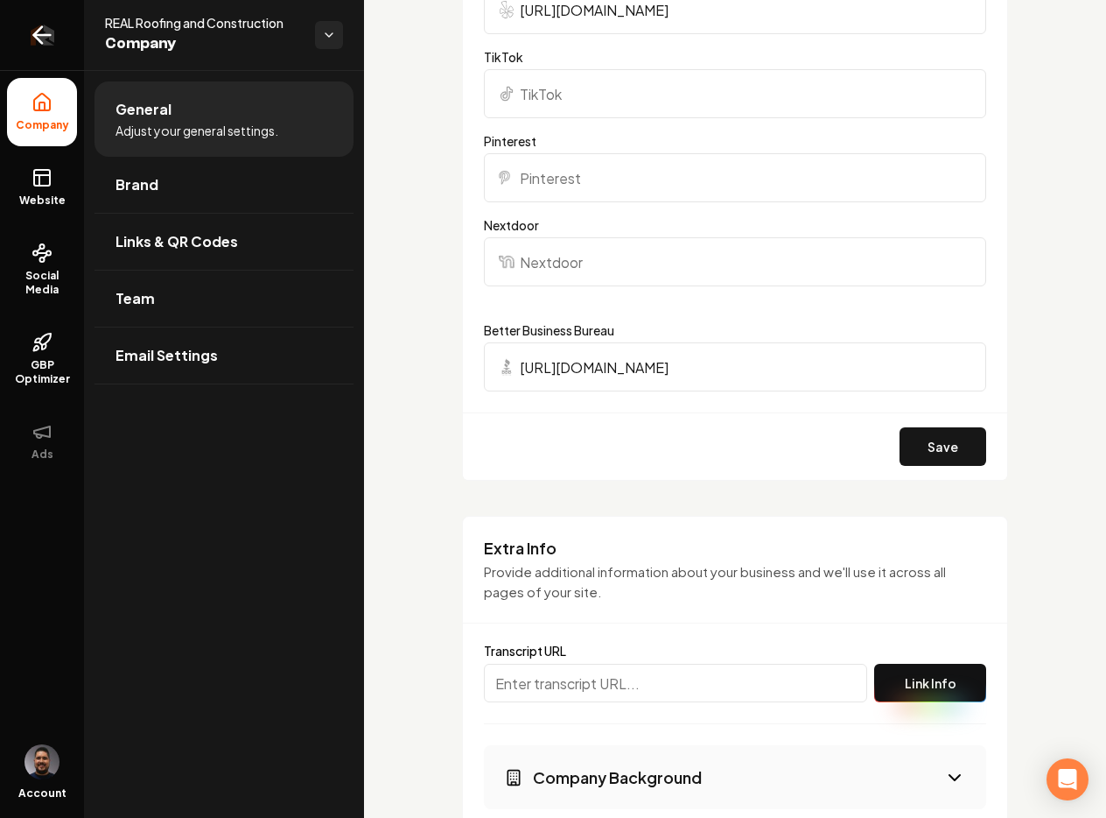
scroll to position [2432, 0]
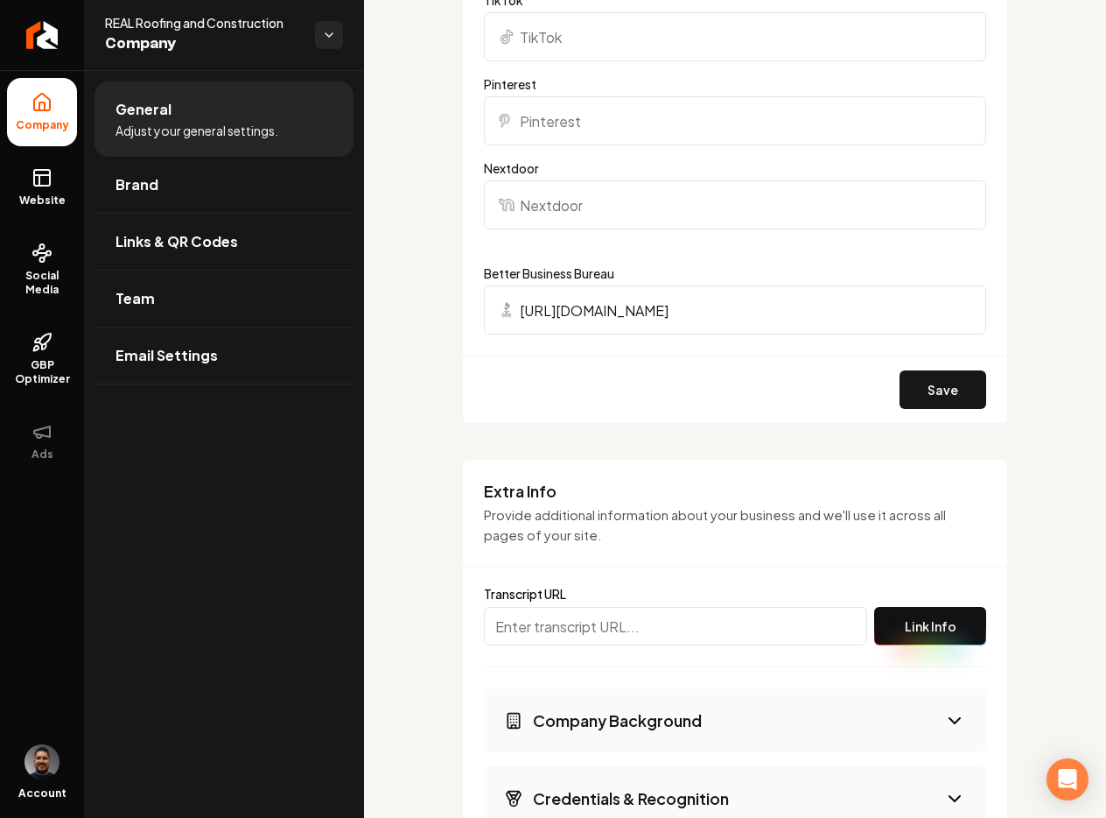
click at [579, 634] on input "Main content area" at bounding box center [675, 626] width 383 height 39
paste input "[URL][PERSON_NAME][PERSON_NAME][PERSON_NAME]"
type input "https://app.fireflies.ai/view/Customer-Onboarding-between-Daniel-Ortega-and-Jas…"
click at [895, 616] on button "Link Info" at bounding box center [930, 626] width 112 height 39
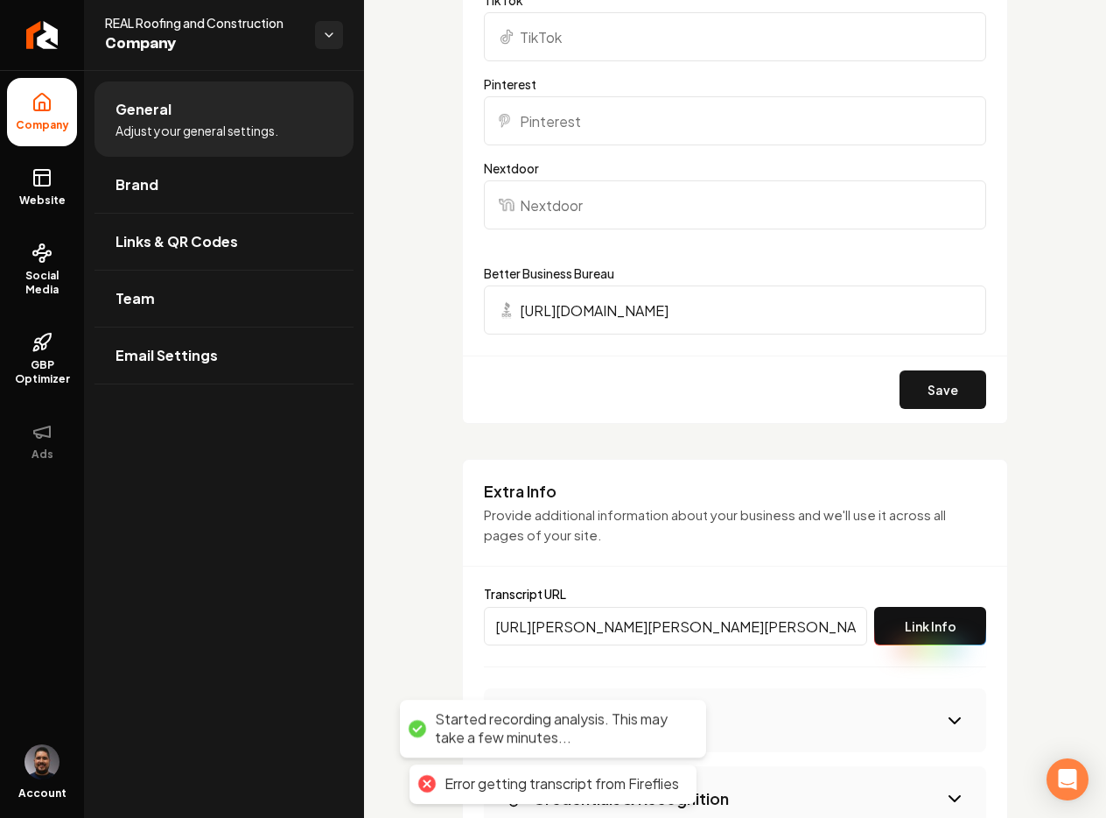
scroll to position [2806, 0]
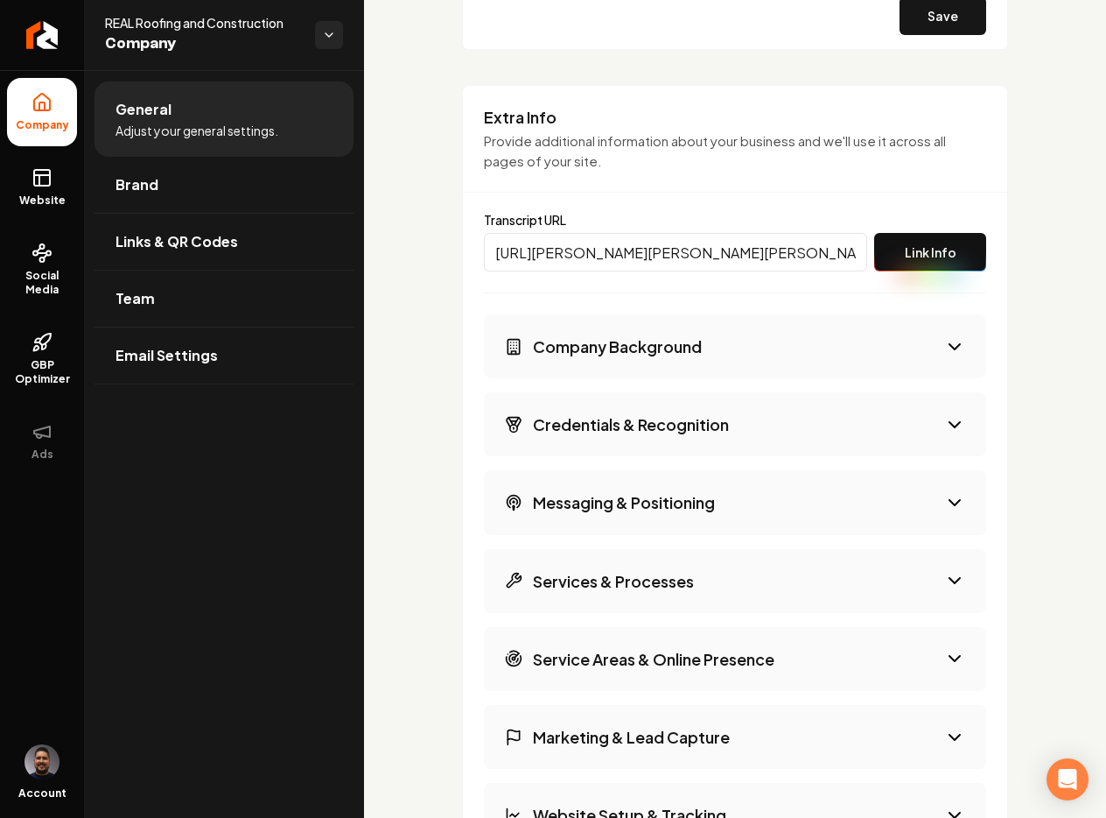
click at [722, 341] on button "Company Background" at bounding box center [735, 346] width 502 height 64
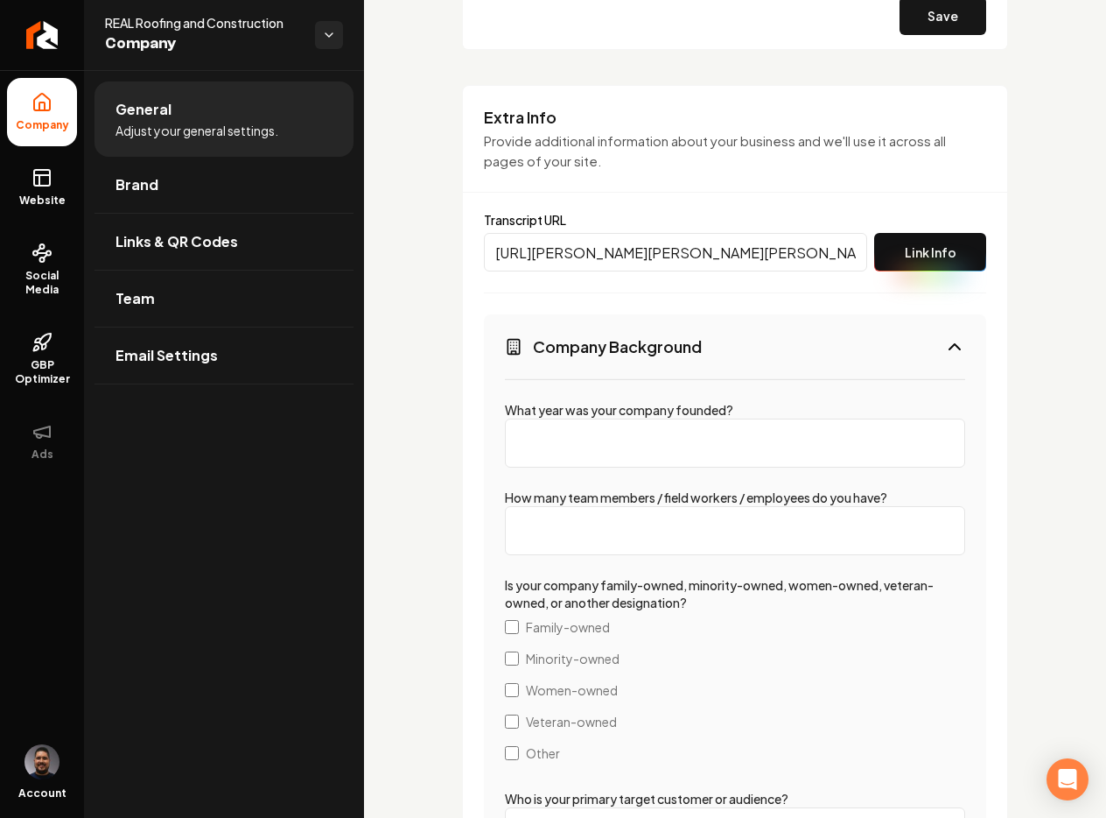
click at [661, 256] on input "https://app.fireflies.ai/view/Customer-Onboarding-between-Daniel-Ortega-and-Jas…" at bounding box center [675, 252] width 383 height 39
click at [645, 254] on input "https://app.fireflies.ai/view/Customer-Onboarding-between-Daniel-Ortega-and-Jas…" at bounding box center [675, 252] width 383 height 39
drag, startPoint x: 499, startPoint y: 254, endPoint x: 434, endPoint y: 240, distance: 66.3
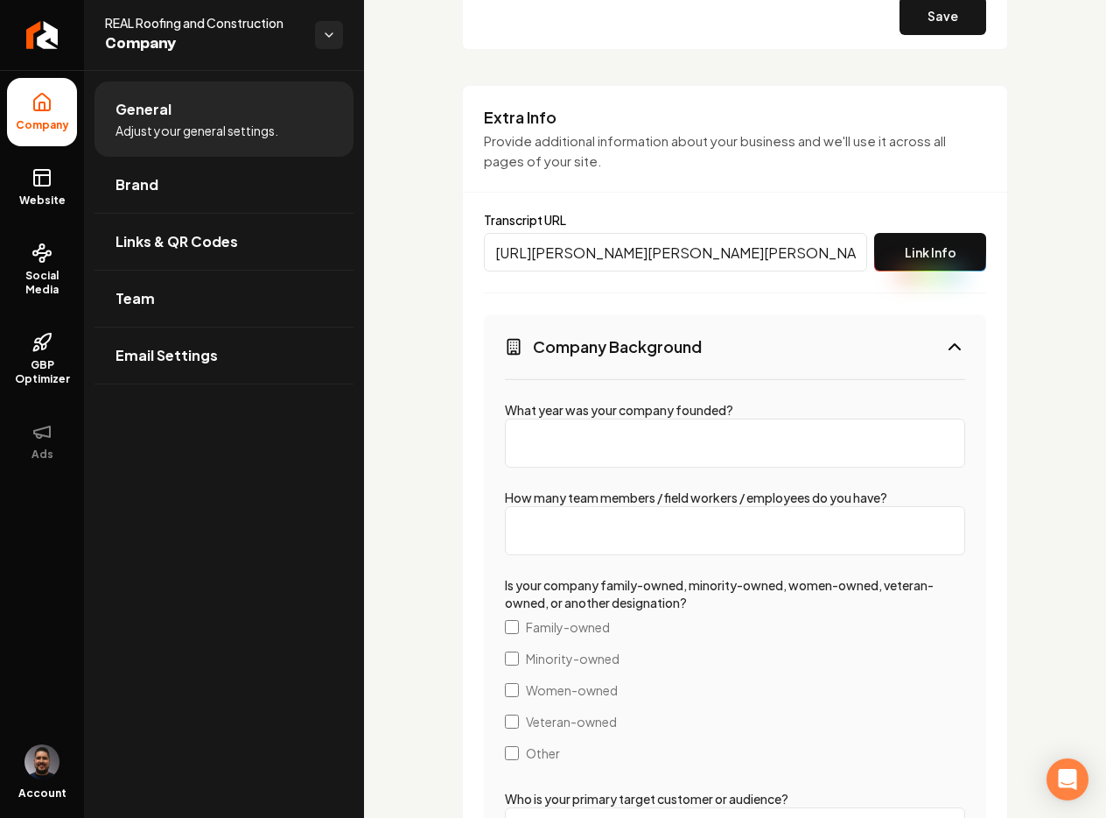
click at [50, 193] on span "Website" at bounding box center [42, 200] width 60 height 14
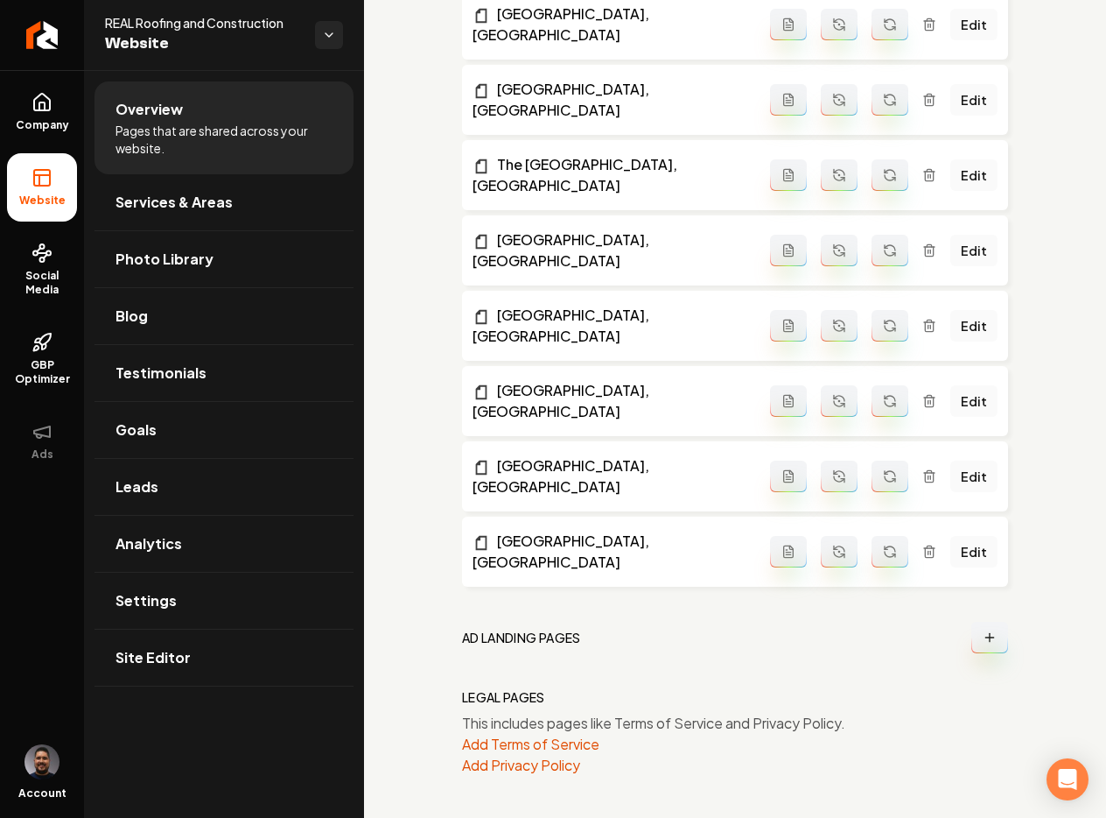
scroll to position [1443, 0]
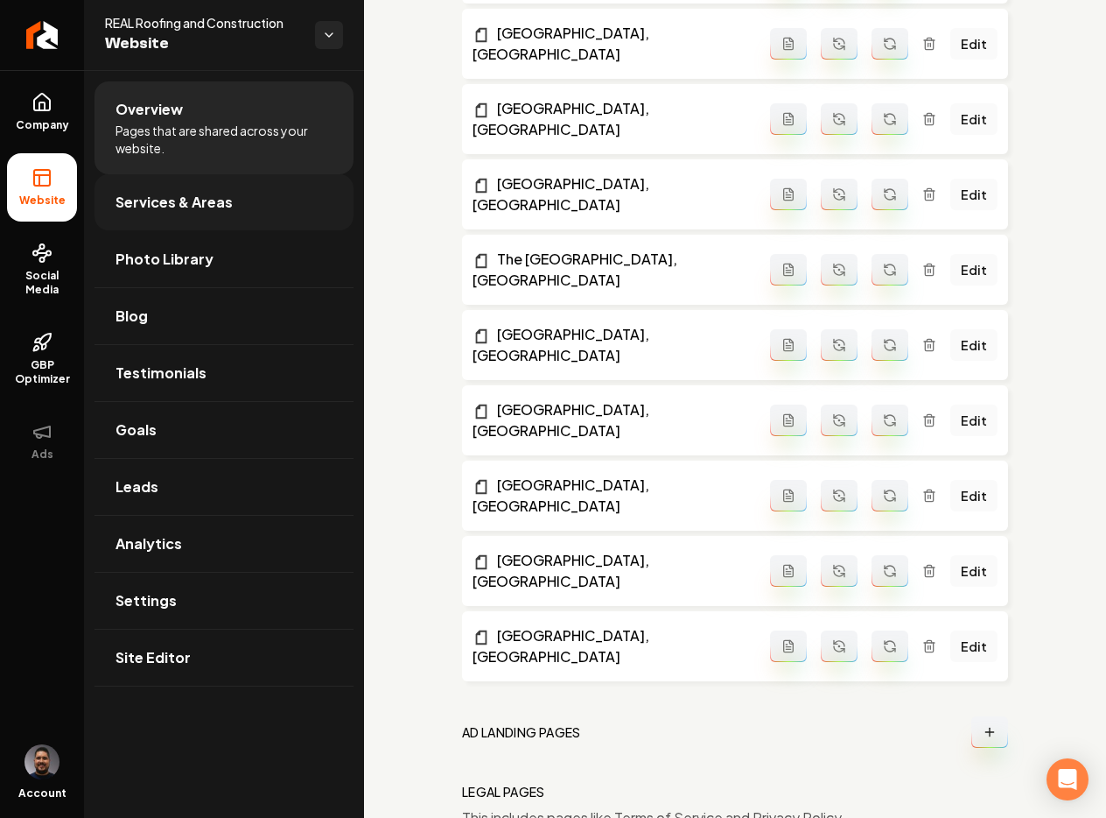
click at [183, 186] on link "Services & Areas" at bounding box center [224, 202] width 259 height 56
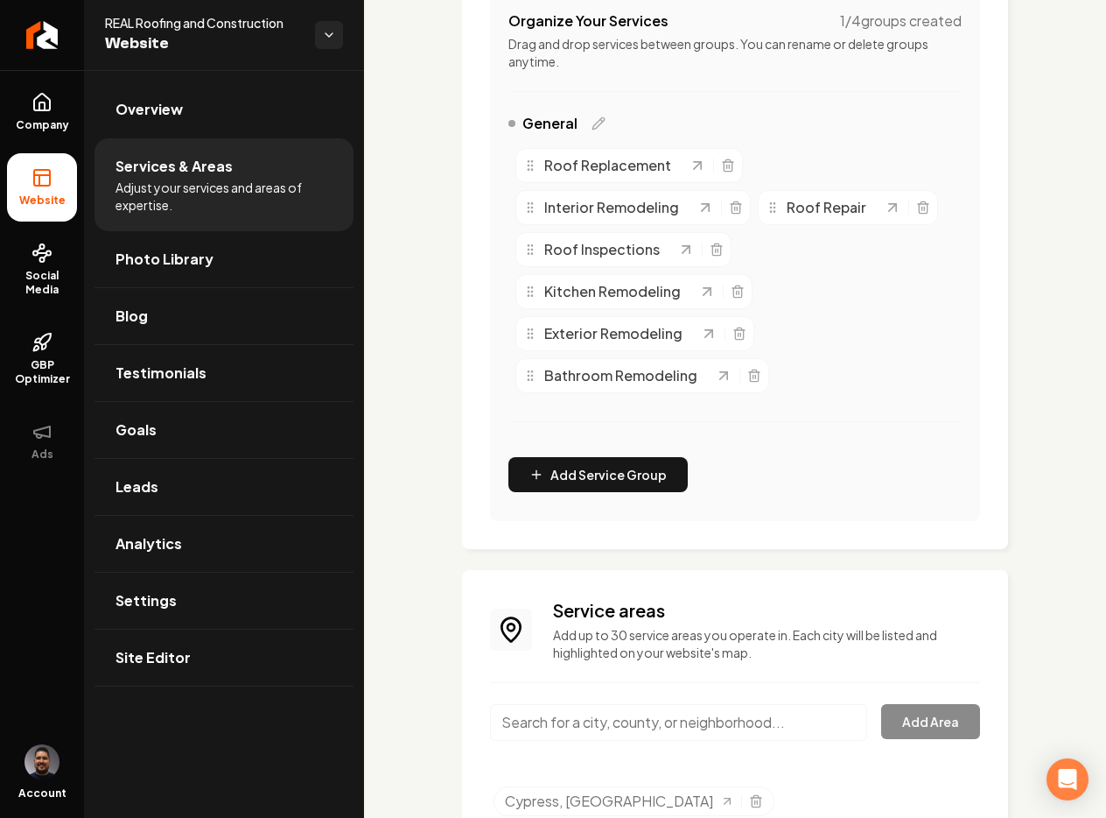
scroll to position [618, 0]
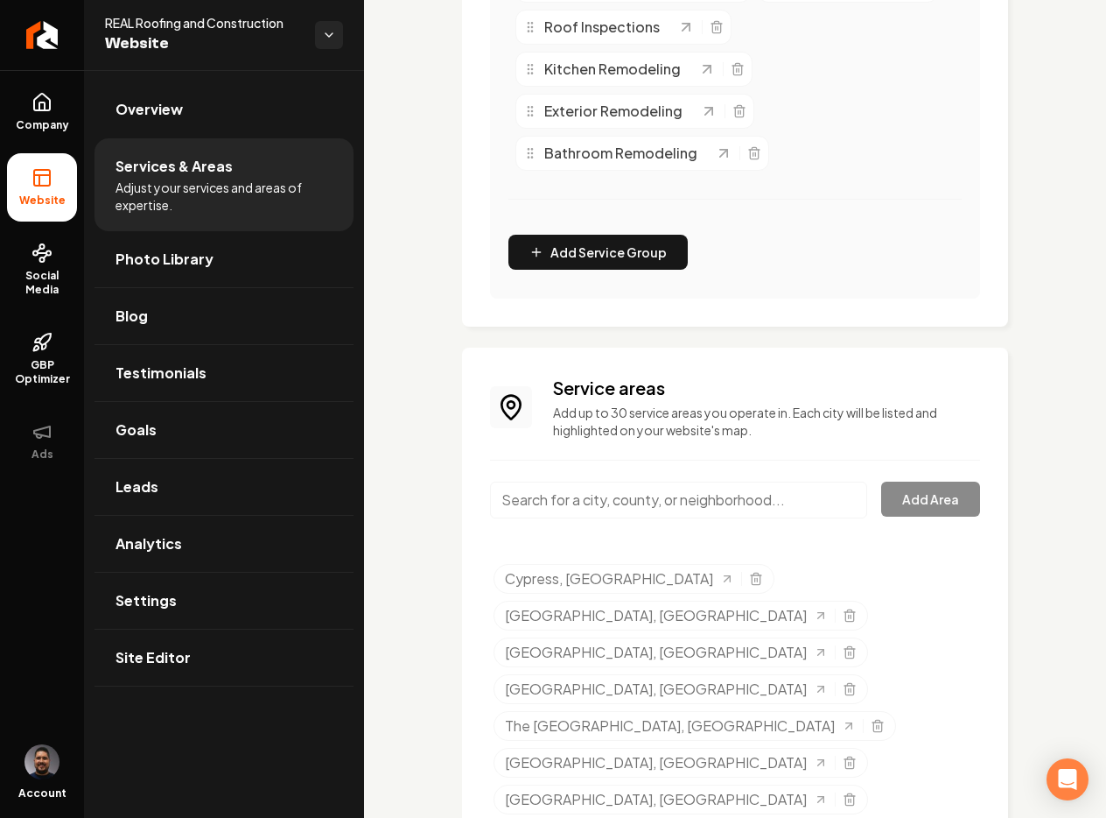
click at [550, 495] on input "Main content area" at bounding box center [678, 499] width 377 height 37
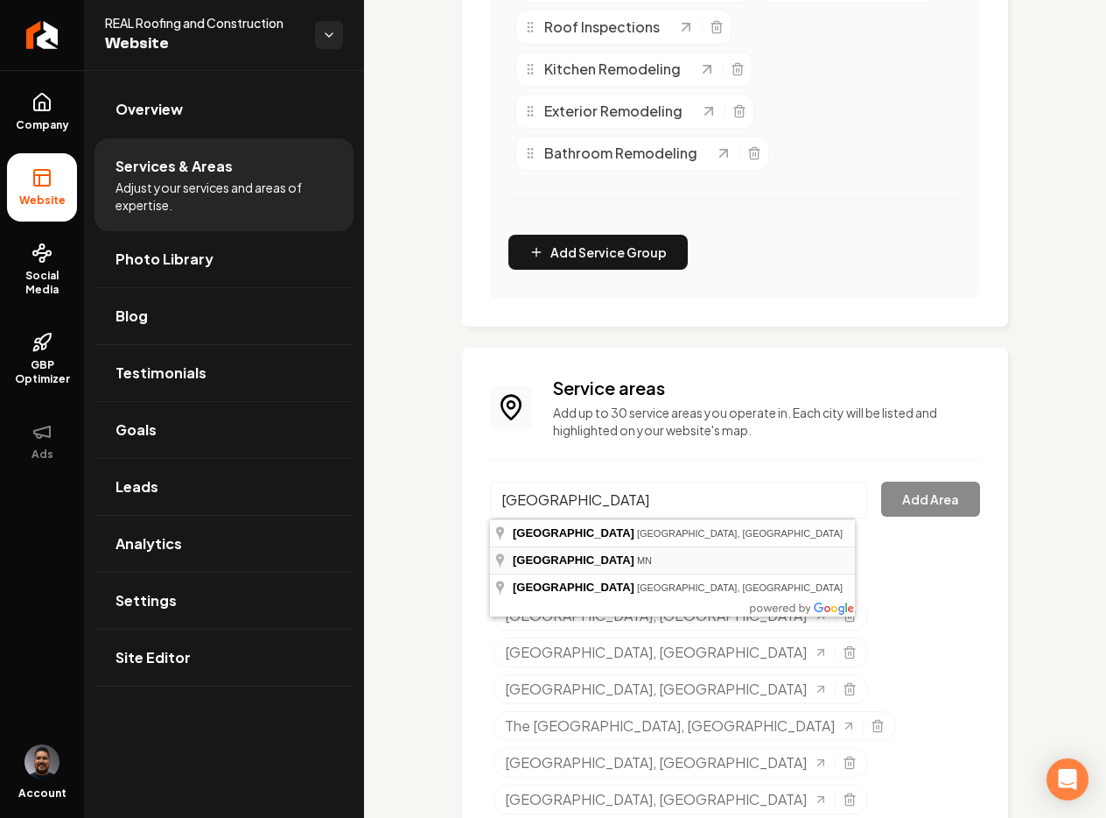
type input "[GEOGRAPHIC_DATA], [GEOGRAPHIC_DATA]"
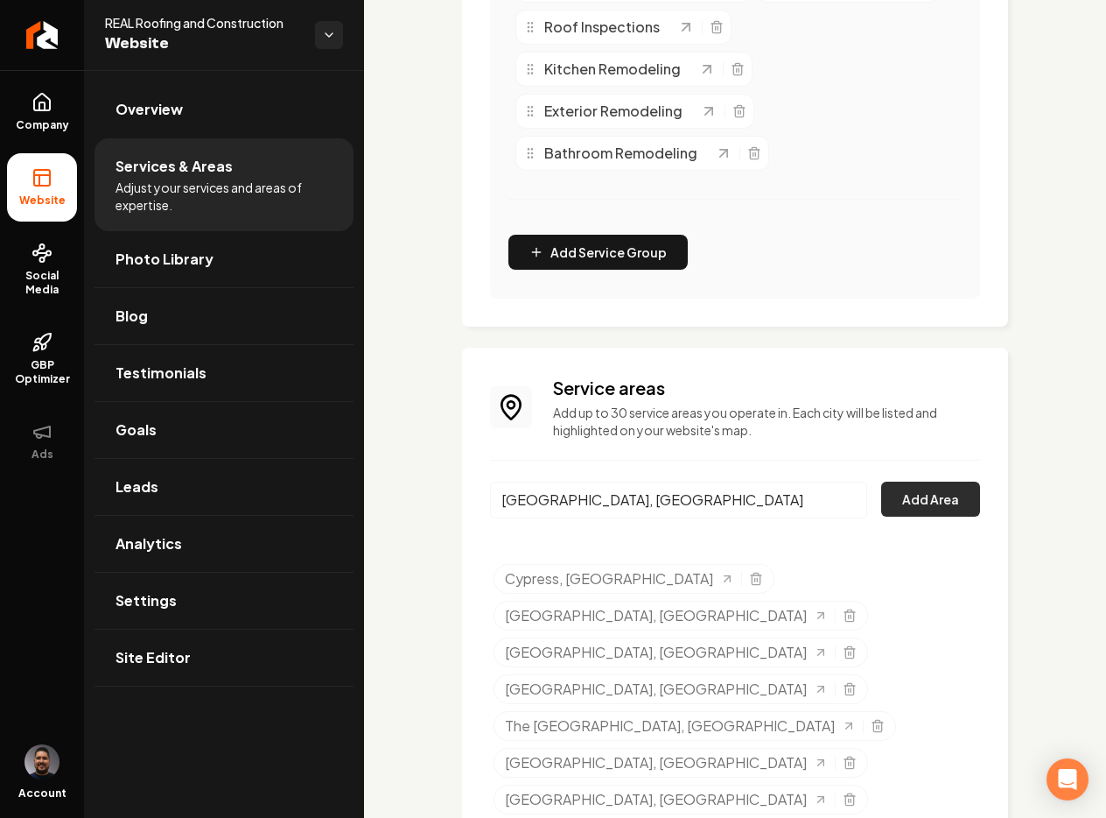
click at [923, 502] on button "Add Area" at bounding box center [930, 498] width 99 height 35
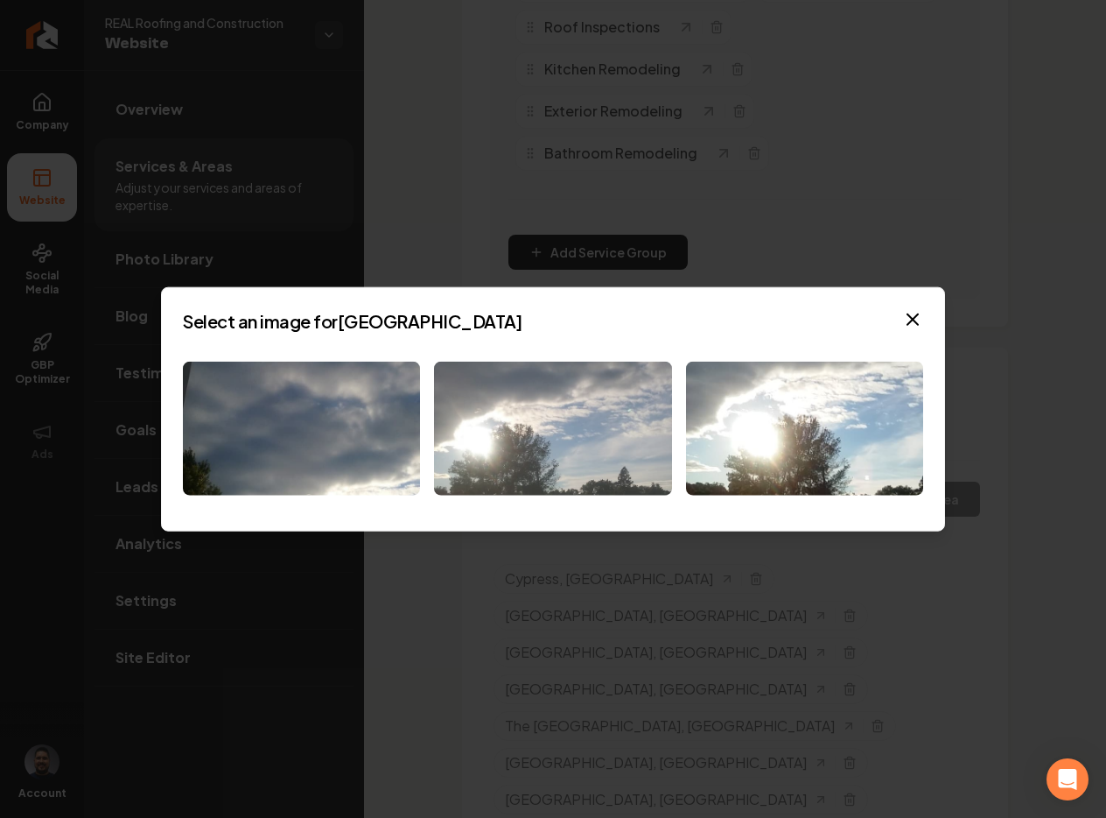
click at [482, 476] on img at bounding box center [552, 429] width 237 height 134
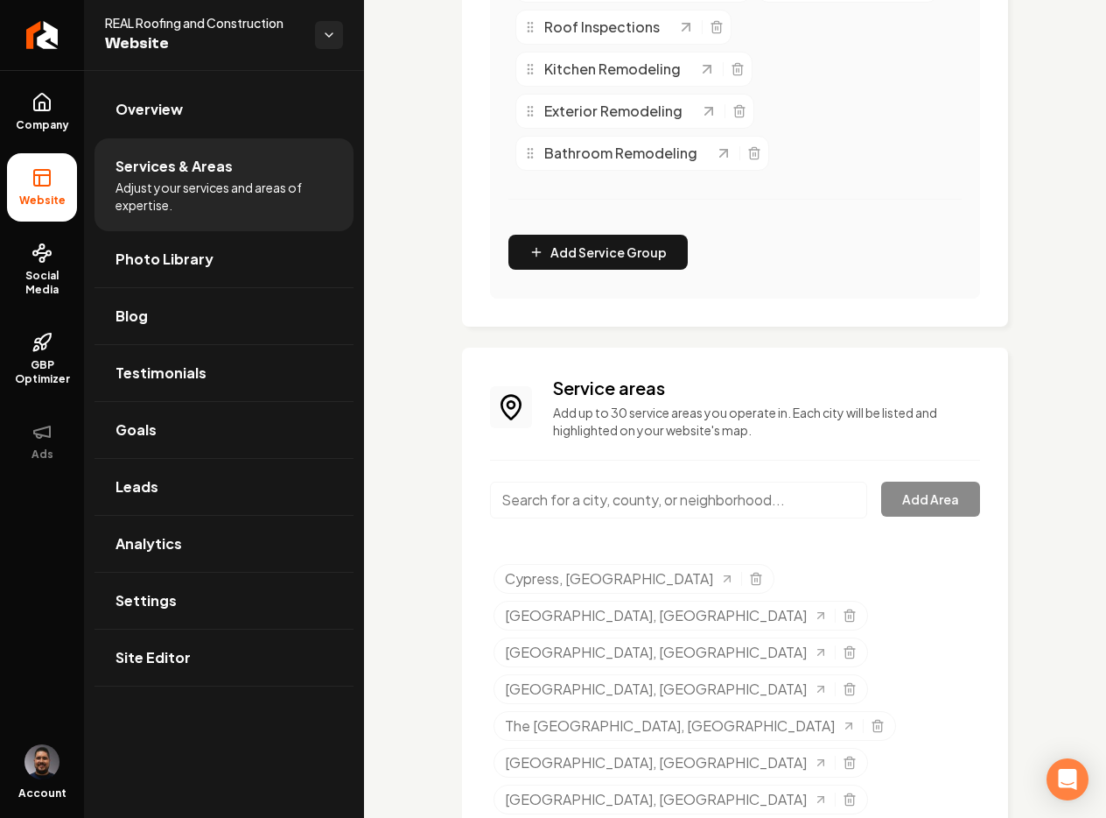
click at [653, 503] on input "Main content area" at bounding box center [678, 499] width 377 height 37
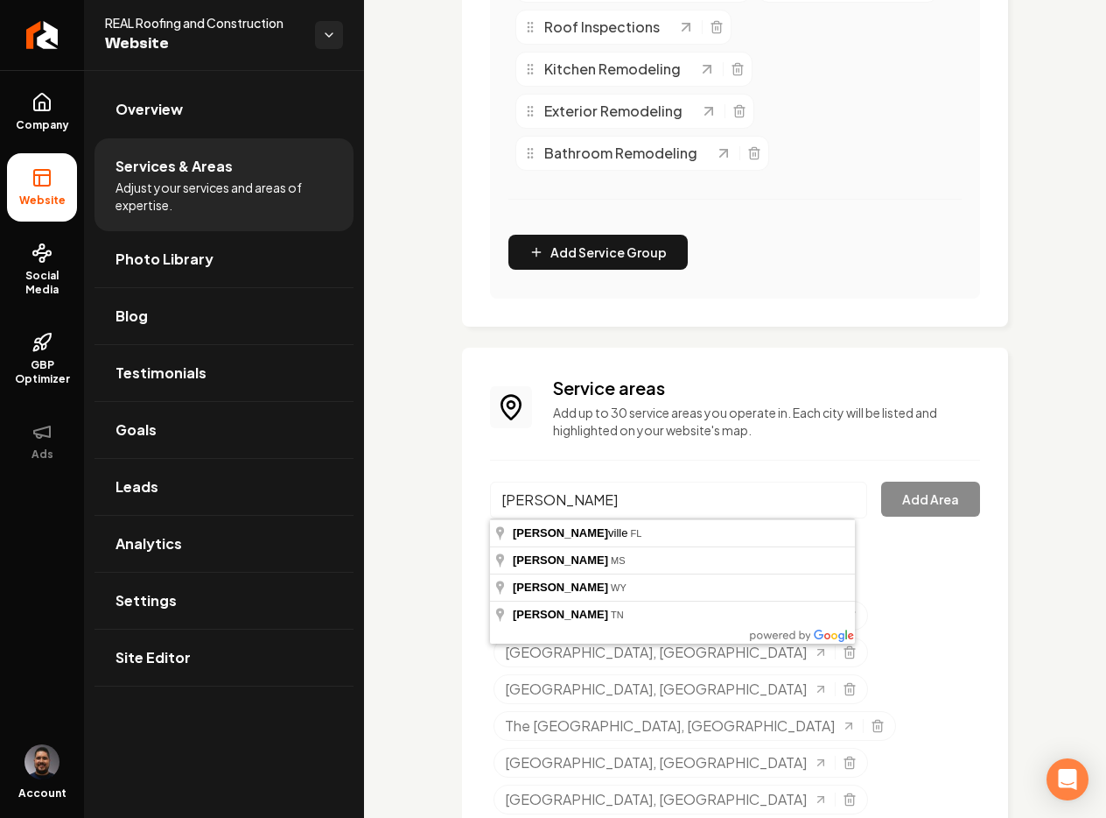
type input "[PERSON_NAME]"
click at [620, 449] on div "Service areas Add up to 30 service areas you operate in. Each city will be list…" at bounding box center [735, 672] width 490 height 593
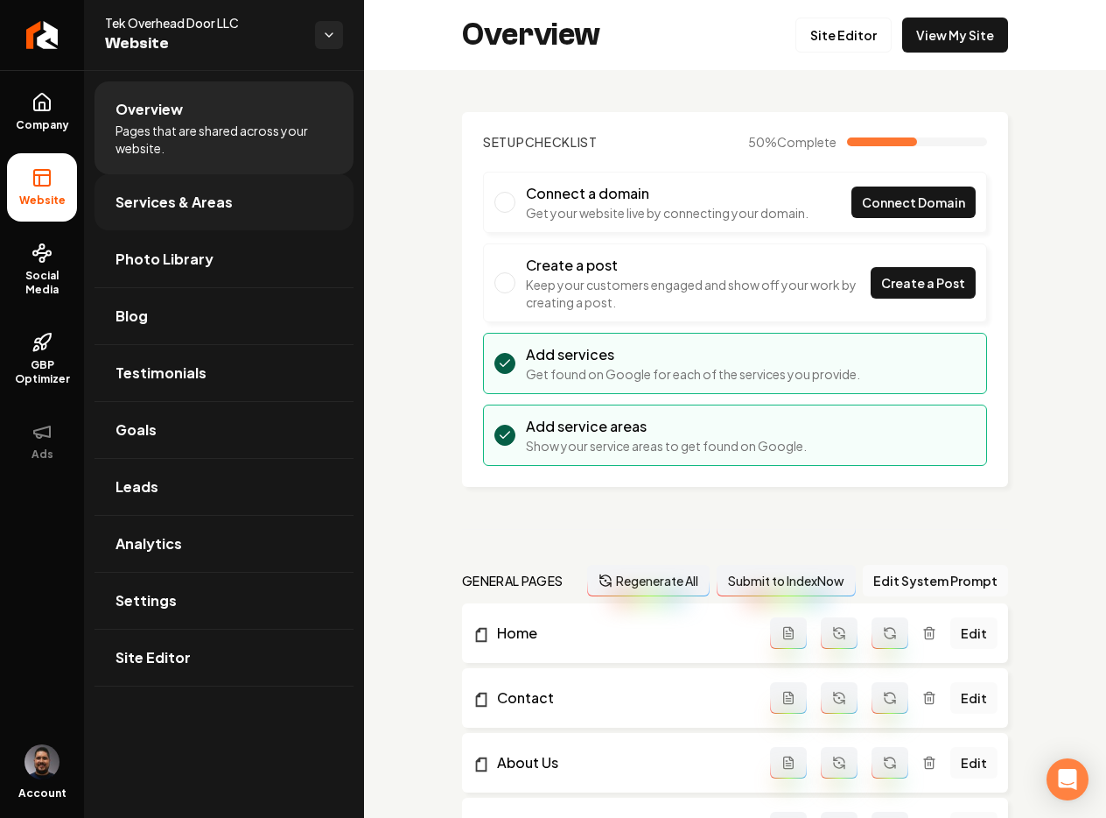
click at [155, 200] on span "Services & Areas" at bounding box center [174, 202] width 117 height 21
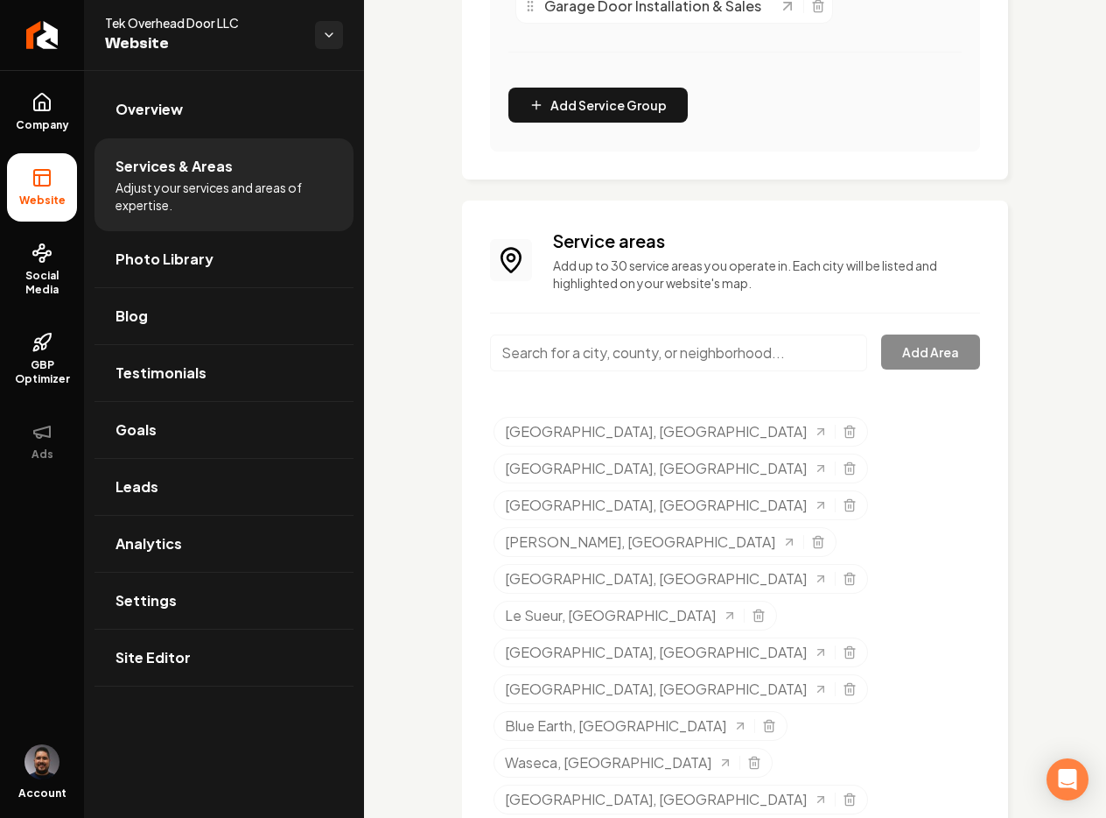
scroll to position [972, 0]
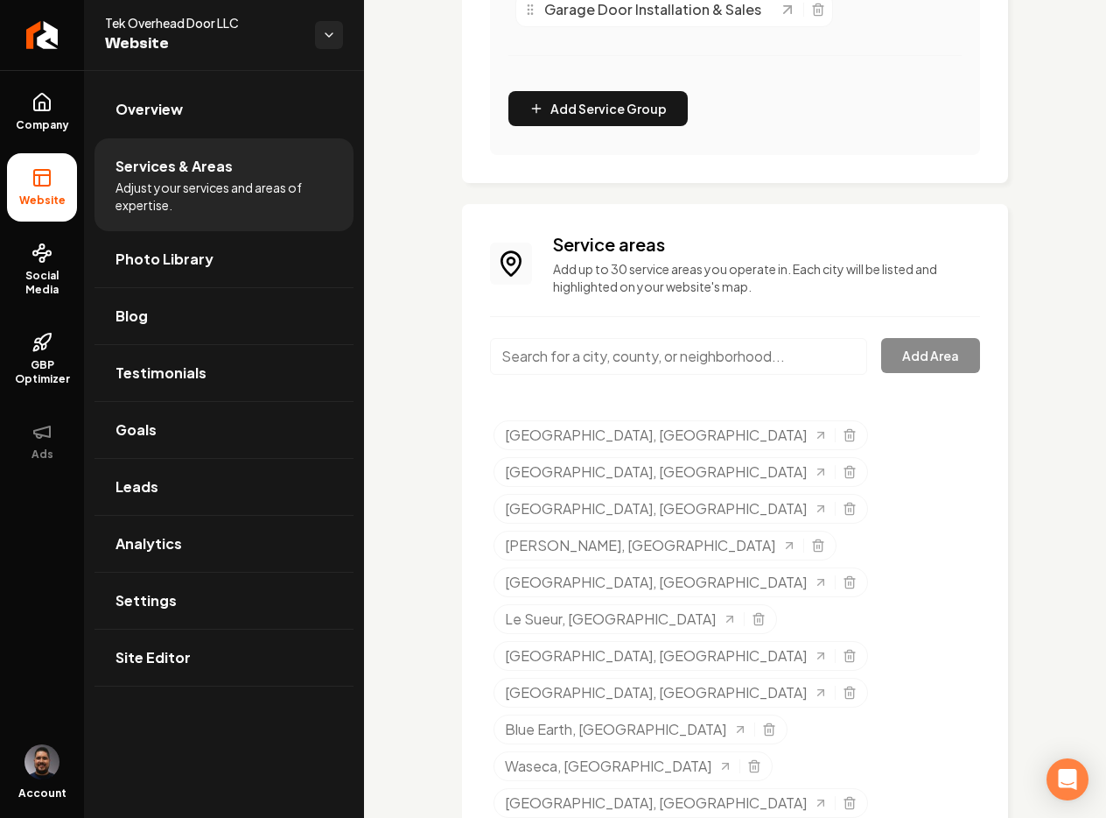
click at [543, 344] on input "Main content area" at bounding box center [678, 356] width 377 height 37
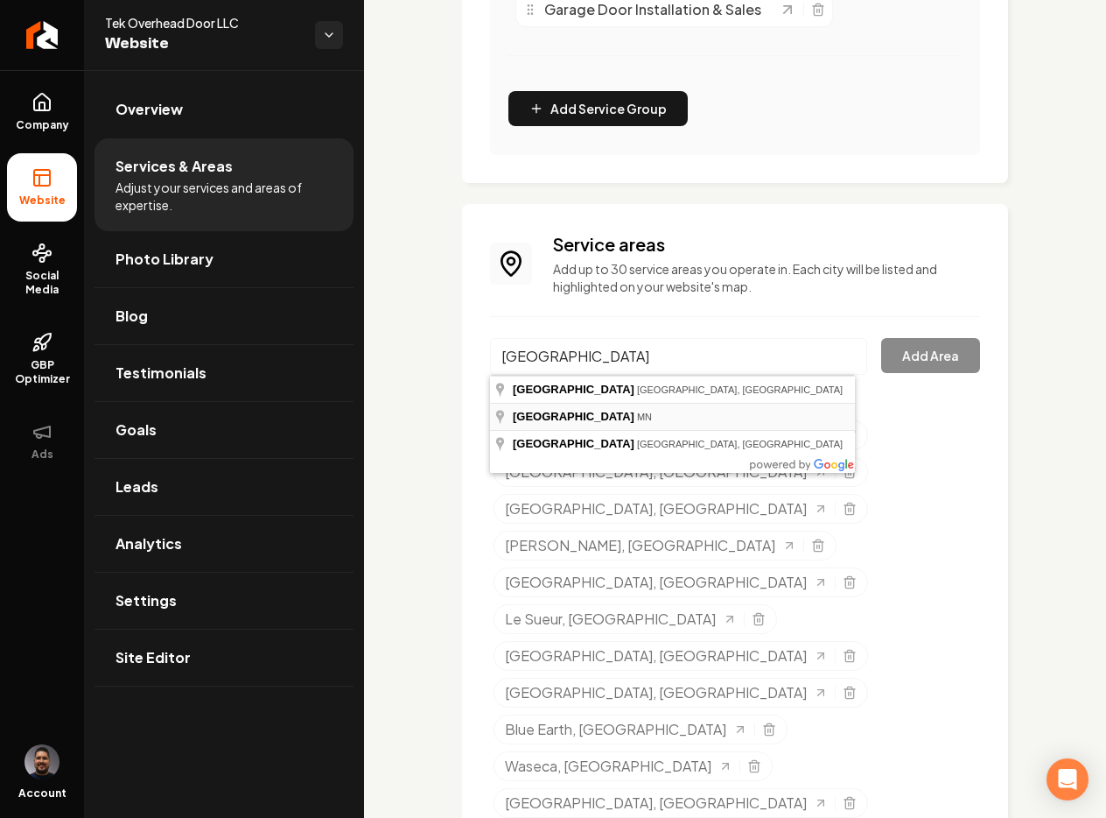
type input "[GEOGRAPHIC_DATA], [GEOGRAPHIC_DATA]"
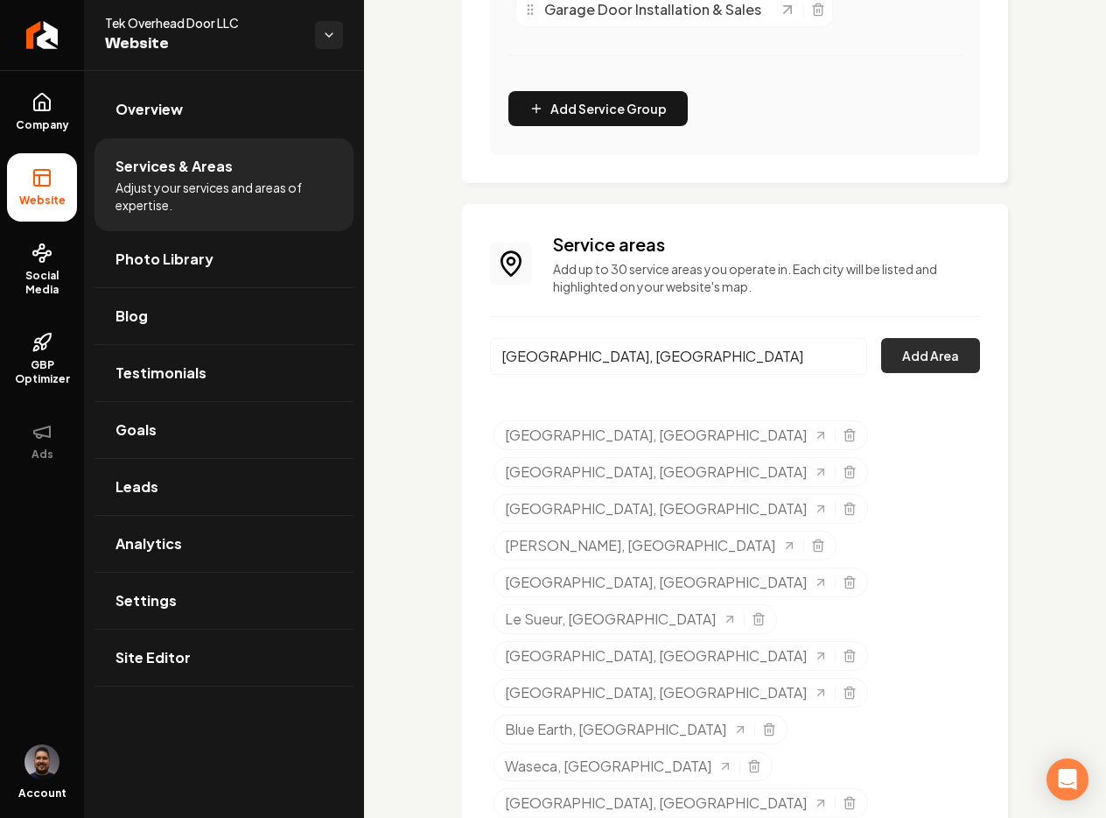
click at [902, 364] on button "Add Area" at bounding box center [930, 355] width 99 height 35
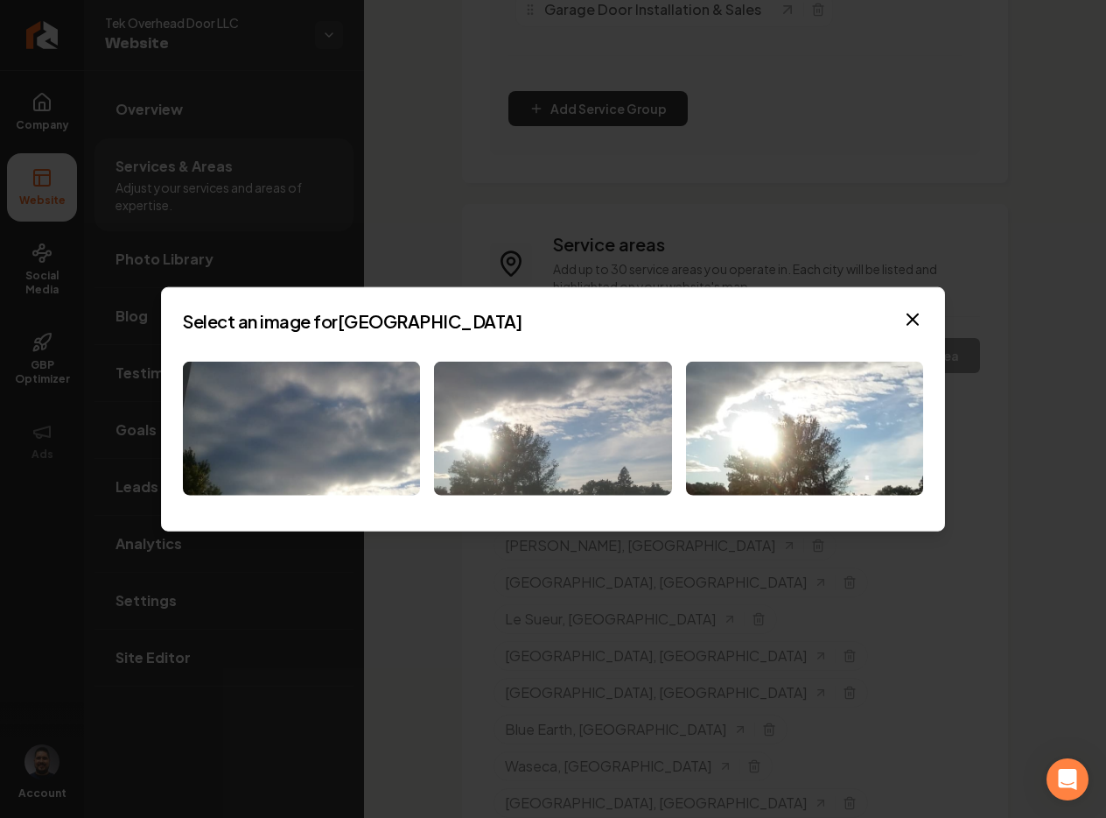
click at [551, 436] on img at bounding box center [552, 429] width 237 height 134
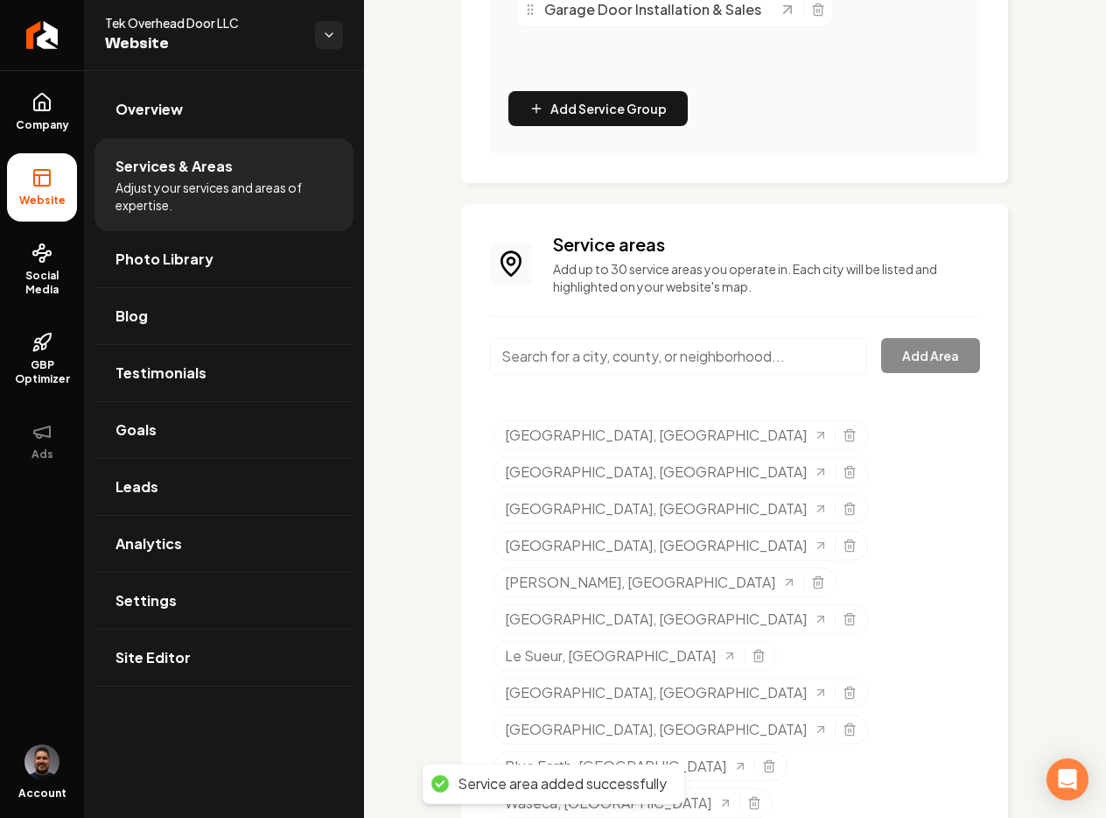
click at [621, 364] on input "Main content area" at bounding box center [678, 356] width 377 height 37
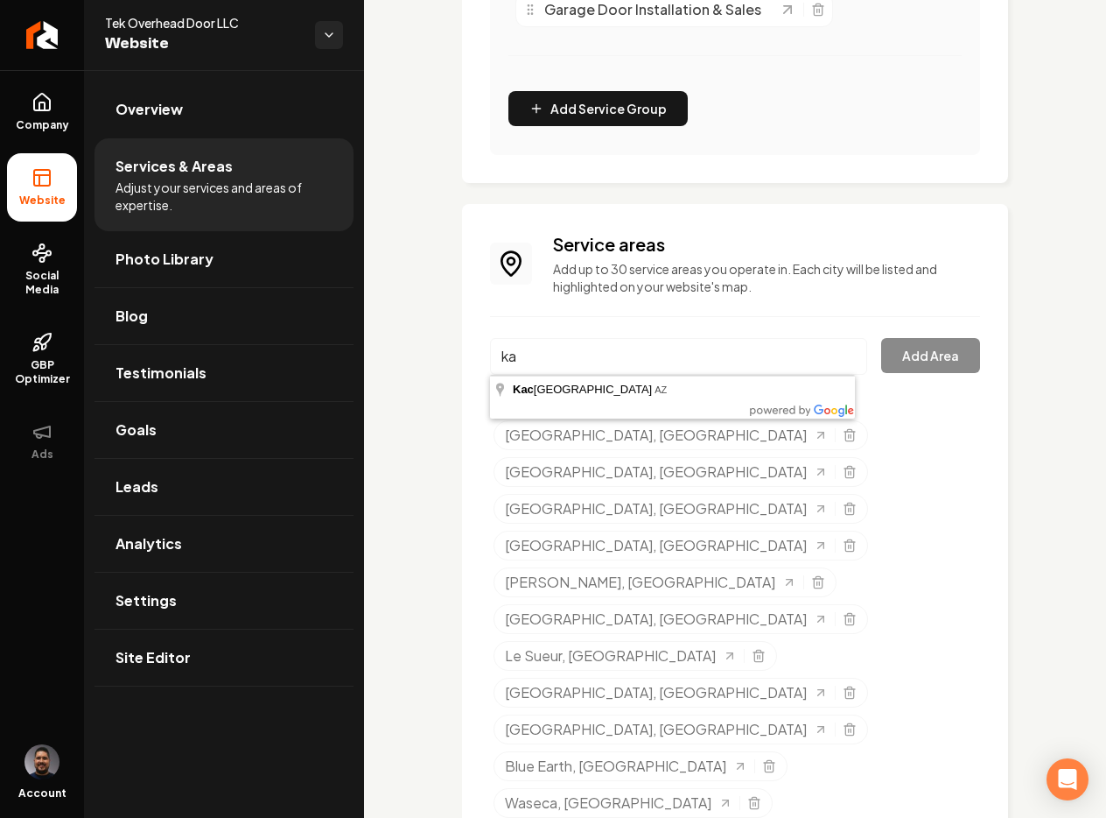
type input "k"
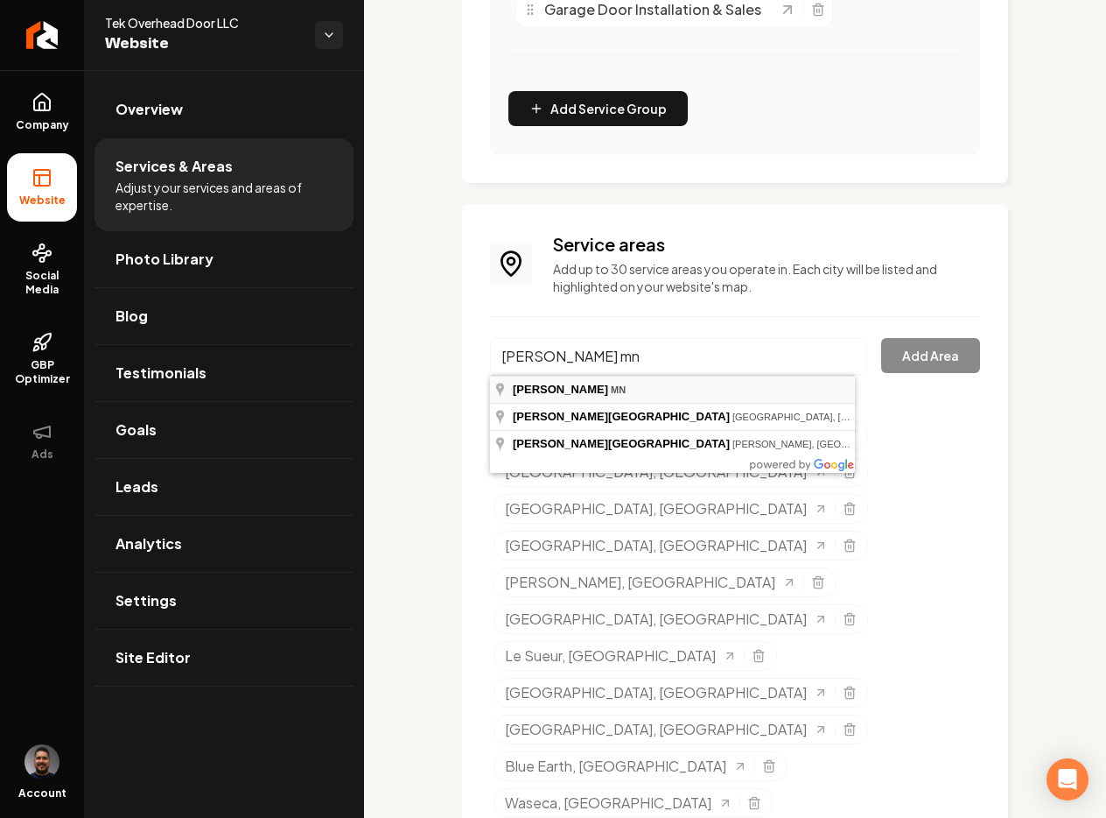
type input "[GEOGRAPHIC_DATA], [GEOGRAPHIC_DATA]"
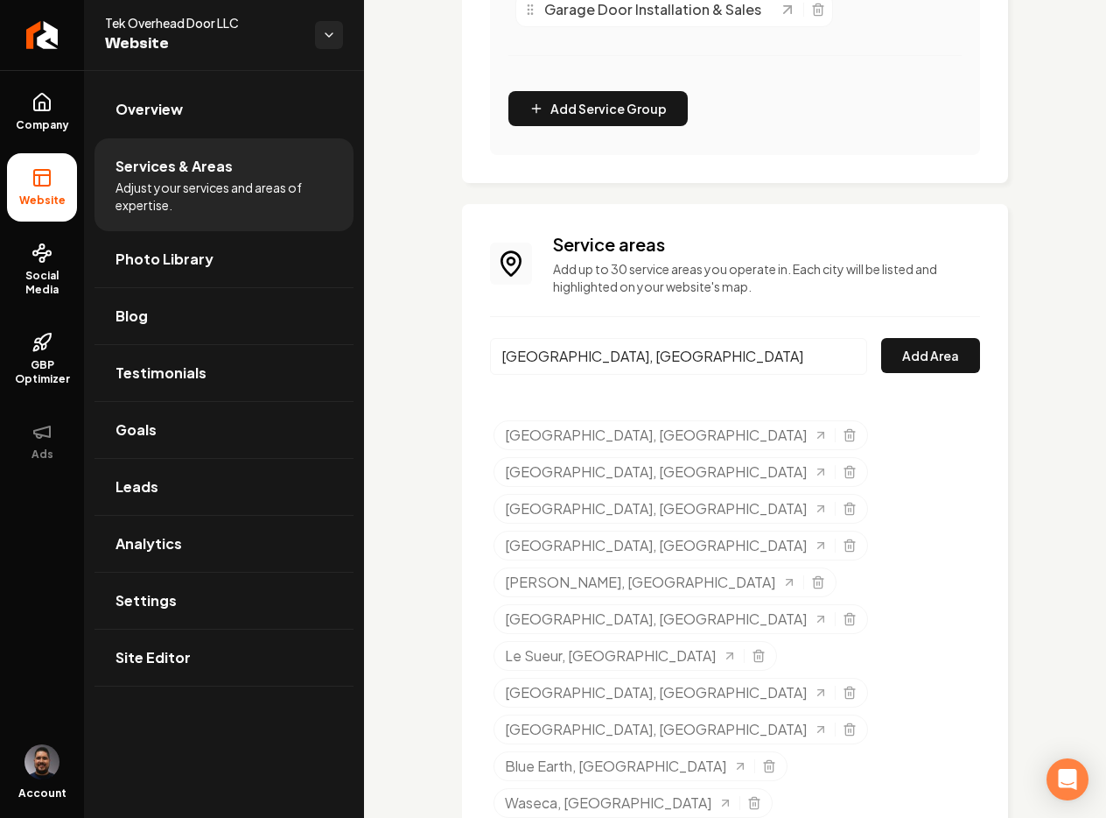
click at [899, 334] on div "Service areas Add up to 30 service areas you operate in. Each city will be list…" at bounding box center [735, 696] width 490 height 929
click at [904, 346] on button "Add Area" at bounding box center [930, 355] width 99 height 35
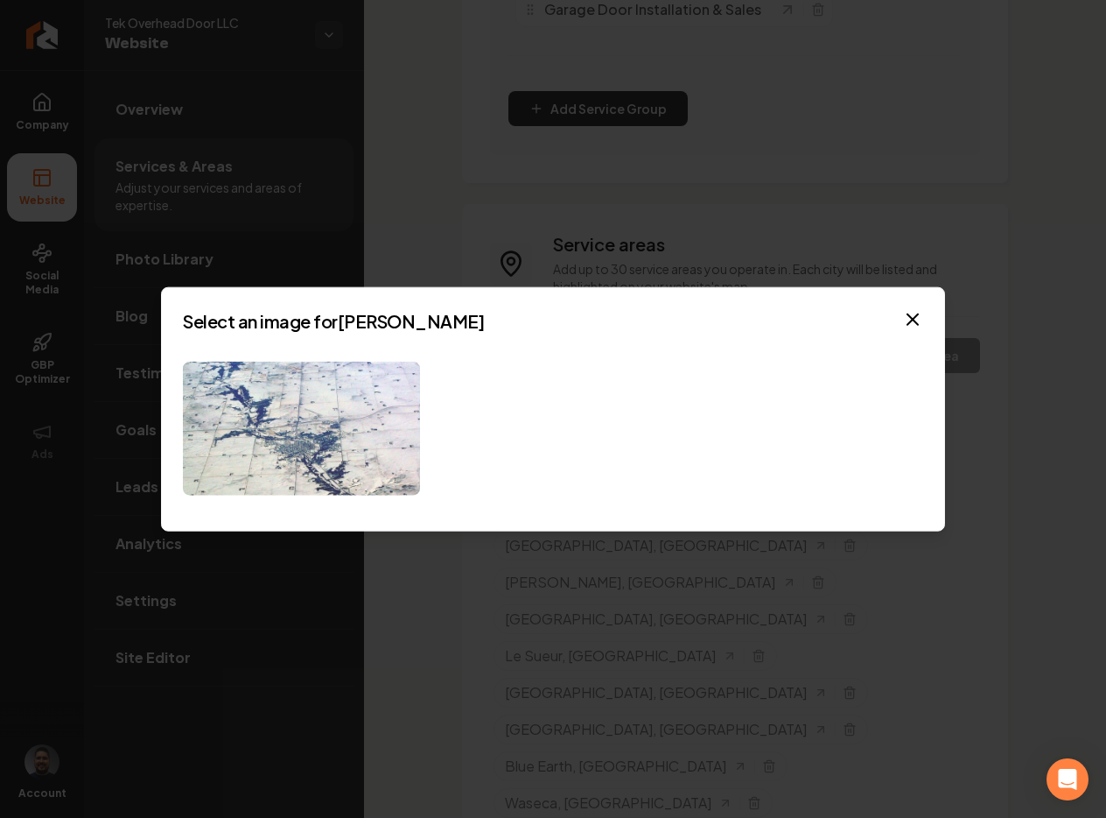
click at [368, 430] on img at bounding box center [301, 429] width 237 height 134
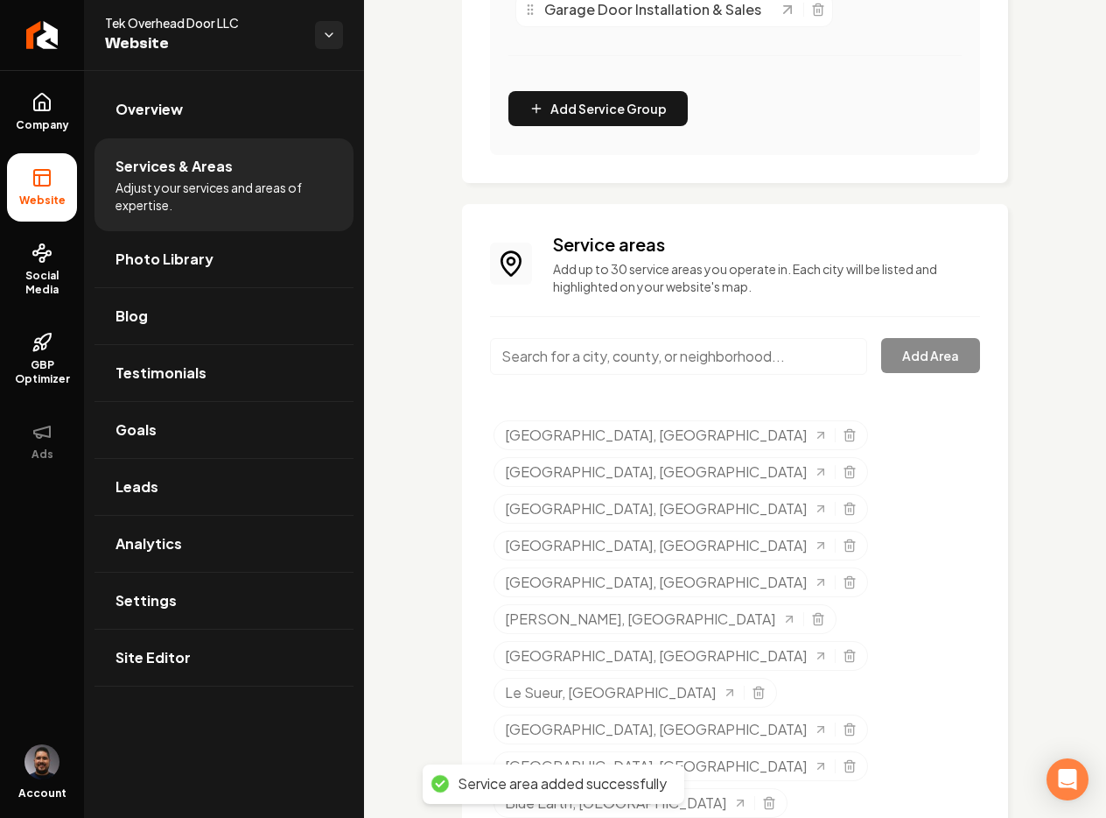
click at [603, 358] on input "Main content area" at bounding box center [678, 356] width 377 height 37
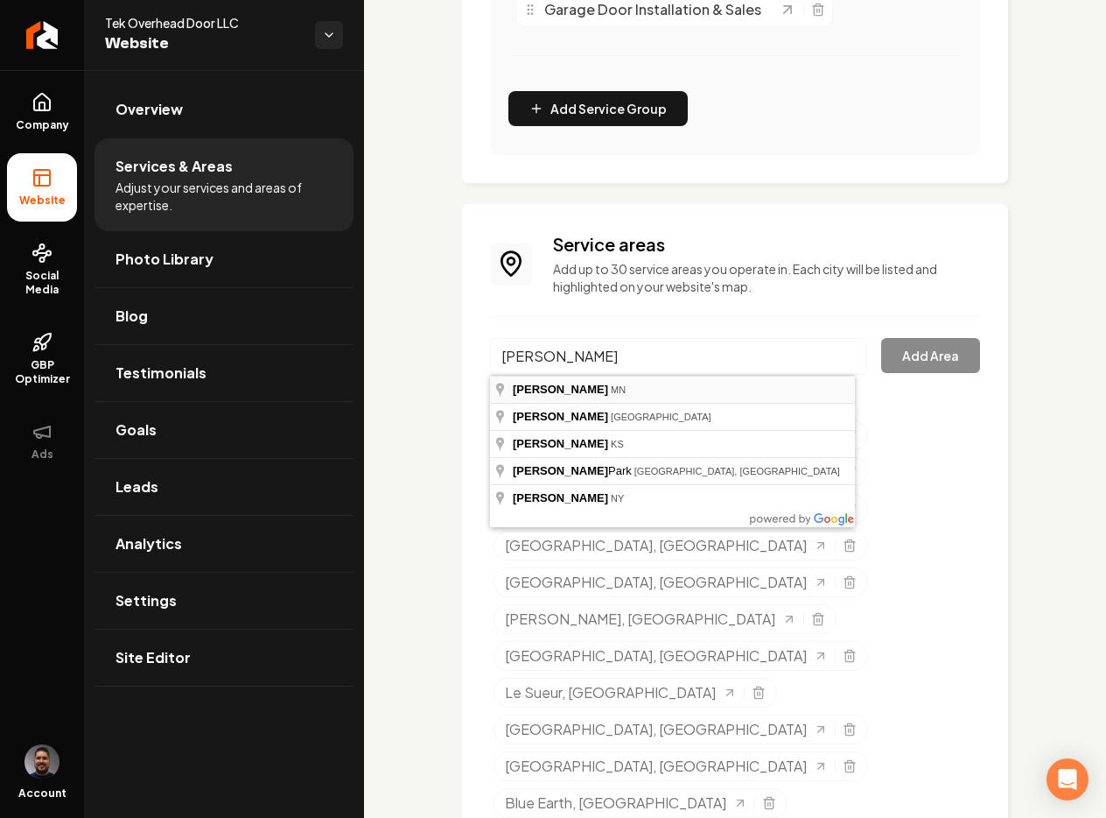
type input "[PERSON_NAME], [GEOGRAPHIC_DATA]"
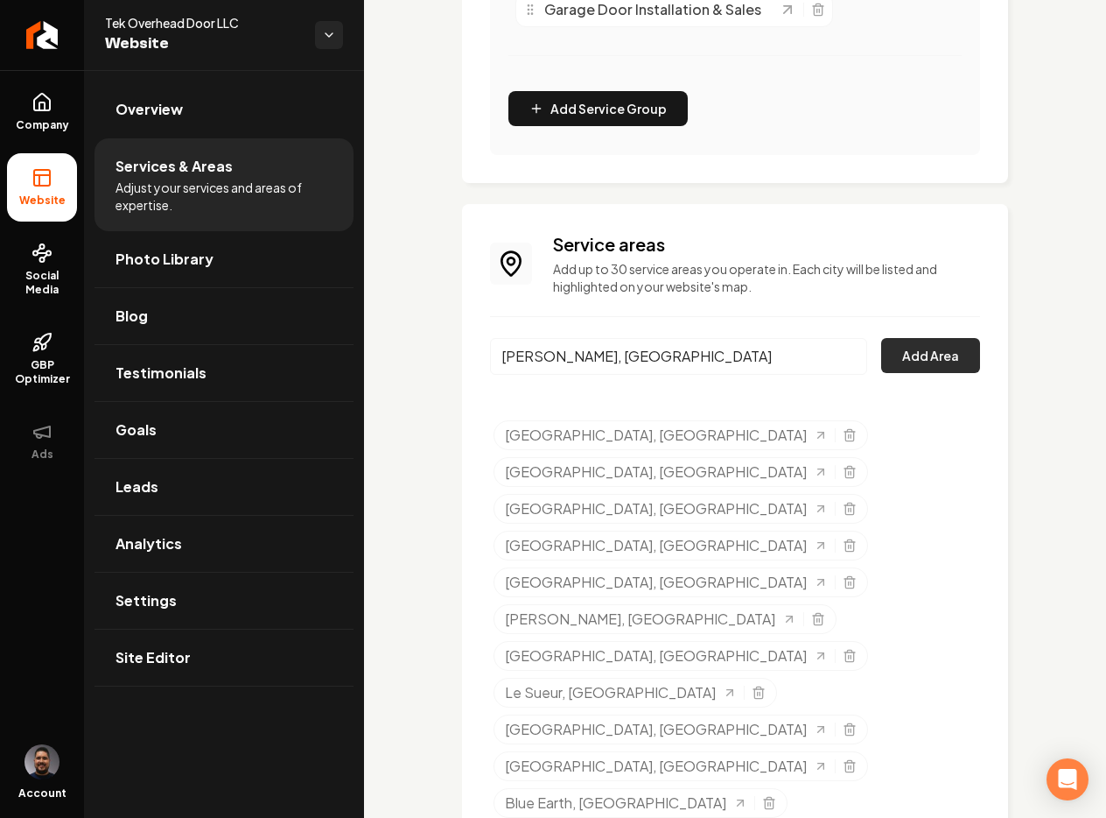
click at [924, 345] on button "Add Area" at bounding box center [930, 355] width 99 height 35
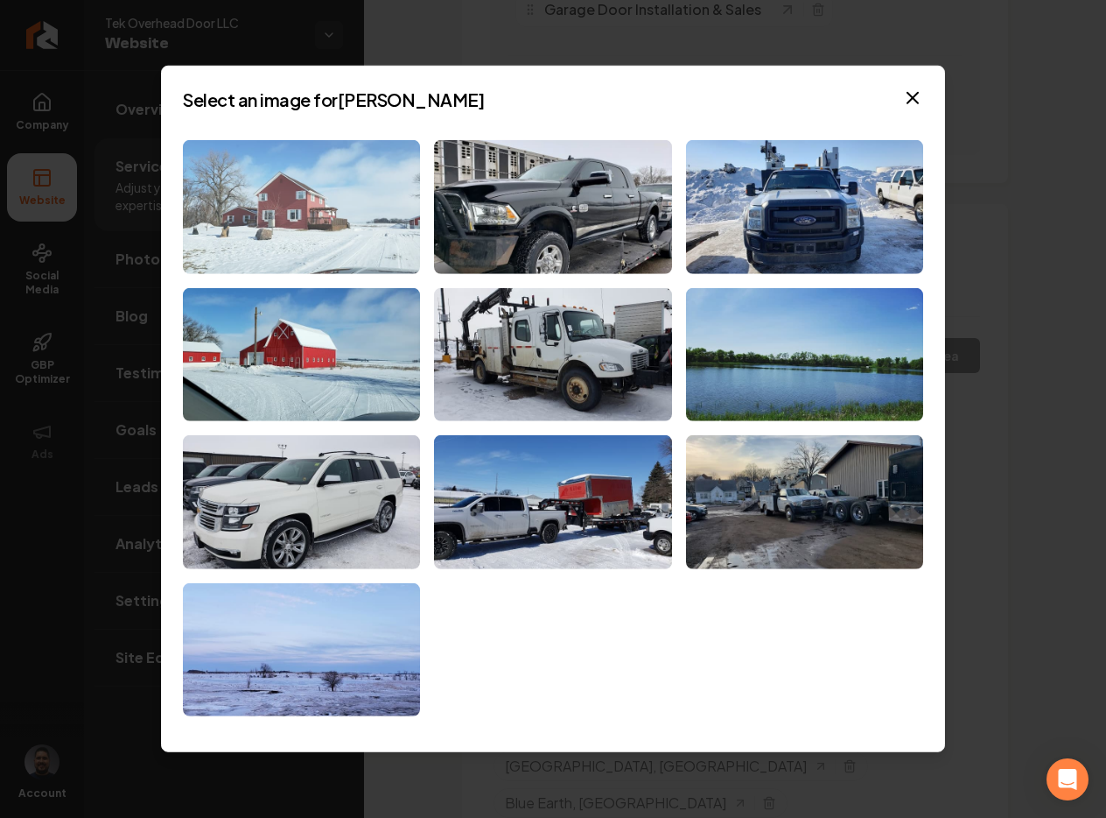
click at [280, 249] on img at bounding box center [301, 207] width 237 height 134
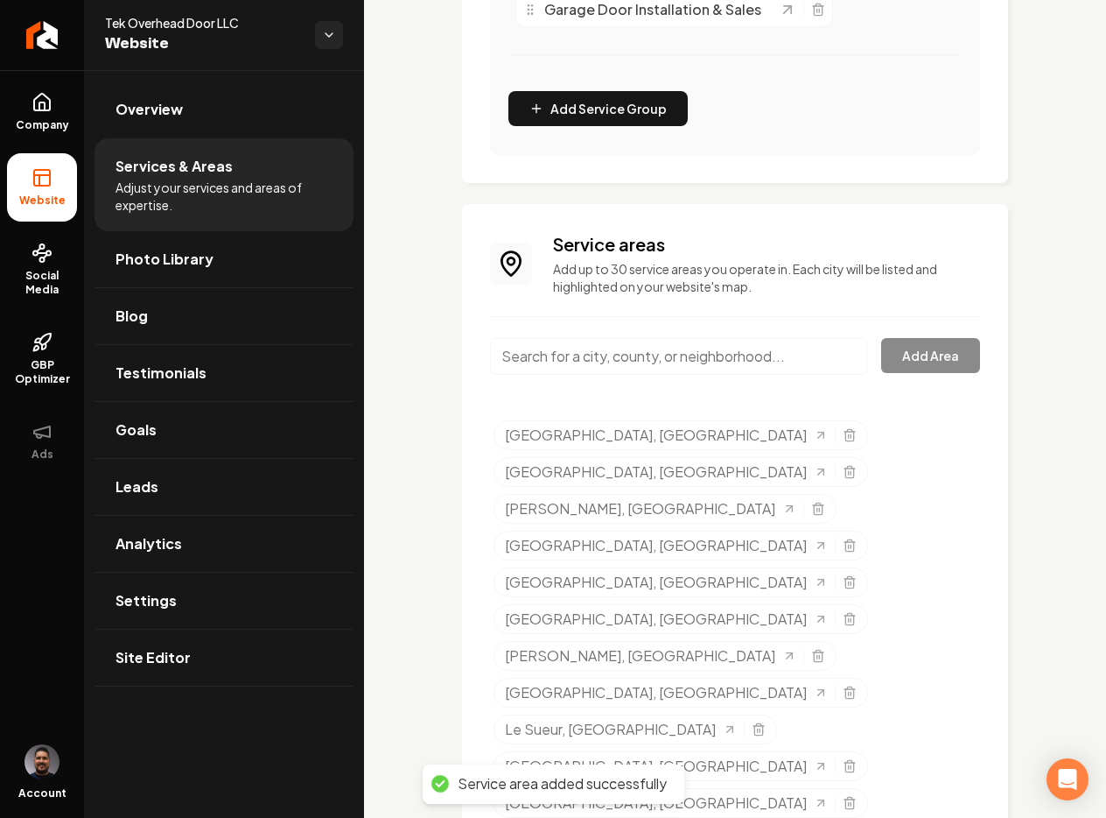
click at [619, 352] on input "Main content area" at bounding box center [678, 356] width 377 height 37
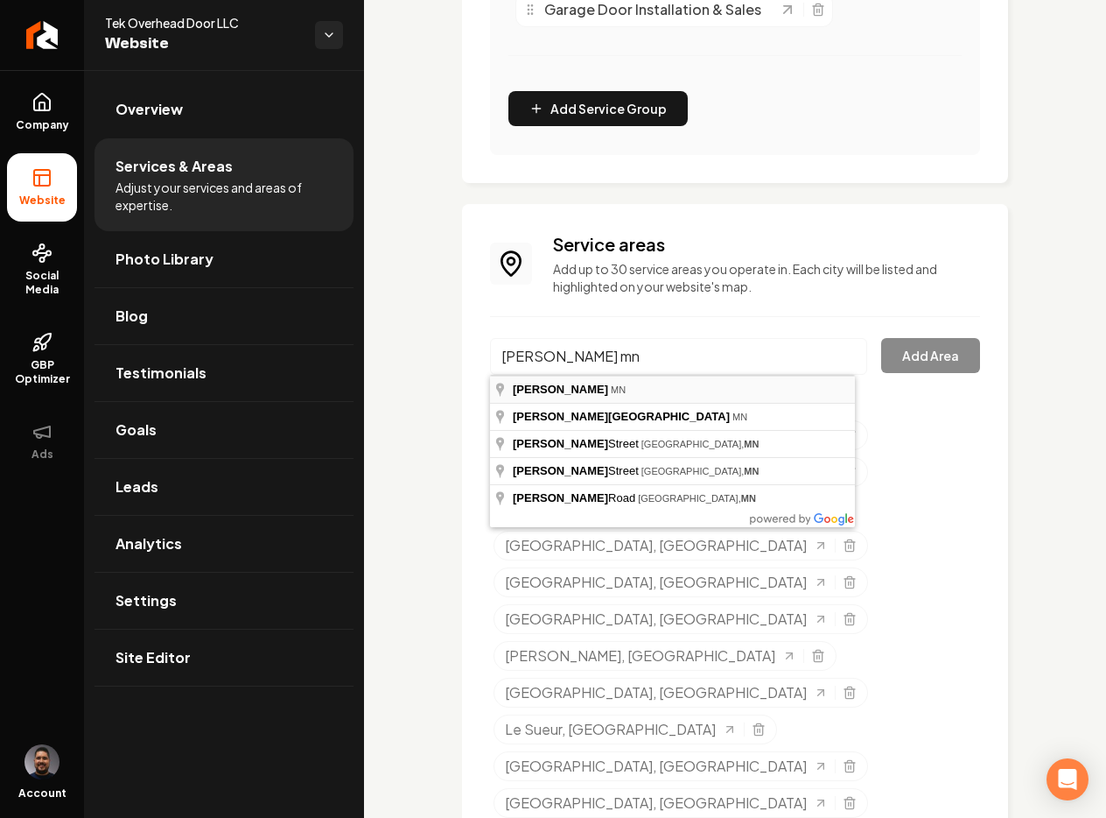
type input "[PERSON_NAME], [GEOGRAPHIC_DATA]"
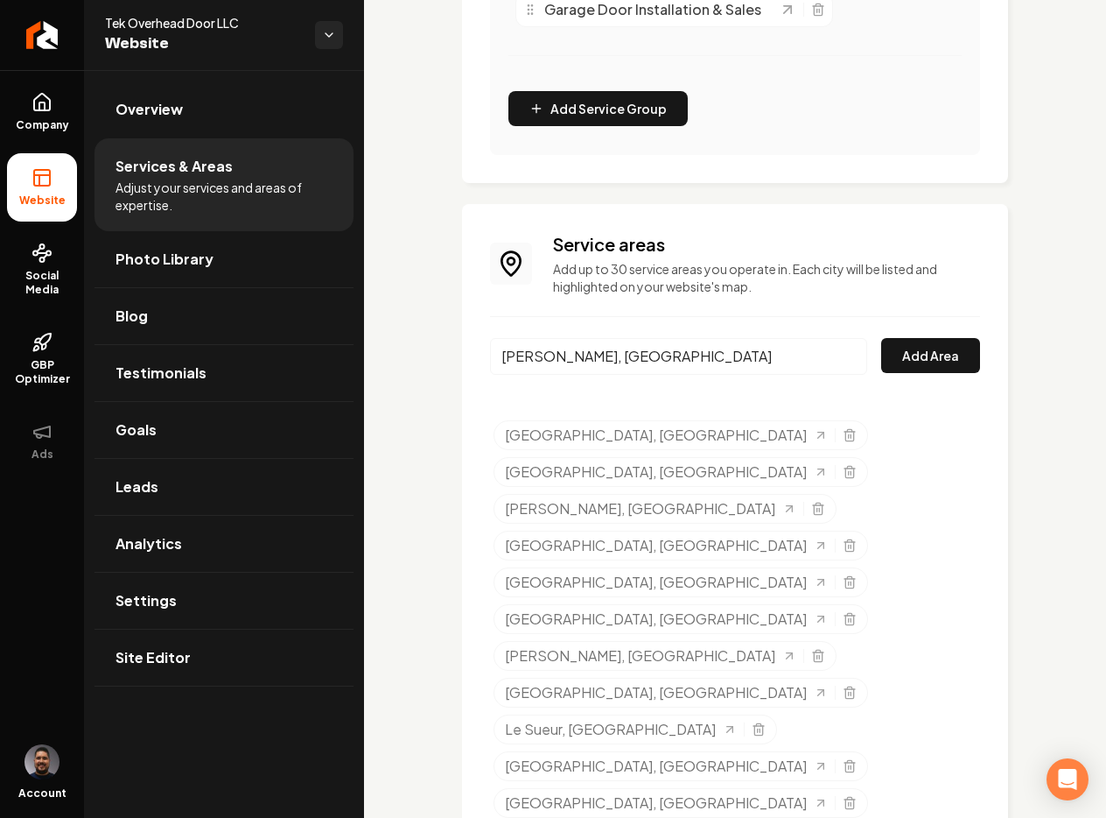
click at [592, 364] on input "[PERSON_NAME], [GEOGRAPHIC_DATA]" at bounding box center [678, 356] width 377 height 37
click at [903, 348] on button "Add Area" at bounding box center [930, 355] width 99 height 35
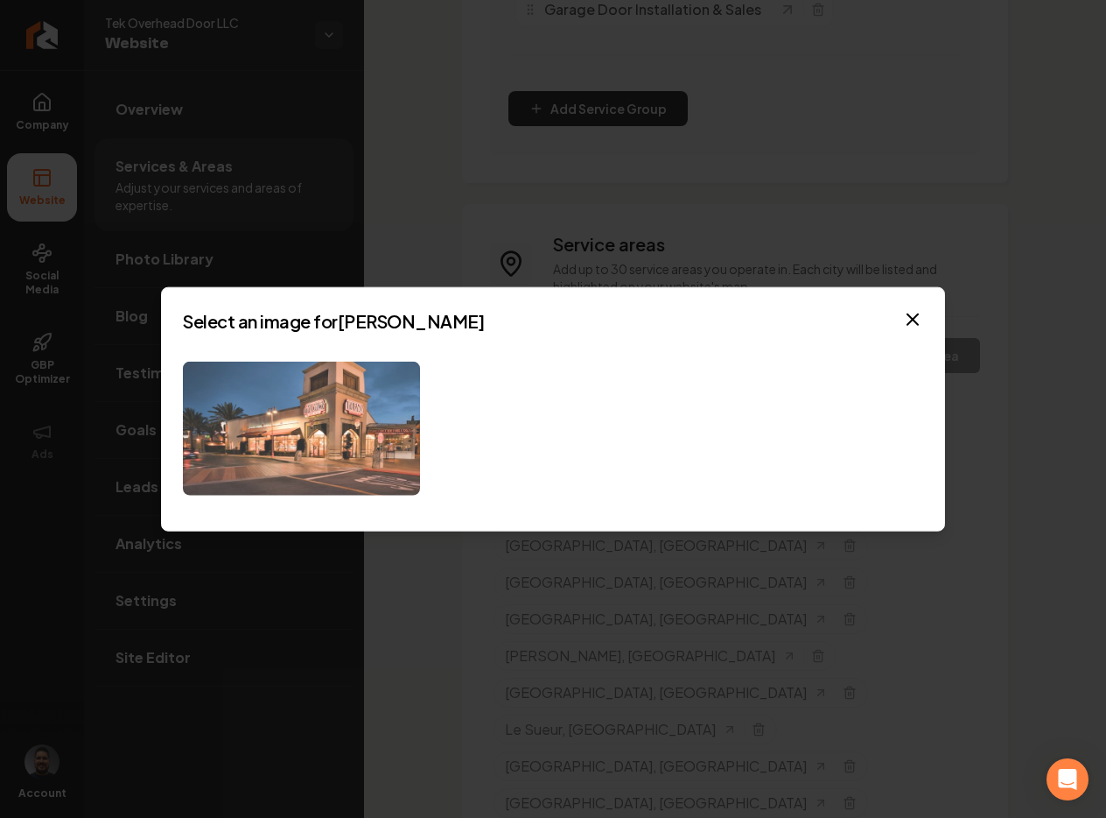
click at [333, 429] on img at bounding box center [301, 429] width 237 height 134
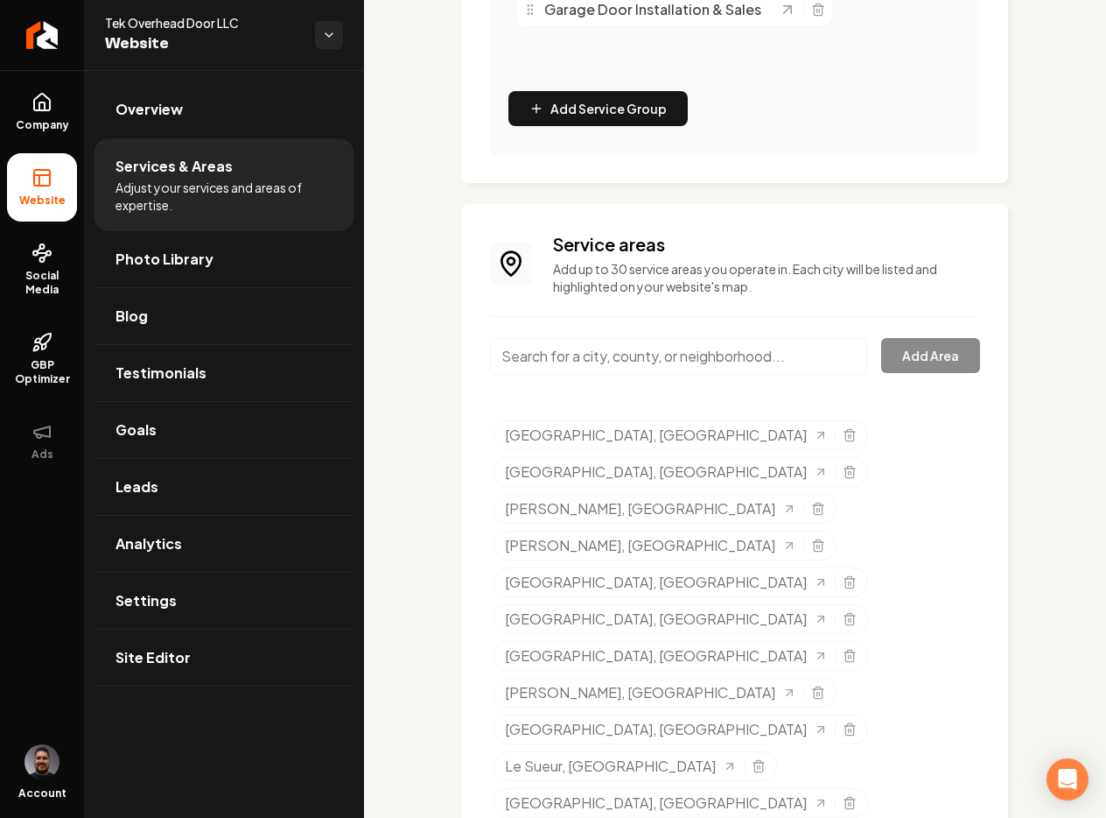
click at [614, 353] on input "Main content area" at bounding box center [678, 356] width 377 height 37
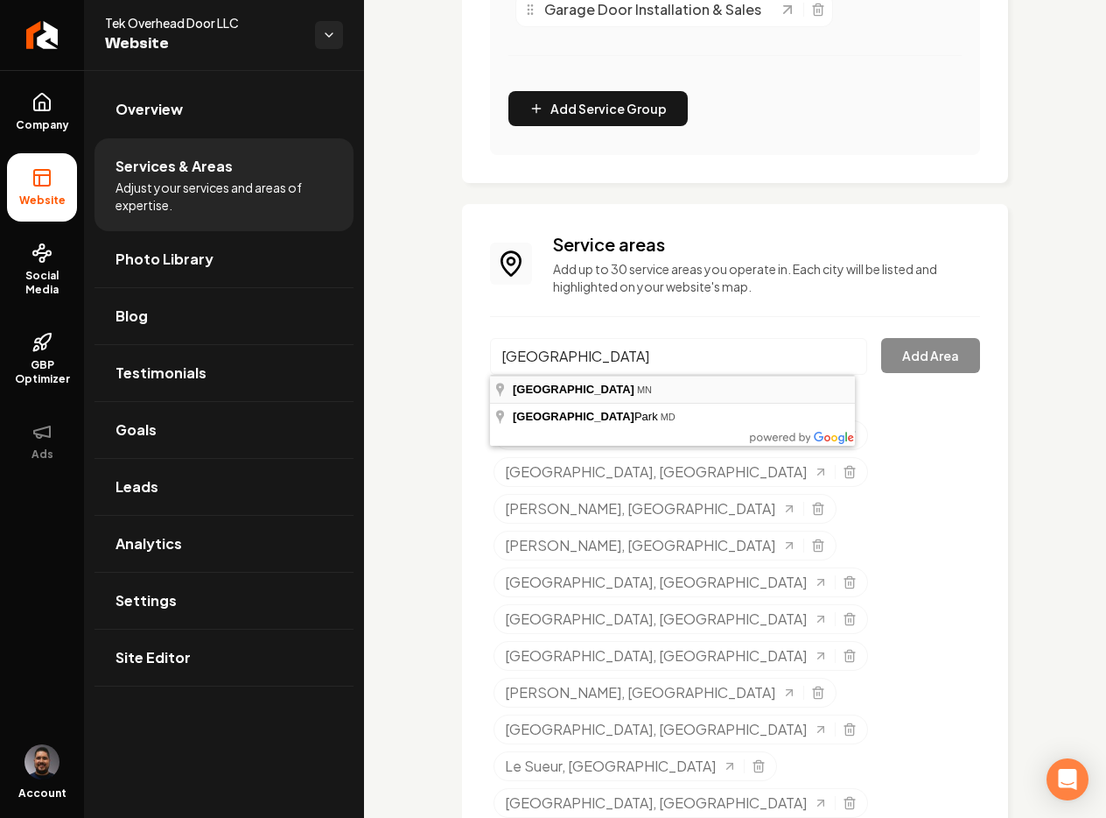
type input "[GEOGRAPHIC_DATA], [GEOGRAPHIC_DATA]"
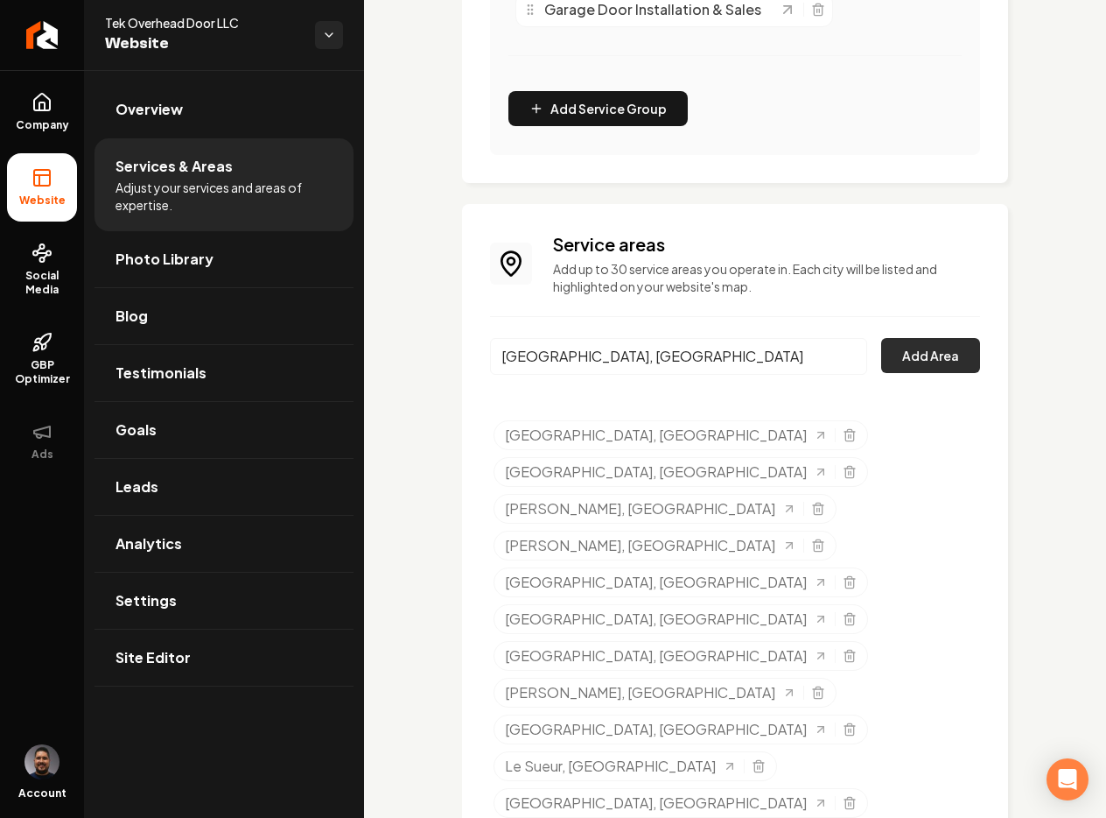
click at [928, 355] on button "Add Area" at bounding box center [930, 355] width 99 height 35
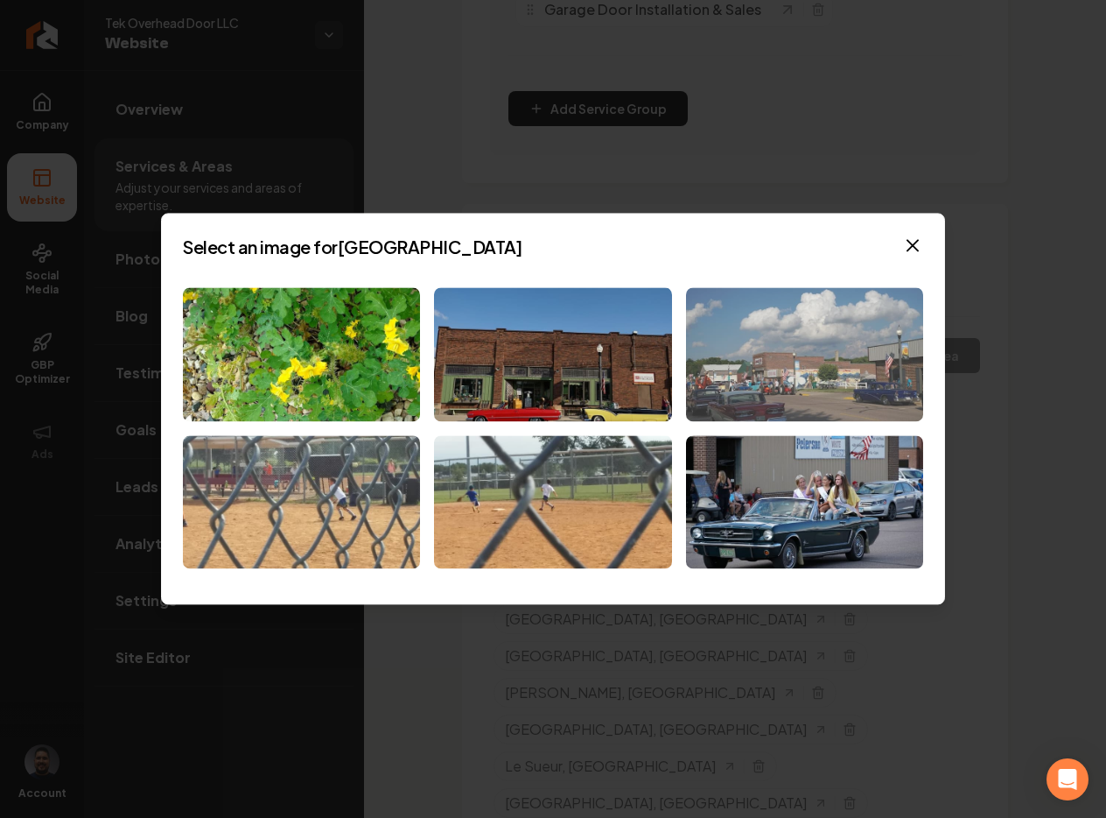
click at [755, 335] on img at bounding box center [804, 354] width 237 height 134
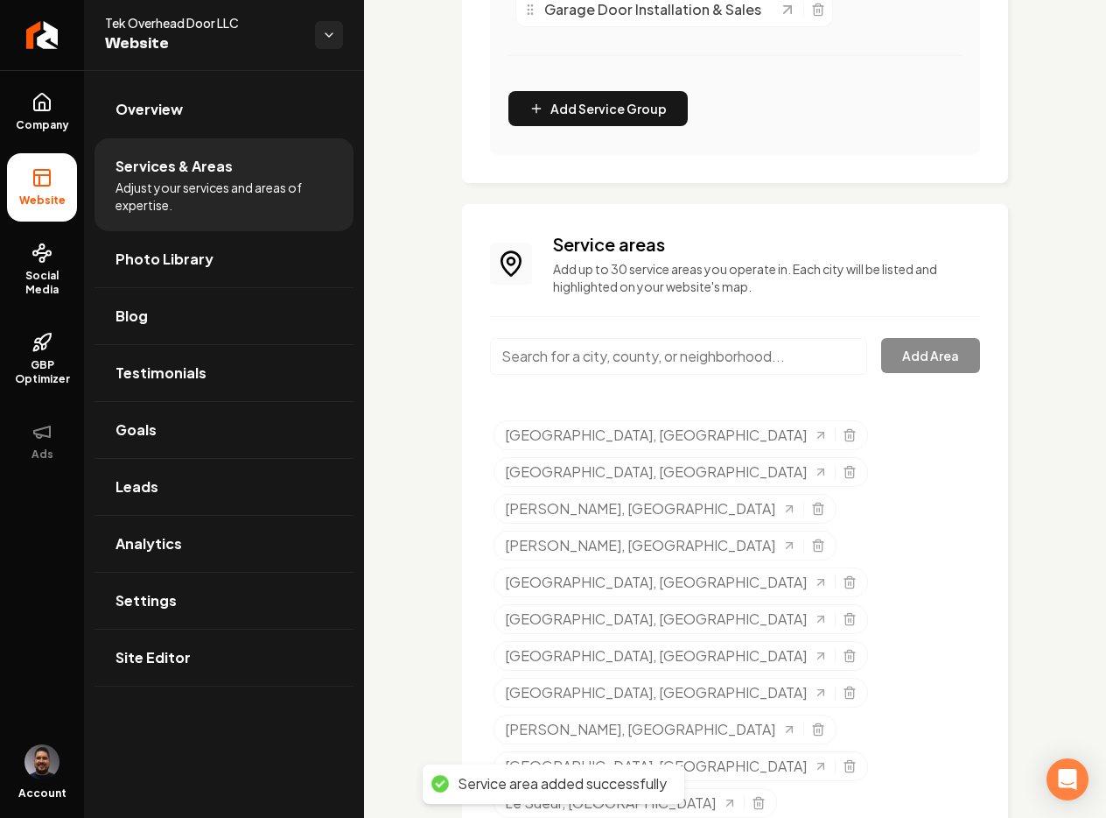
click at [672, 363] on input "Main content area" at bounding box center [678, 356] width 377 height 37
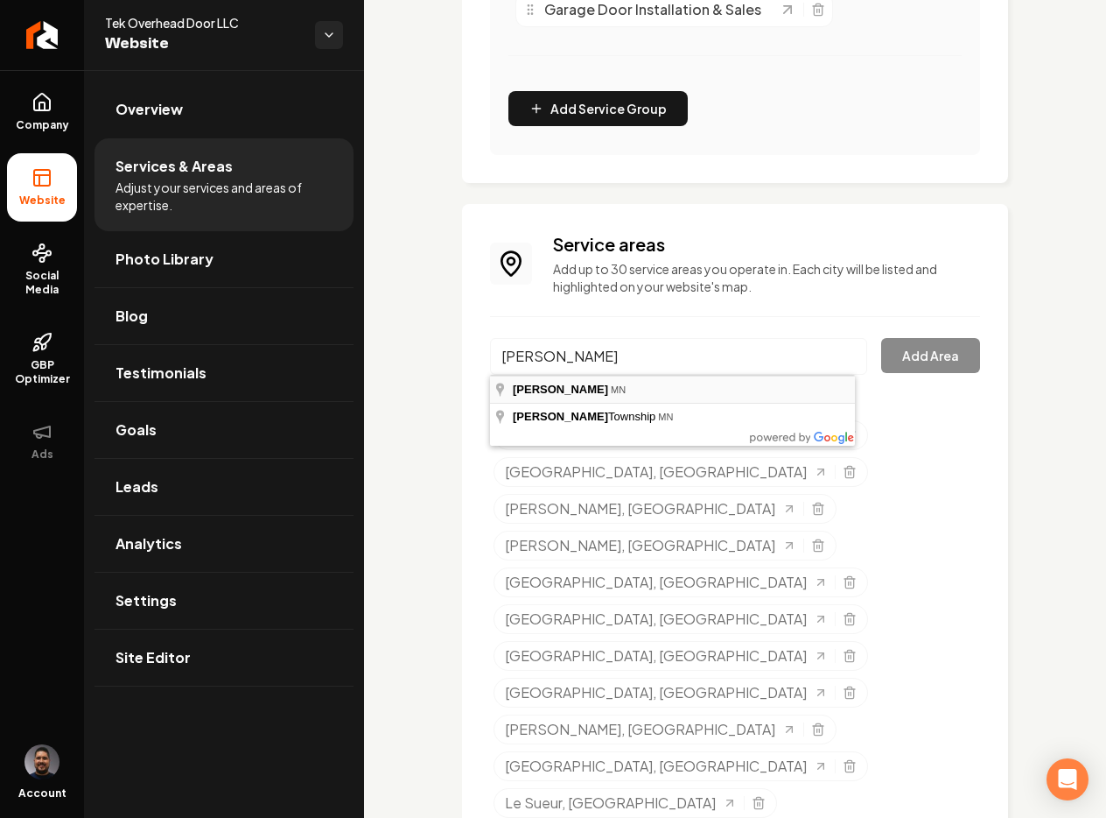
type input "[PERSON_NAME], [GEOGRAPHIC_DATA]"
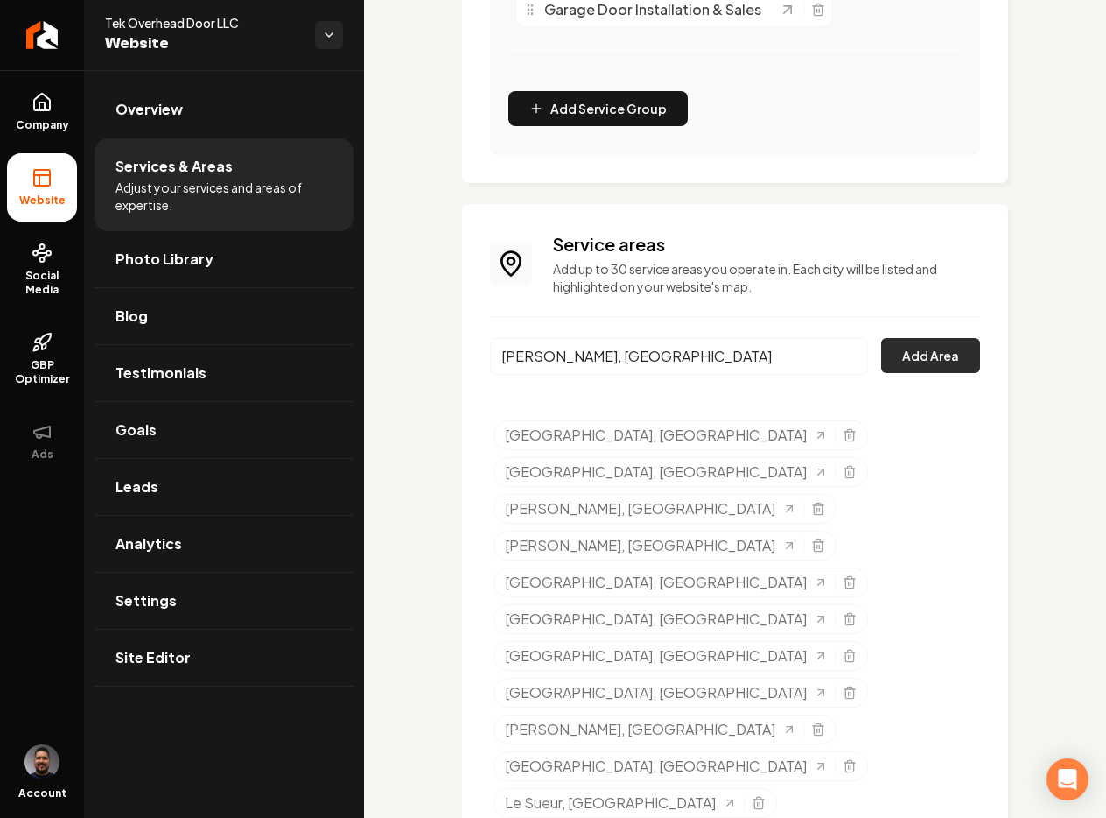
click at [901, 364] on button "Add Area" at bounding box center [930, 355] width 99 height 35
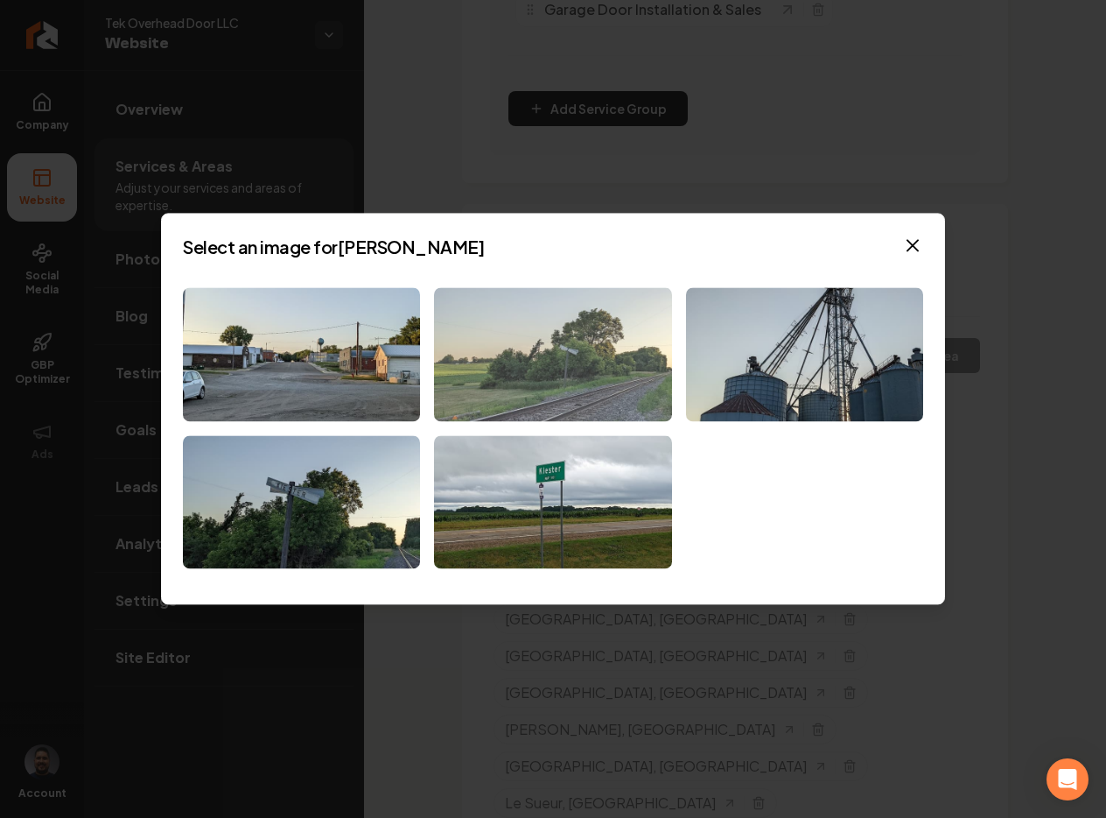
click at [492, 381] on img at bounding box center [552, 354] width 237 height 134
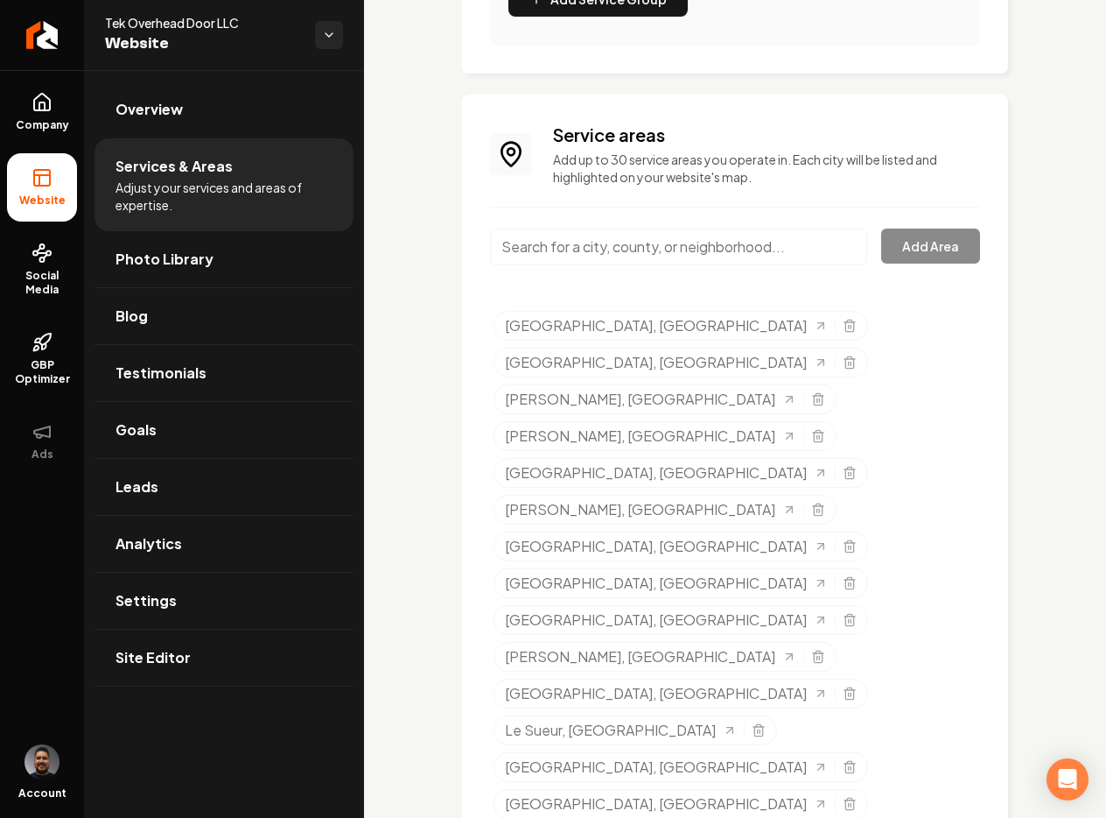
scroll to position [1085, 0]
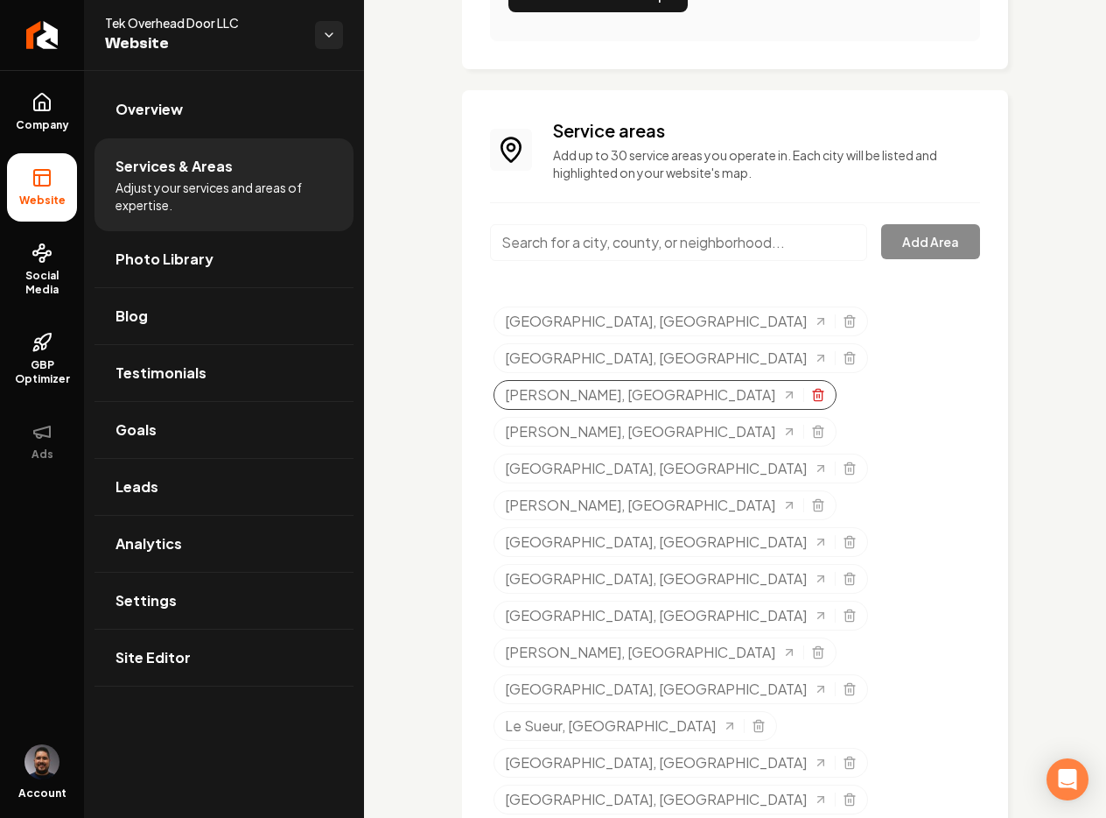
click at [818, 394] on line "Selected tags" at bounding box center [818, 396] width 0 height 4
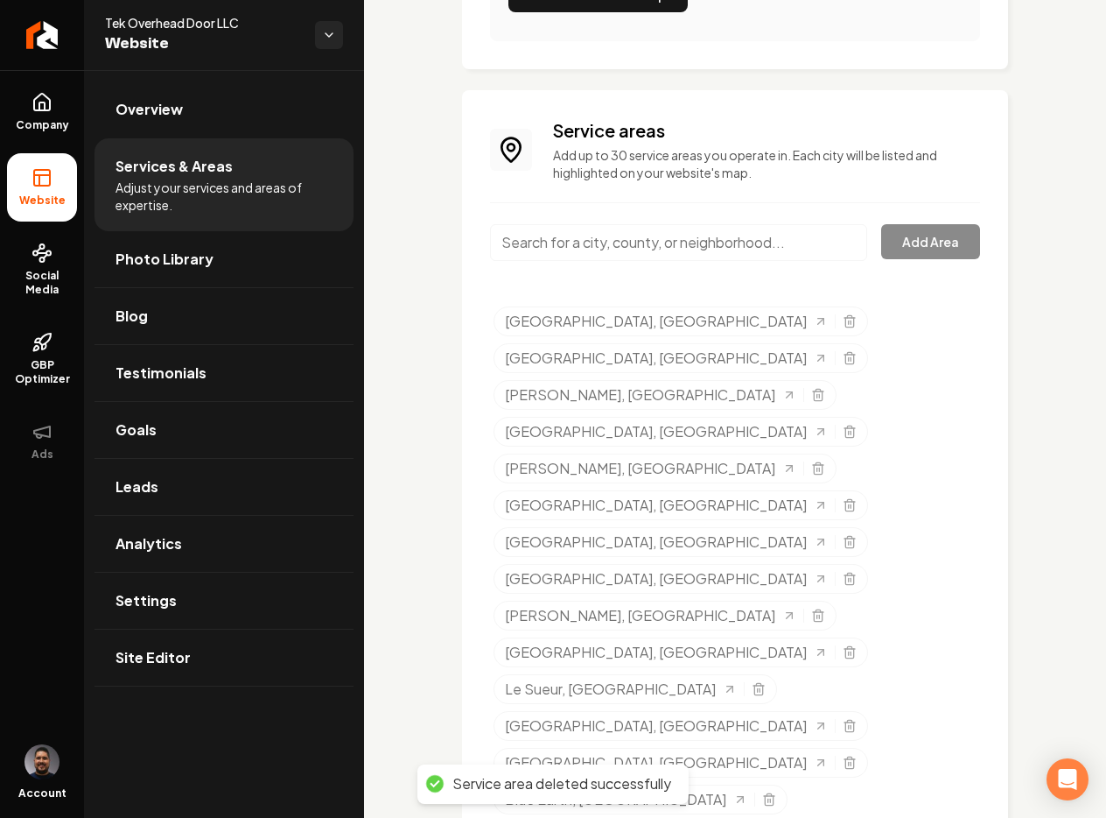
click at [558, 248] on input "Main content area" at bounding box center [678, 242] width 377 height 37
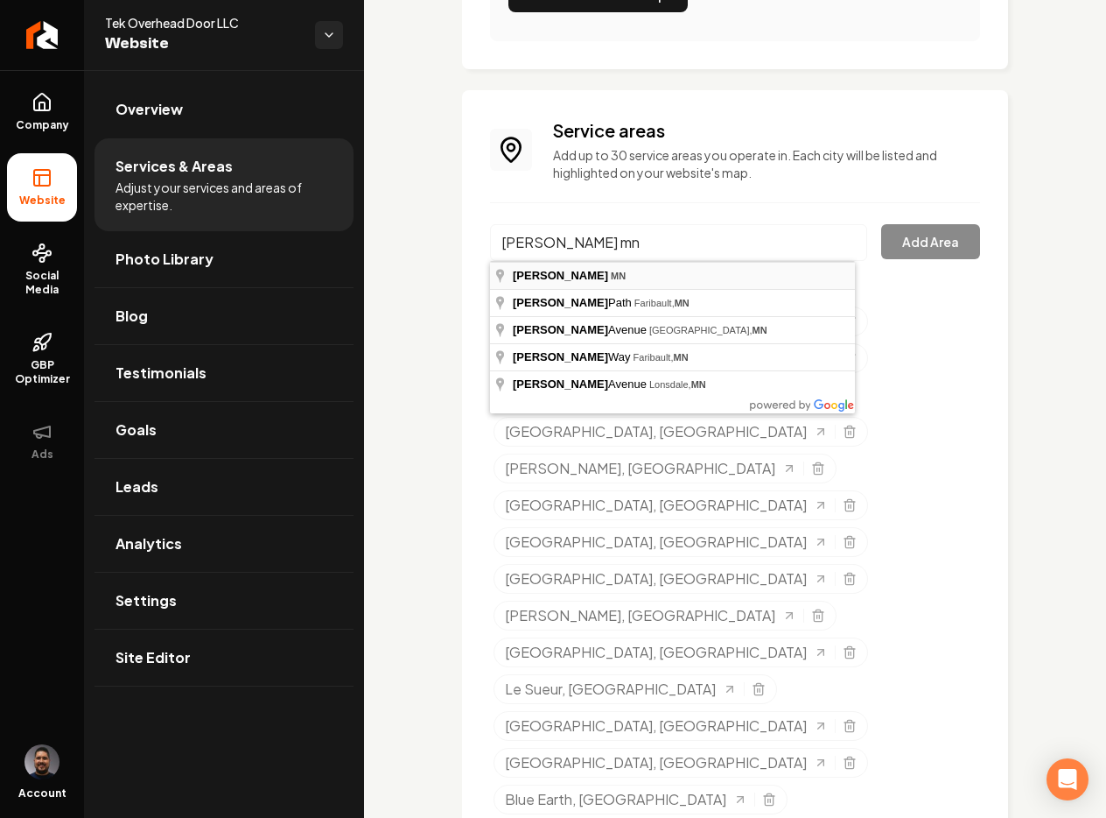
type input "[GEOGRAPHIC_DATA], [GEOGRAPHIC_DATA]"
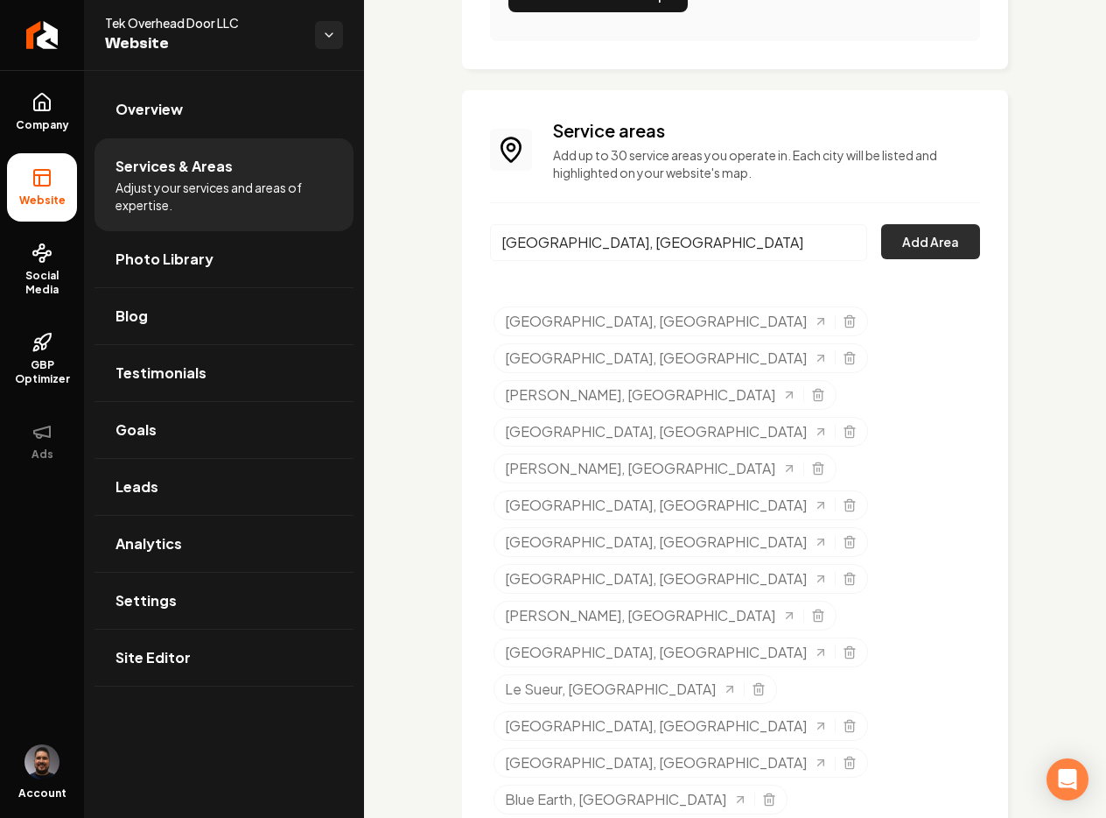
click at [902, 235] on button "Add Area" at bounding box center [930, 241] width 99 height 35
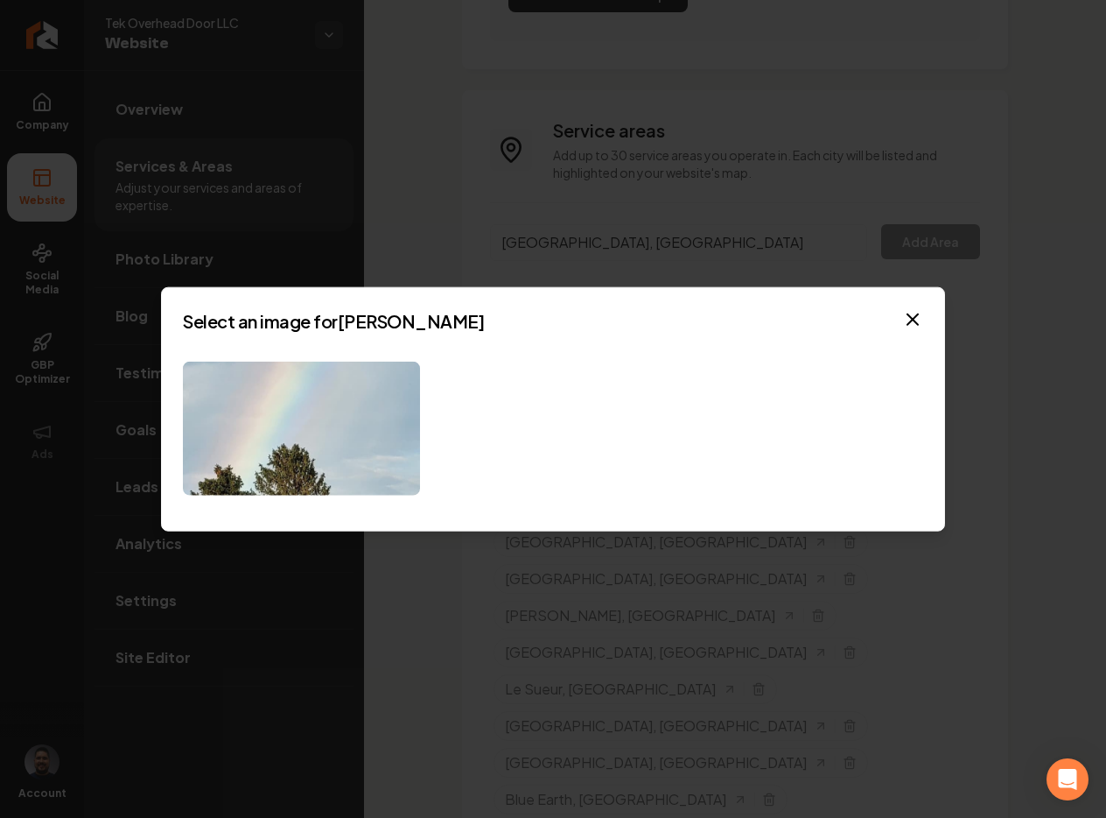
click at [424, 437] on div at bounding box center [553, 429] width 741 height 134
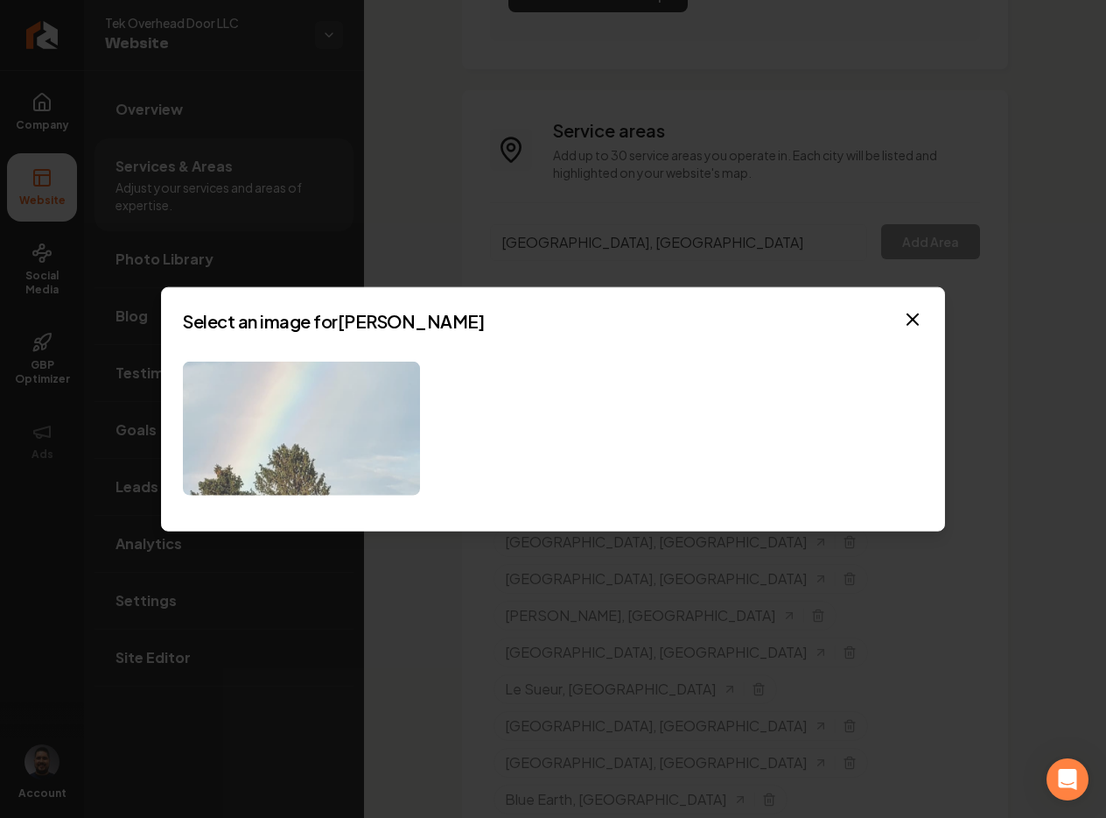
click at [415, 439] on img at bounding box center [301, 429] width 237 height 134
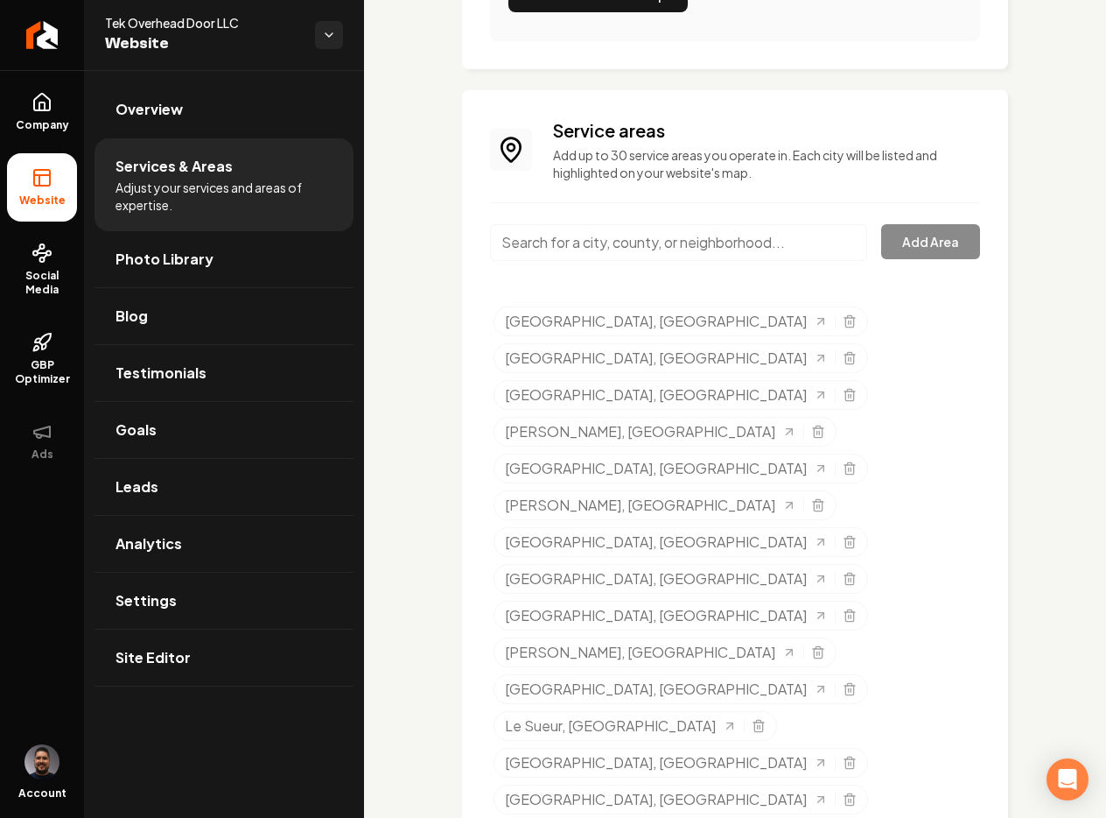
click at [672, 240] on input "Main content area" at bounding box center [678, 242] width 377 height 37
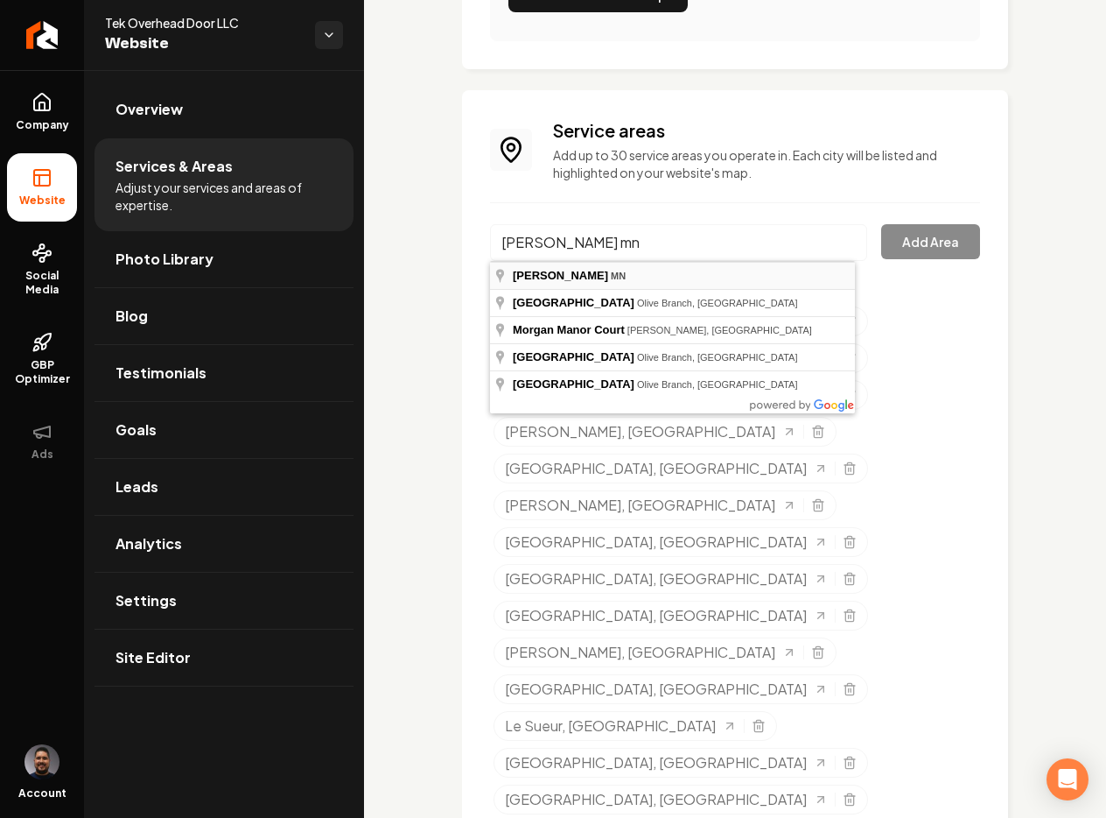
type input "[GEOGRAPHIC_DATA], [GEOGRAPHIC_DATA]"
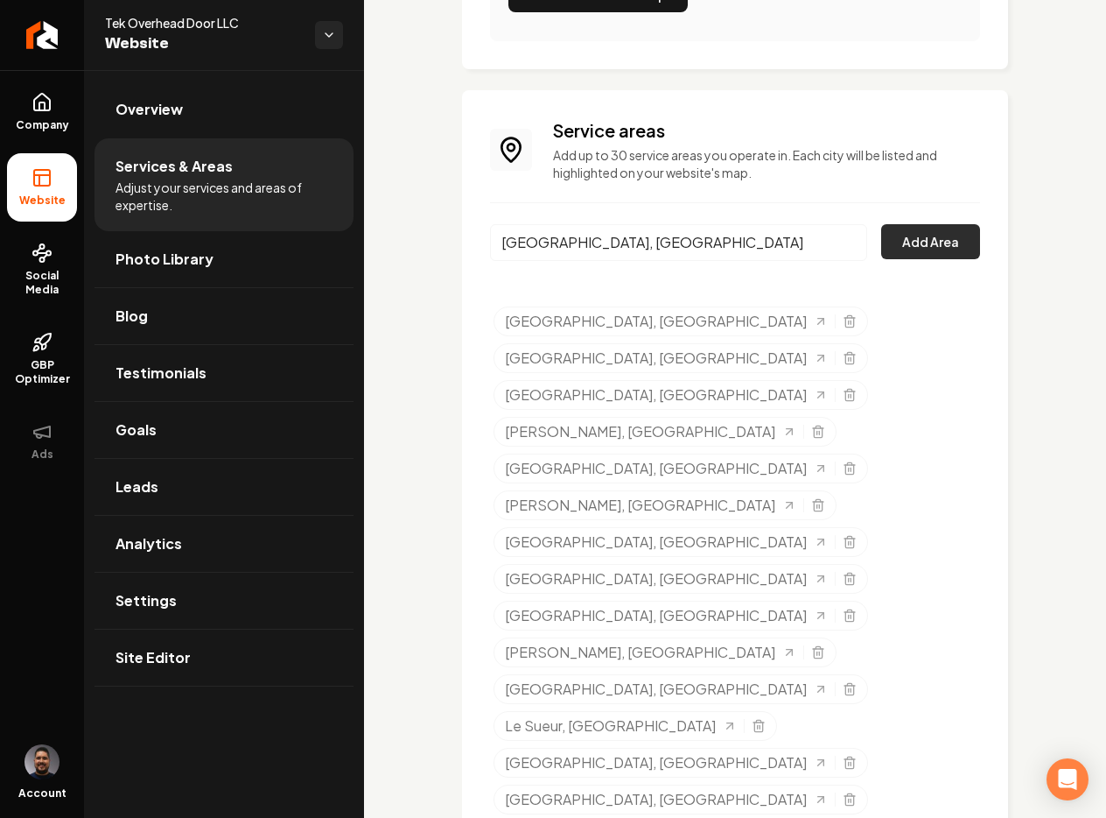
click at [881, 233] on button "Add Area" at bounding box center [930, 241] width 99 height 35
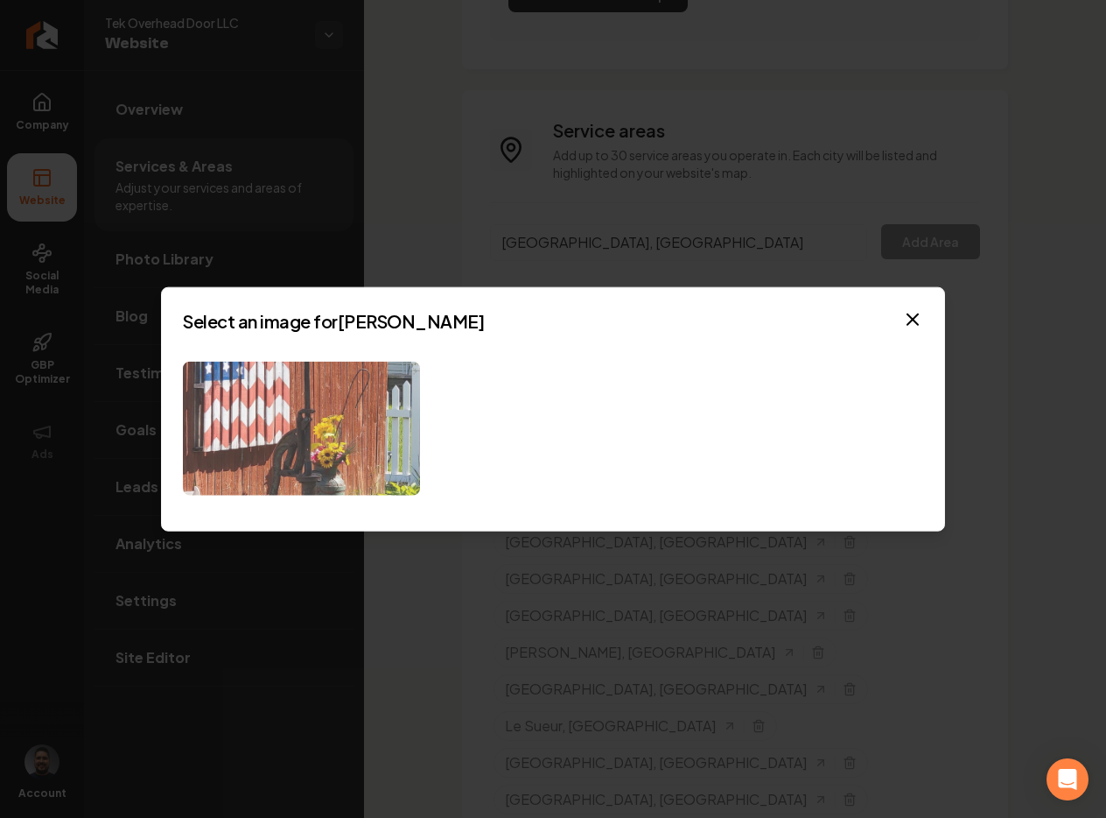
click at [346, 399] on img at bounding box center [301, 429] width 237 height 134
